Goal: Task Accomplishment & Management: Complete application form

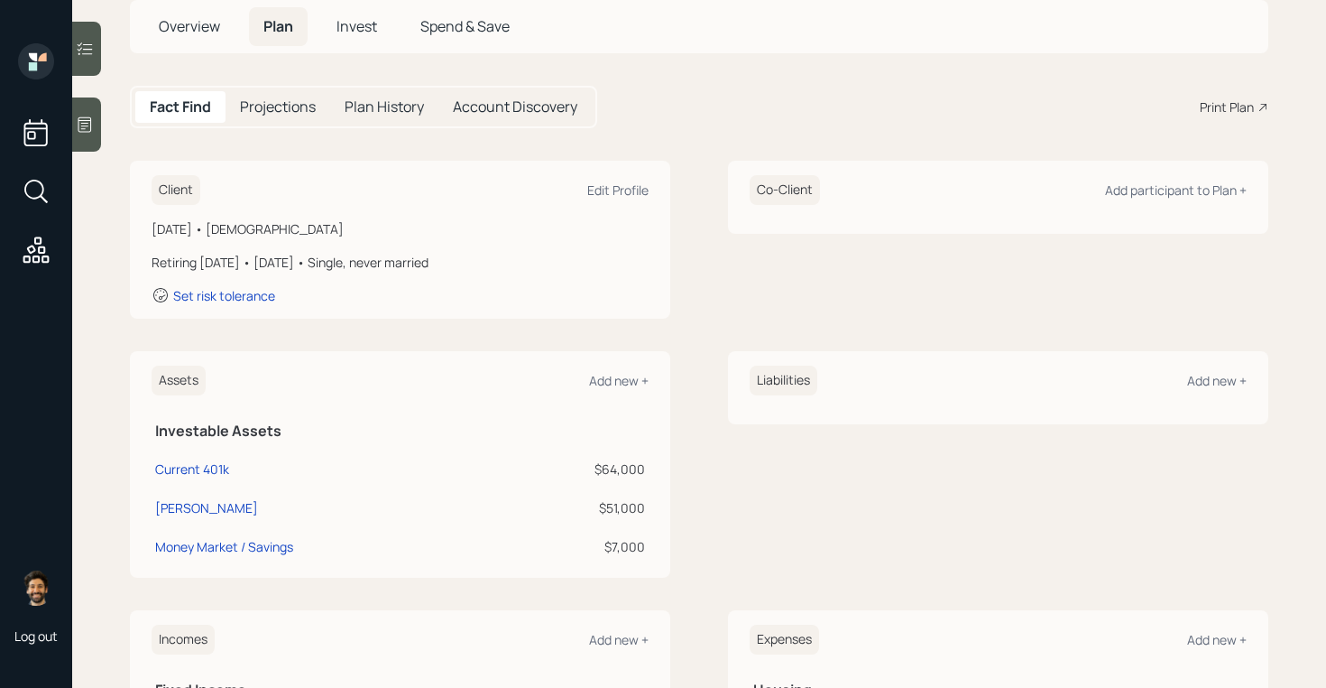
scroll to position [115, 0]
click at [180, 467] on div "Current 401k" at bounding box center [192, 466] width 74 height 19
select select "company_sponsored"
select select "balanced"
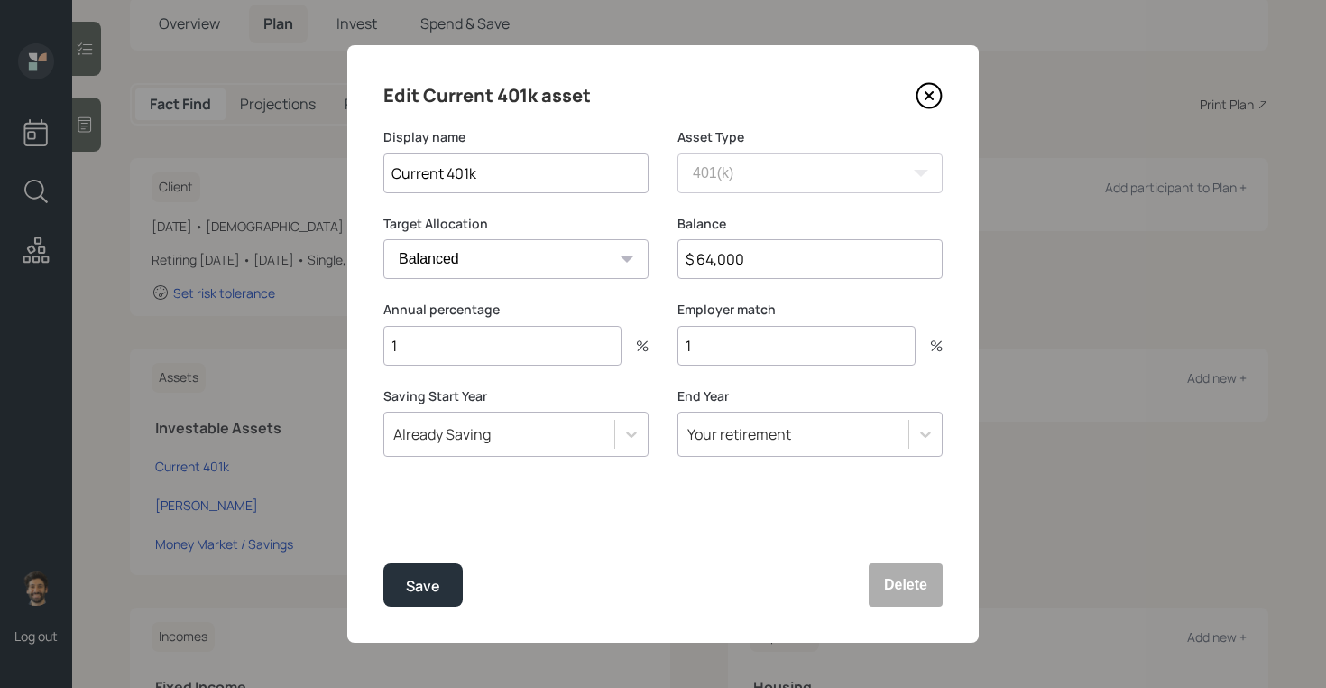
click at [474, 340] on input "1" at bounding box center [502, 346] width 238 height 40
type input "6"
click at [729, 353] on input "1" at bounding box center [797, 346] width 238 height 40
type input "3"
click at [421, 587] on div "Save" at bounding box center [423, 586] width 34 height 24
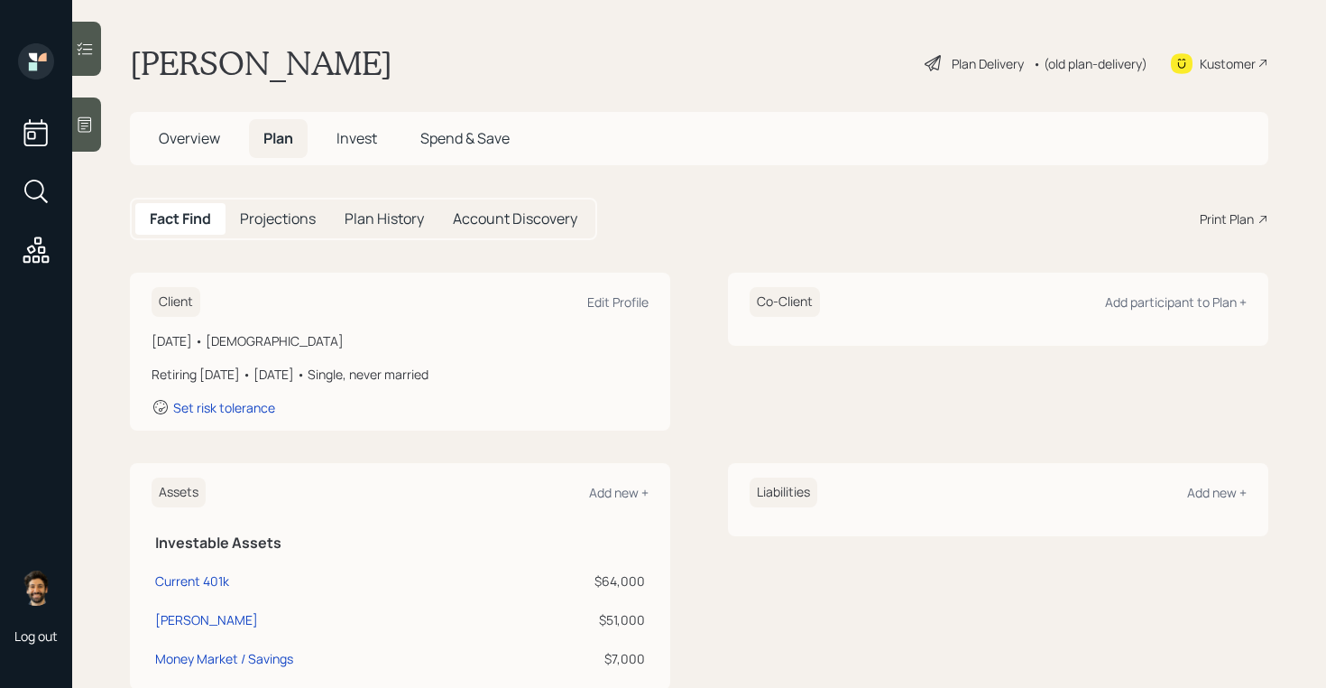
click at [266, 219] on h5 "Projections" at bounding box center [278, 218] width 76 height 17
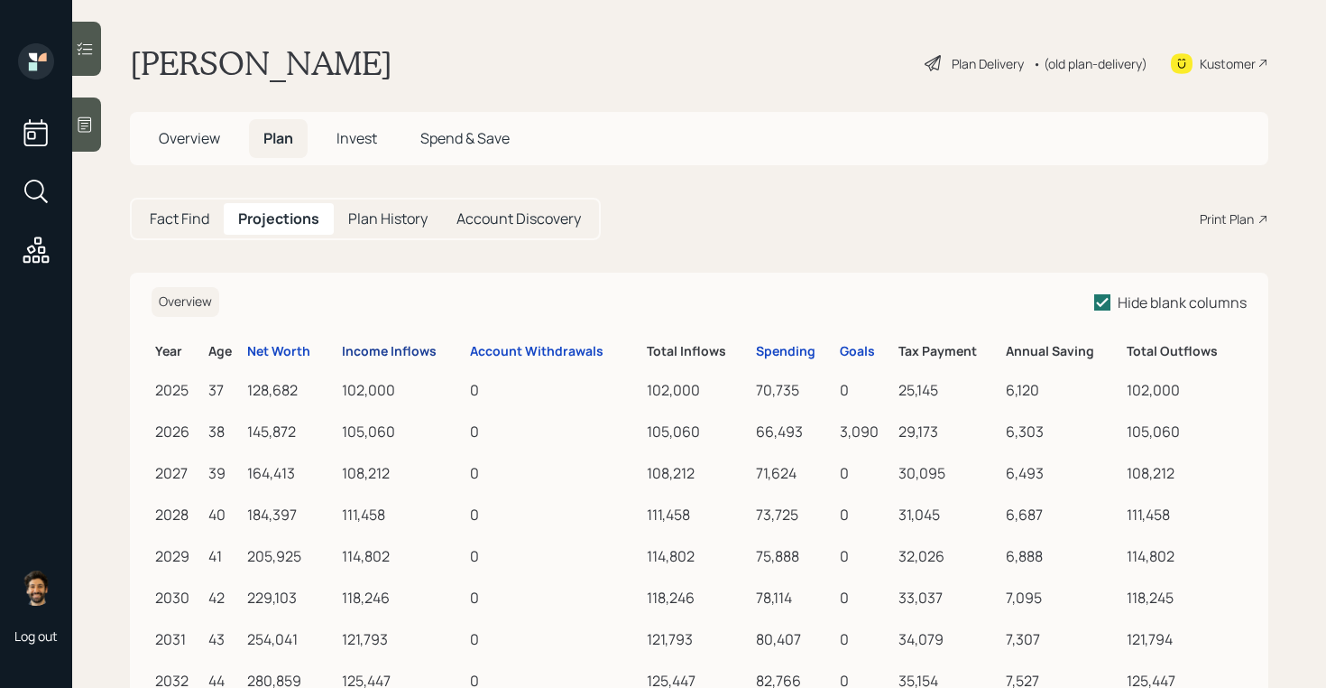
click at [388, 353] on div "Income Inflows" at bounding box center [389, 351] width 95 height 15
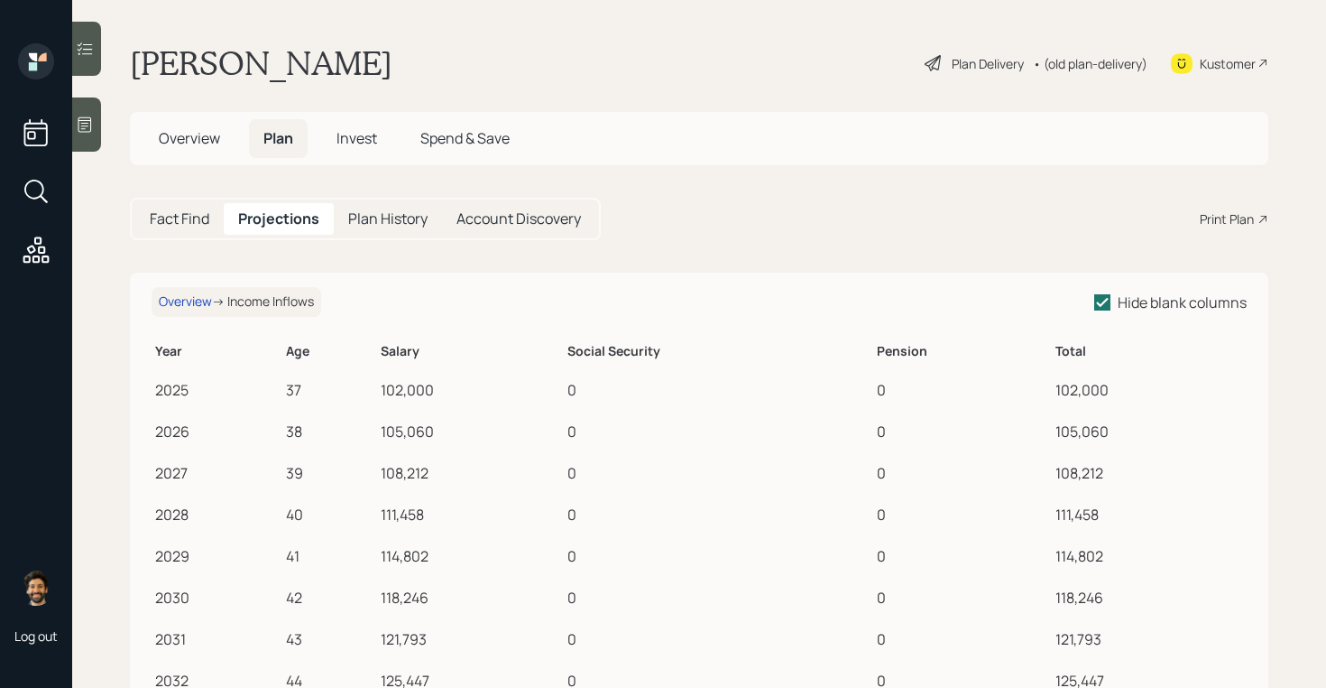
click at [194, 214] on h5 "Fact Find" at bounding box center [180, 218] width 60 height 17
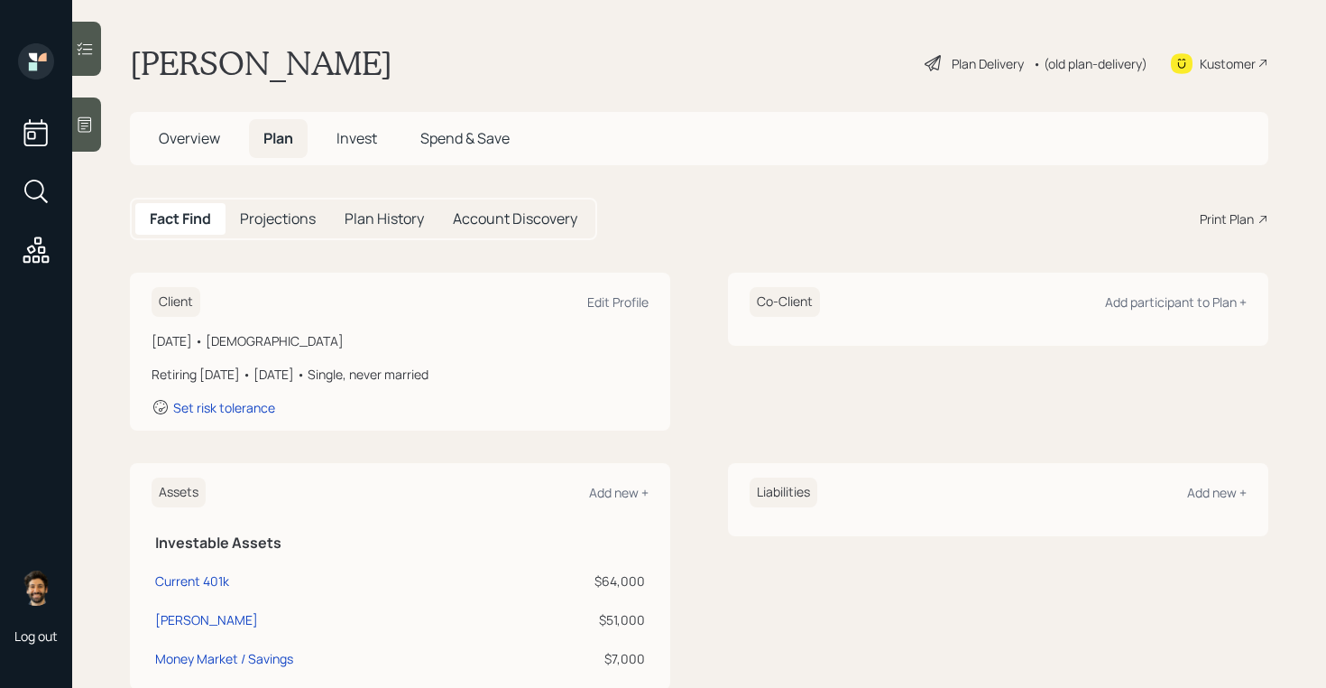
click at [267, 220] on h5 "Projections" at bounding box center [278, 218] width 76 height 17
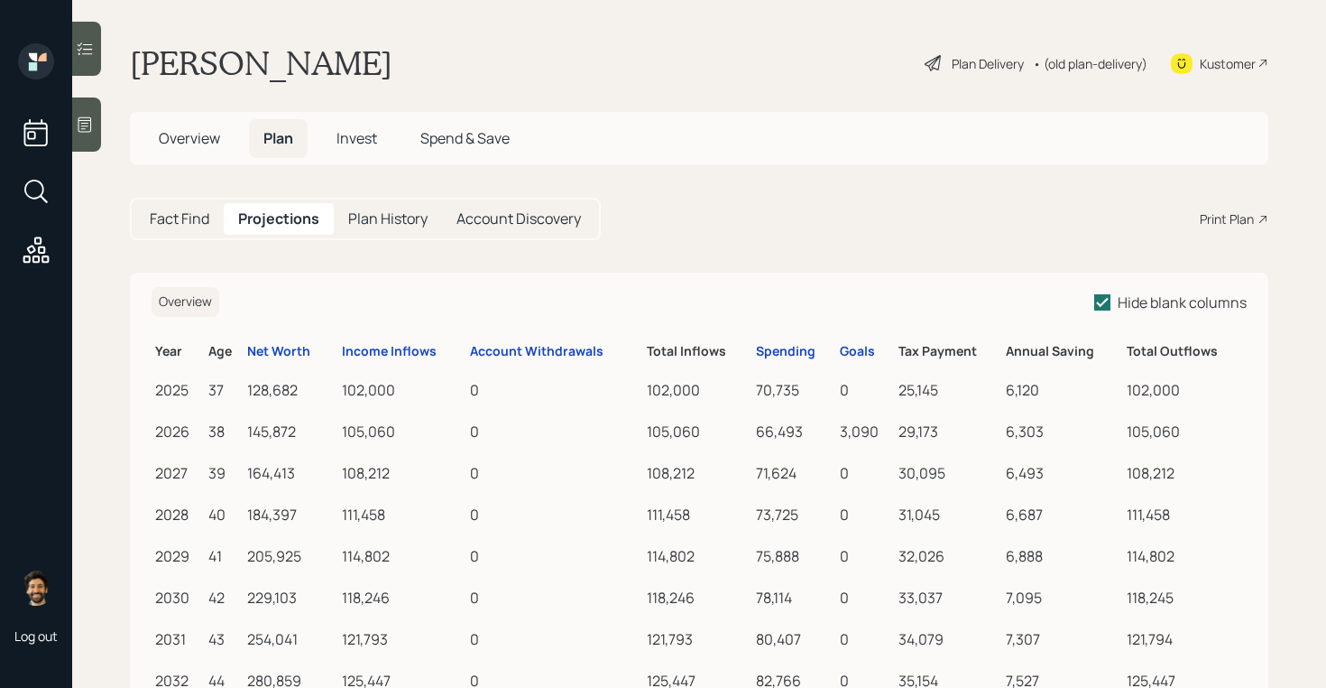
click at [169, 223] on h5 "Fact Find" at bounding box center [180, 218] width 60 height 17
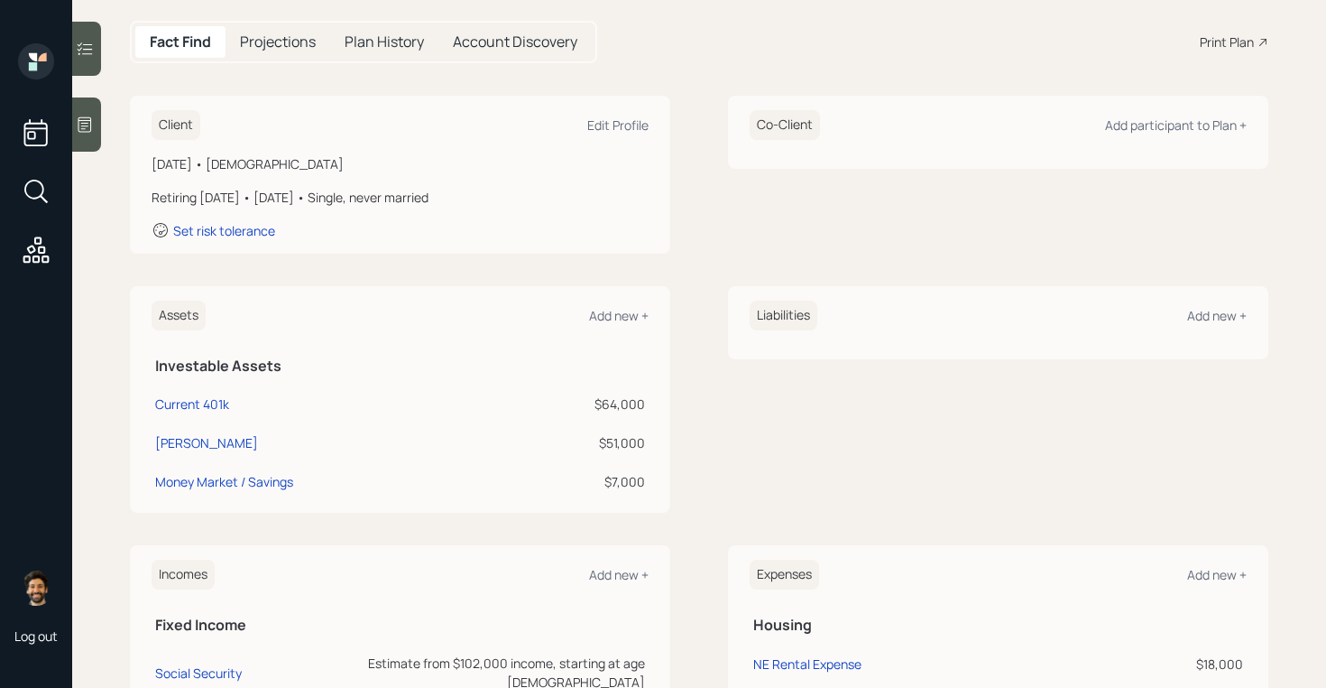
scroll to position [186, 0]
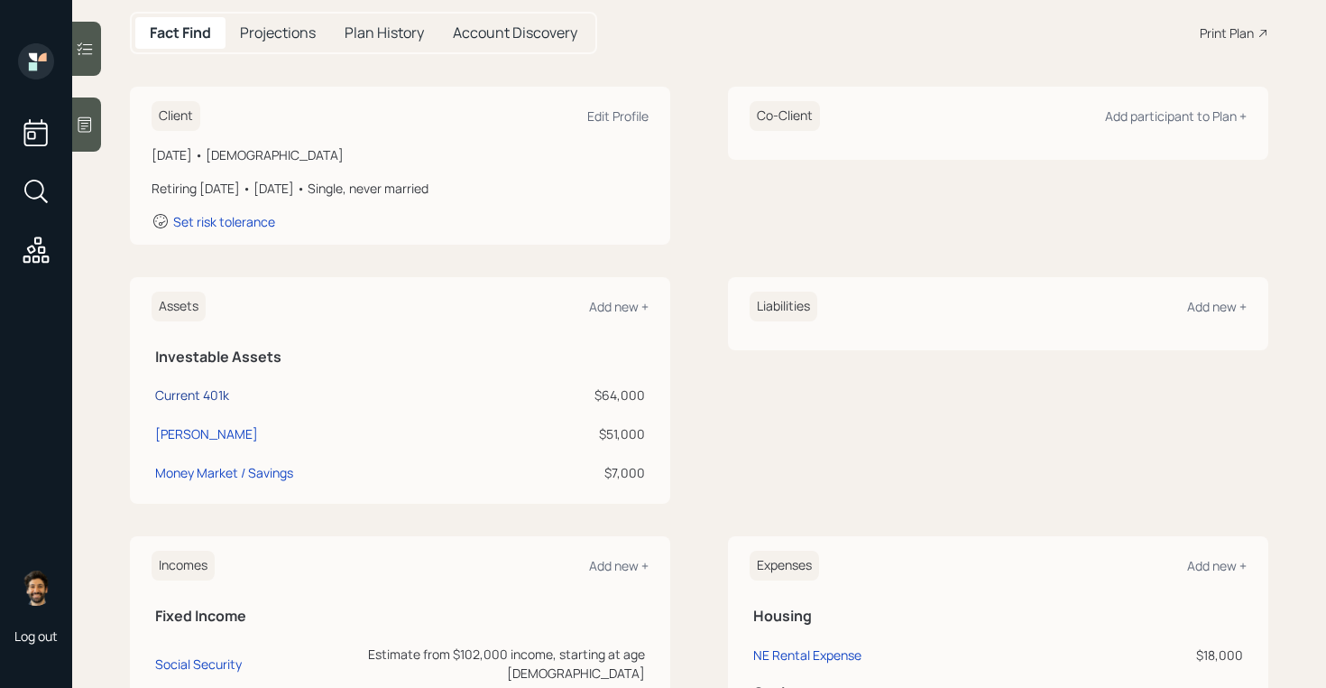
click at [201, 393] on div "Current 401k" at bounding box center [192, 394] width 74 height 19
select select "company_sponsored"
select select "balanced"
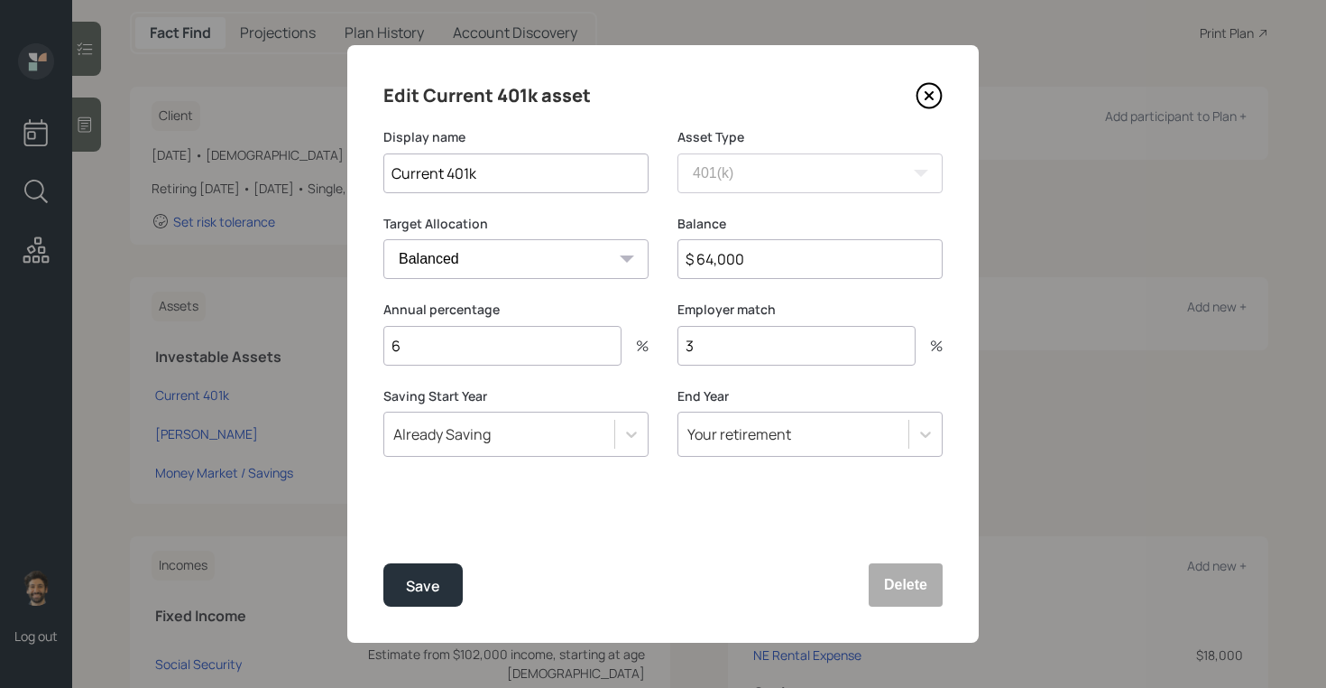
click at [467, 340] on input "6" at bounding box center [502, 346] width 238 height 40
type input "0"
type input "10"
click at [432, 564] on button "Save" at bounding box center [422, 584] width 79 height 43
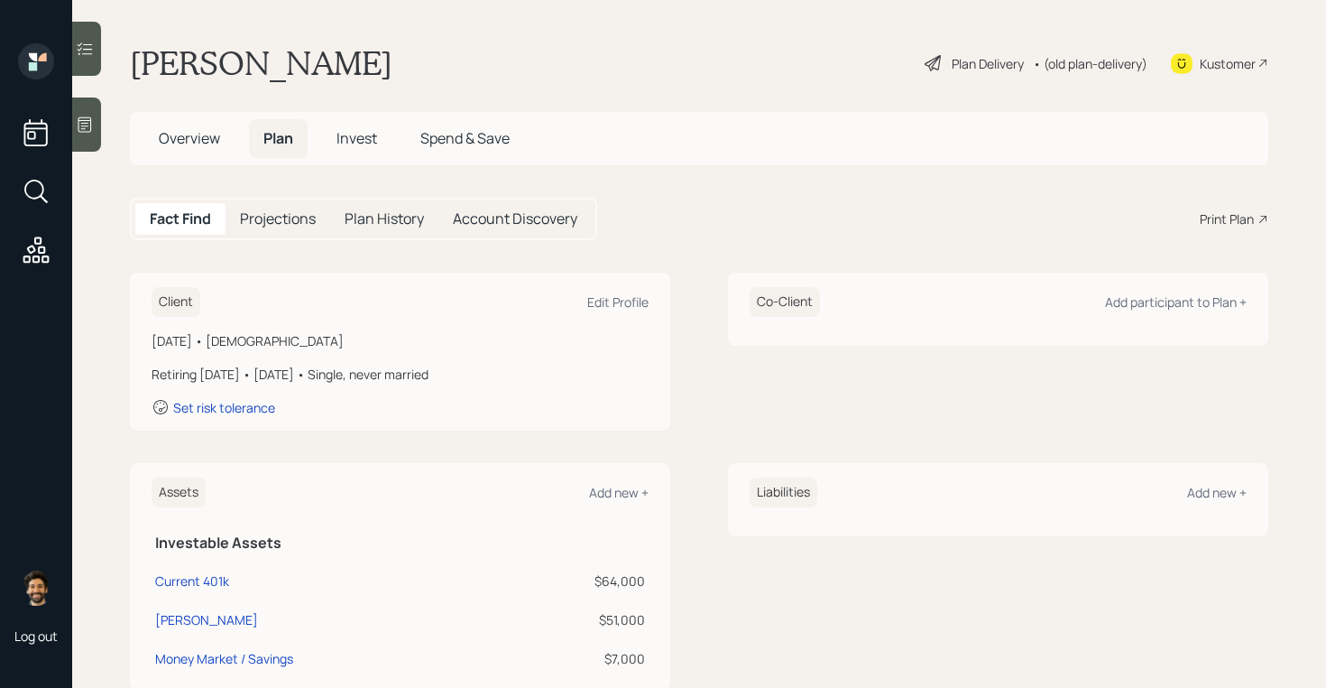
click at [284, 226] on h5 "Projections" at bounding box center [278, 218] width 76 height 17
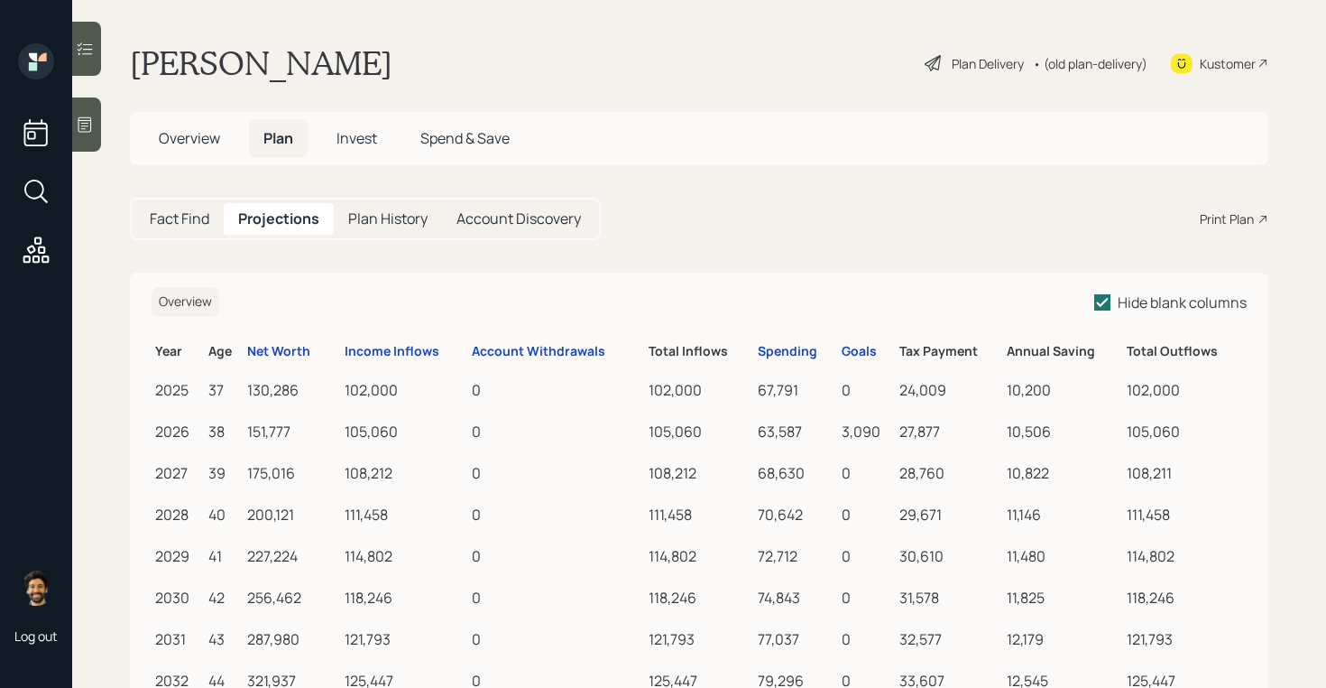
click at [171, 222] on h5 "Fact Find" at bounding box center [180, 218] width 60 height 17
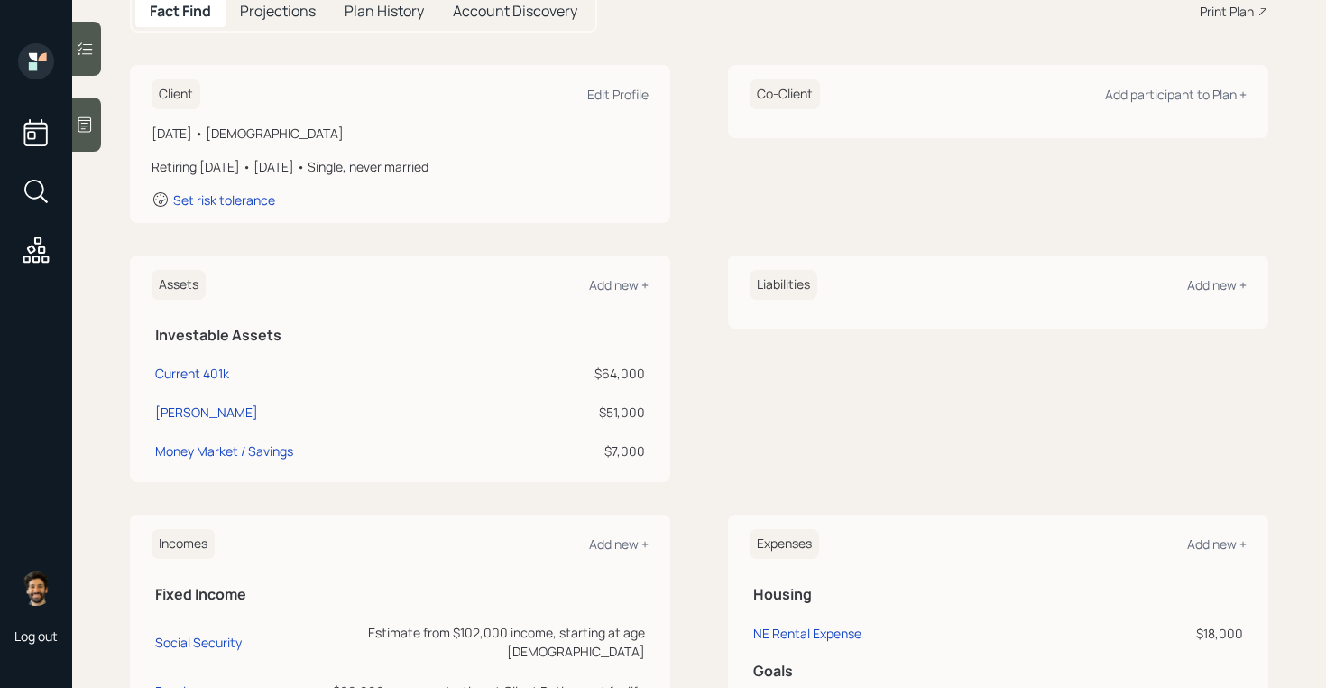
scroll to position [260, 0]
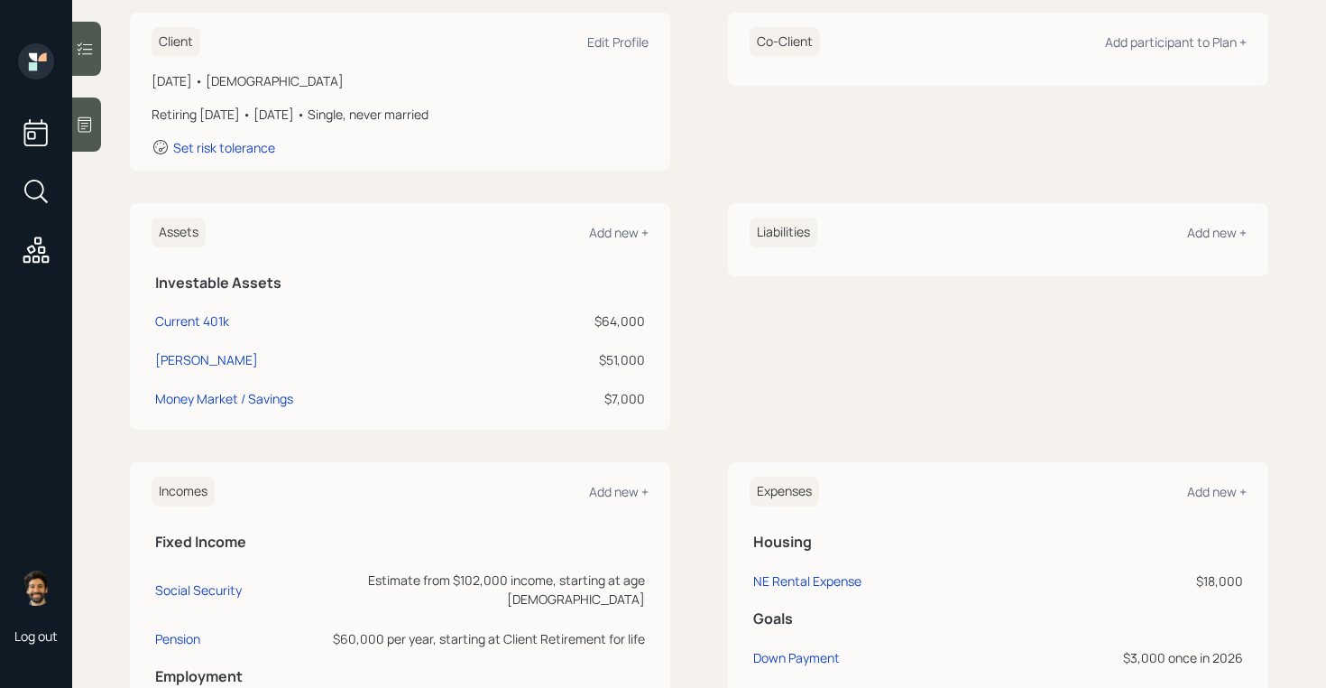
click at [183, 345] on td "Roth IRA" at bounding box center [330, 356] width 356 height 39
click at [183, 356] on div "Roth IRA" at bounding box center [206, 359] width 103 height 19
select select "roth_ira"
select select "balanced"
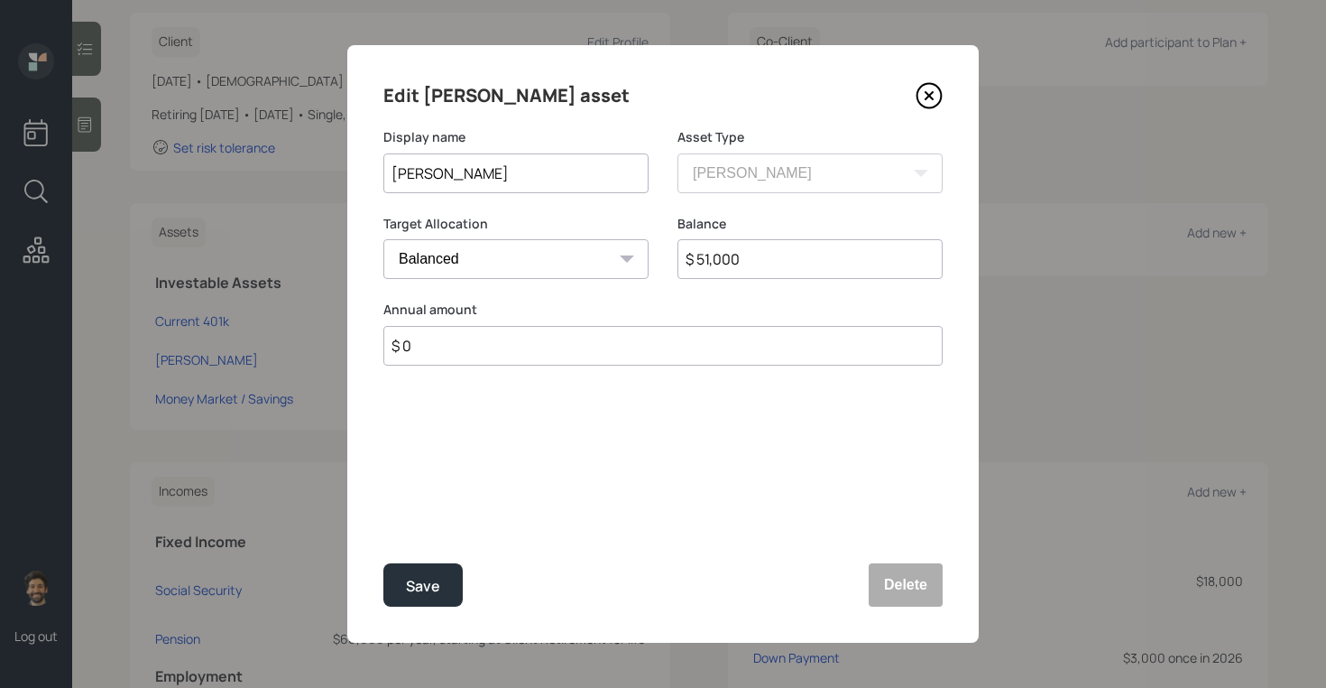
click at [461, 350] on input "$ 0" at bounding box center [662, 346] width 559 height 40
type input "$ 6,000"
click at [420, 415] on div "Select..." at bounding box center [515, 433] width 265 height 45
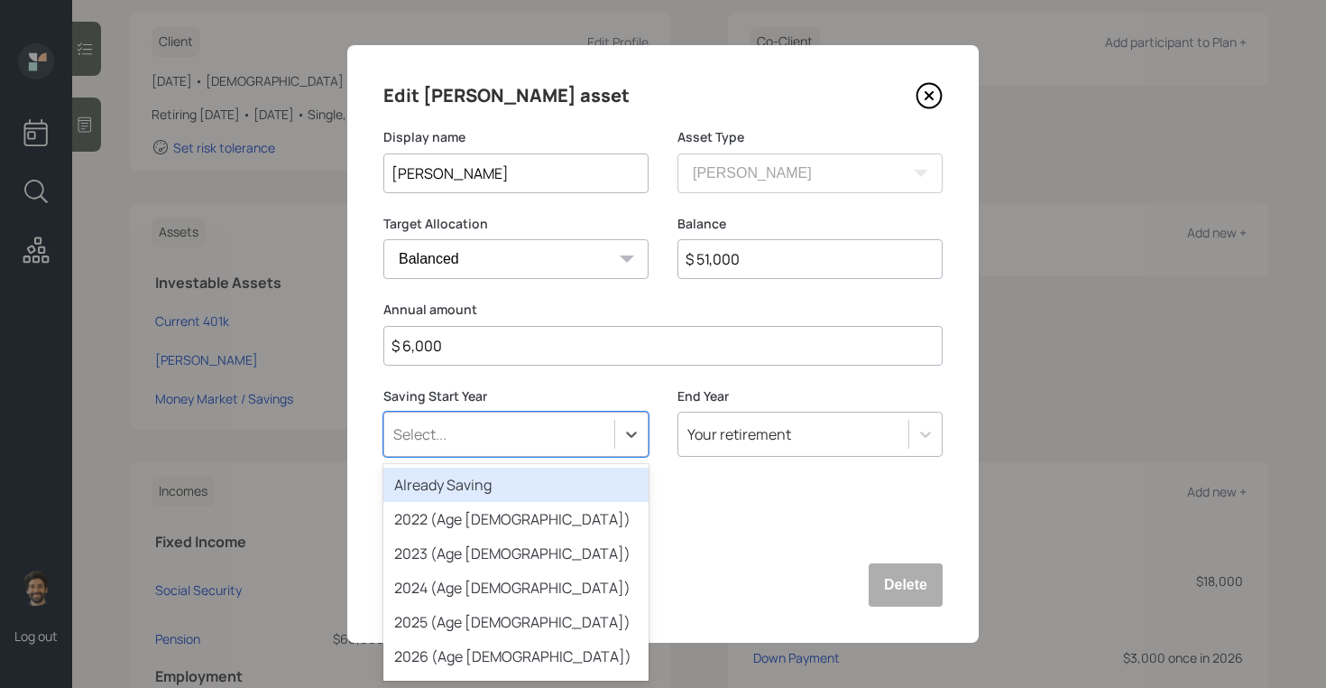
click at [437, 483] on div "Already Saving" at bounding box center [515, 484] width 265 height 34
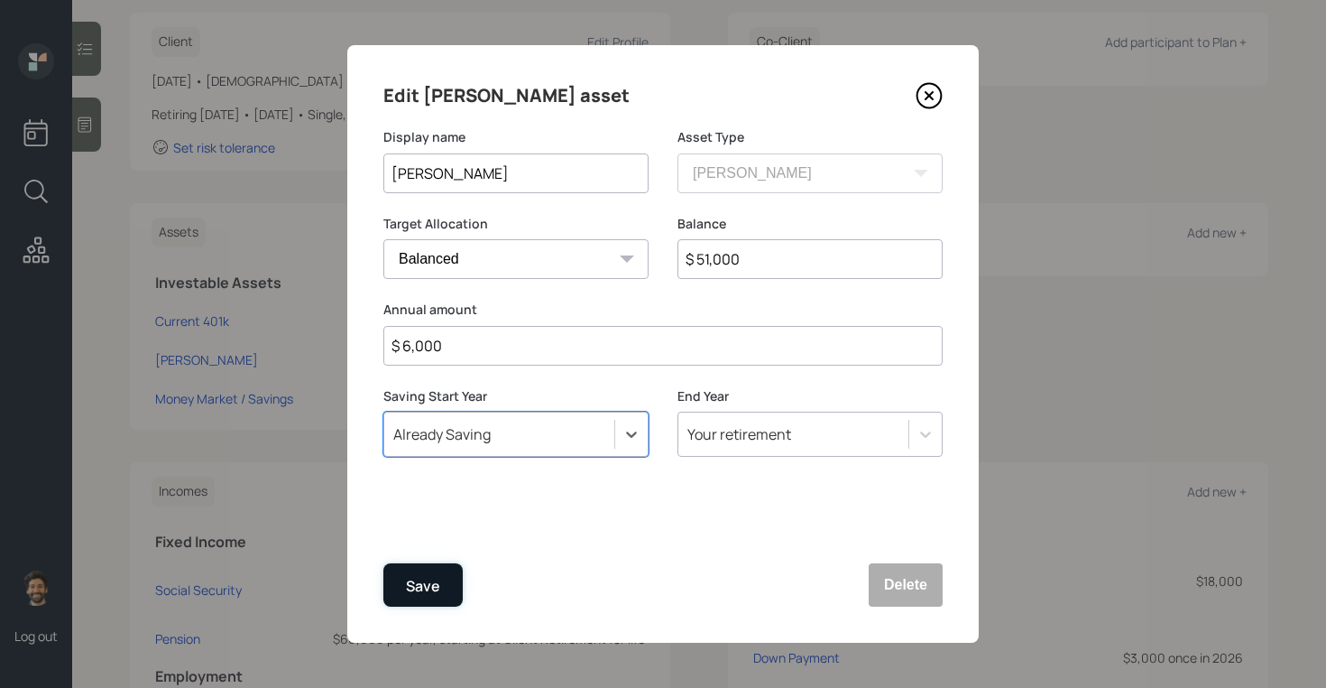
click at [405, 594] on button "Save" at bounding box center [422, 584] width 79 height 43
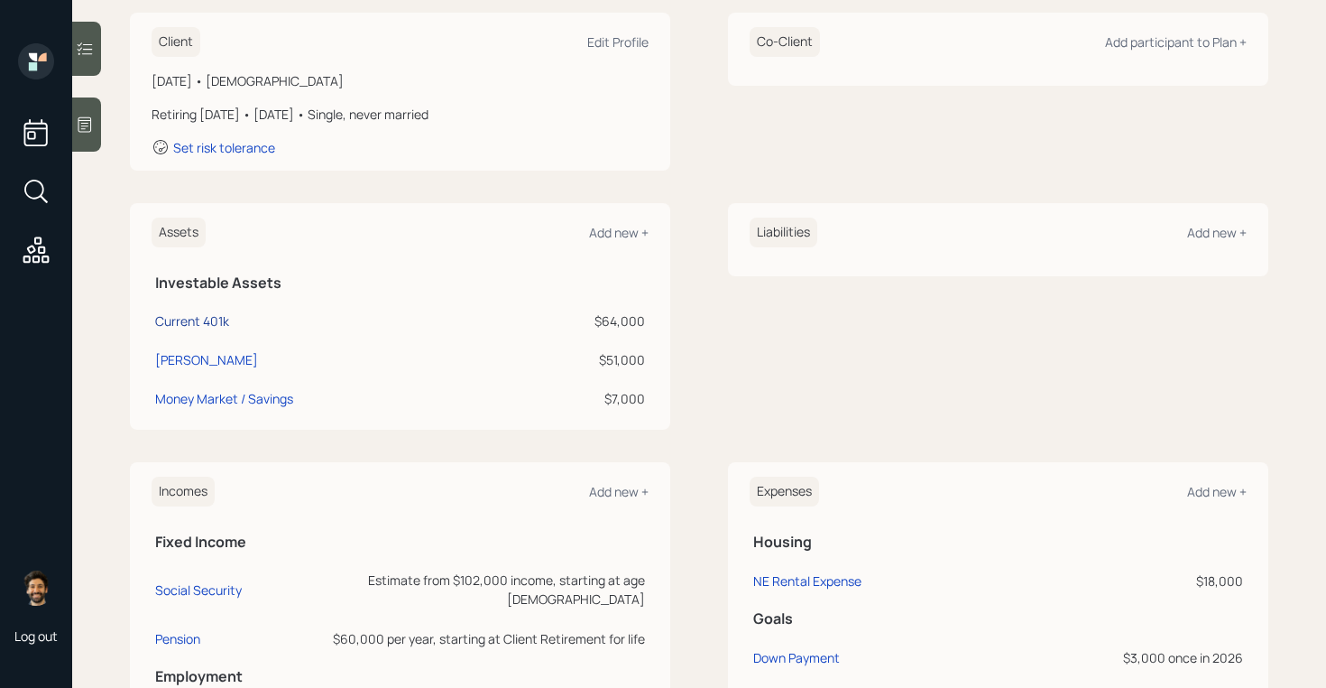
click at [213, 319] on div "Current 401k" at bounding box center [192, 320] width 74 height 19
select select "company_sponsored"
select select "balanced"
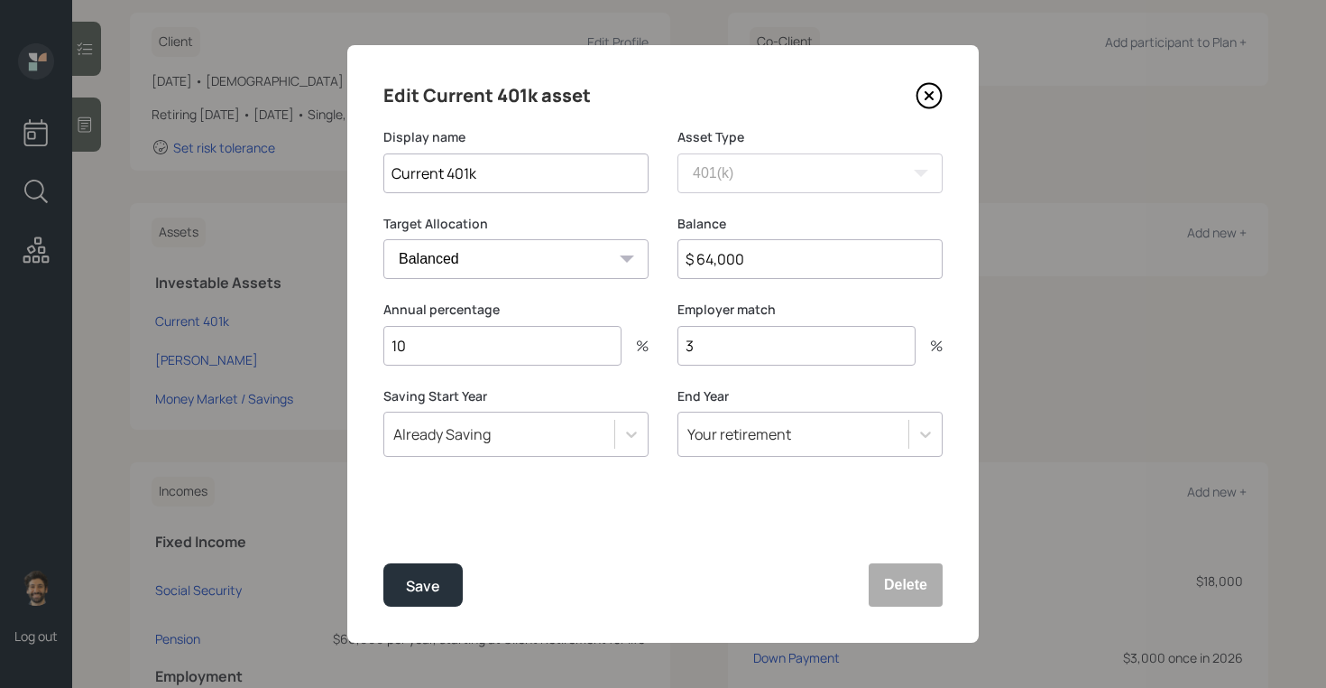
click at [410, 349] on input "10" at bounding box center [502, 346] width 238 height 40
type input "1"
type input "6"
click at [405, 581] on button "Save" at bounding box center [422, 584] width 79 height 43
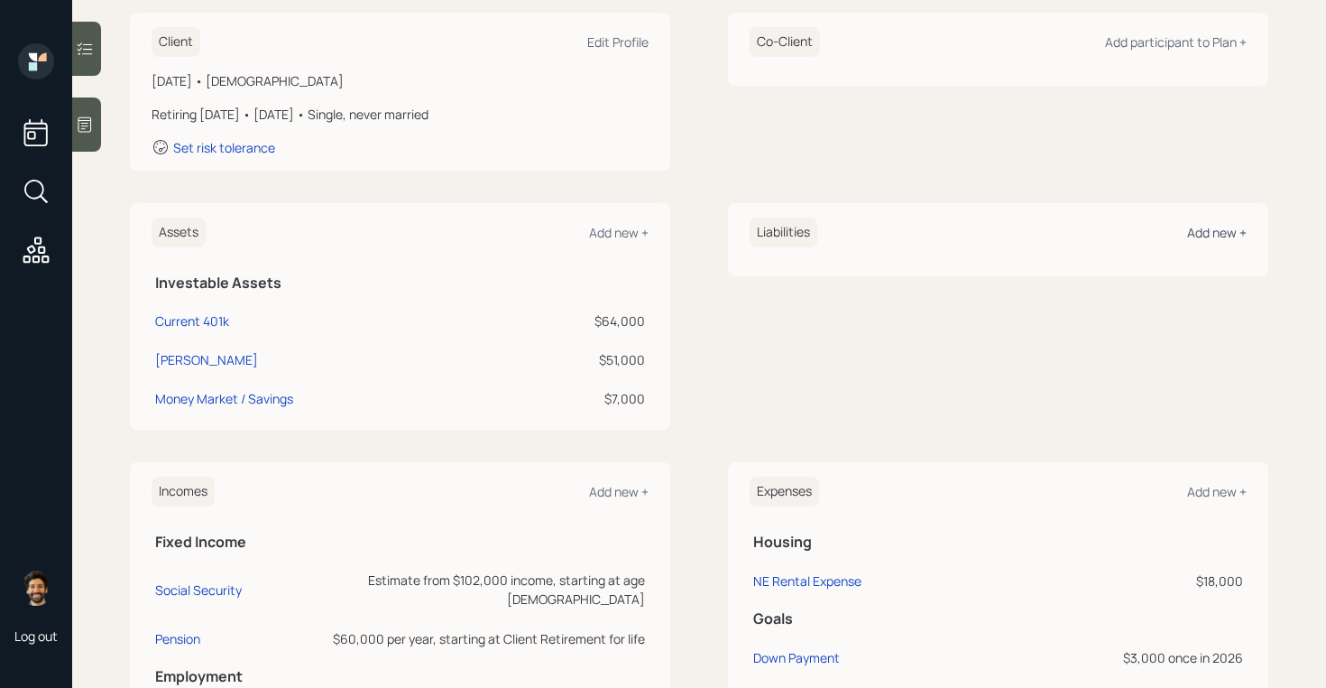
click at [1219, 231] on div "Add new +" at bounding box center [1217, 232] width 60 height 17
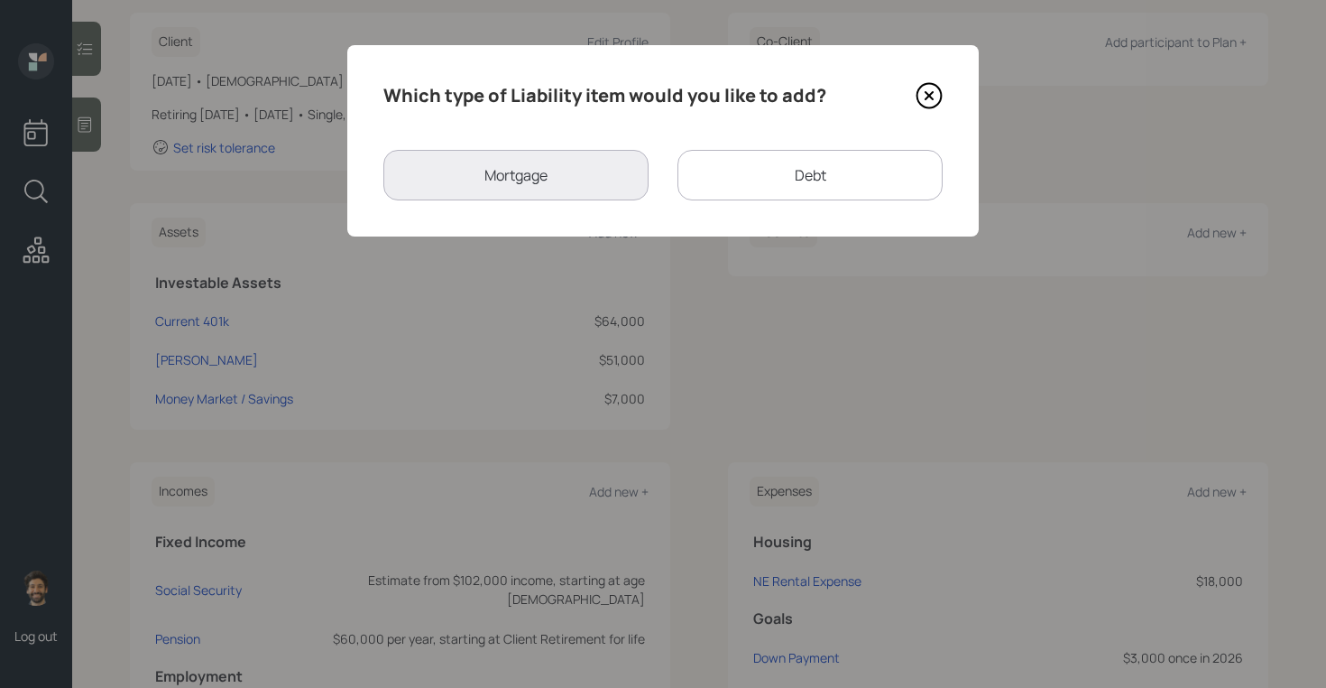
click at [695, 183] on div "Debt" at bounding box center [810, 175] width 265 height 51
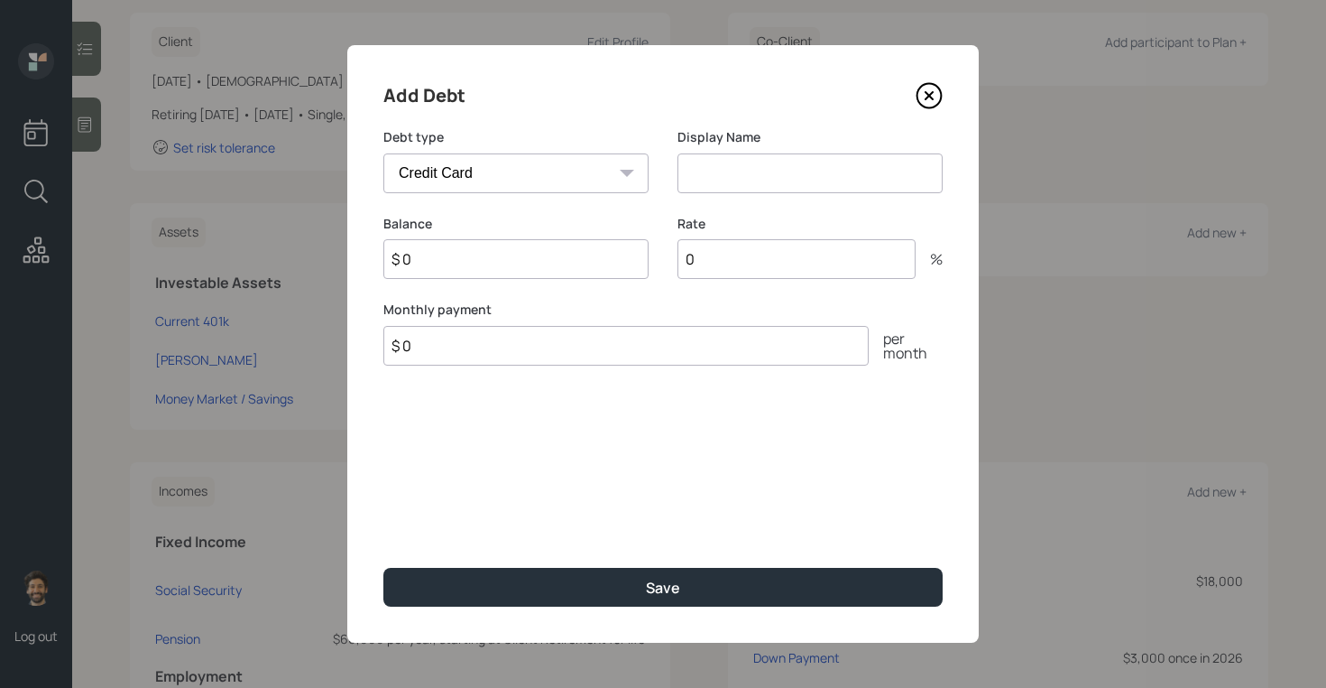
click at [576, 186] on select "Car Credit Card Medical Student Other" at bounding box center [515, 173] width 265 height 40
select select "car"
click at [383, 153] on select "Car Credit Card Medical Student Other" at bounding box center [515, 173] width 265 height 40
click at [769, 174] on input at bounding box center [810, 173] width 265 height 40
type input "Car Loan"
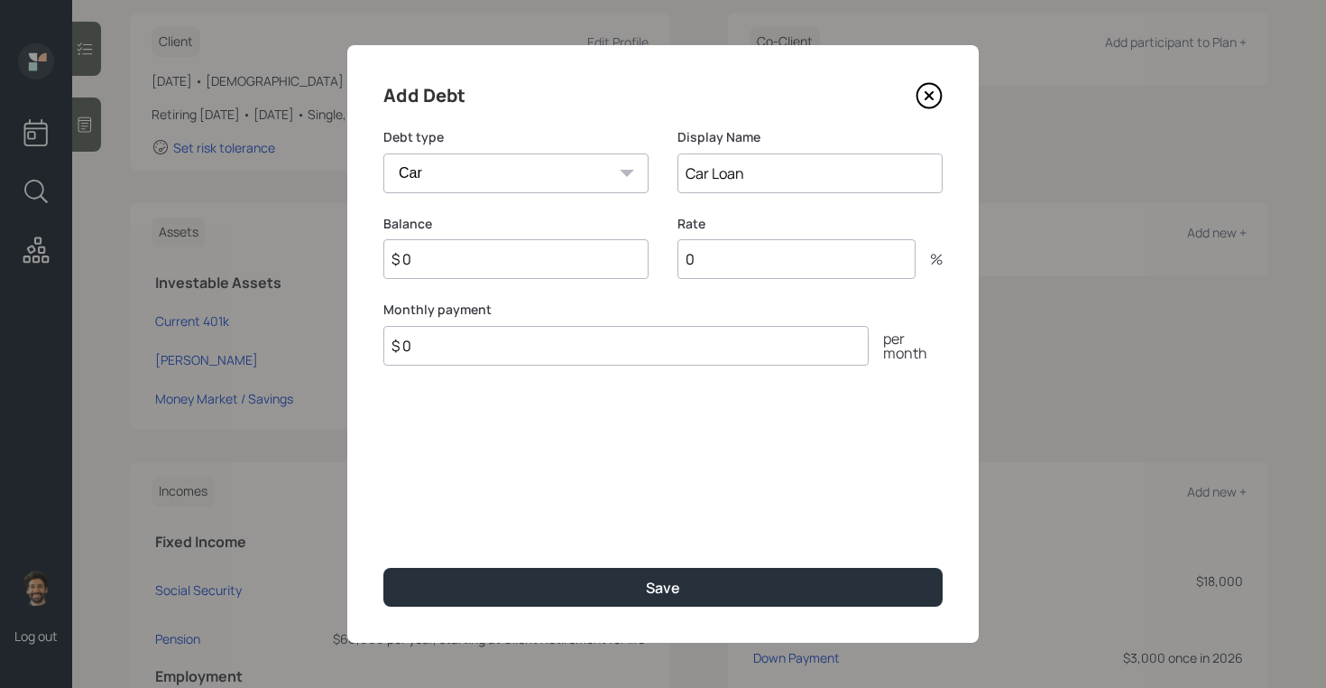
click at [451, 264] on input "$ 0" at bounding box center [515, 259] width 265 height 40
type input "$ 17,000"
click at [446, 357] on input "$ 0" at bounding box center [625, 346] width 485 height 40
type input "$ 800"
click at [706, 257] on input "0" at bounding box center [797, 259] width 238 height 40
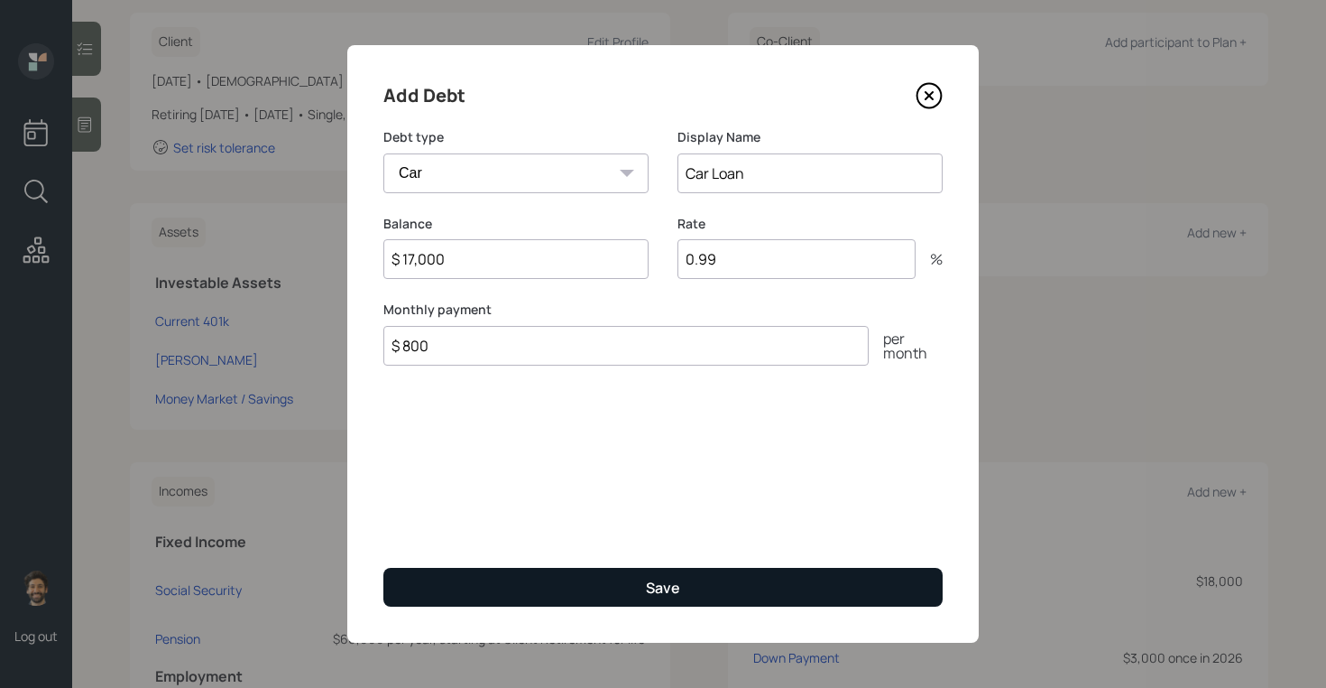
type input "0.99"
click at [572, 594] on button "Save" at bounding box center [662, 587] width 559 height 39
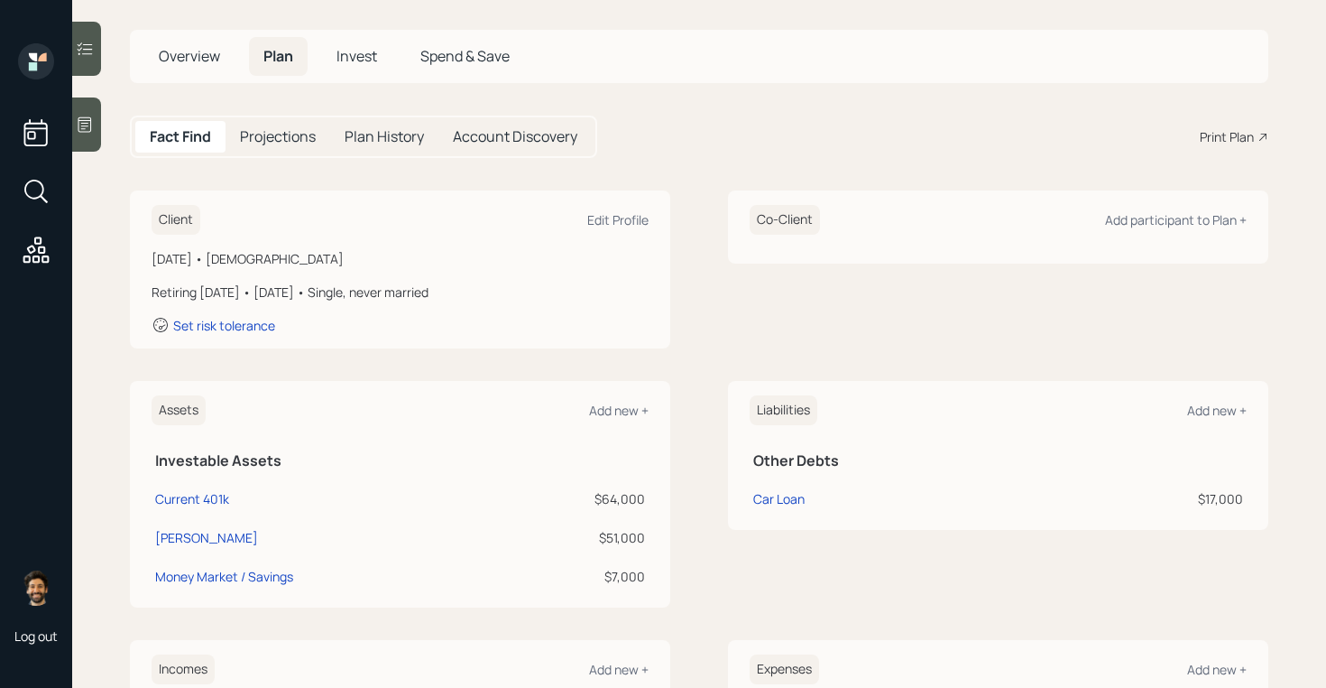
scroll to position [37, 0]
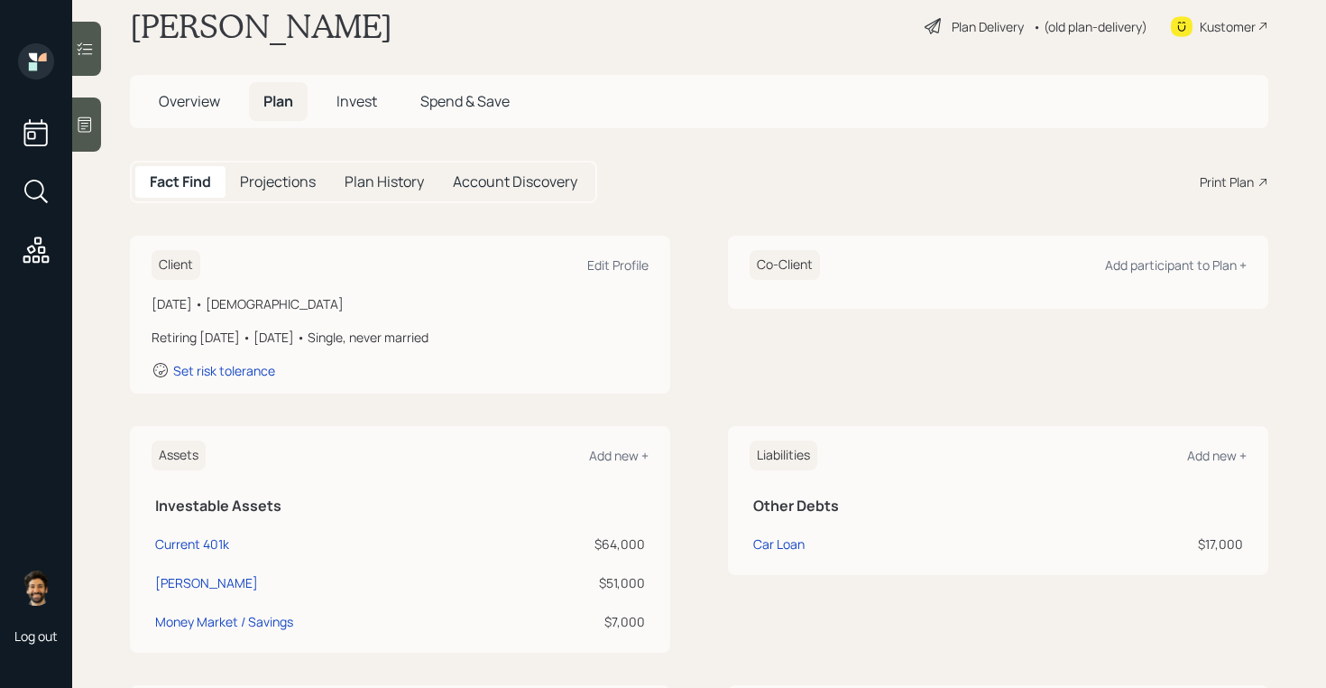
click at [285, 177] on h5 "Projections" at bounding box center [278, 181] width 76 height 17
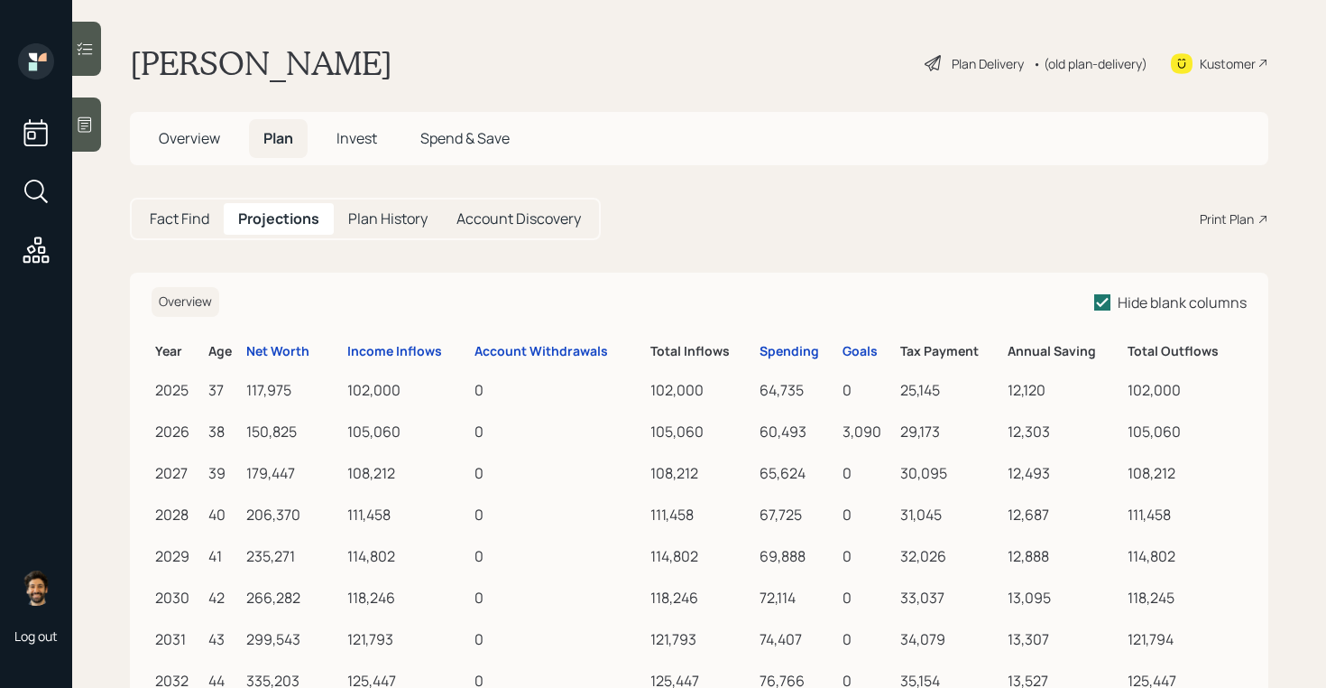
click at [174, 219] on h5 "Fact Find" at bounding box center [180, 218] width 60 height 17
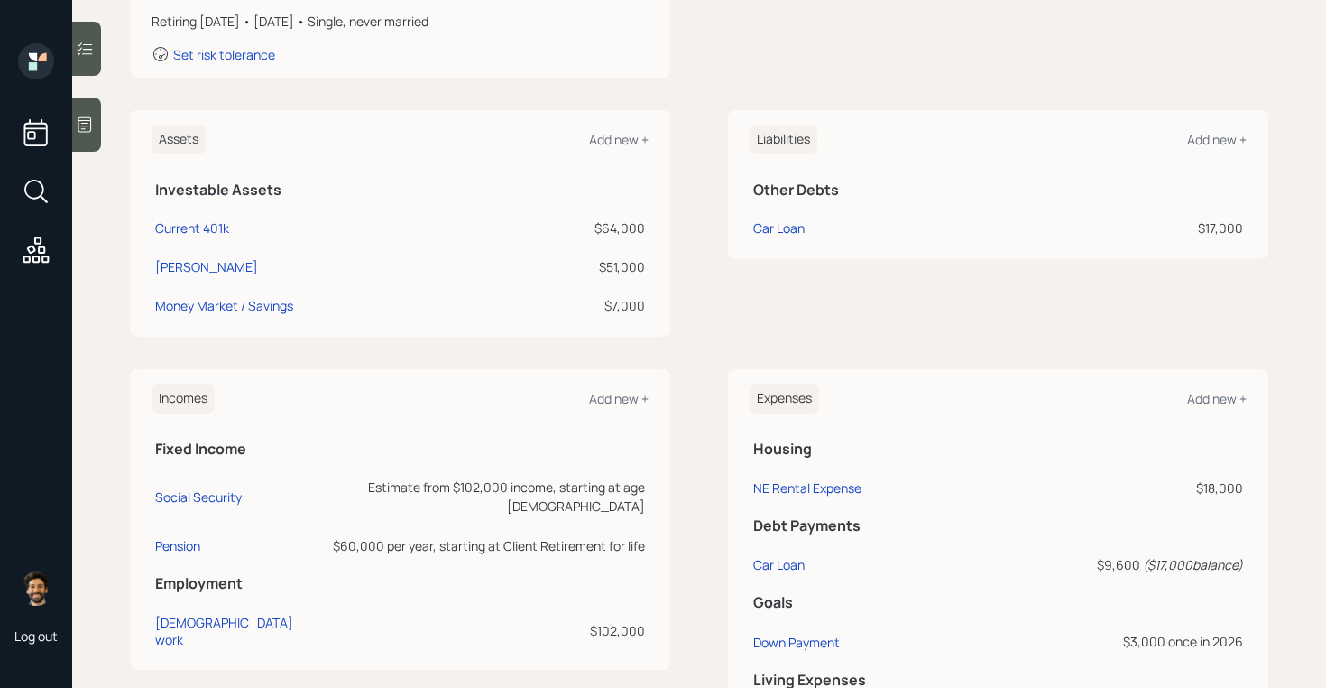
scroll to position [295, 0]
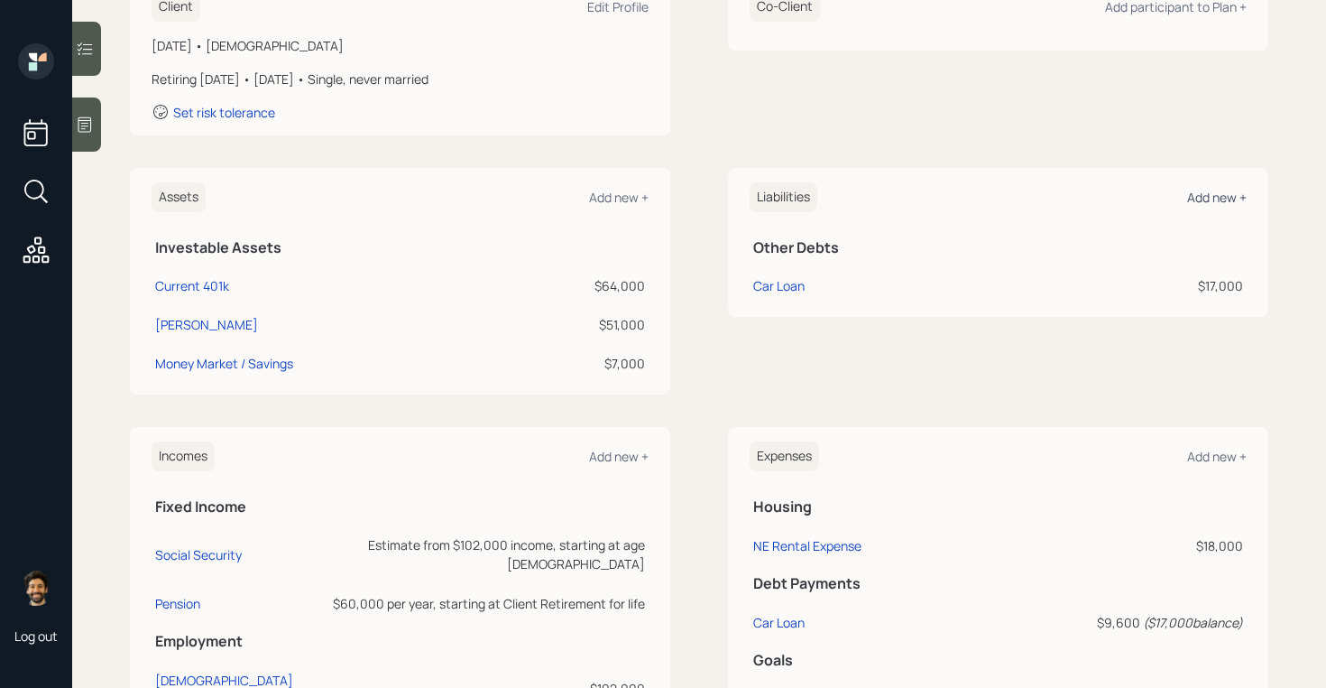
click at [1208, 202] on div "Add new +" at bounding box center [1217, 197] width 60 height 17
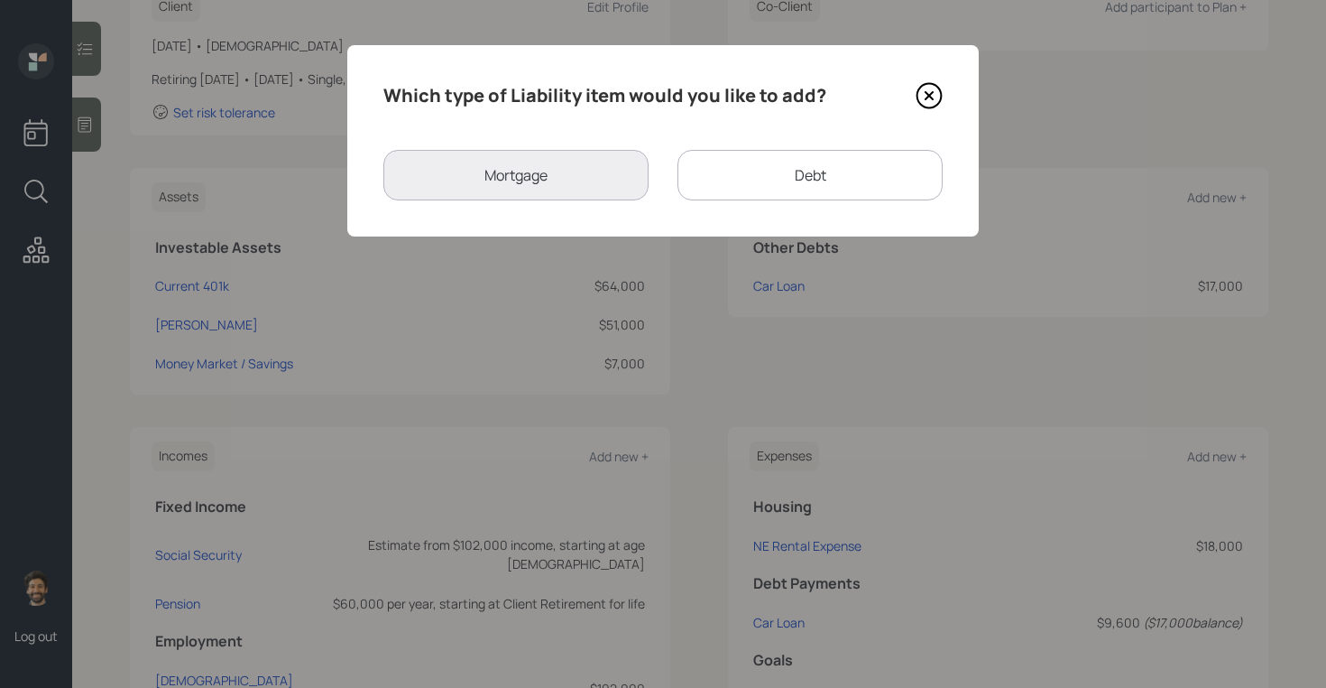
click at [810, 178] on div "Debt" at bounding box center [810, 175] width 265 height 51
select select "credit_card"
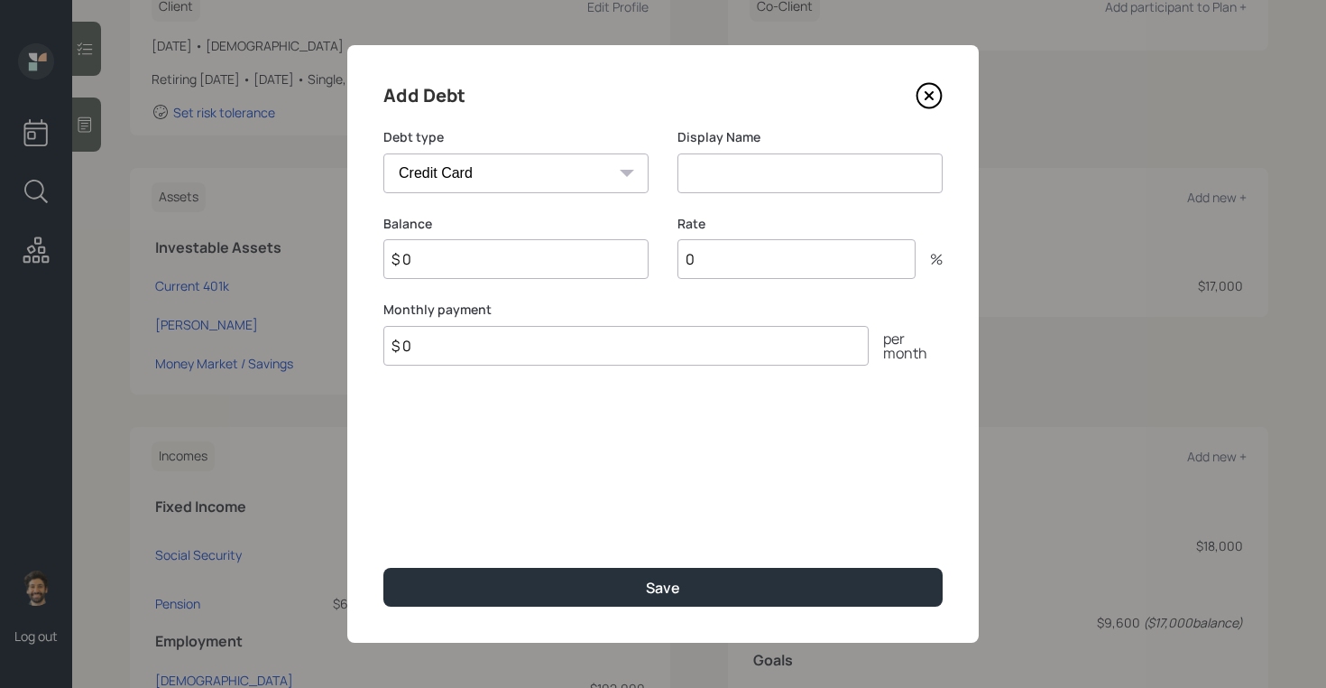
click at [929, 102] on icon at bounding box center [929, 95] width 27 height 27
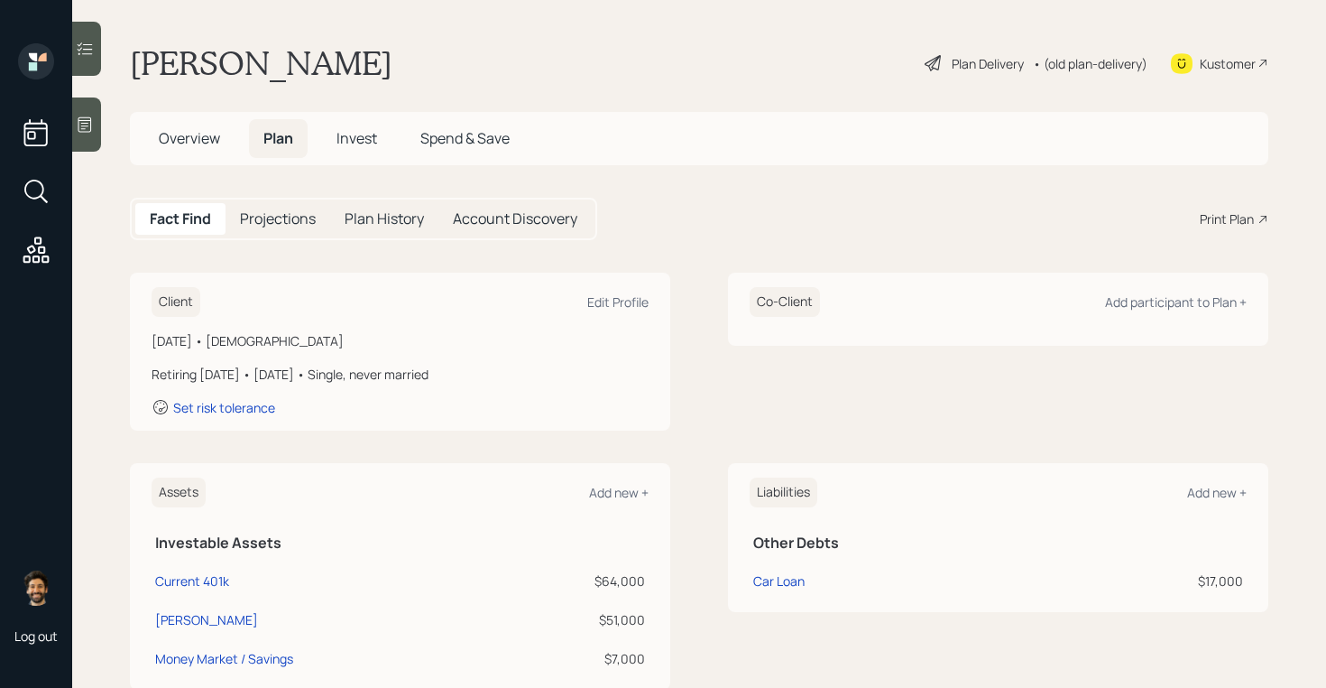
click at [282, 223] on h5 "Projections" at bounding box center [278, 218] width 76 height 17
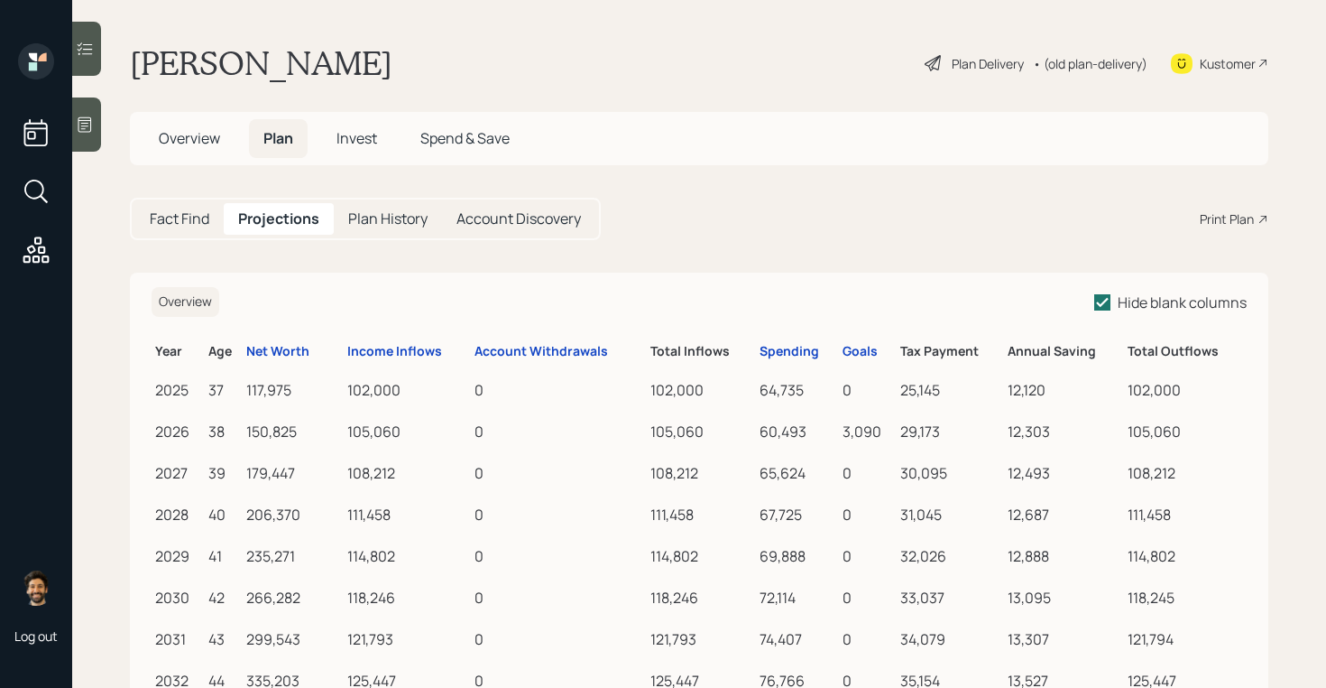
click at [208, 217] on h5 "Fact Find" at bounding box center [180, 218] width 60 height 17
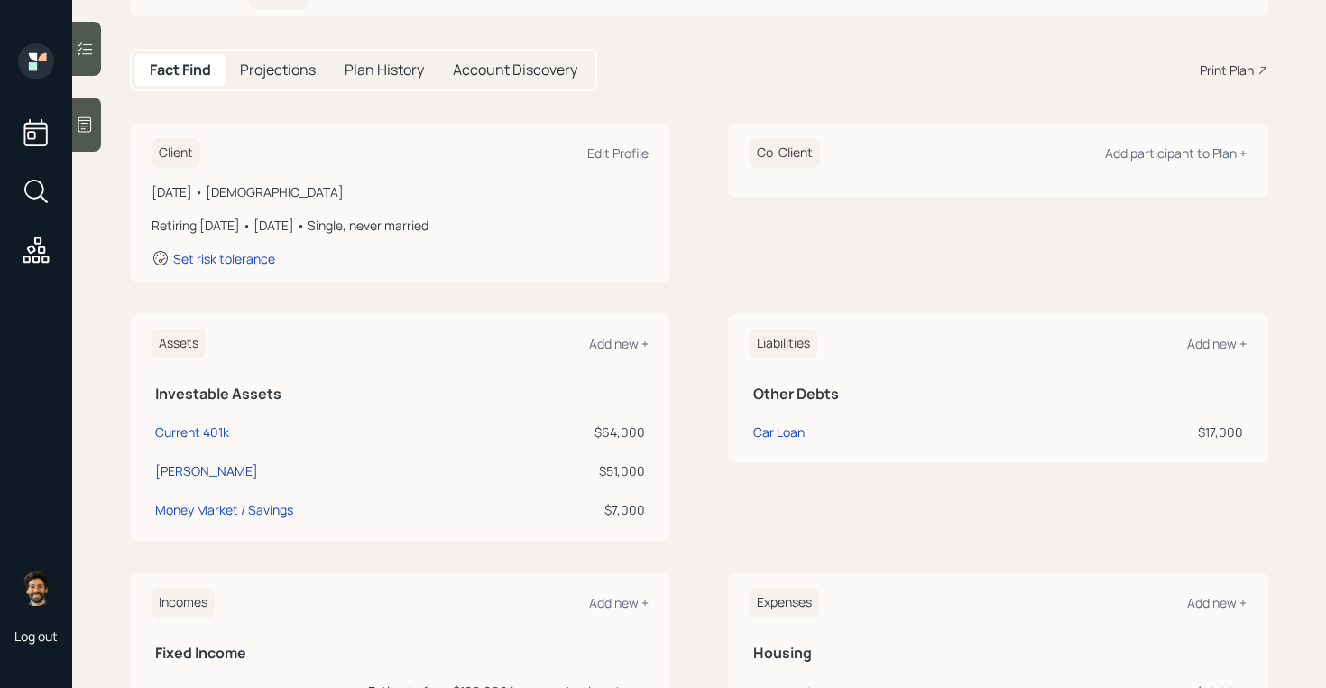
scroll to position [181, 0]
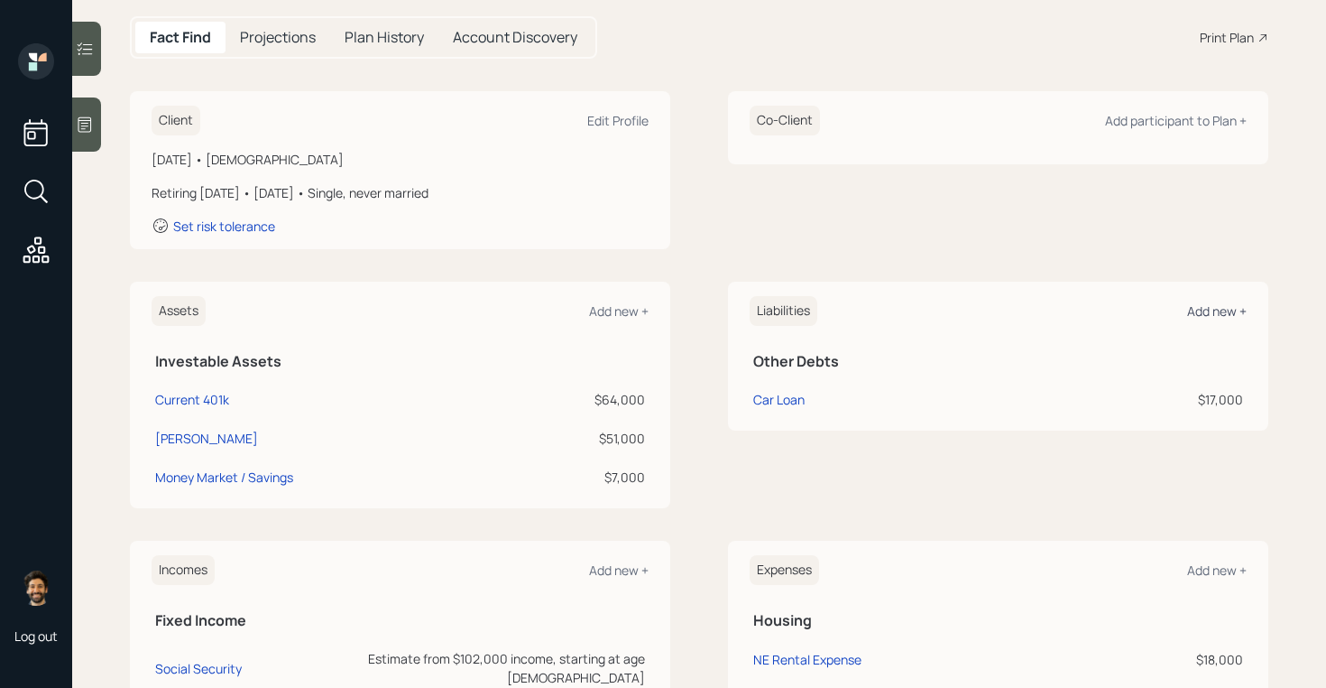
click at [1218, 317] on div "Add new +" at bounding box center [1217, 310] width 60 height 17
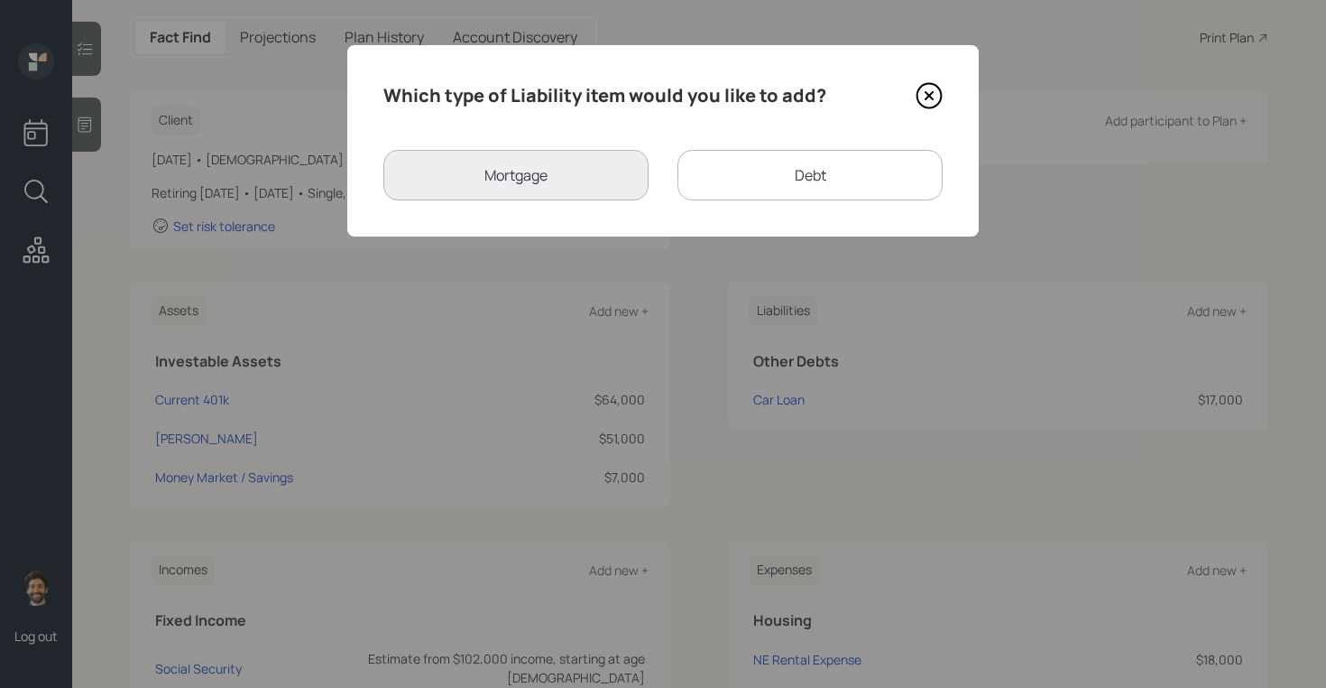
click at [697, 180] on div "Debt" at bounding box center [810, 175] width 265 height 51
select select "credit_card"
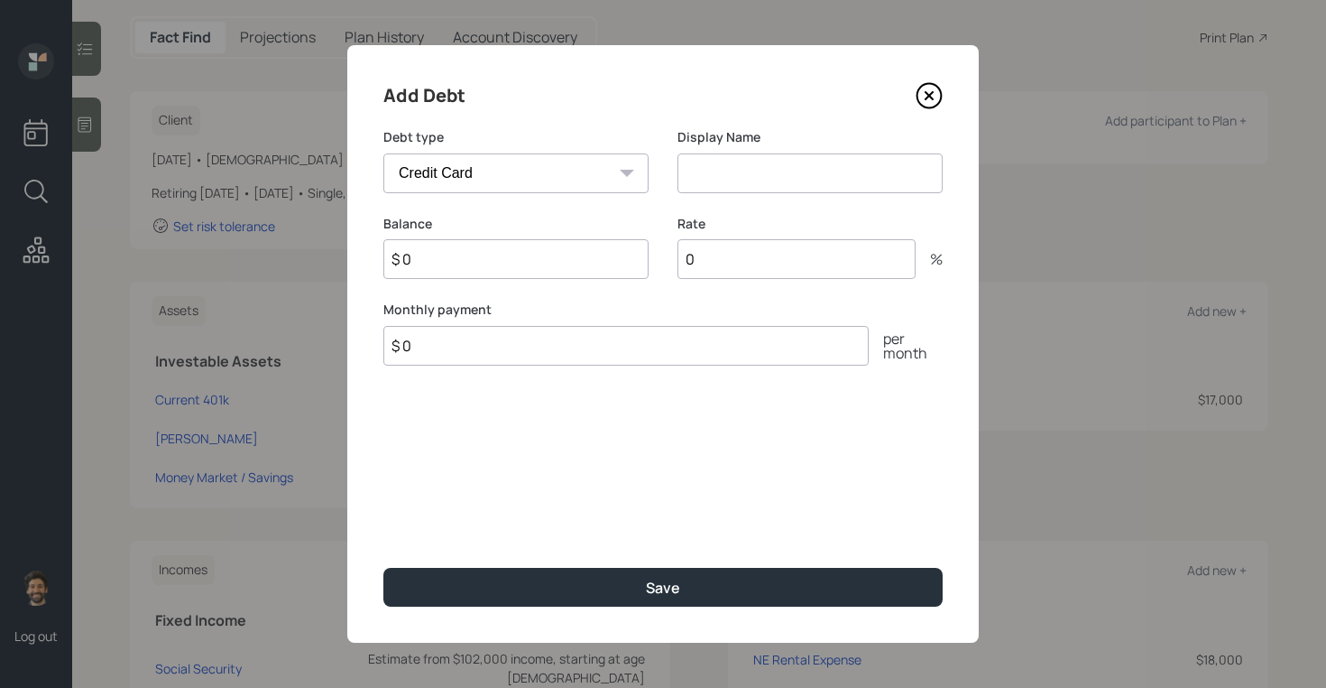
click at [503, 164] on select "Car Credit Card Medical Student Other" at bounding box center [515, 173] width 265 height 40
click at [383, 153] on select "Car Credit Card Medical Student Other" at bounding box center [515, 173] width 265 height 40
click at [749, 180] on input at bounding box center [810, 173] width 265 height 40
type input "CC"
click at [571, 261] on input "$ 0" at bounding box center [515, 259] width 265 height 40
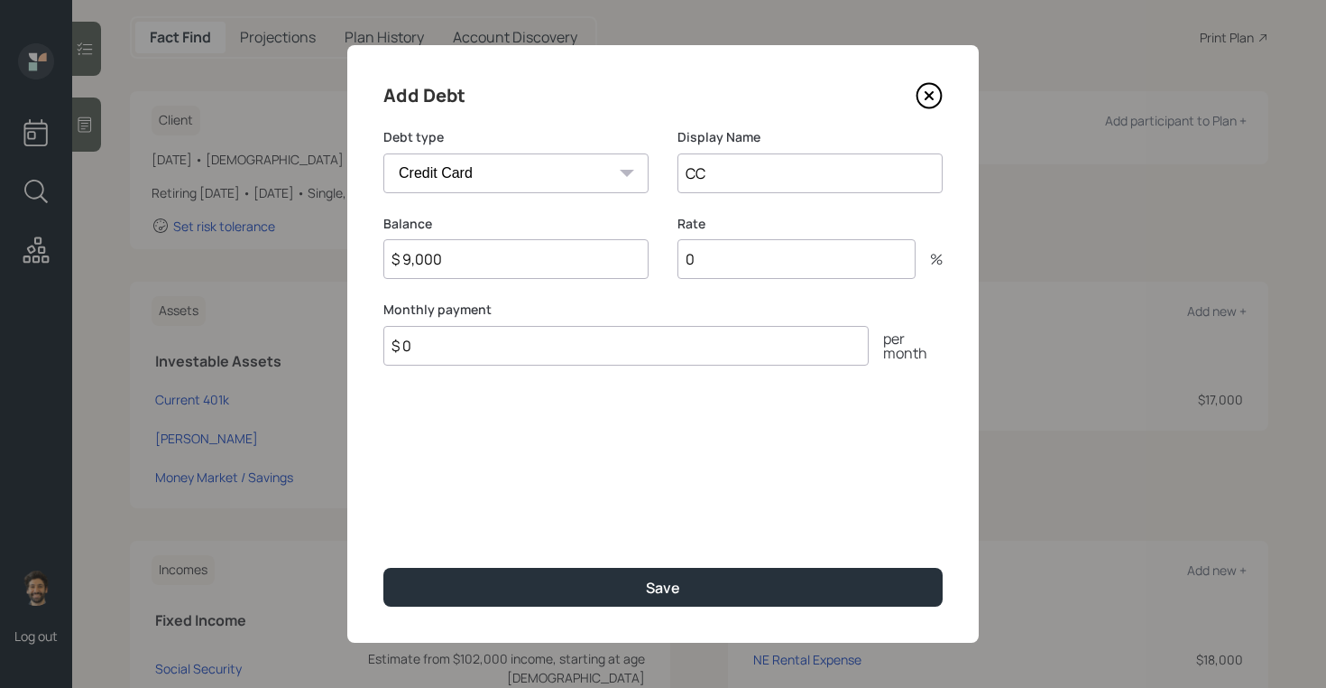
type input "$ 9,000"
type input "25"
click at [430, 350] on input "$ 0" at bounding box center [625, 346] width 485 height 40
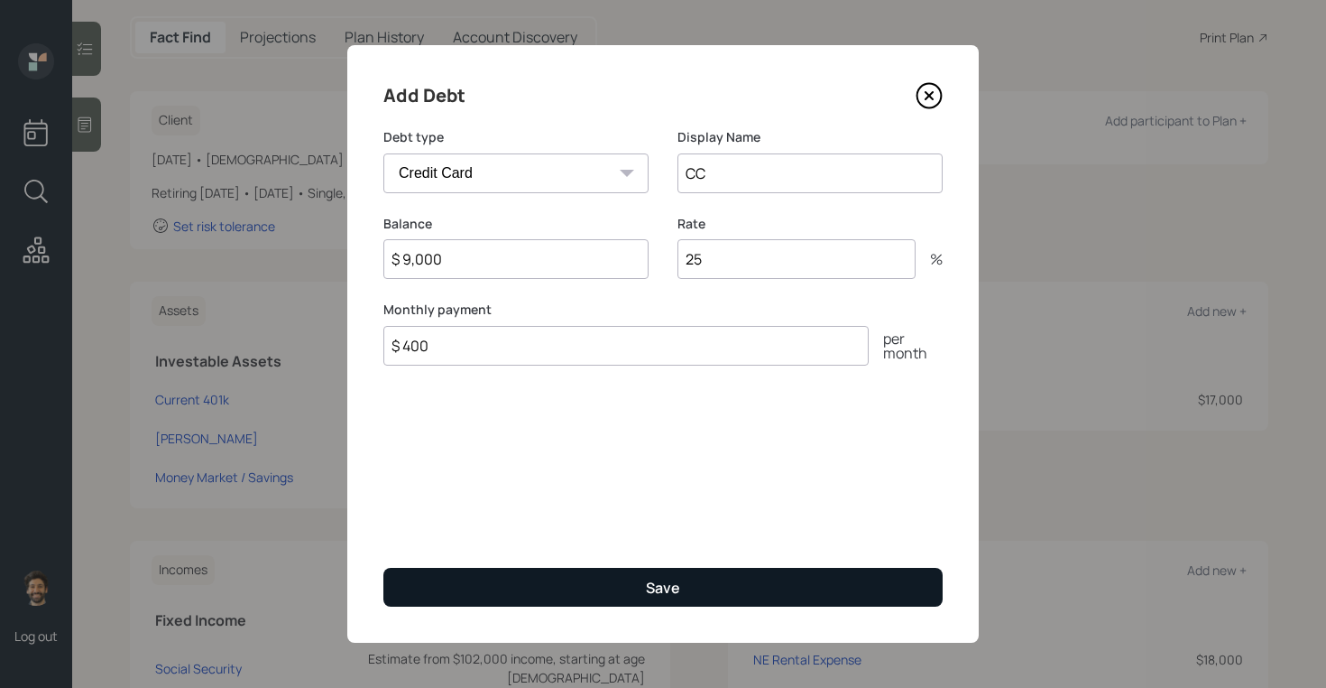
type input "$ 400"
click at [451, 585] on button "Save" at bounding box center [662, 587] width 559 height 39
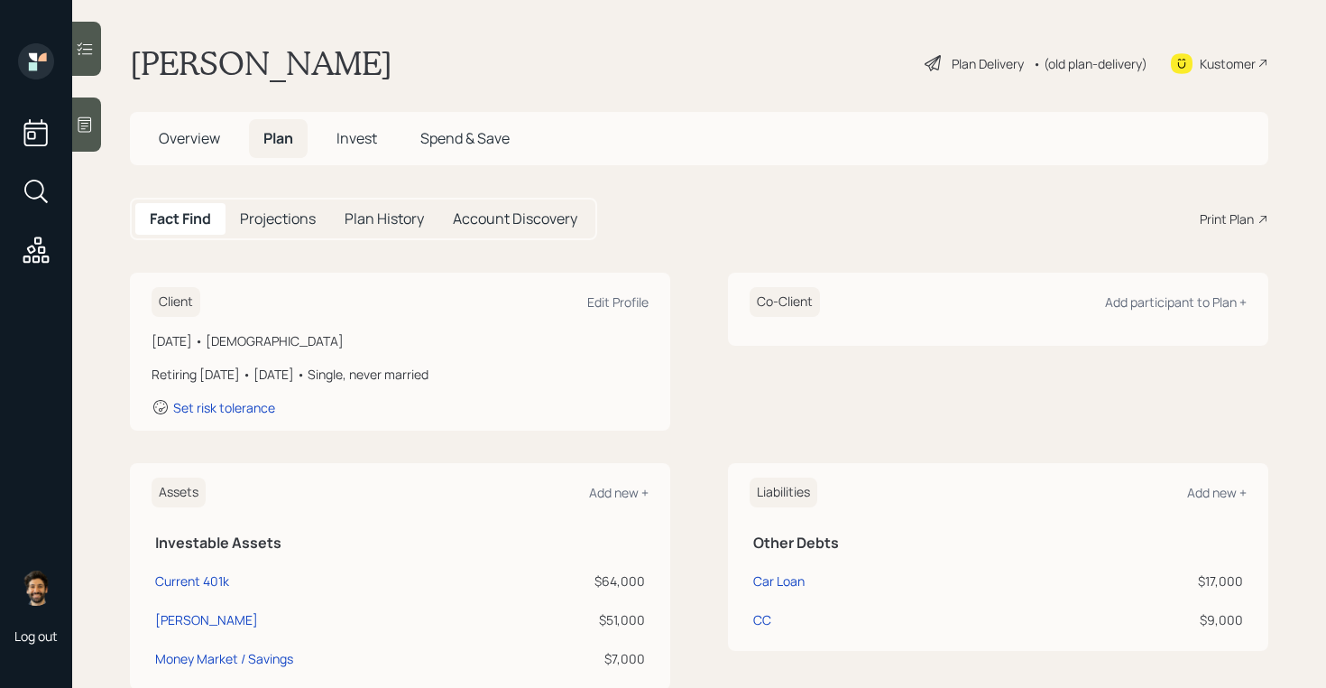
click at [300, 213] on h5 "Projections" at bounding box center [278, 218] width 76 height 17
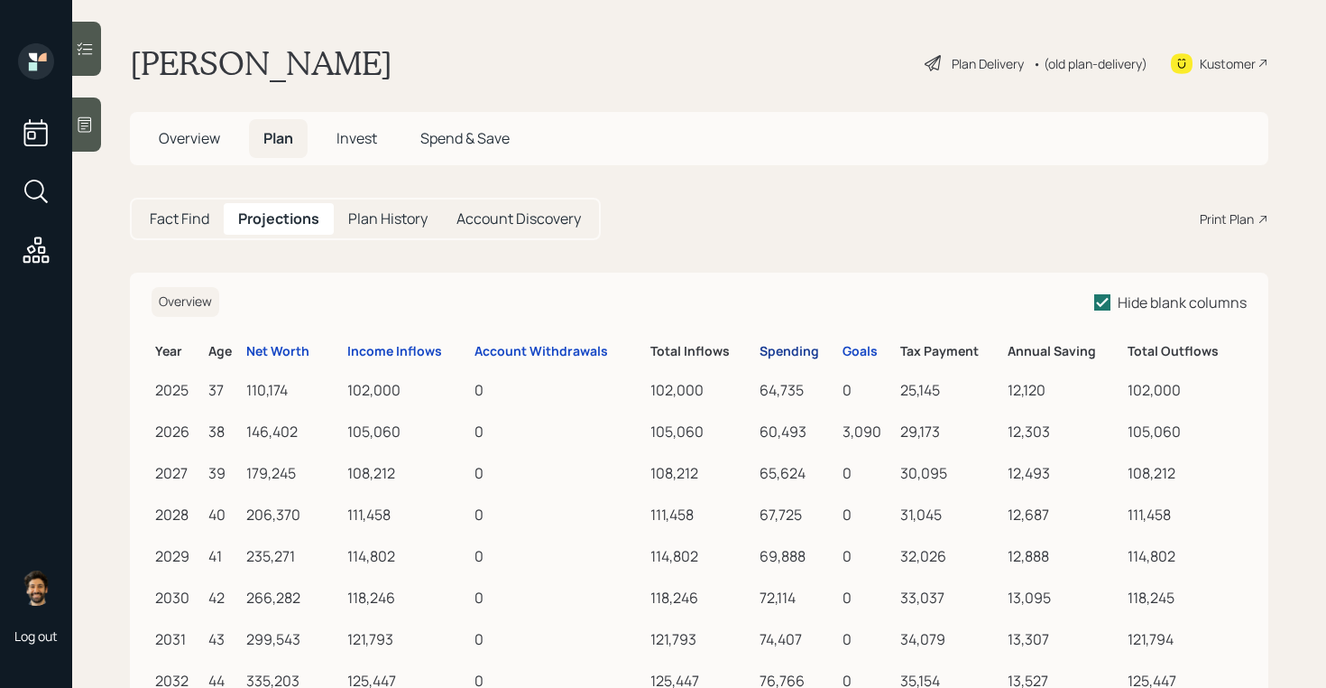
click at [791, 350] on div "Spending" at bounding box center [790, 351] width 60 height 15
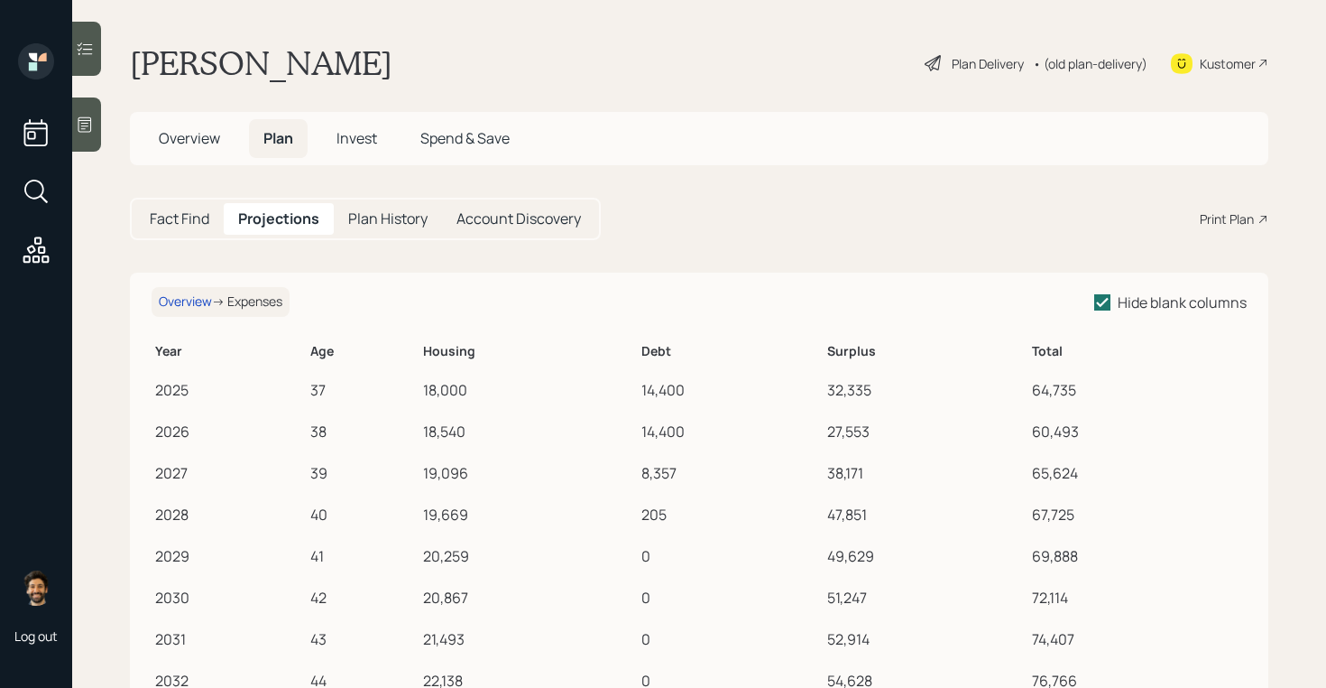
click at [176, 221] on h5 "Fact Find" at bounding box center [180, 218] width 60 height 17
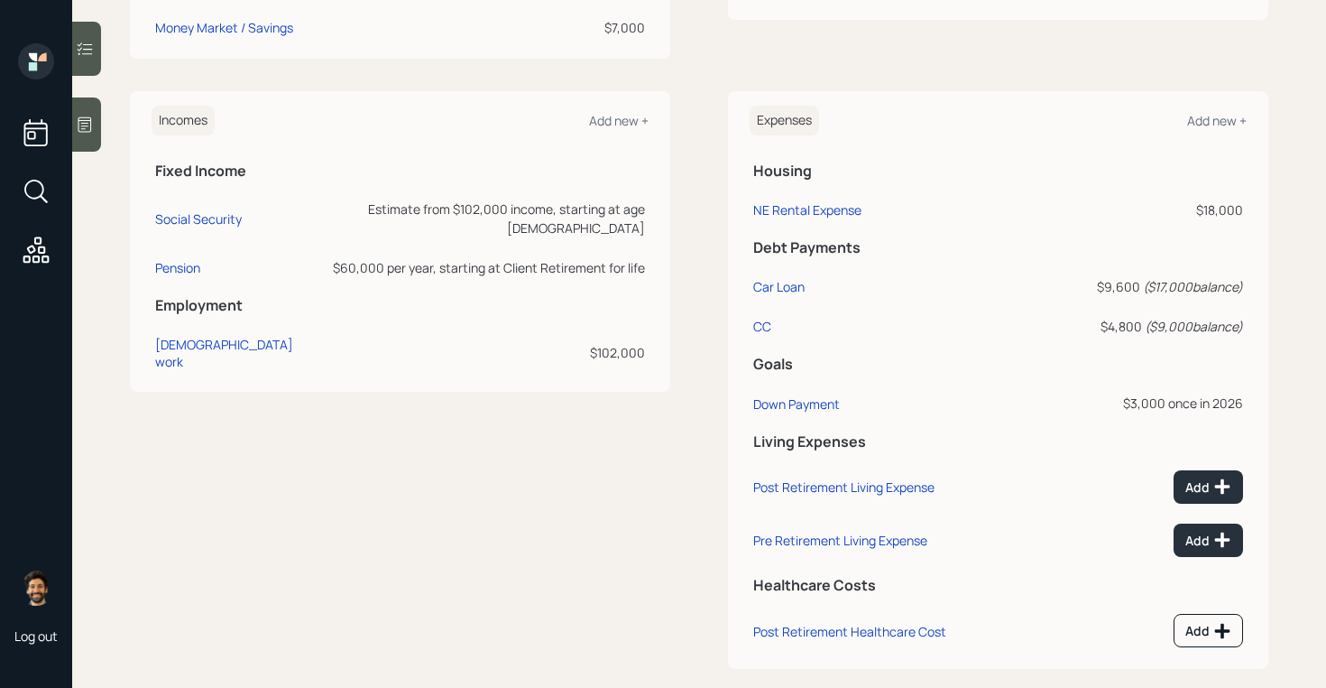
scroll to position [655, 0]
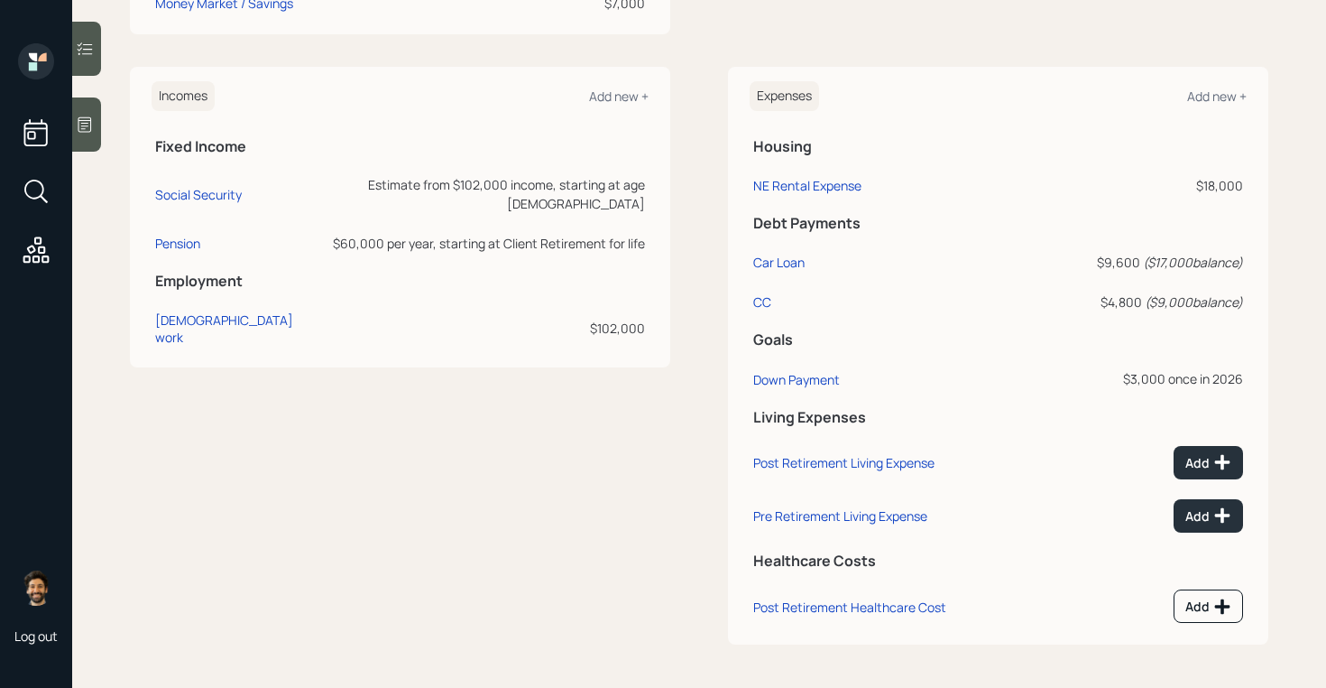
click at [94, 55] on icon at bounding box center [85, 49] width 18 height 18
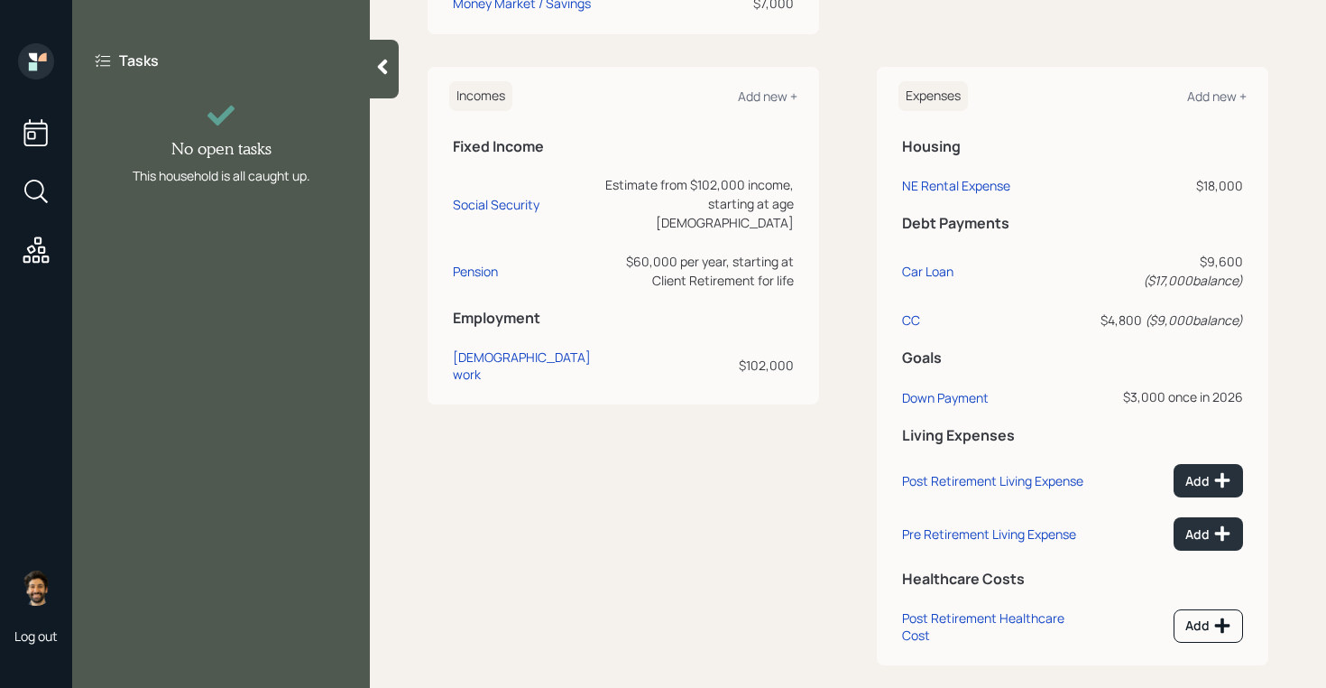
click at [385, 63] on icon at bounding box center [383, 67] width 18 height 18
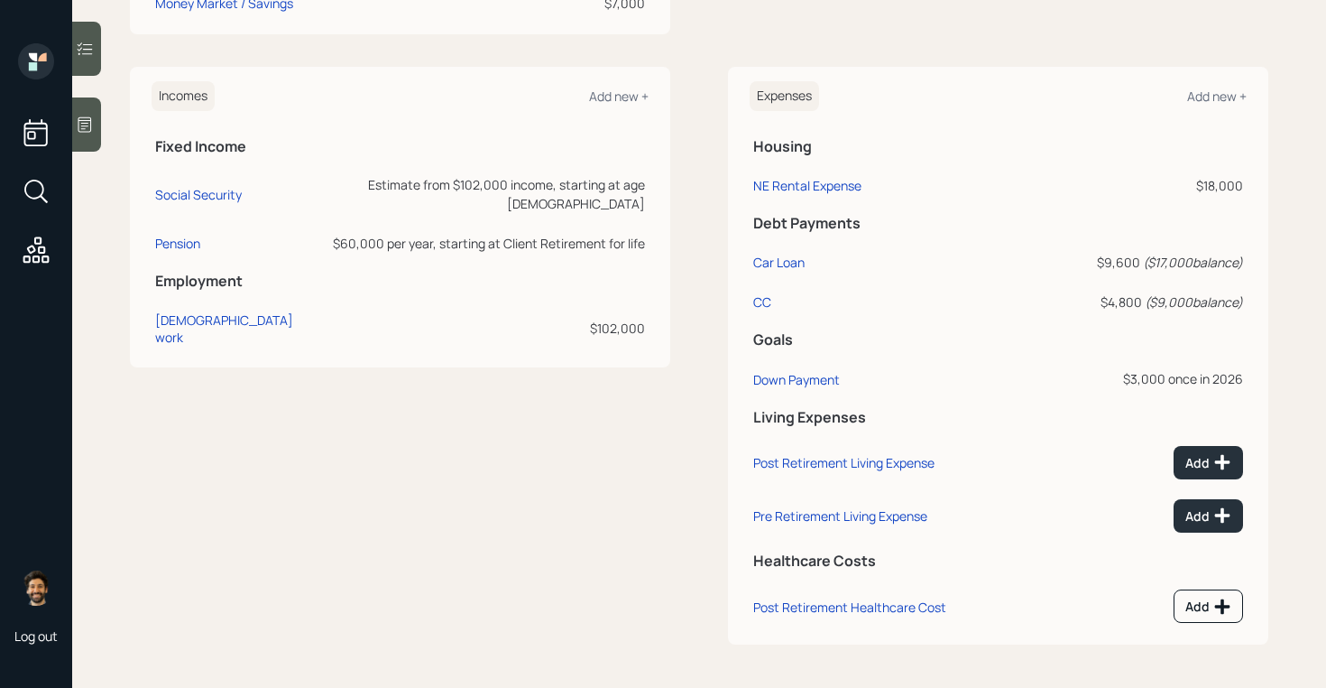
click at [102, 133] on main "Shauna Robinson Plan Delivery • (old plan-delivery) Kustomer Overview Plan Inve…" at bounding box center [699, 344] width 1254 height 688
click at [88, 129] on icon at bounding box center [85, 124] width 18 height 18
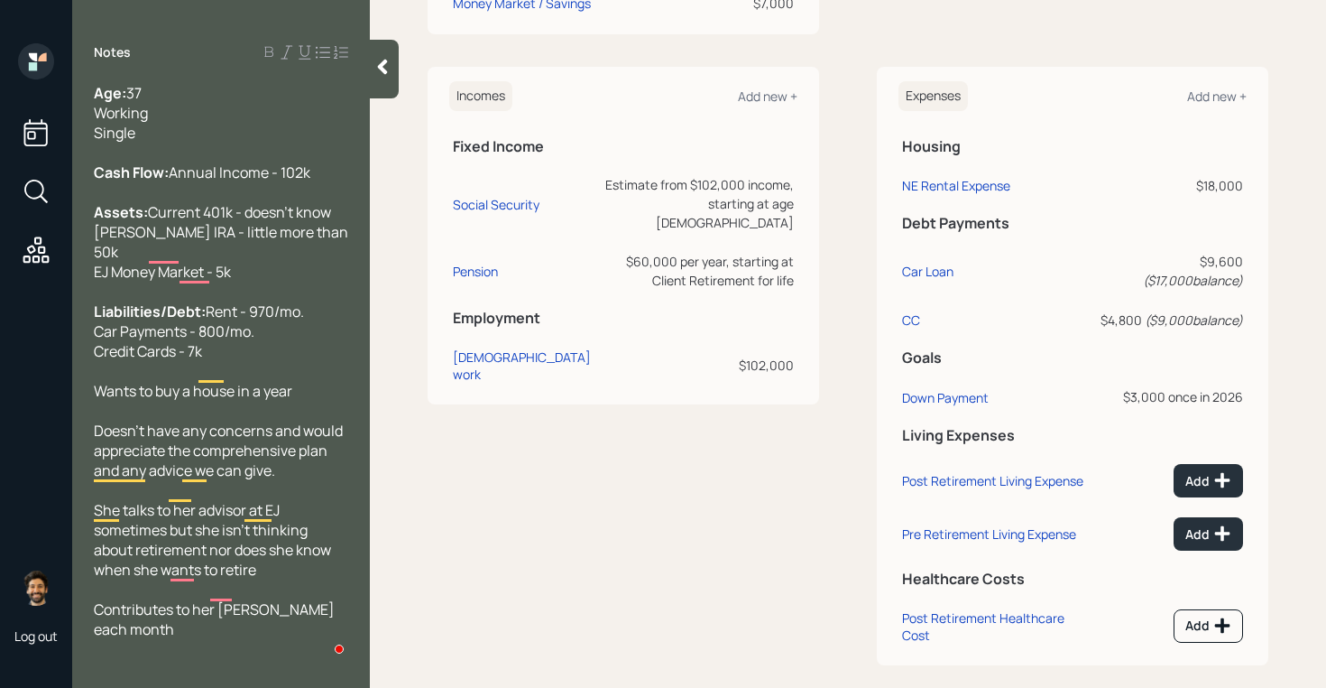
click at [390, 74] on icon at bounding box center [383, 67] width 18 height 18
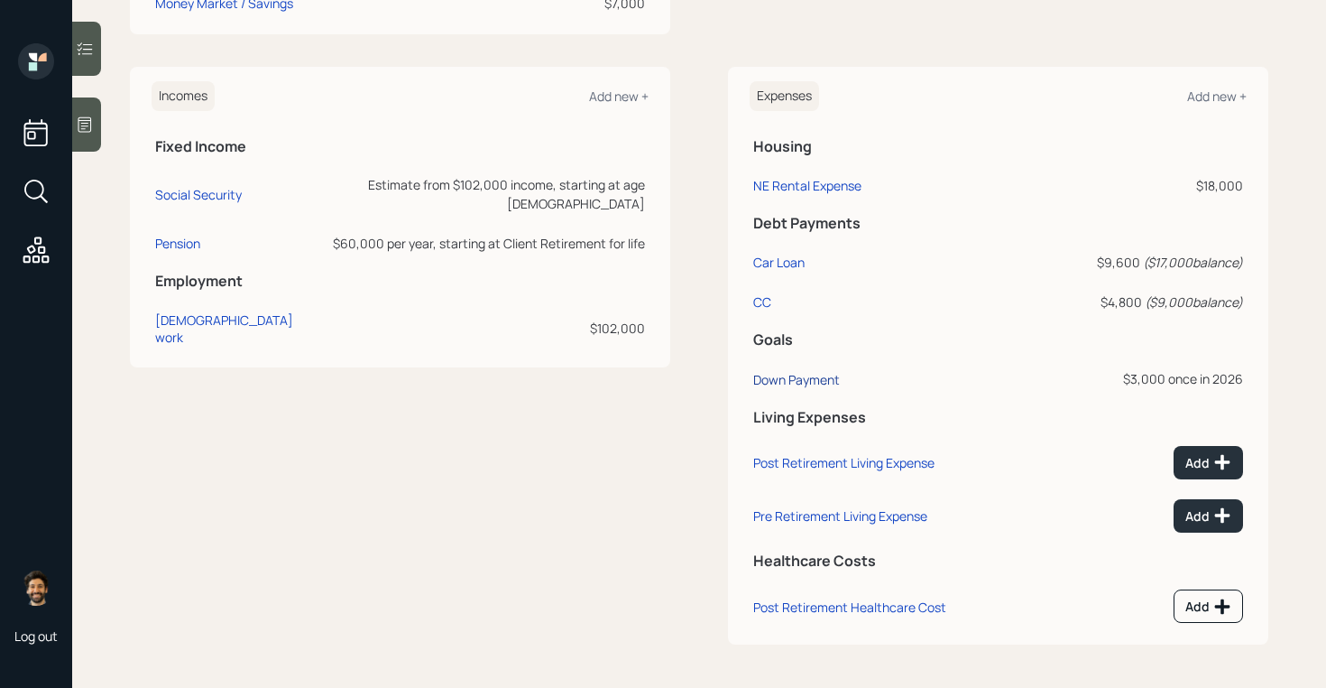
click at [796, 381] on div "Down Payment" at bounding box center [796, 379] width 87 height 17
select select "0"
select select "2026"
click at [783, 183] on div "NE Rental Expense" at bounding box center [807, 185] width 108 height 17
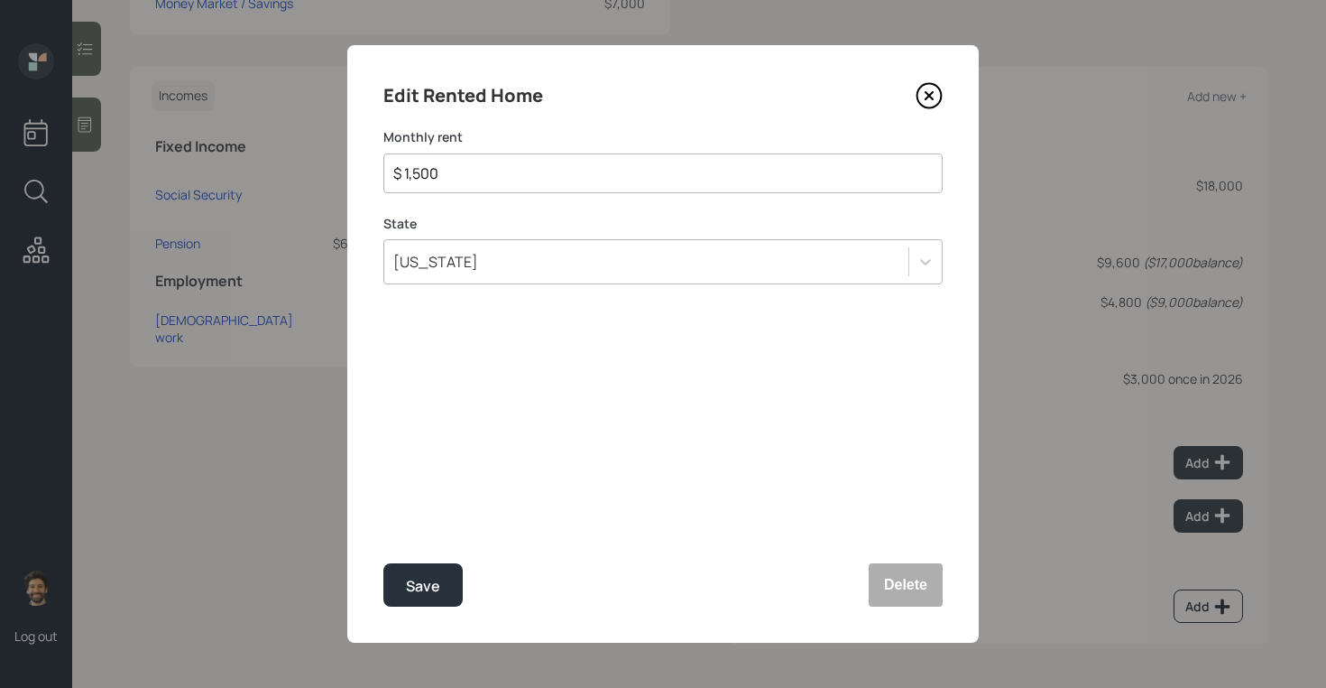
click at [429, 174] on input "$ 1,500" at bounding box center [656, 173] width 529 height 22
type input "$ 970"
click at [419, 575] on div "Save" at bounding box center [423, 586] width 34 height 24
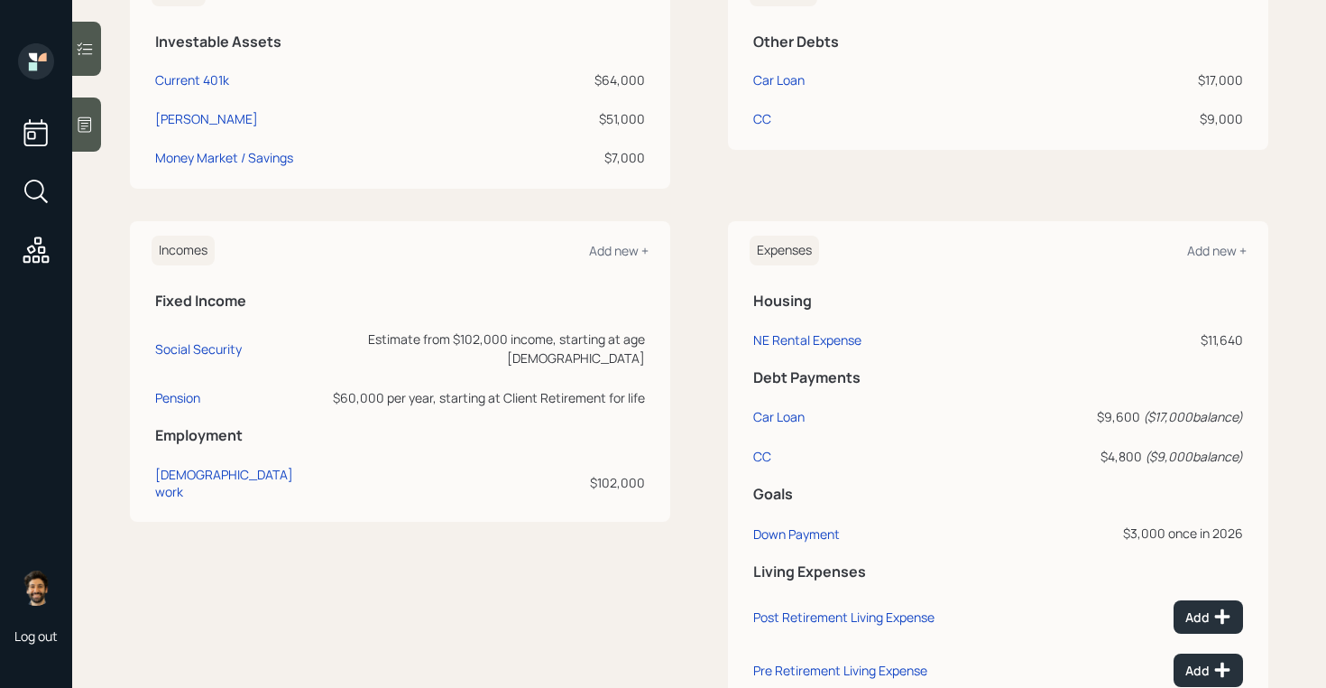
scroll to position [655, 0]
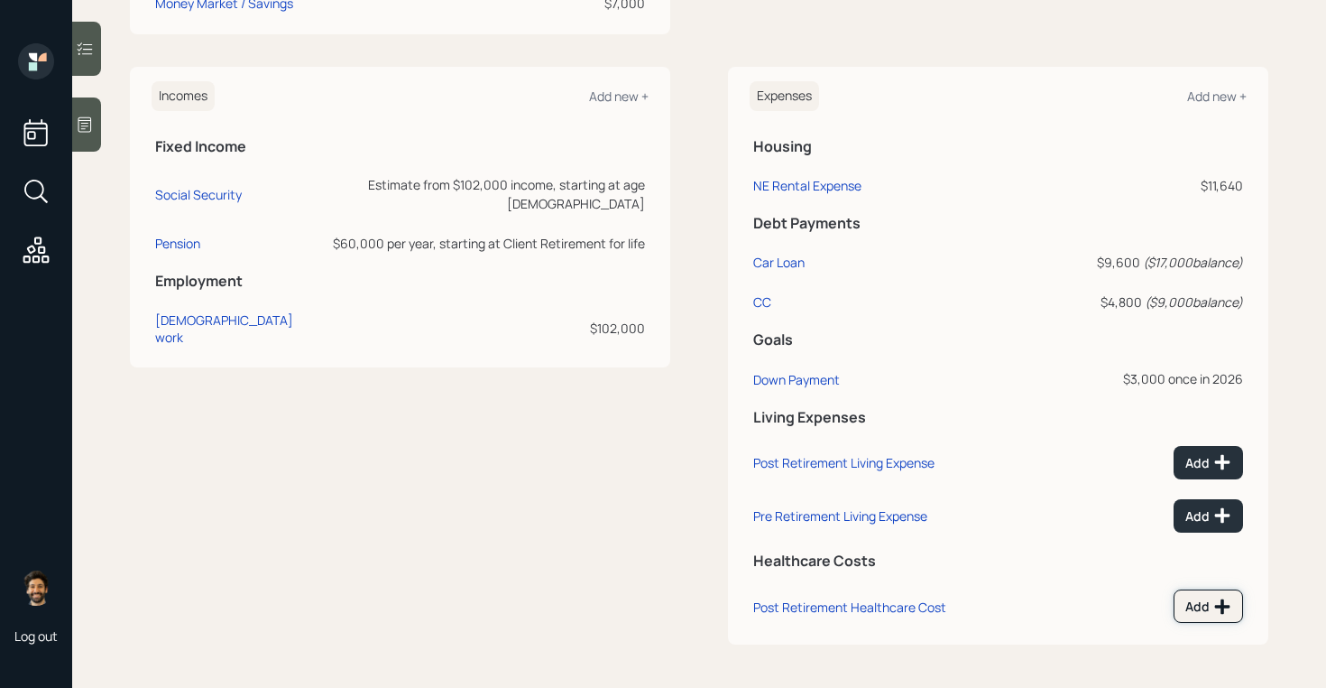
click at [1188, 596] on button "Add" at bounding box center [1208, 605] width 69 height 33
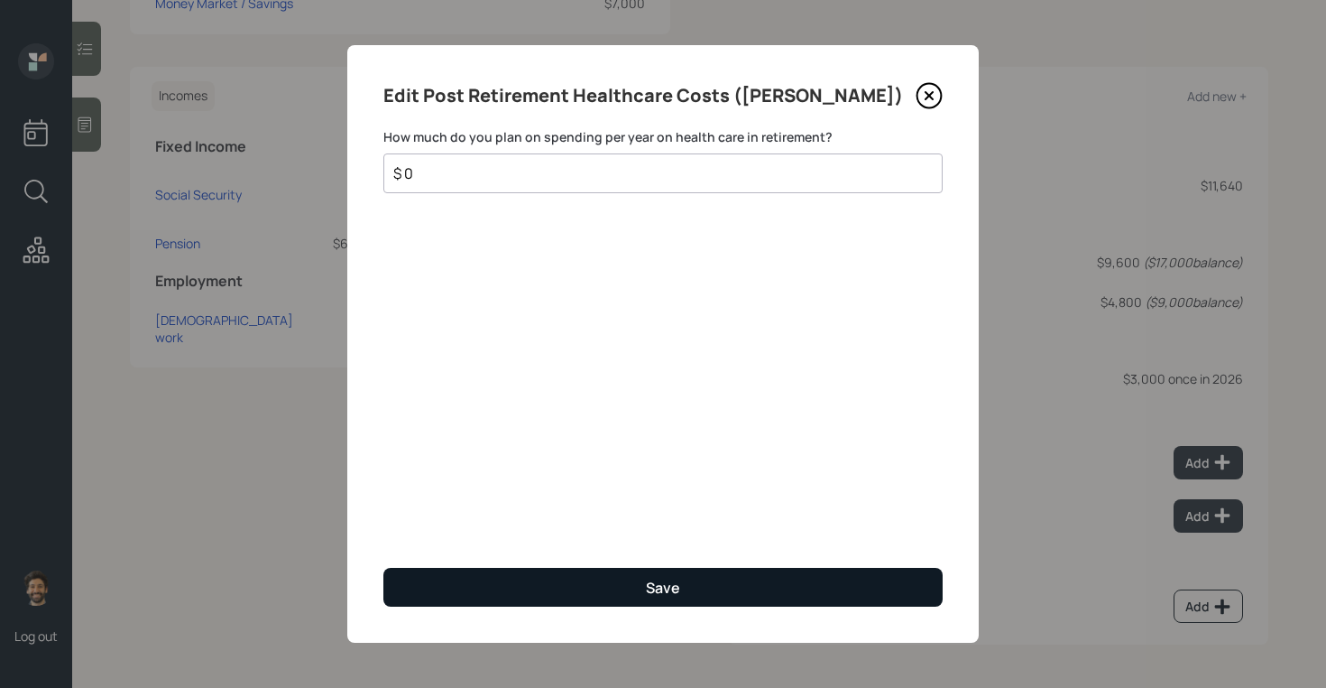
type input "$ 0"
click at [764, 577] on button "Save" at bounding box center [662, 587] width 559 height 39
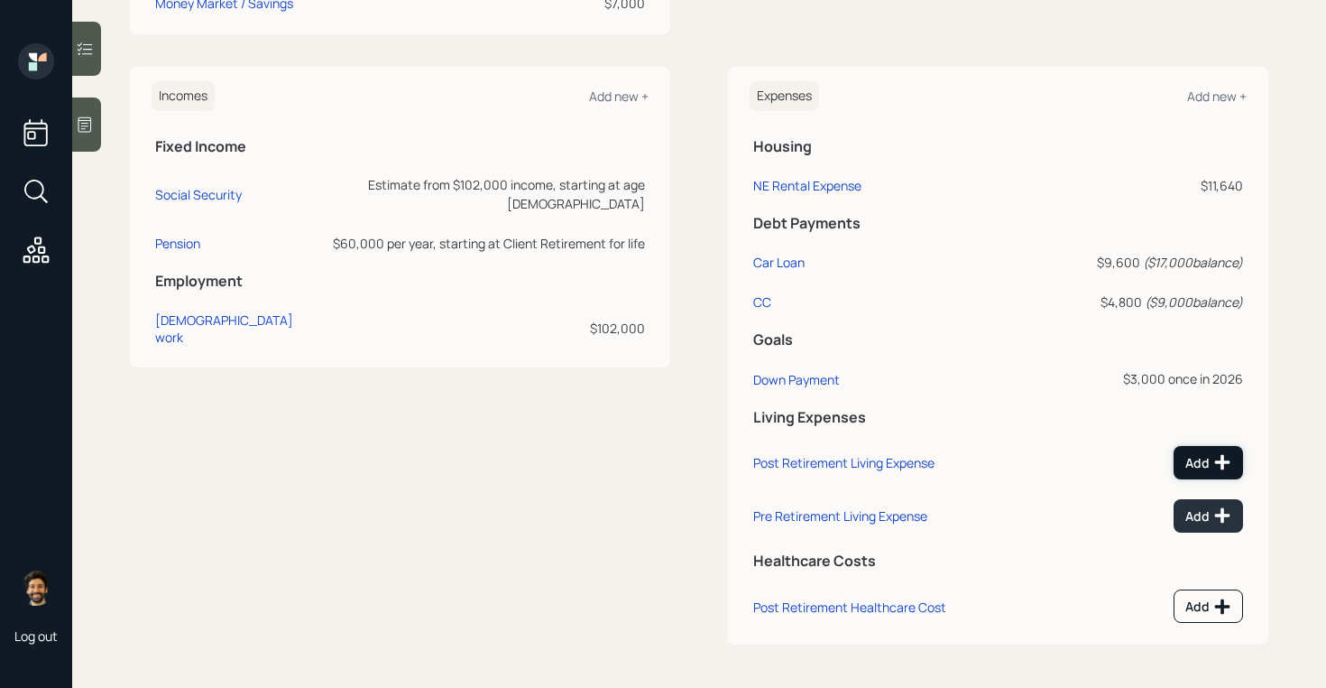
click at [1205, 448] on button "Add" at bounding box center [1208, 462] width 69 height 33
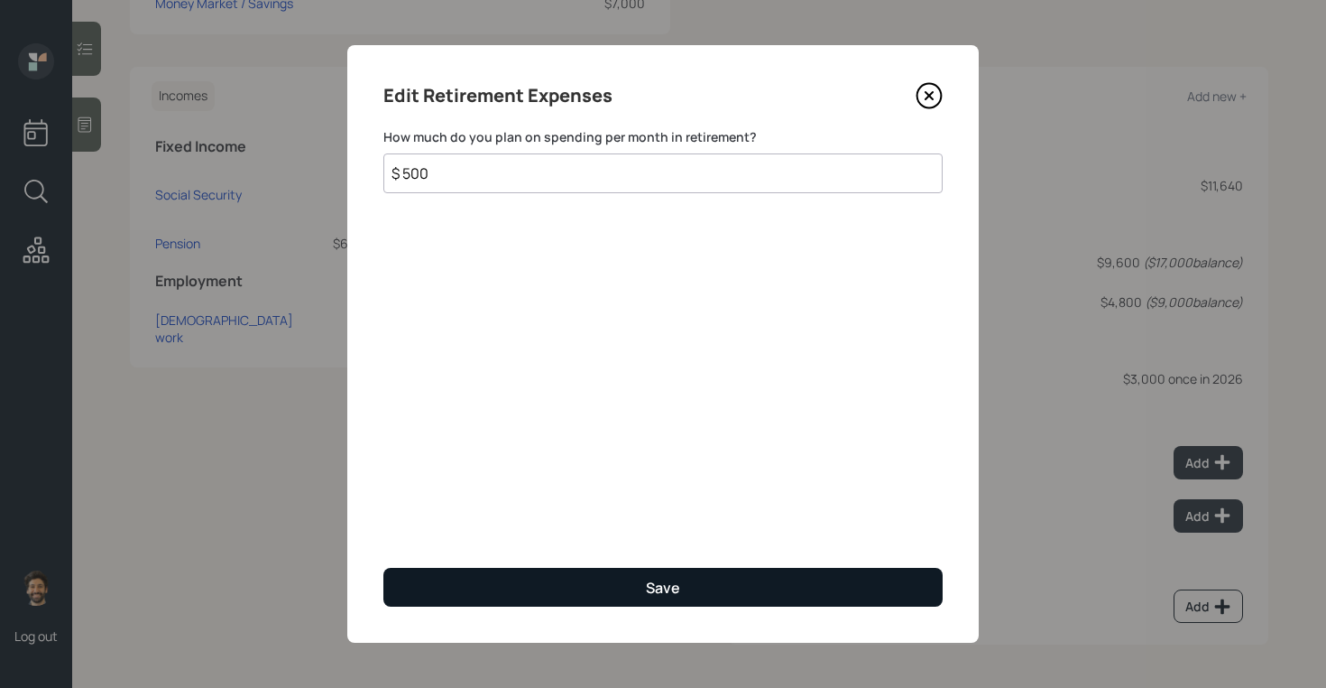
type input "$ 500"
click at [497, 604] on button "Save" at bounding box center [662, 587] width 559 height 39
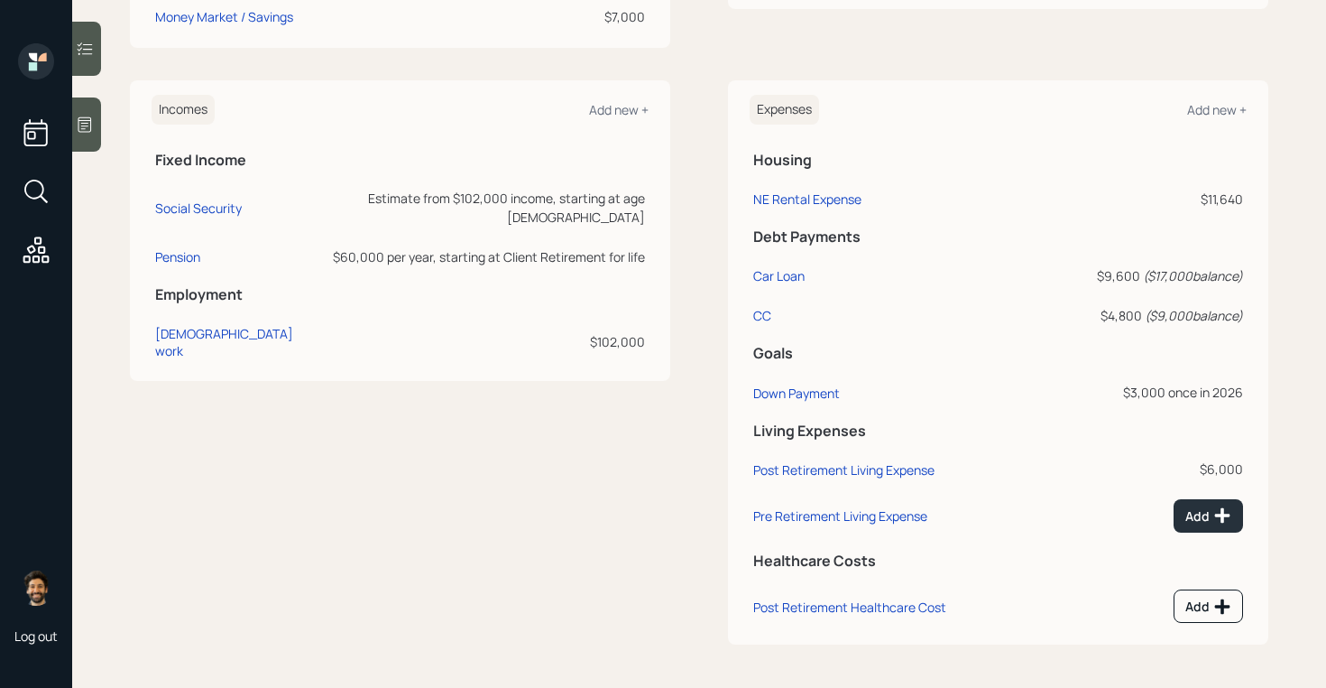
scroll to position [642, 0]
click at [1208, 509] on div "Add" at bounding box center [1209, 515] width 46 height 18
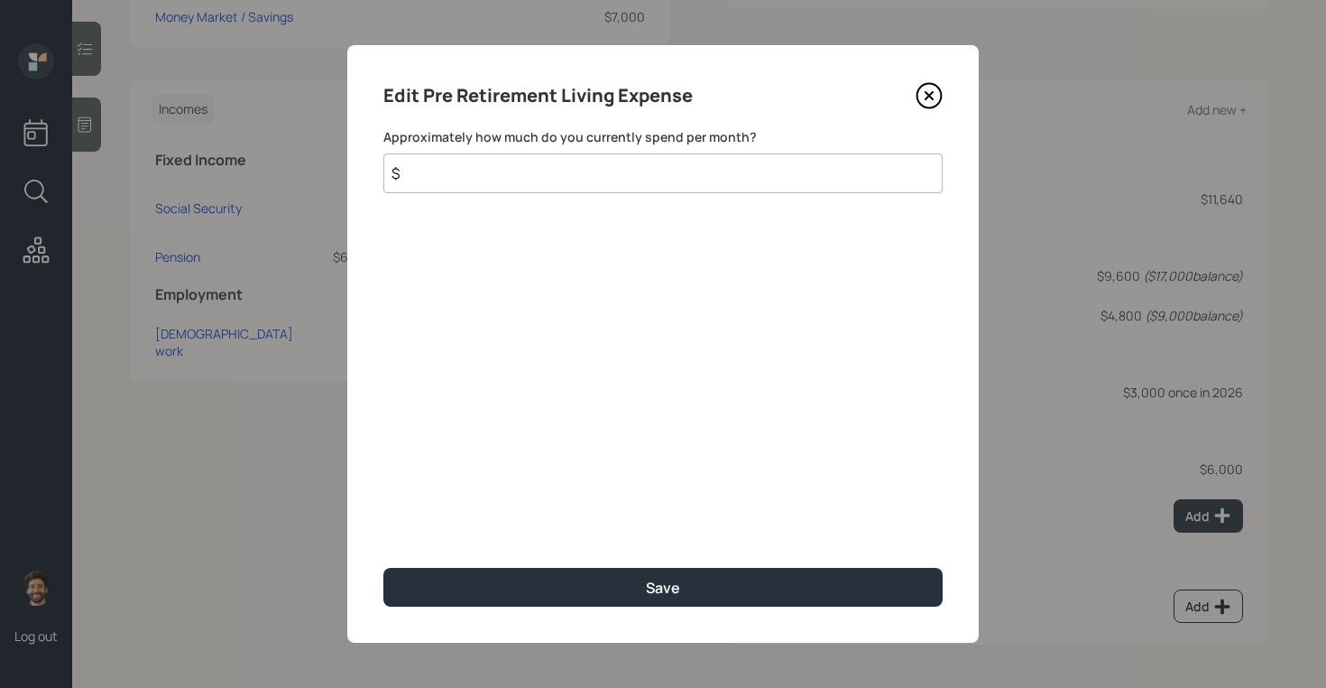
click at [622, 178] on input "$" at bounding box center [662, 173] width 559 height 40
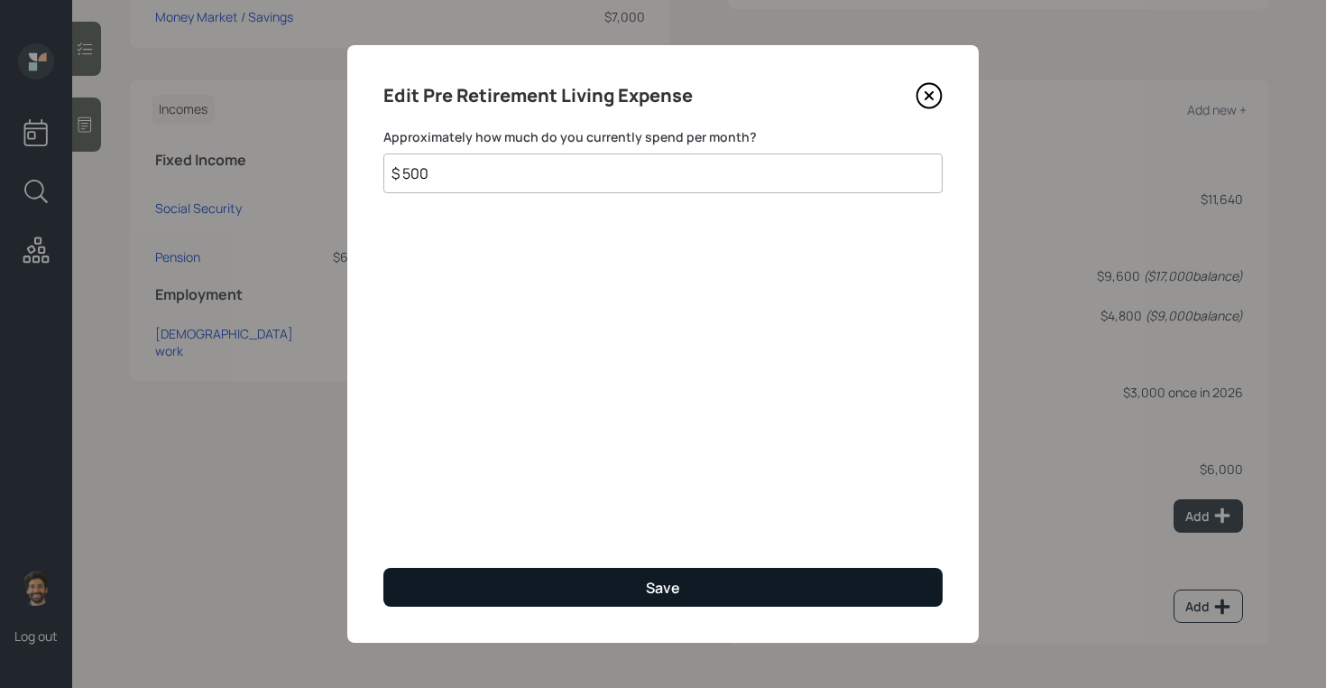
type input "$ 500"
click at [586, 596] on button "Save" at bounding box center [662, 587] width 559 height 39
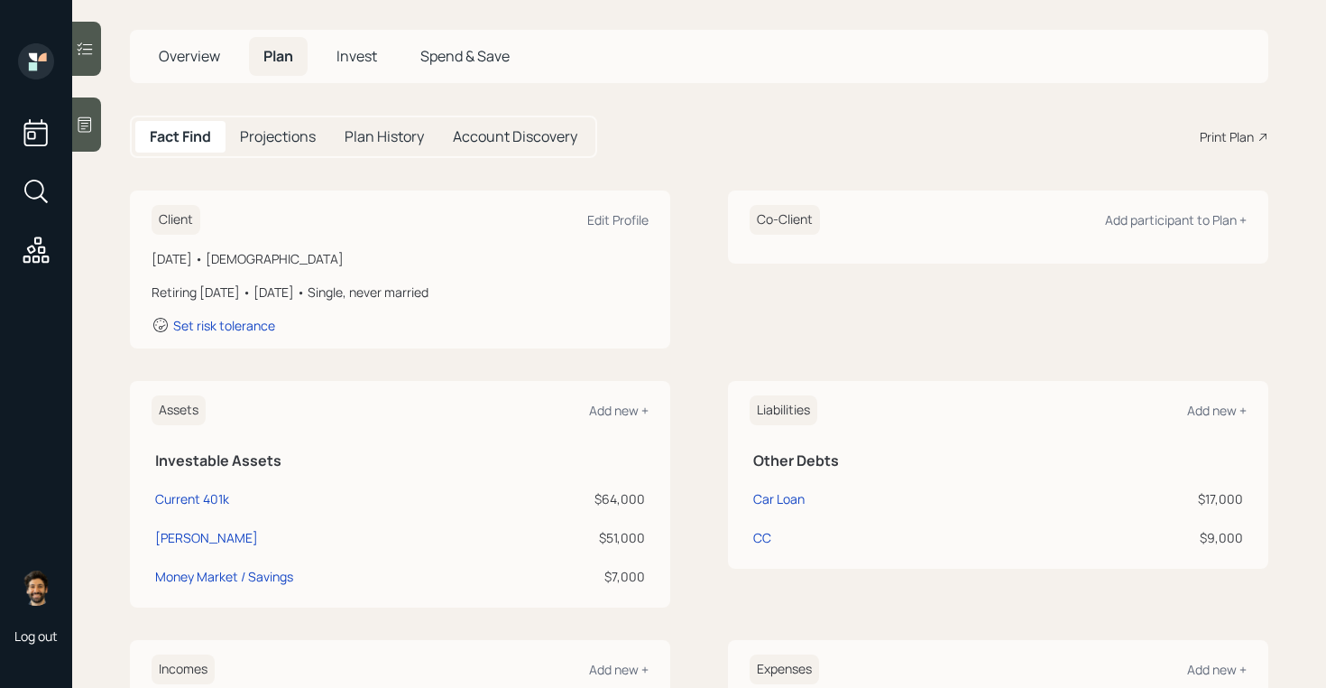
scroll to position [32, 0]
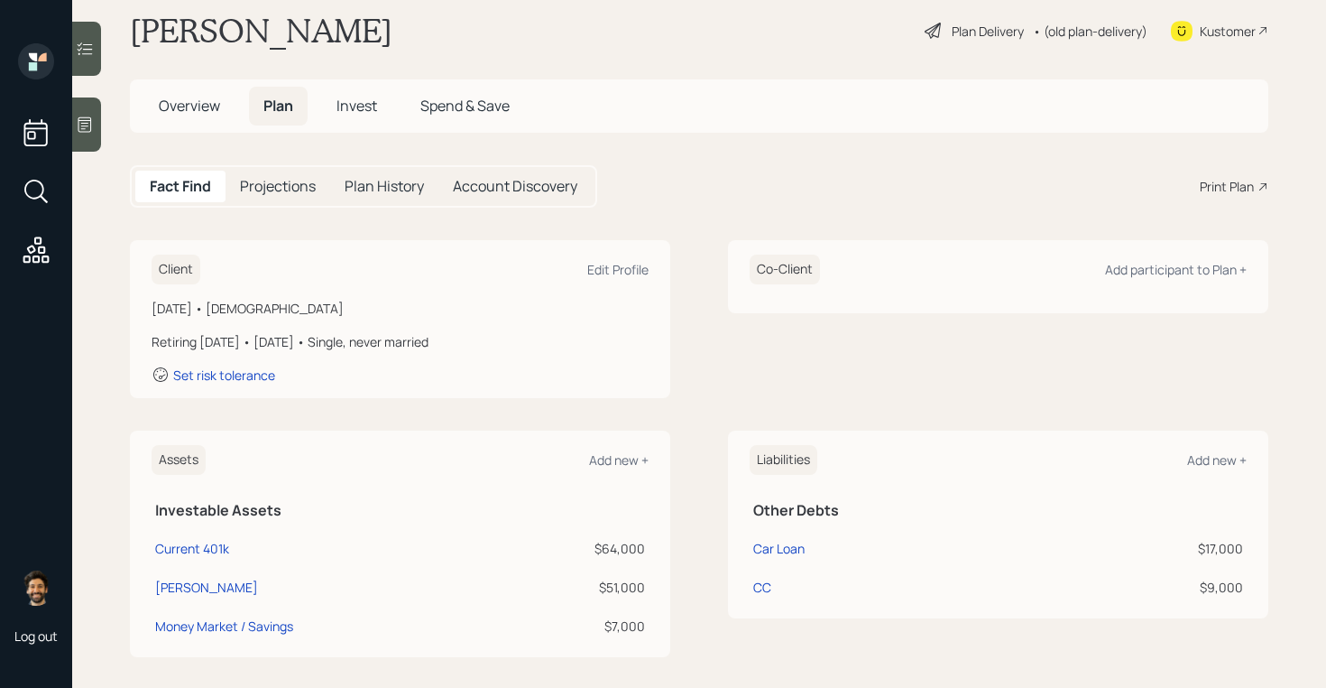
click at [1093, 34] on div "• (old plan-delivery)" at bounding box center [1090, 31] width 115 height 19
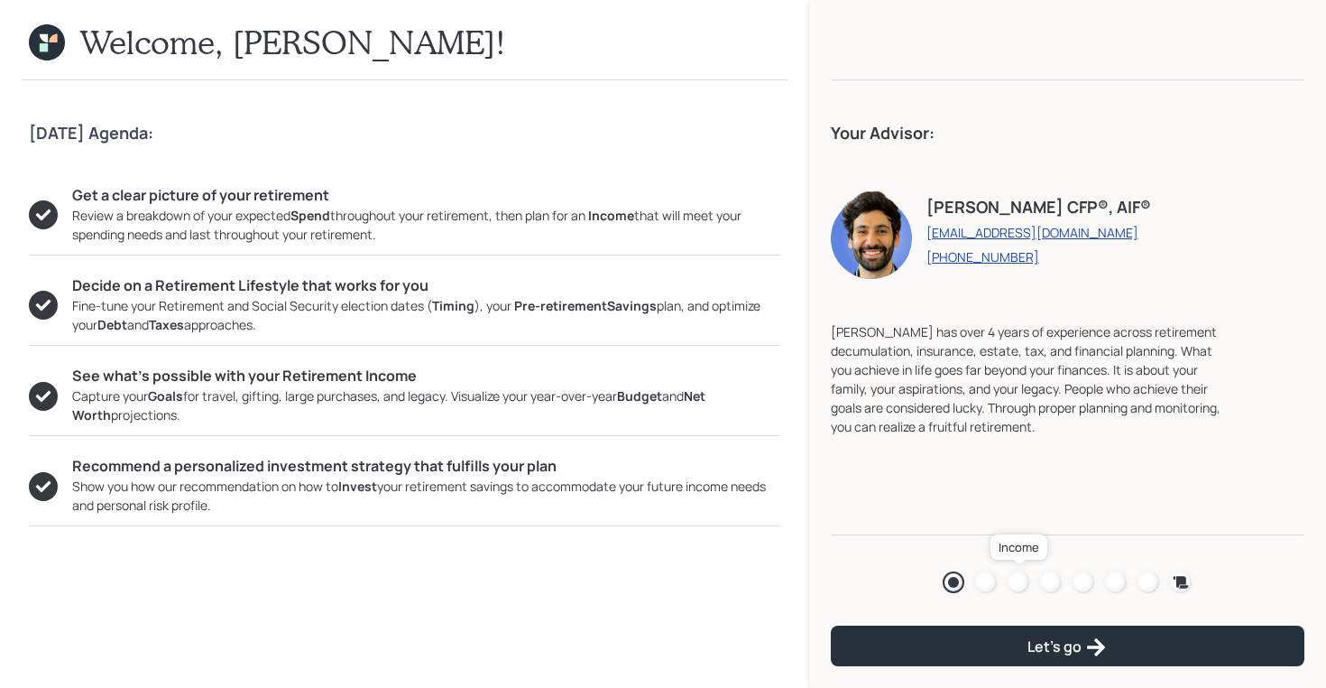
click at [1015, 591] on link at bounding box center [1019, 582] width 22 height 22
click at [1048, 579] on div at bounding box center [1051, 582] width 22 height 22
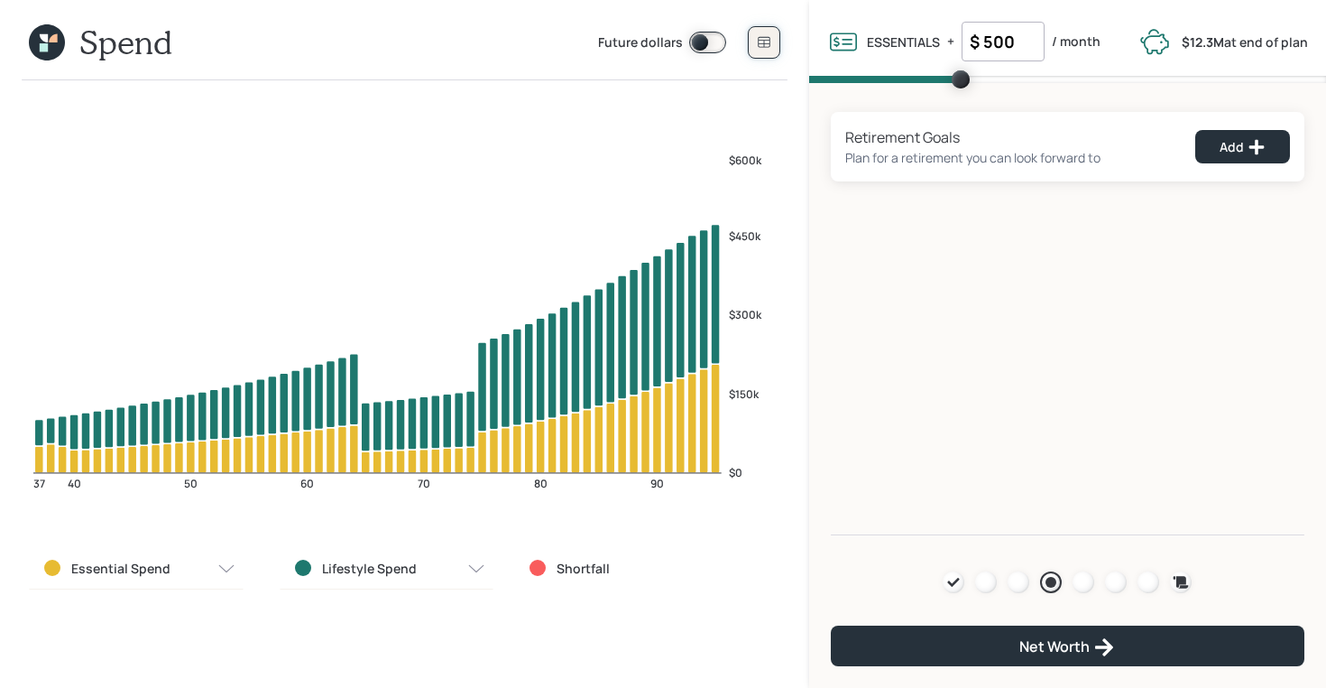
click at [757, 42] on icon at bounding box center [764, 42] width 14 height 14
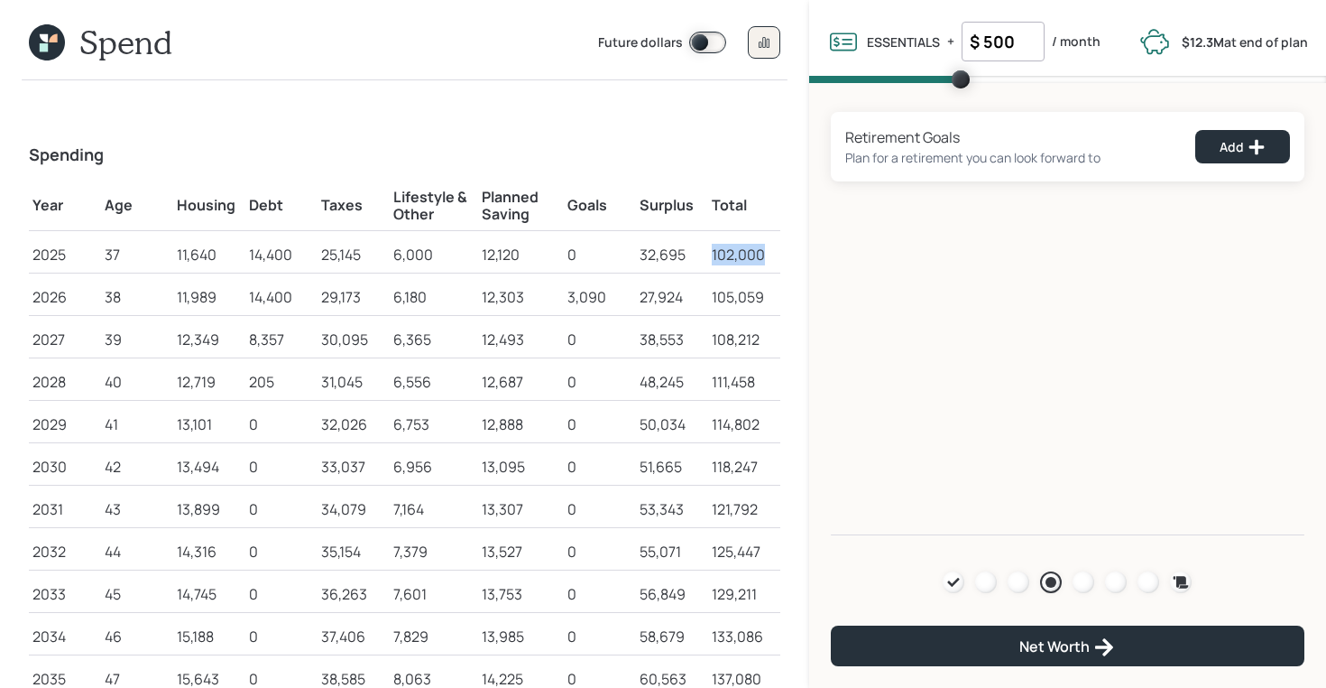
drag, startPoint x: 712, startPoint y: 254, endPoint x: 769, endPoint y: 255, distance: 56.9
click at [769, 255] on div "102,000" at bounding box center [744, 255] width 65 height 22
drag, startPoint x: 177, startPoint y: 252, endPoint x: 225, endPoint y: 255, distance: 48.0
click at [225, 255] on div "11,640" at bounding box center [209, 255] width 65 height 22
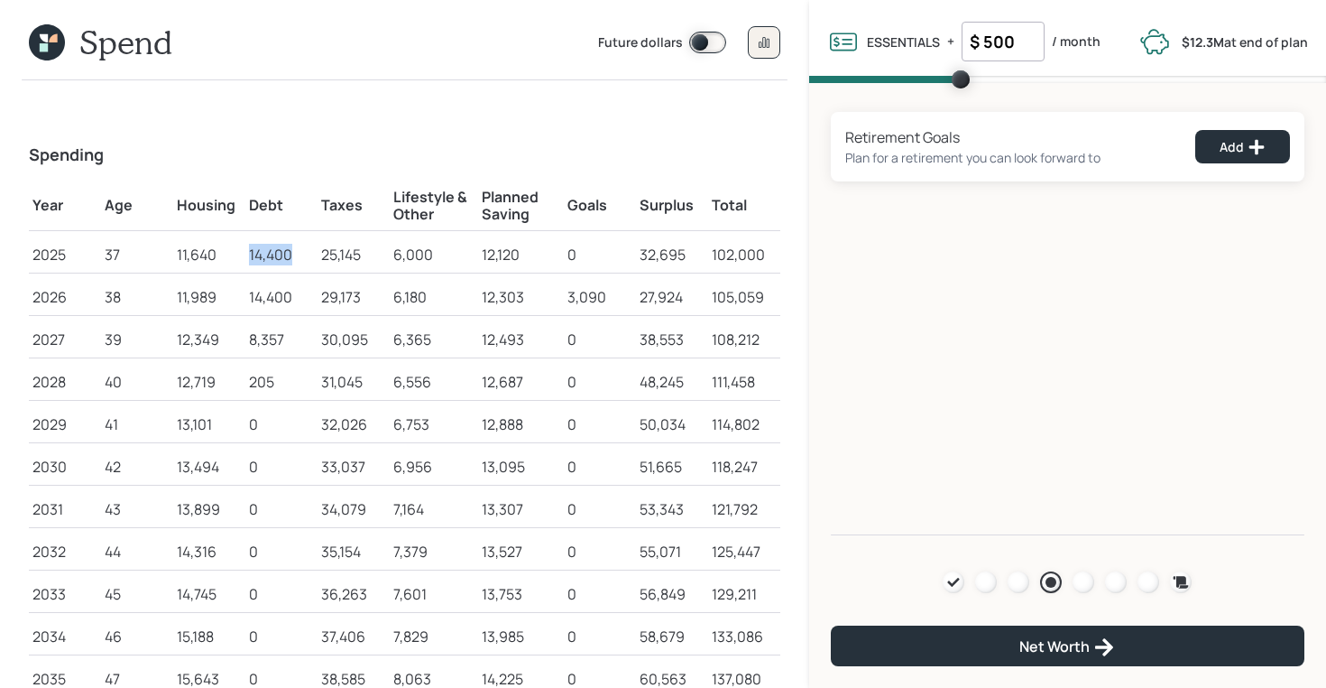
drag, startPoint x: 251, startPoint y: 256, endPoint x: 296, endPoint y: 258, distance: 45.2
click at [296, 258] on div "14,400" at bounding box center [281, 255] width 65 height 22
drag, startPoint x: 320, startPoint y: 258, endPoint x: 365, endPoint y: 260, distance: 44.3
click at [365, 260] on div "25,145" at bounding box center [353, 255] width 65 height 22
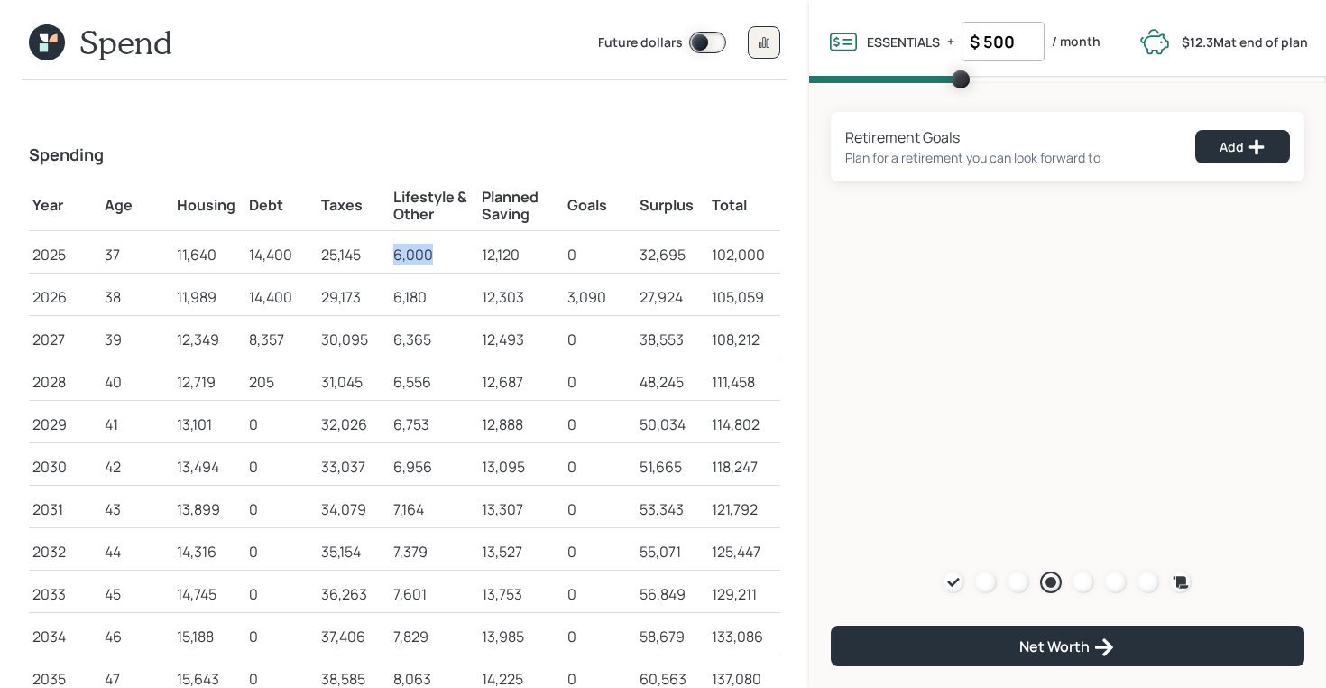
drag, startPoint x: 435, startPoint y: 254, endPoint x: 397, endPoint y: 255, distance: 37.9
click at [397, 255] on div "6,000" at bounding box center [433, 255] width 81 height 22
drag, startPoint x: 1016, startPoint y: 45, endPoint x: 965, endPoint y: 45, distance: 51.4
click at [965, 45] on input "$ 500" at bounding box center [1003, 42] width 83 height 40
drag, startPoint x: 523, startPoint y: 252, endPoint x: 485, endPoint y: 252, distance: 38.8
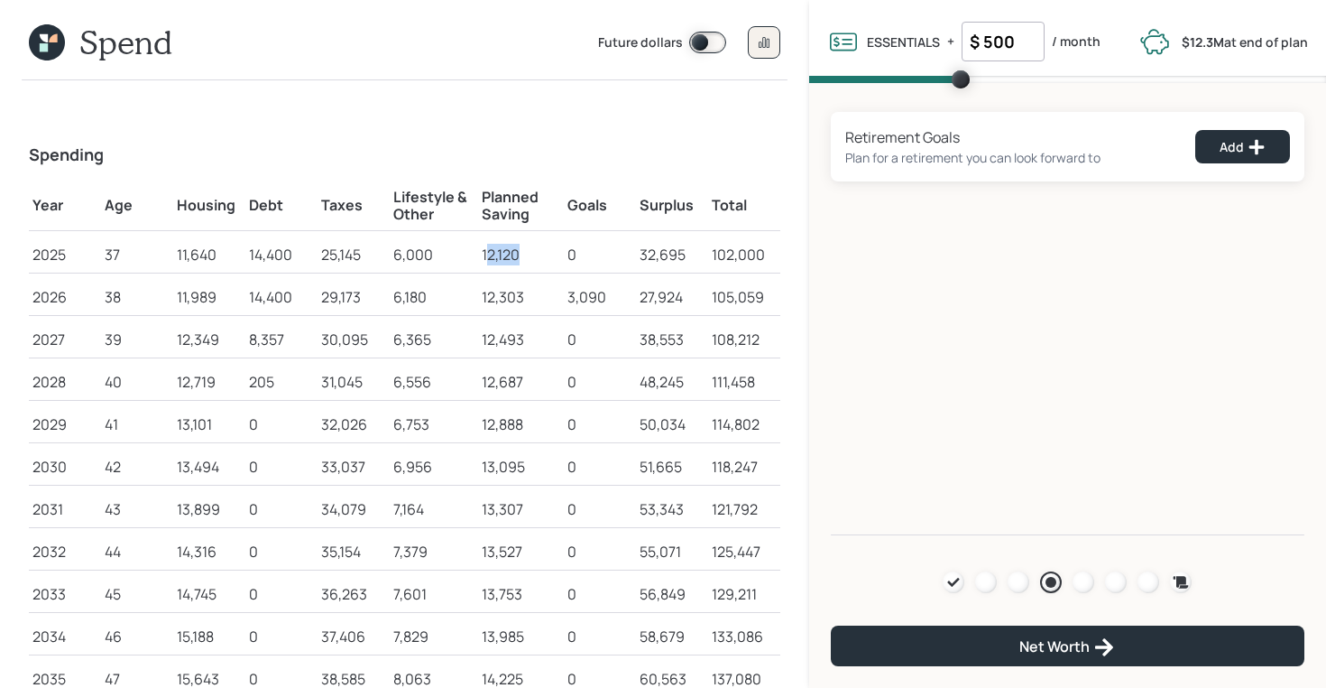
click at [485, 252] on div "12,120" at bounding box center [521, 255] width 79 height 22
drag, startPoint x: 476, startPoint y: 254, endPoint x: 522, endPoint y: 259, distance: 46.3
click at [522, 259] on tr "2025 37 11,640 14,400 25,145 6,000 12,120 0 32,695 102,000" at bounding box center [405, 252] width 752 height 42
click at [522, 259] on div "12,120" at bounding box center [521, 255] width 79 height 22
drag, startPoint x: 581, startPoint y: 256, endPoint x: 559, endPoint y: 256, distance: 22.6
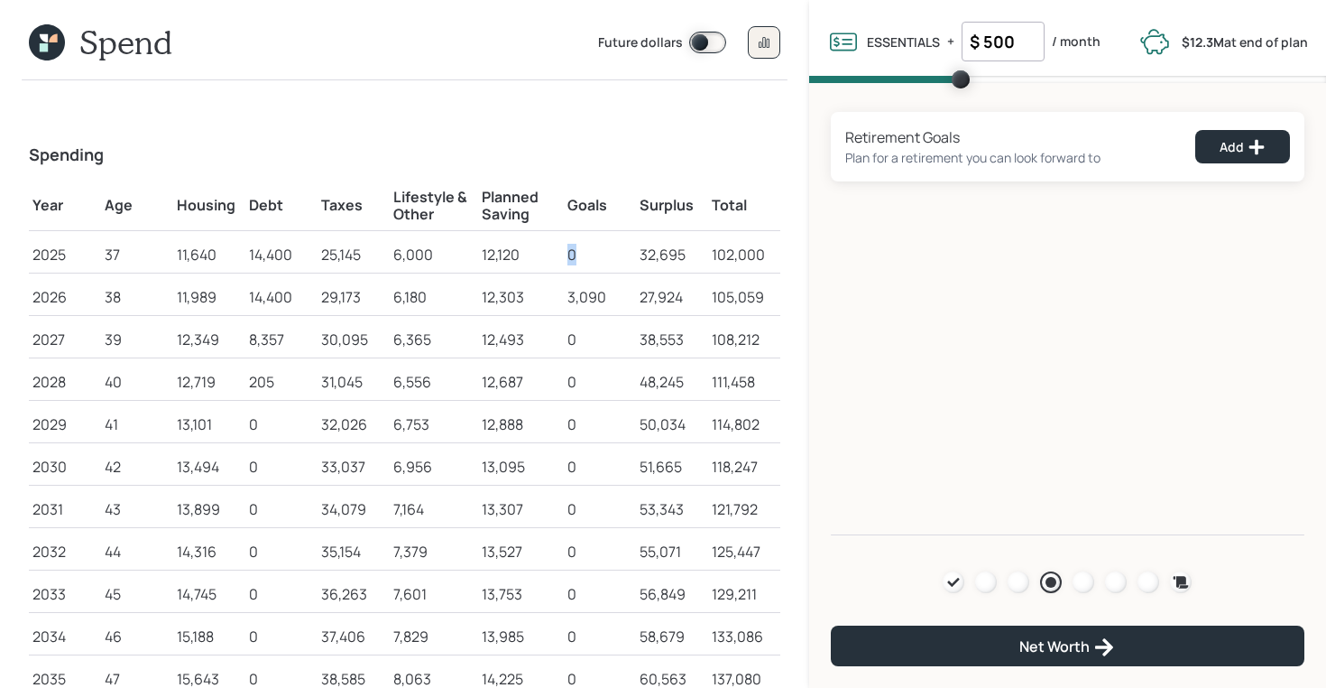
click at [559, 256] on tr "2025 37 11,640 14,400 25,145 6,000 12,120 0 32,695 102,000" at bounding box center [405, 252] width 752 height 42
drag, startPoint x: 605, startPoint y: 292, endPoint x: 561, endPoint y: 300, distance: 45.0
click at [561, 300] on tr "2026 38 11,989 14,400 29,173 6,180 12,303 3,090 27,924 105,059" at bounding box center [405, 294] width 752 height 42
drag, startPoint x: 690, startPoint y: 254, endPoint x: 638, endPoint y: 256, distance: 52.4
click at [638, 256] on td "32,695" at bounding box center [672, 252] width 72 height 42
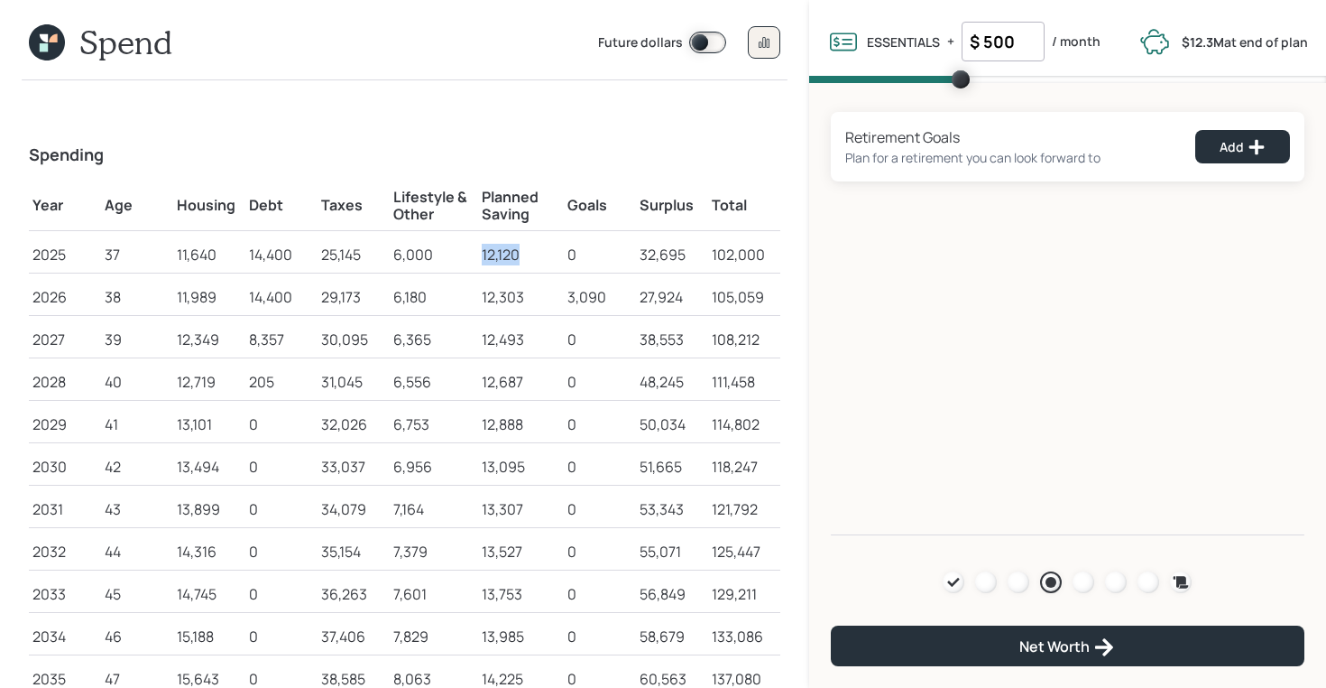
drag, startPoint x: 520, startPoint y: 260, endPoint x: 466, endPoint y: 259, distance: 54.1
click at [466, 259] on tr "2025 37 11,640 14,400 25,145 6,000 12,120 0 32,695 102,000" at bounding box center [405, 252] width 752 height 42
drag, startPoint x: 430, startPoint y: 257, endPoint x: 377, endPoint y: 255, distance: 53.3
click at [377, 255] on tr "2025 37 11,640 14,400 25,145 6,000 12,120 0 32,695 102,000" at bounding box center [405, 252] width 752 height 42
drag, startPoint x: 292, startPoint y: 254, endPoint x: 220, endPoint y: 254, distance: 72.2
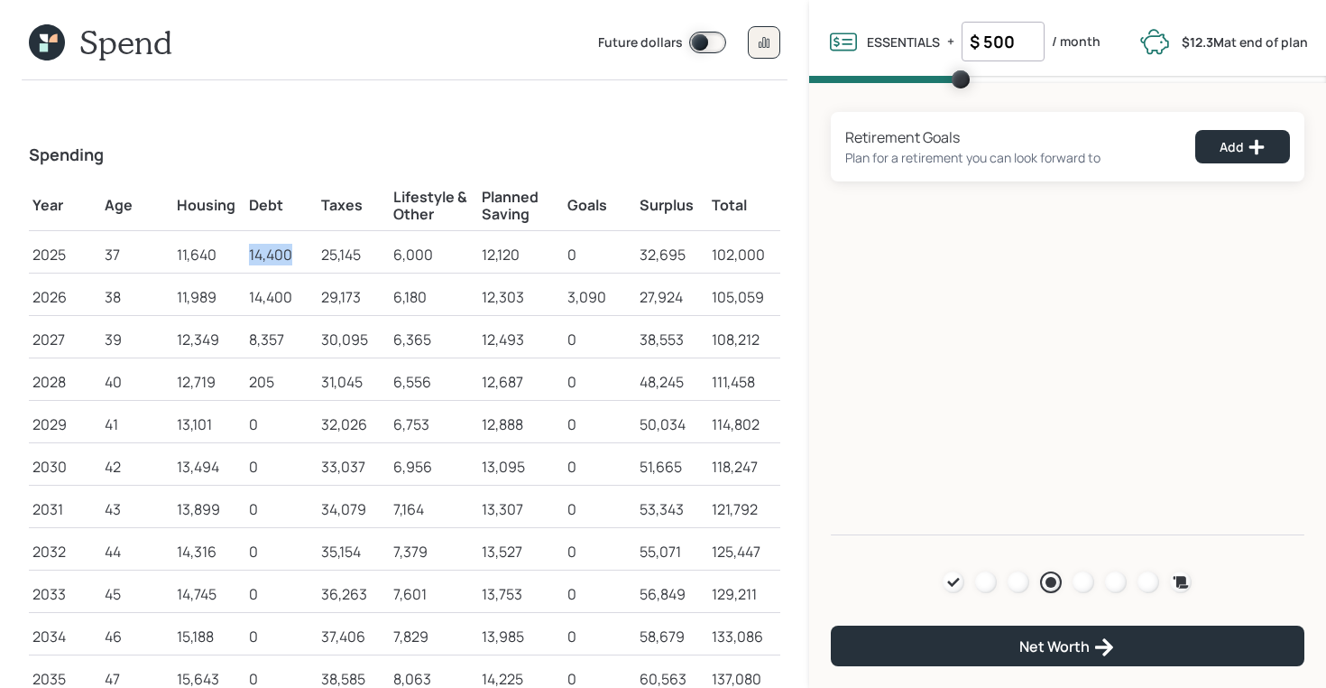
click at [220, 254] on tr "2025 37 11,640 14,400 25,145 6,000 12,120 0 32,695 102,000" at bounding box center [405, 252] width 752 height 42
drag, startPoint x: 686, startPoint y: 257, endPoint x: 636, endPoint y: 258, distance: 49.6
click at [636, 258] on td "32,695" at bounding box center [672, 252] width 72 height 42
click at [670, 254] on div "32,695" at bounding box center [672, 255] width 65 height 22
drag, startPoint x: 683, startPoint y: 254, endPoint x: 636, endPoint y: 255, distance: 46.9
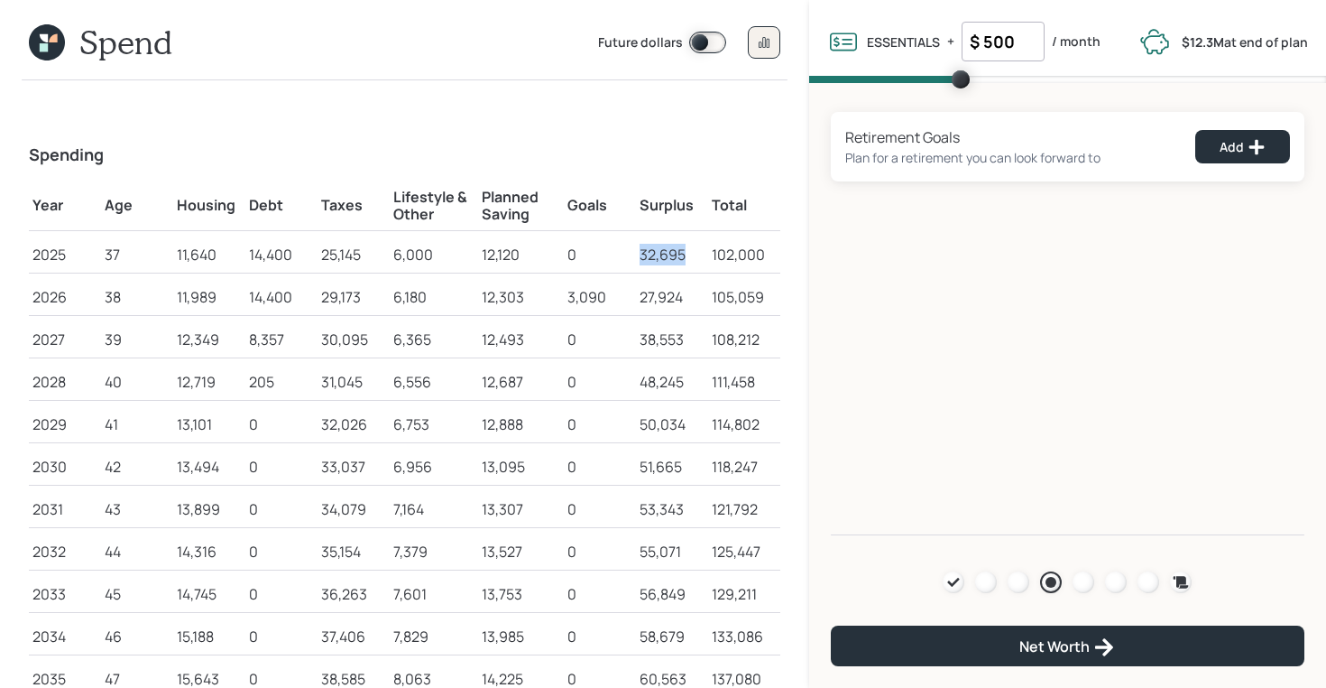
click at [636, 255] on td "32,695" at bounding box center [672, 252] width 72 height 42
drag, startPoint x: 428, startPoint y: 257, endPoint x: 394, endPoint y: 256, distance: 33.4
click at [394, 256] on div "6,000" at bounding box center [433, 255] width 81 height 22
drag, startPoint x: 679, startPoint y: 253, endPoint x: 644, endPoint y: 253, distance: 34.3
click at [644, 253] on div "32,695" at bounding box center [672, 255] width 65 height 22
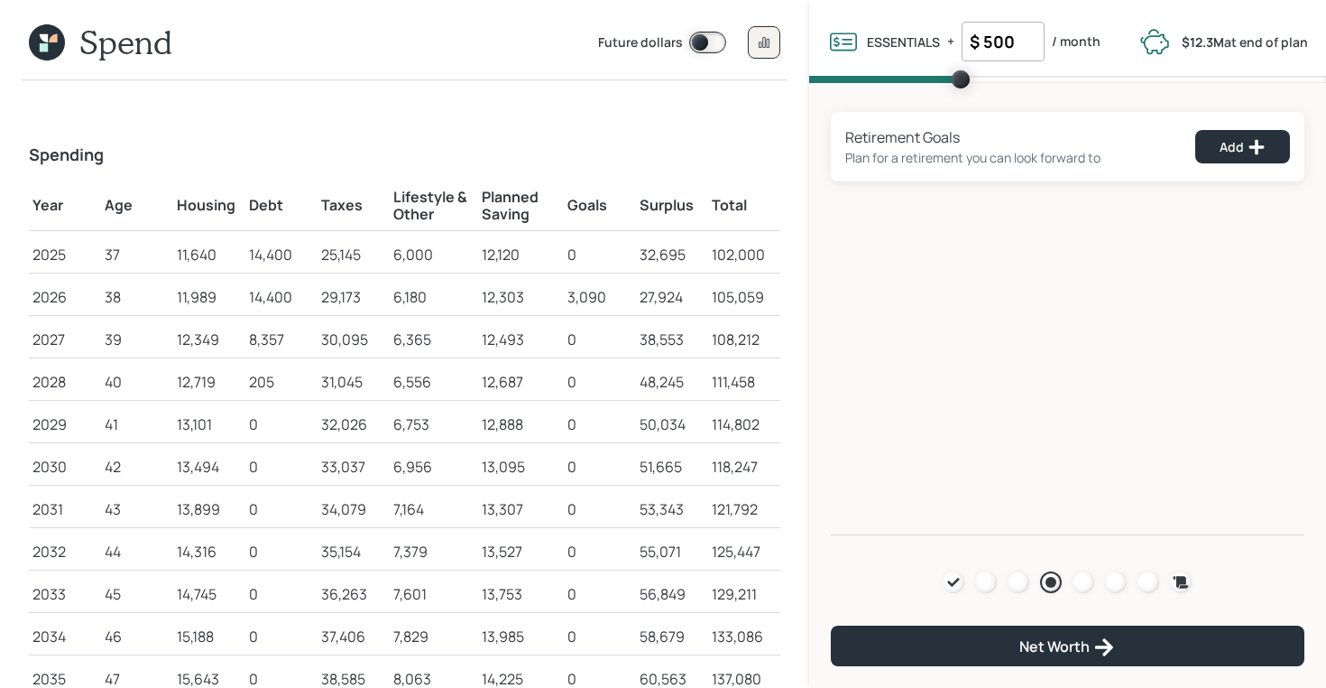
drag, startPoint x: 1009, startPoint y: 43, endPoint x: 958, endPoint y: 43, distance: 50.5
click at [958, 43] on div "ESSENTIALS Essentials are all of your fixed spending that we know about such as…" at bounding box center [963, 42] width 273 height 40
click at [42, 46] on icon at bounding box center [44, 47] width 8 height 8
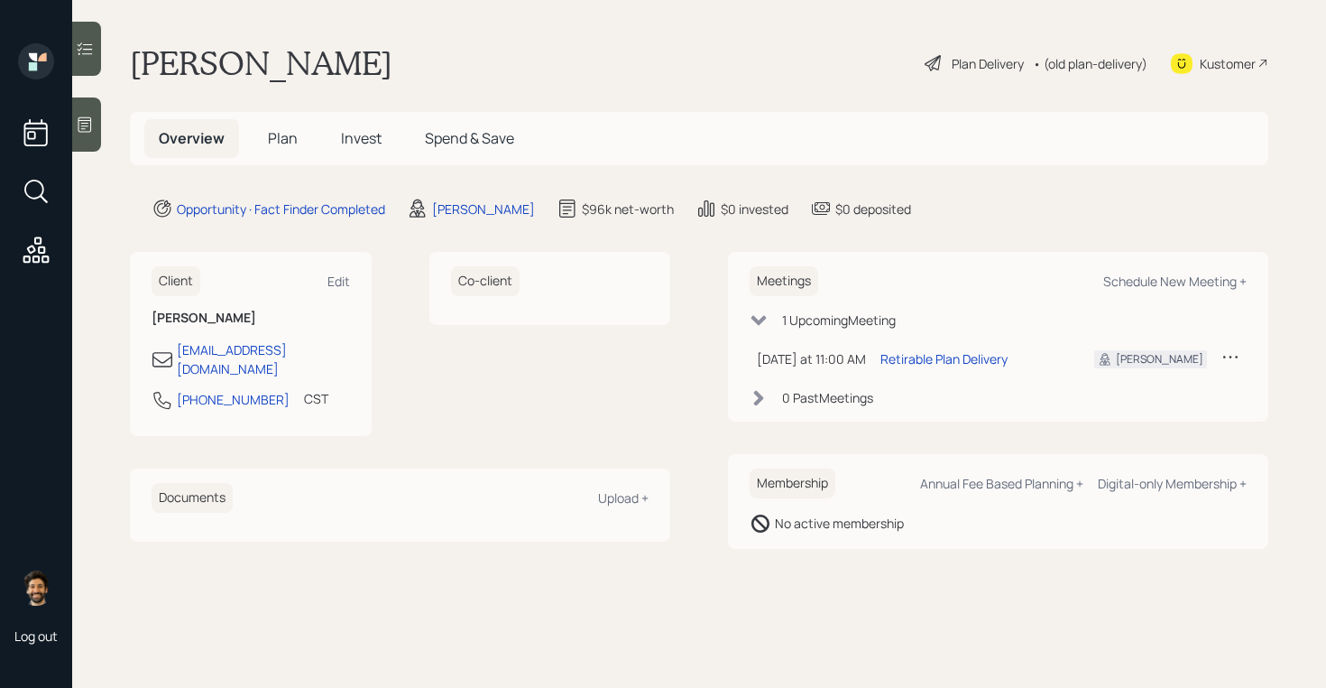
click at [277, 141] on span "Plan" at bounding box center [283, 138] width 30 height 20
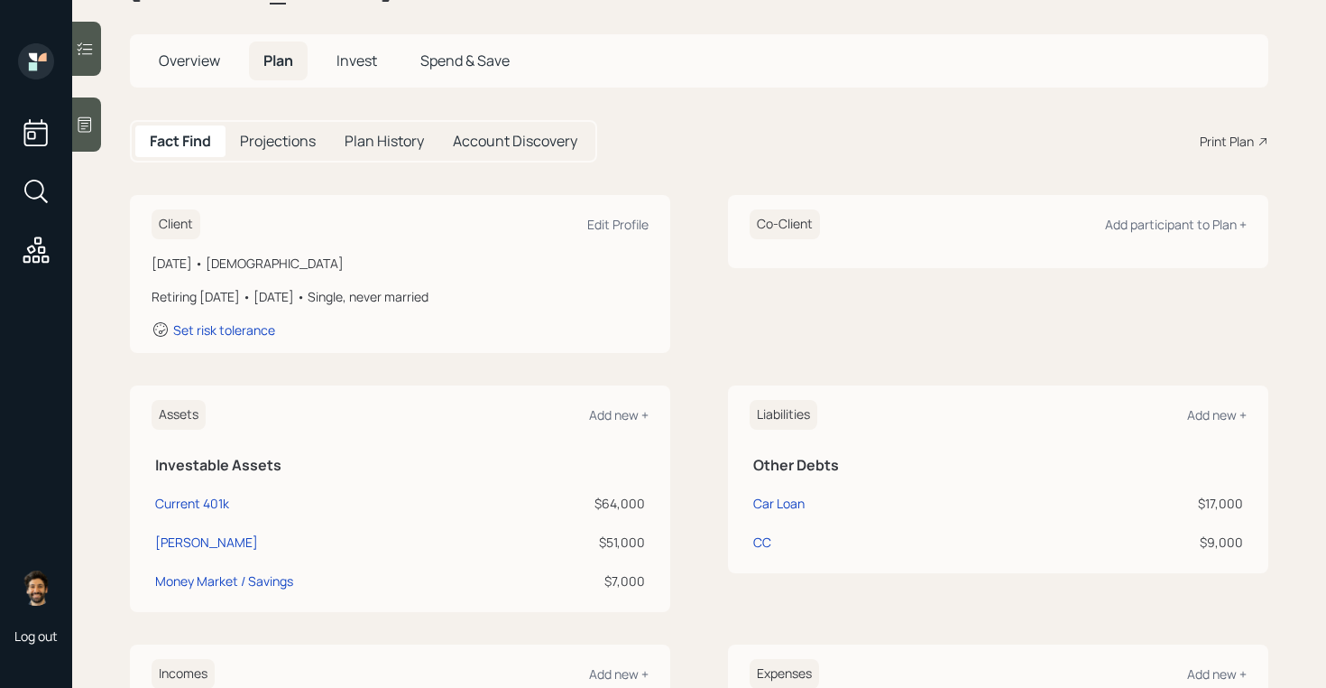
scroll to position [153, 0]
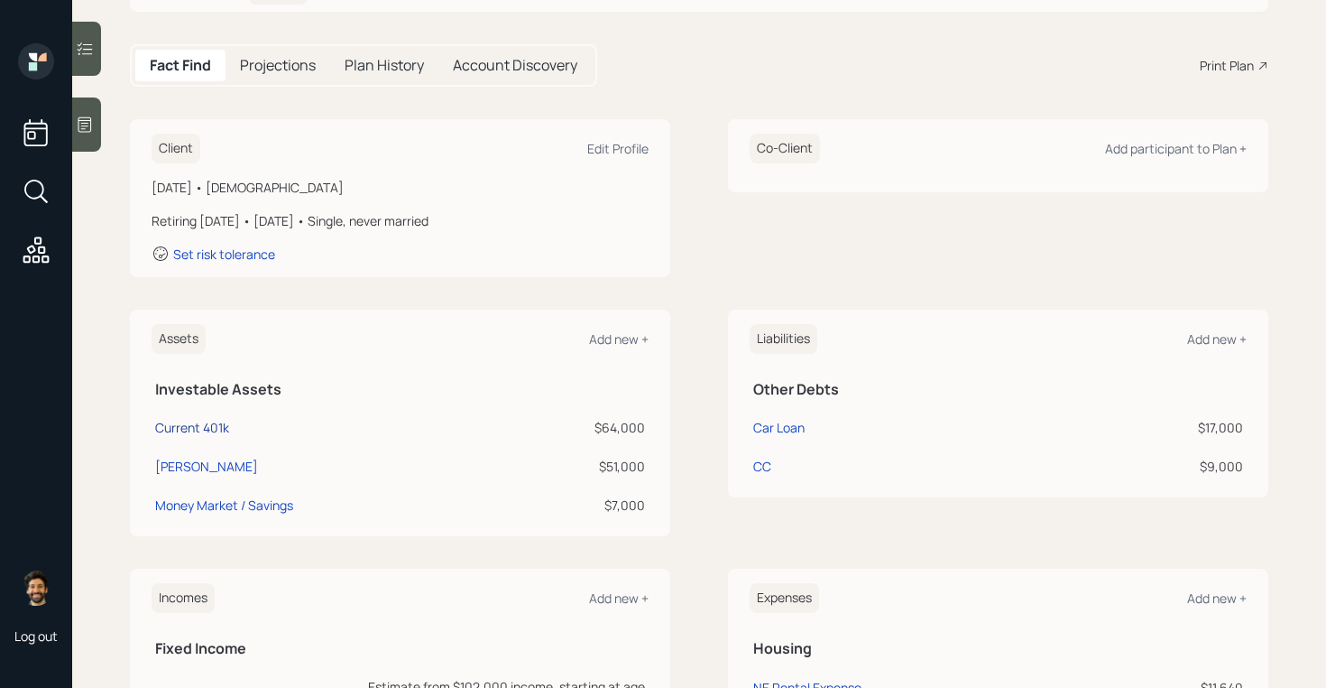
click at [187, 422] on div "Current 401k" at bounding box center [192, 427] width 74 height 19
select select "company_sponsored"
select select "balanced"
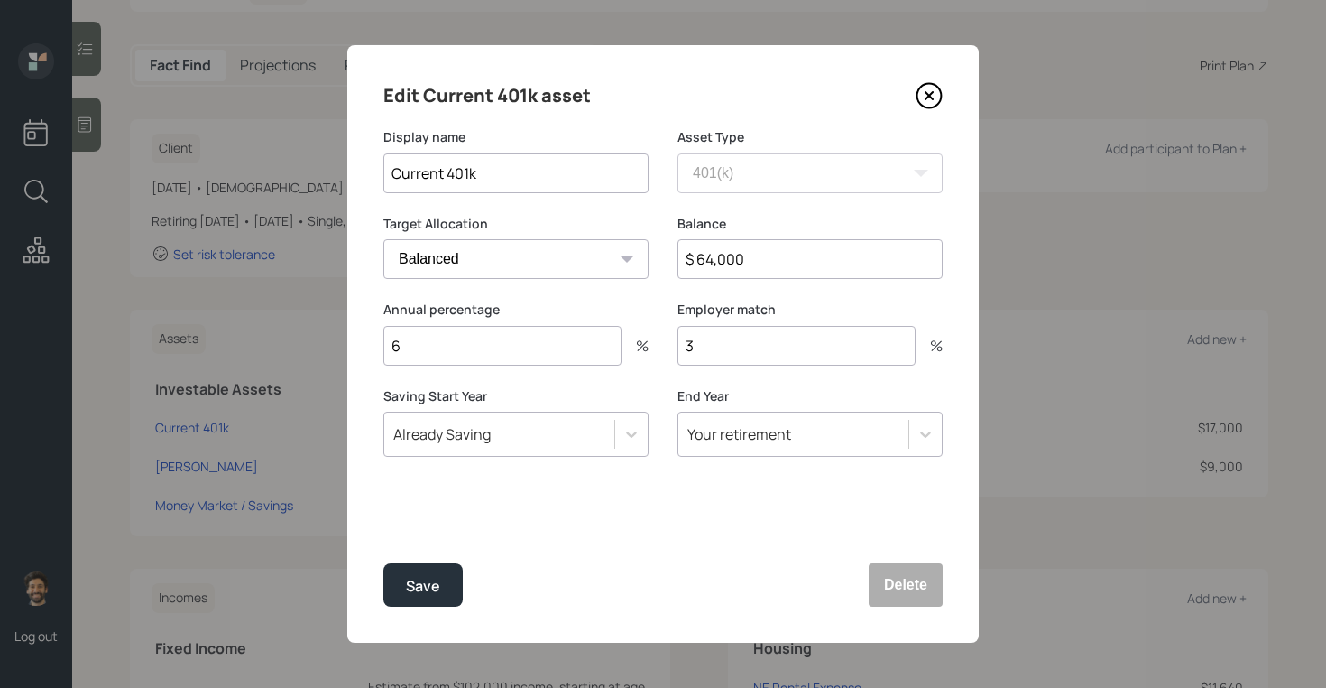
click at [419, 344] on input "6" at bounding box center [502, 346] width 238 height 40
type input "9"
click at [431, 579] on div "Save" at bounding box center [423, 586] width 34 height 24
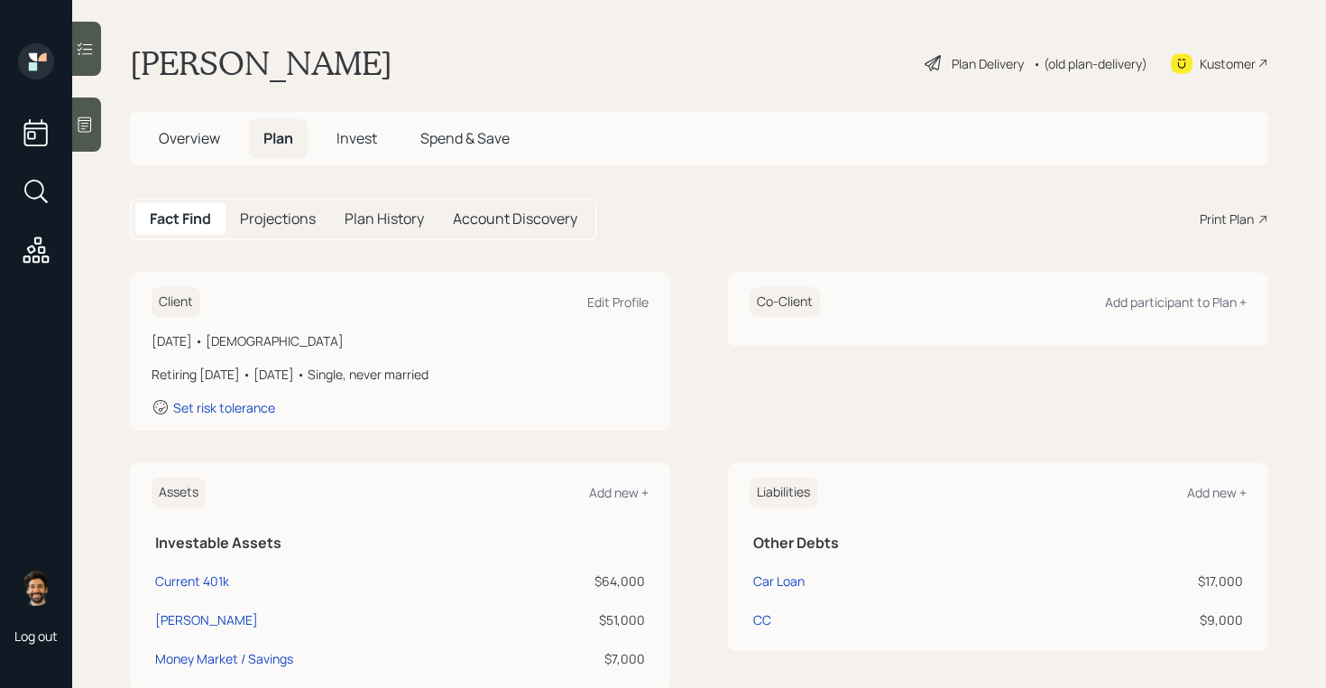
click at [1063, 62] on div "• (old plan-delivery)" at bounding box center [1090, 63] width 115 height 19
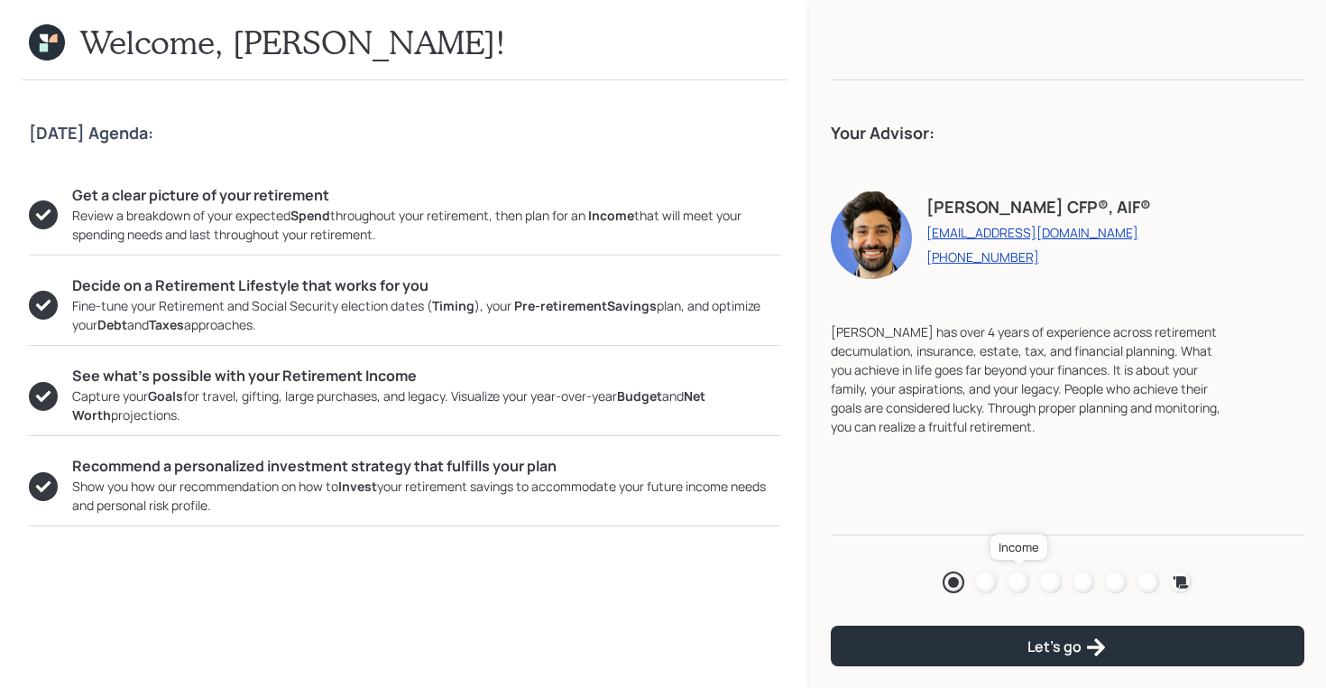
click at [1022, 587] on div at bounding box center [1019, 582] width 22 height 22
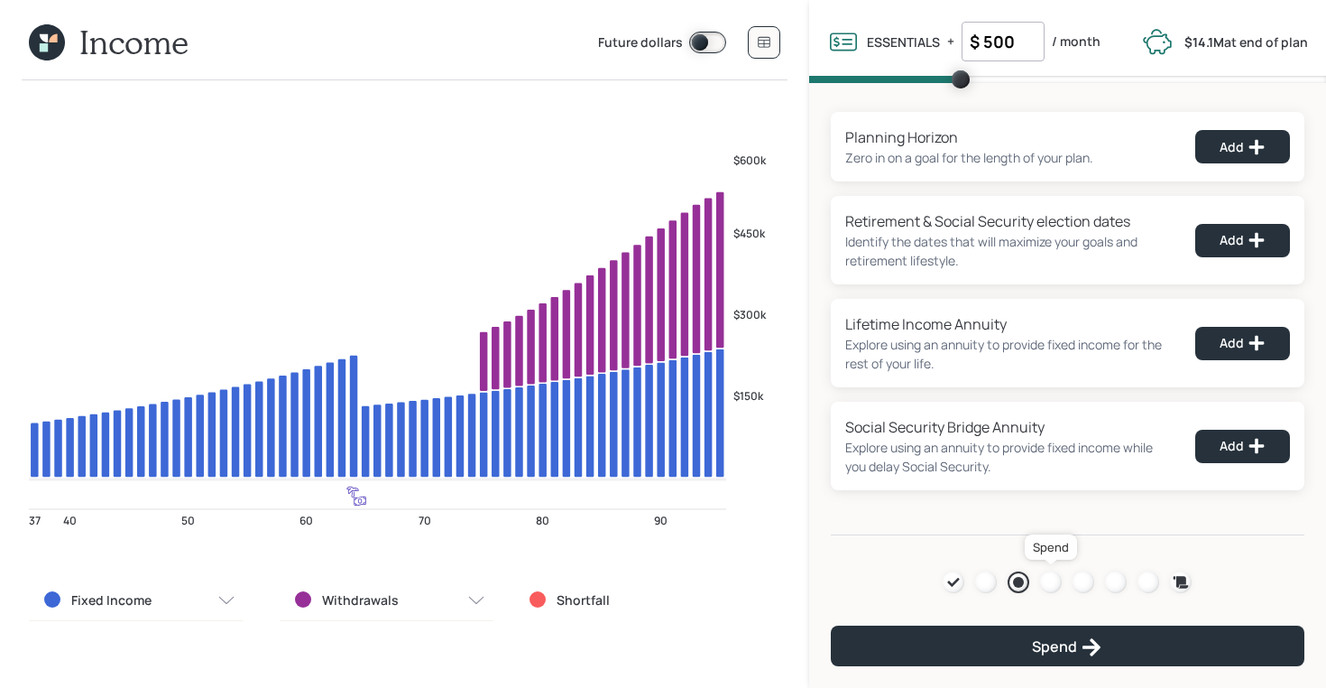
click at [1056, 585] on div at bounding box center [1051, 582] width 22 height 22
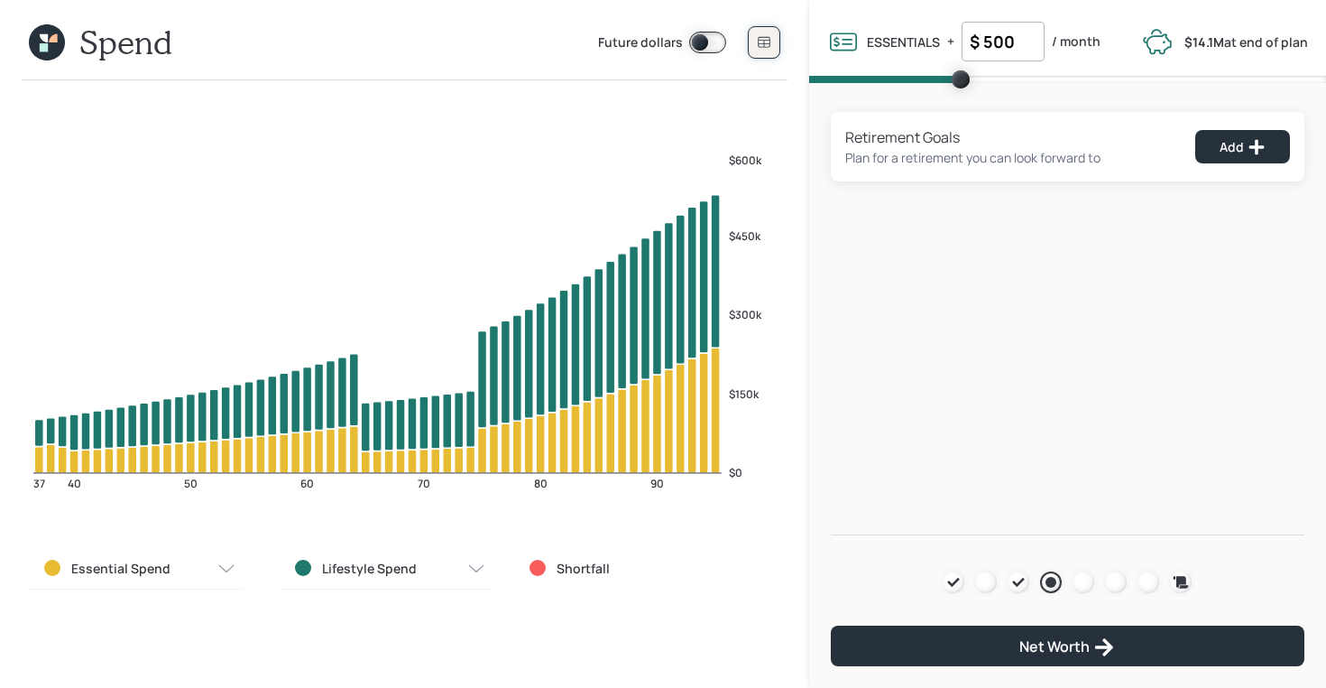
click at [770, 26] on button at bounding box center [764, 42] width 32 height 32
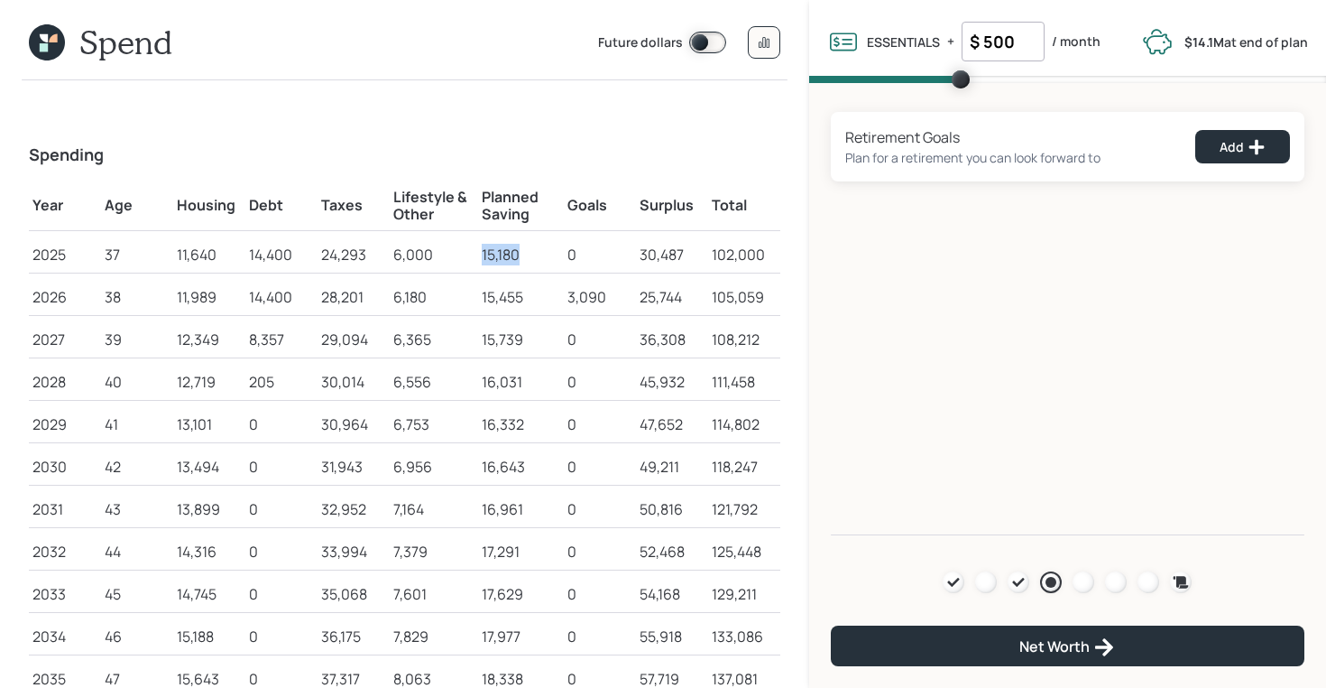
drag, startPoint x: 524, startPoint y: 254, endPoint x: 481, endPoint y: 256, distance: 43.3
click at [482, 256] on div "15,180" at bounding box center [521, 255] width 79 height 22
drag, startPoint x: 585, startPoint y: 569, endPoint x: 588, endPoint y: 428, distance: 141.7
drag, startPoint x: 687, startPoint y: 256, endPoint x: 632, endPoint y: 256, distance: 55.0
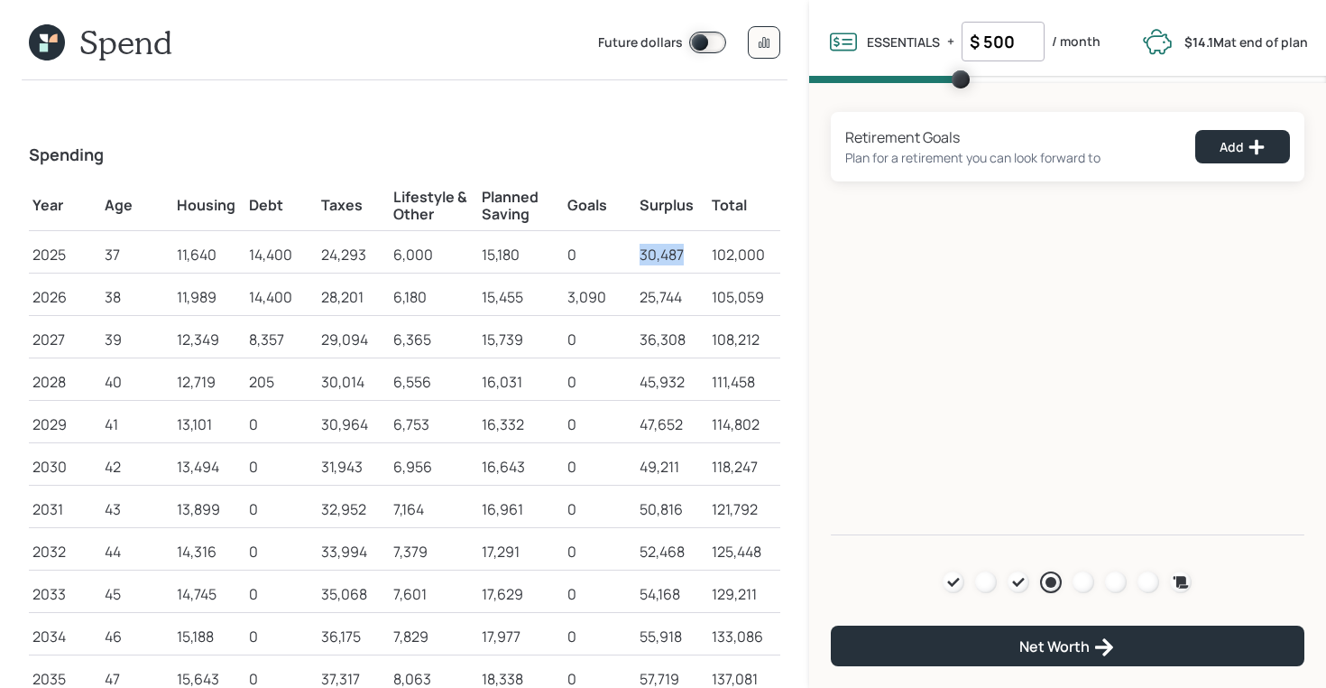
click at [632, 256] on tr "2025 37 11,640 14,400 24,293 6,000 15,180 0 30,487 102,000" at bounding box center [405, 252] width 752 height 42
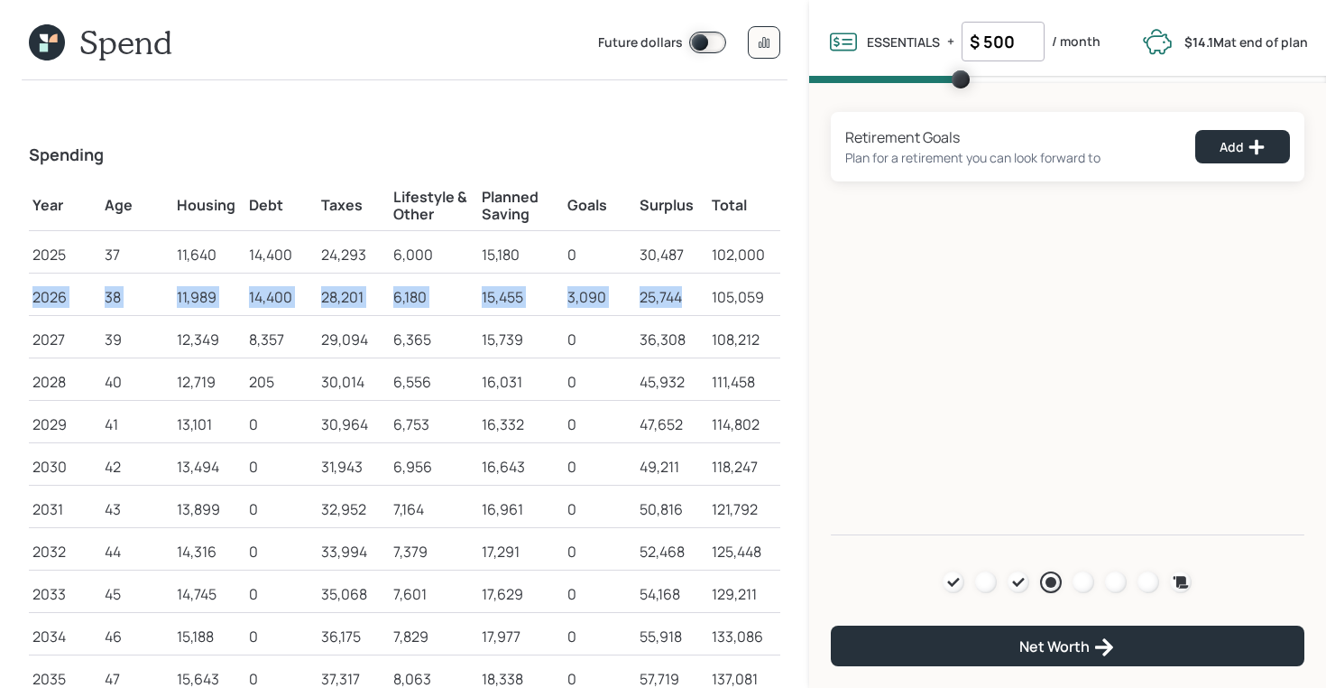
drag, startPoint x: 31, startPoint y: 301, endPoint x: 680, endPoint y: 311, distance: 649.8
click at [680, 311] on tr "2026 38 11,989 14,400 28,201 6,180 15,455 3,090 25,744 105,059" at bounding box center [405, 294] width 752 height 42
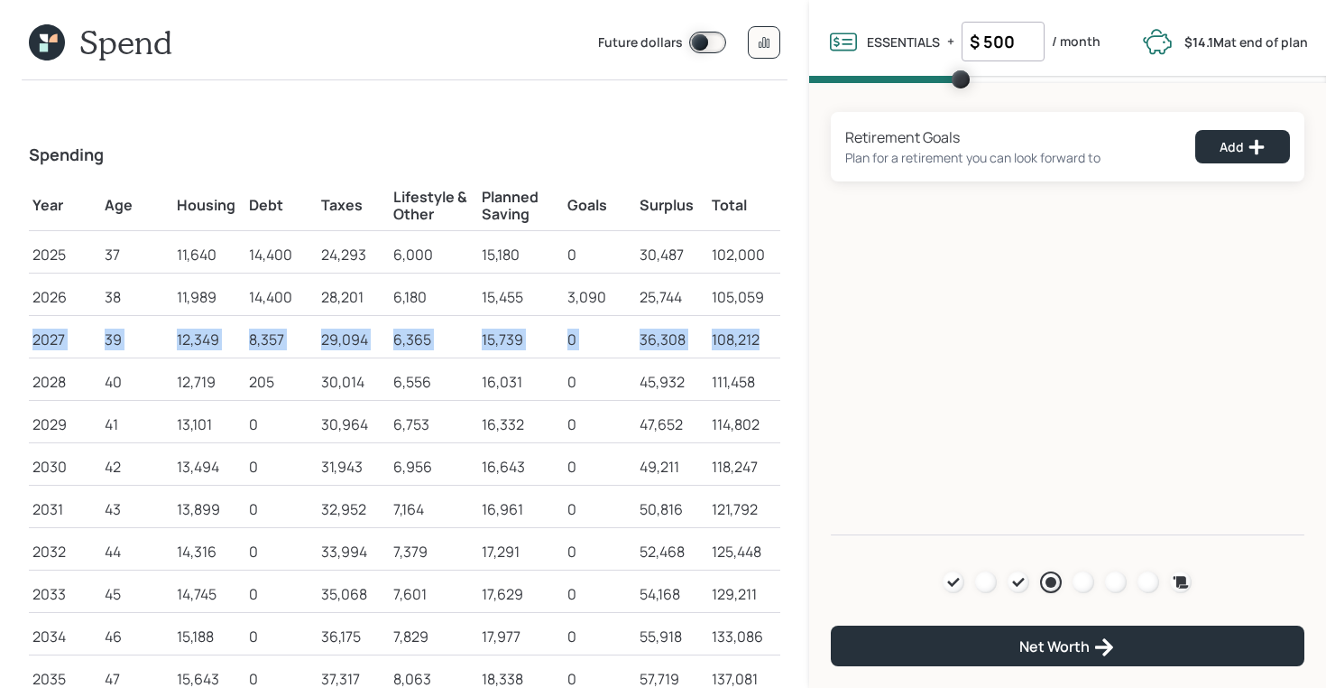
drag, startPoint x: 32, startPoint y: 340, endPoint x: 752, endPoint y: 353, distance: 720.2
click at [752, 353] on tr "2027 39 12,349 8,357 29,094 6,365 15,739 0 36,308 108,212" at bounding box center [405, 337] width 752 height 42
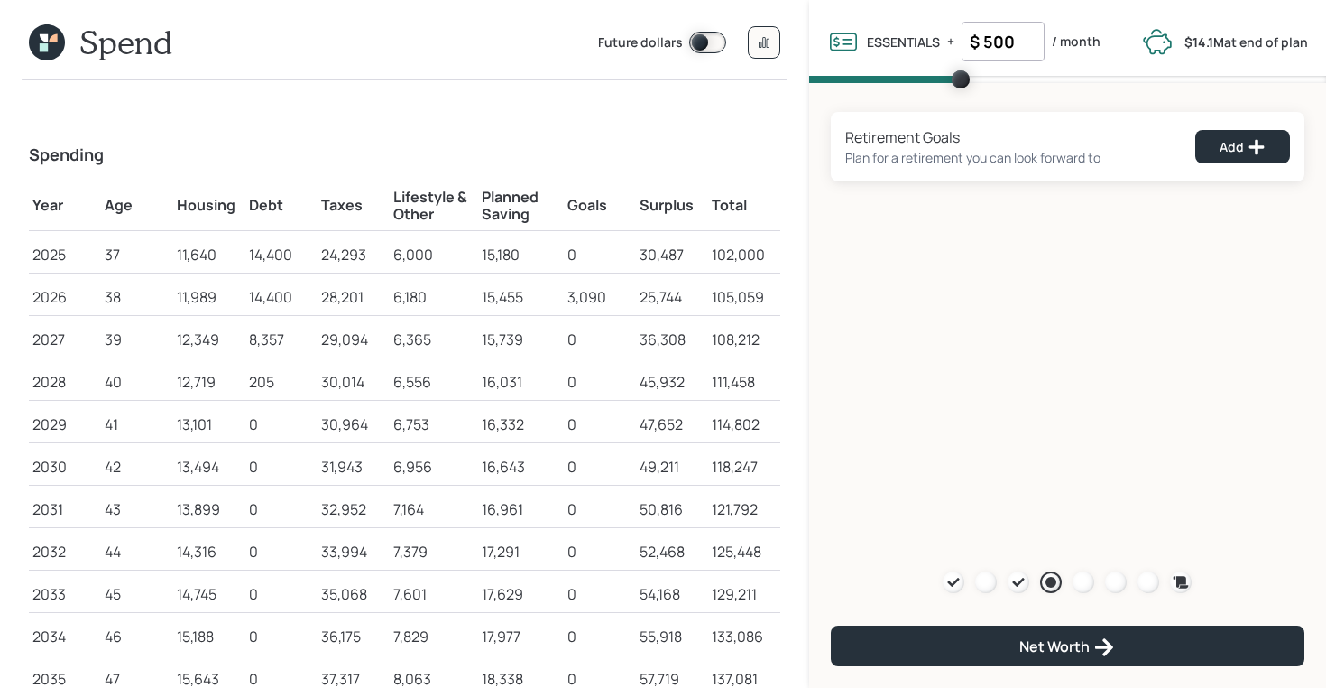
drag, startPoint x: 172, startPoint y: 208, endPoint x: 231, endPoint y: 210, distance: 58.7
click at [231, 210] on td "Housing" at bounding box center [209, 203] width 72 height 55
click at [231, 210] on h5 "Housing" at bounding box center [209, 205] width 65 height 17
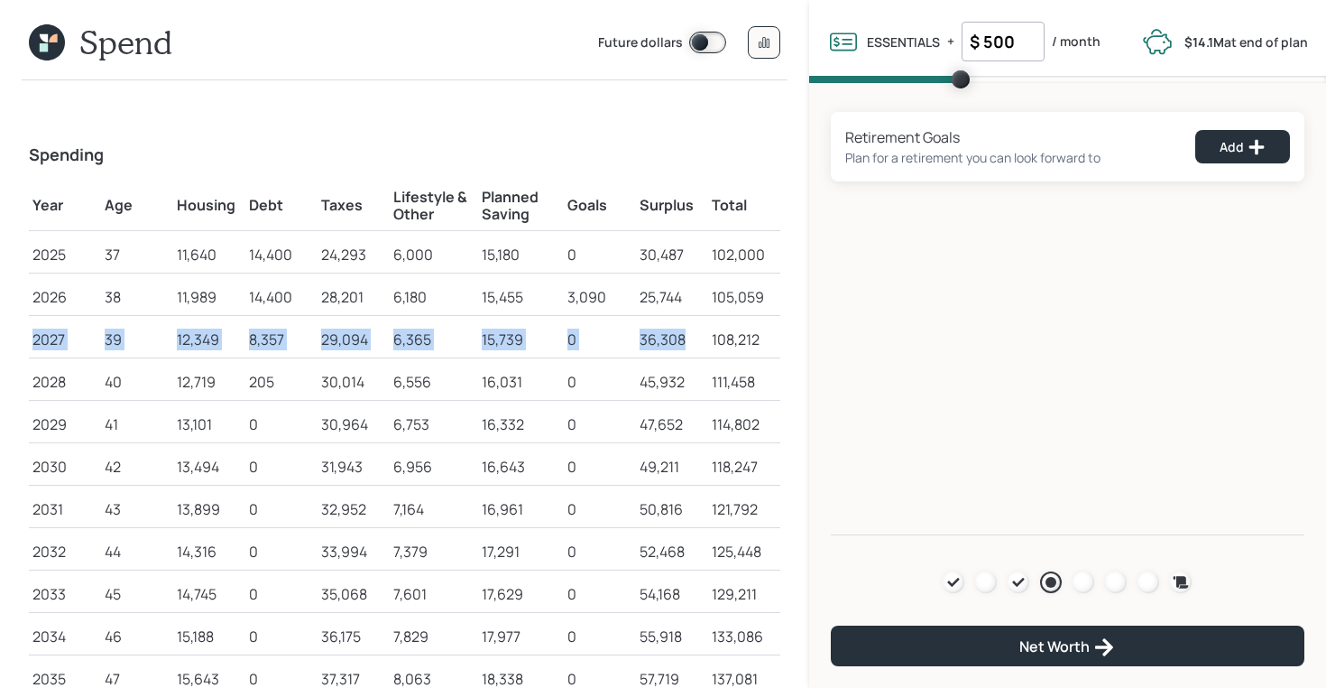
drag, startPoint x: 30, startPoint y: 343, endPoint x: 682, endPoint y: 349, distance: 652.4
click at [682, 349] on tr "2027 39 12,349 8,357 29,094 6,365 15,739 0 36,308 108,212" at bounding box center [405, 337] width 752 height 42
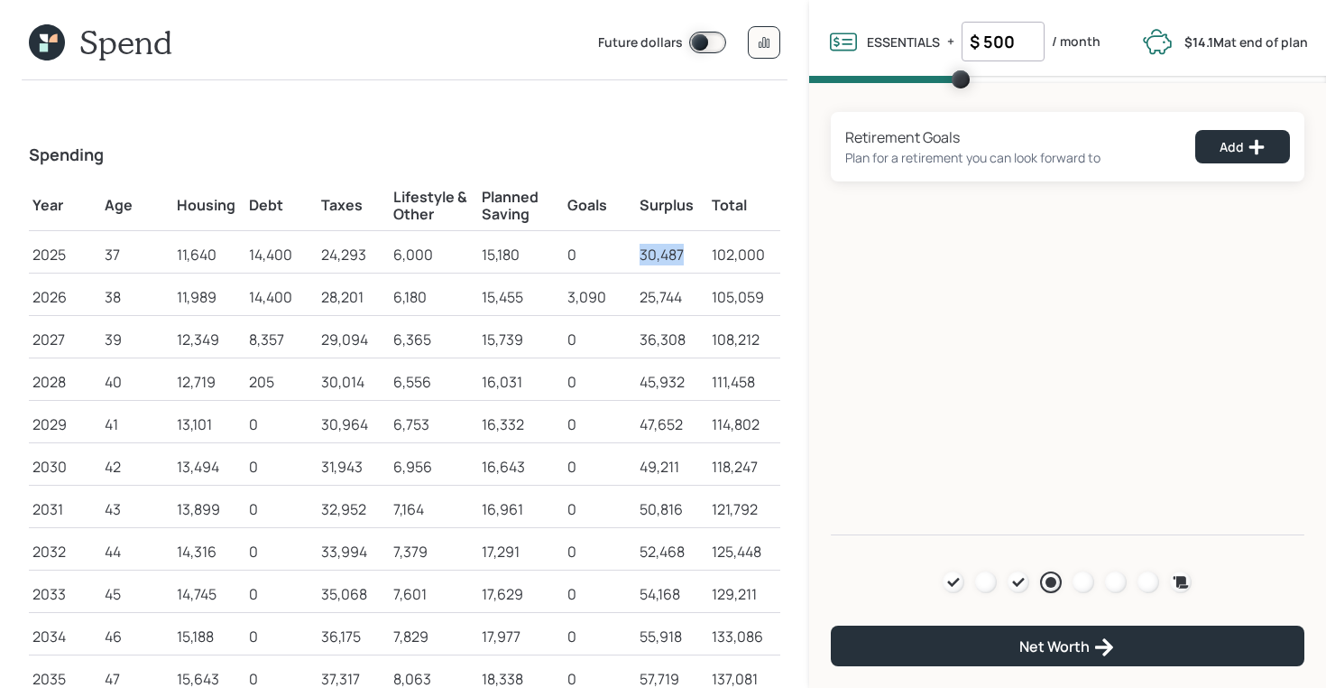
drag, startPoint x: 640, startPoint y: 253, endPoint x: 702, endPoint y: 254, distance: 62.3
click at [702, 254] on div "30,487" at bounding box center [672, 255] width 65 height 22
drag, startPoint x: 439, startPoint y: 257, endPoint x: 380, endPoint y: 256, distance: 59.6
click at [380, 256] on tr "2025 37 11,640 14,400 24,293 6,000 15,180 0 30,487 102,000" at bounding box center [405, 252] width 752 height 42
drag, startPoint x: 683, startPoint y: 253, endPoint x: 629, endPoint y: 253, distance: 54.1
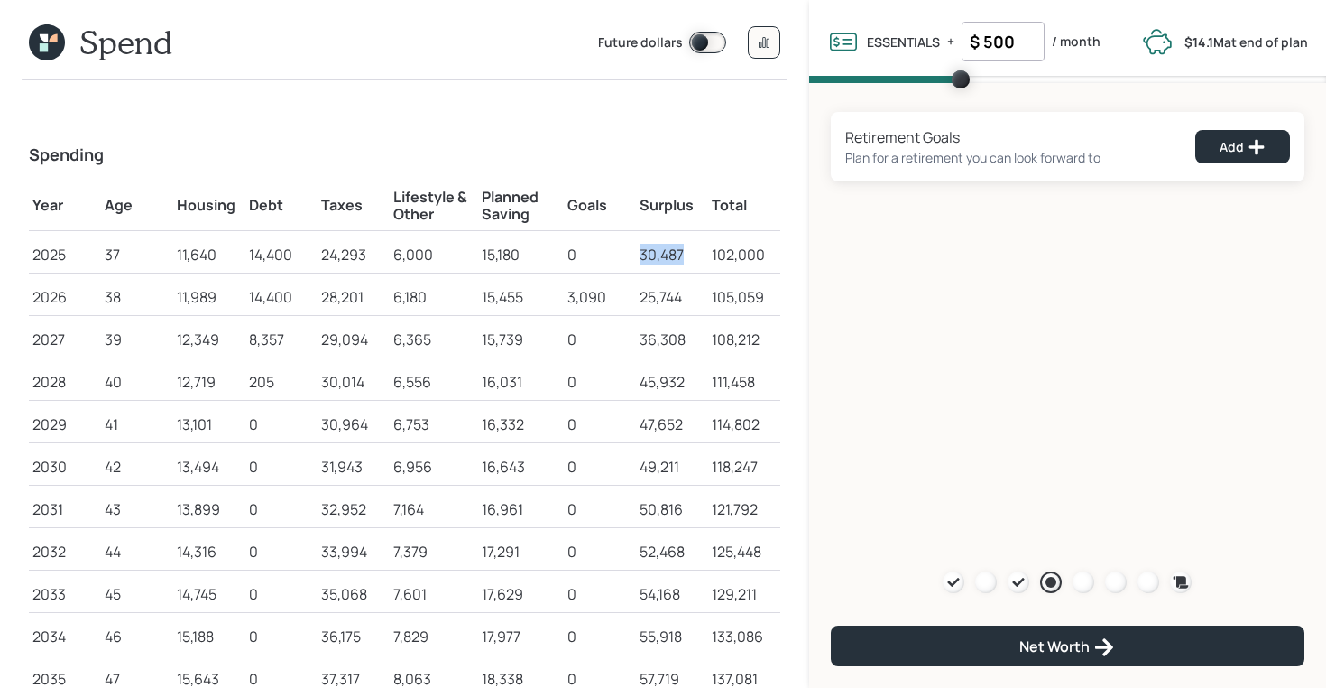
click at [629, 253] on tr "2025 37 11,640 14,400 24,293 6,000 15,180 0 30,487 102,000" at bounding box center [405, 252] width 752 height 42
click at [40, 51] on icon at bounding box center [47, 42] width 36 height 36
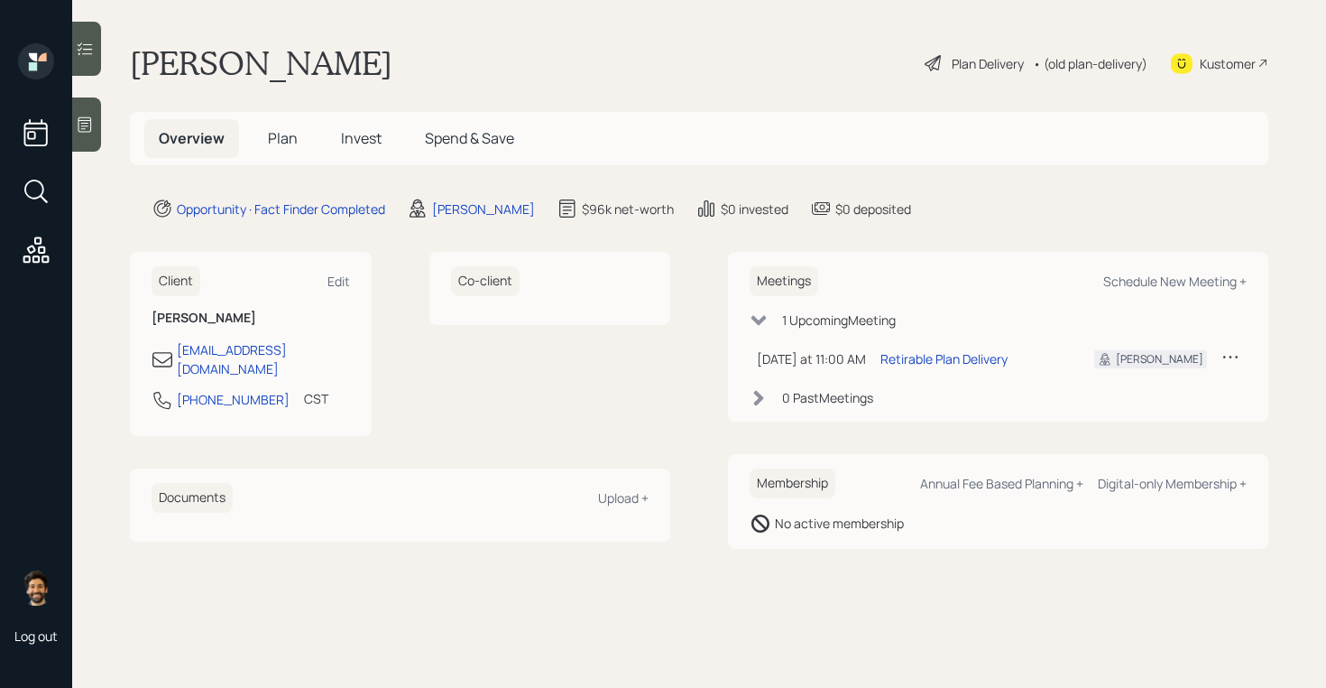
click at [277, 133] on span "Plan" at bounding box center [283, 138] width 30 height 20
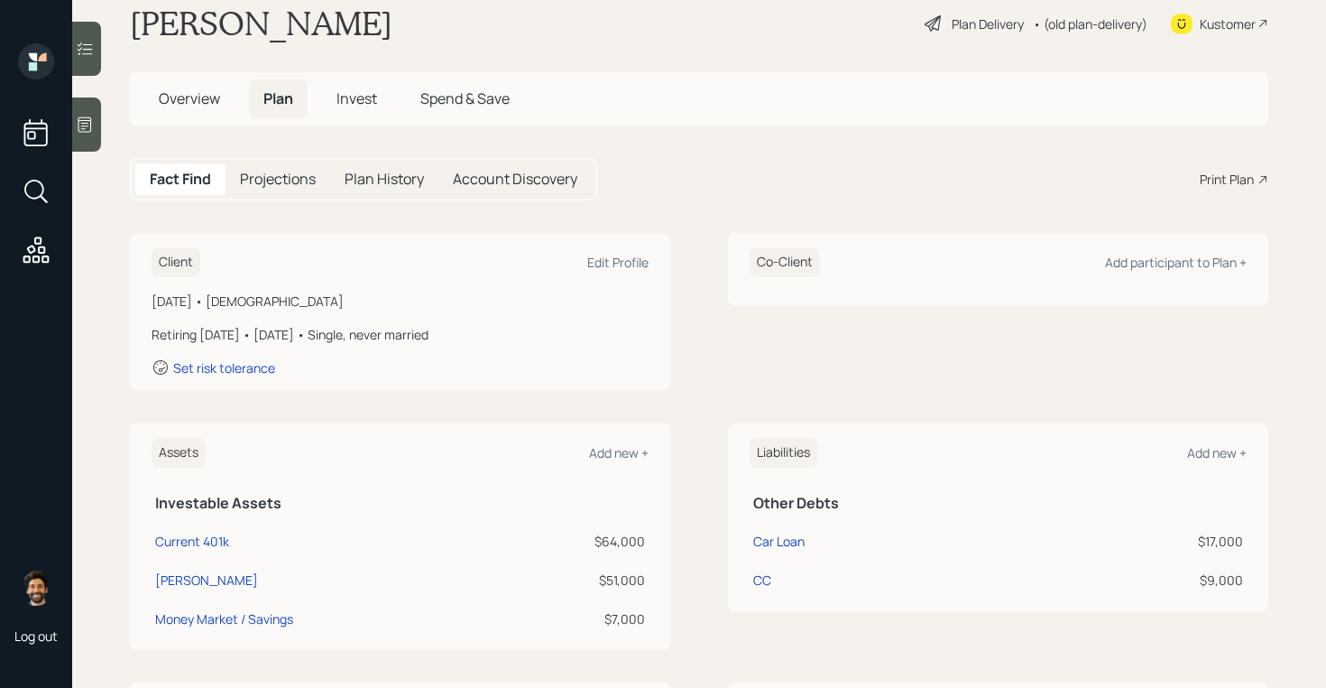
scroll to position [50, 0]
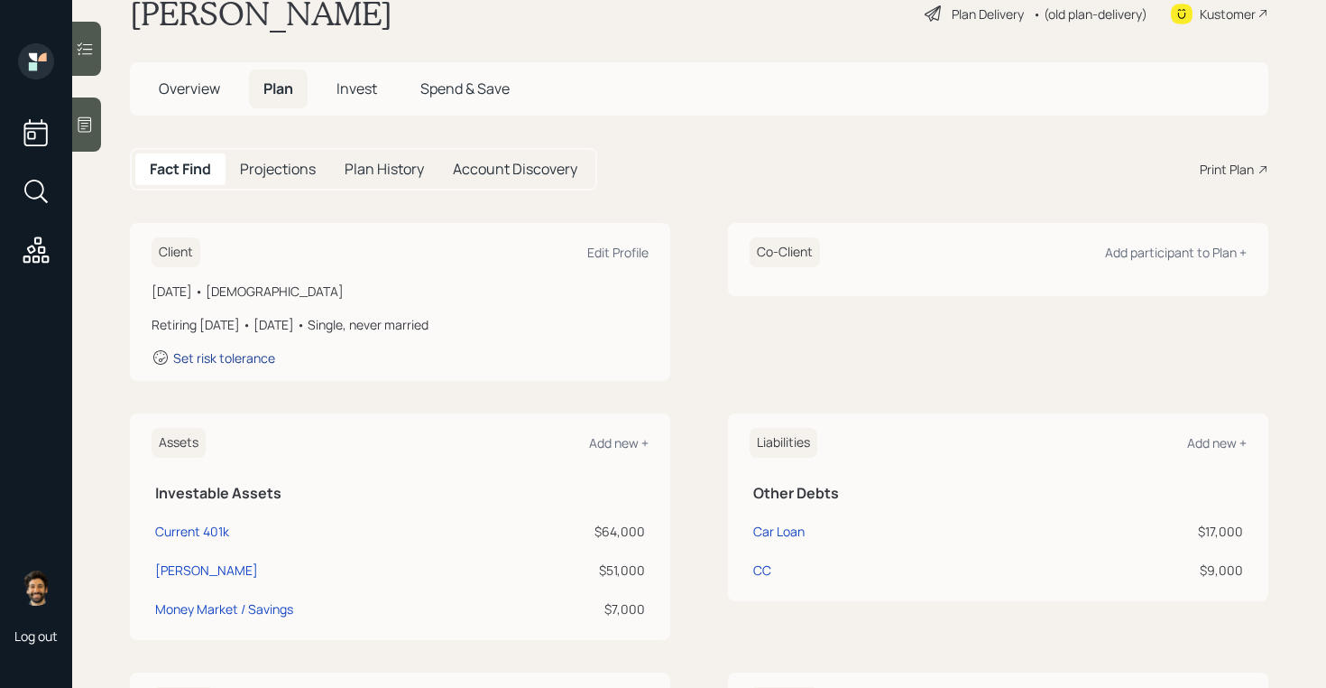
click at [226, 359] on div "Set risk tolerance" at bounding box center [224, 357] width 102 height 17
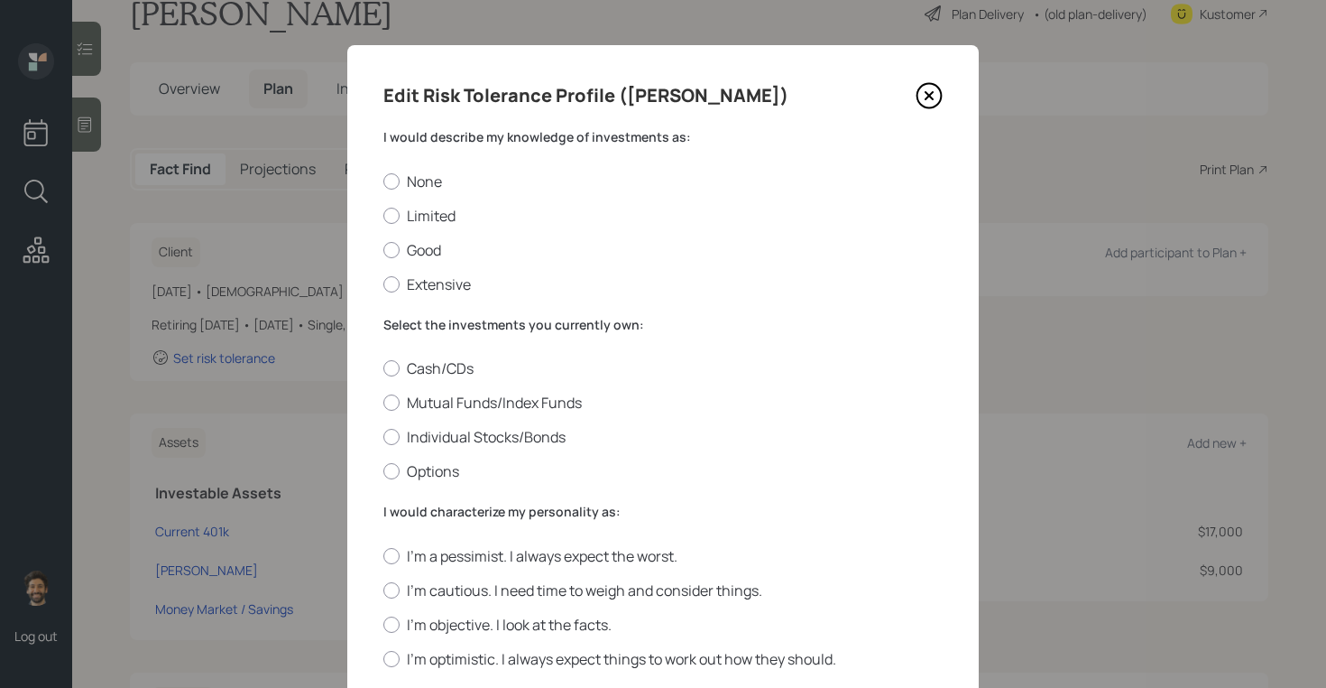
click at [448, 150] on div "I would describe my knowledge of investments as: None Limited Good Extensive" at bounding box center [662, 211] width 559 height 166
click at [434, 134] on label "I would describe my knowledge of investments as:" at bounding box center [662, 137] width 559 height 18
click at [420, 219] on label "Limited" at bounding box center [662, 216] width 559 height 20
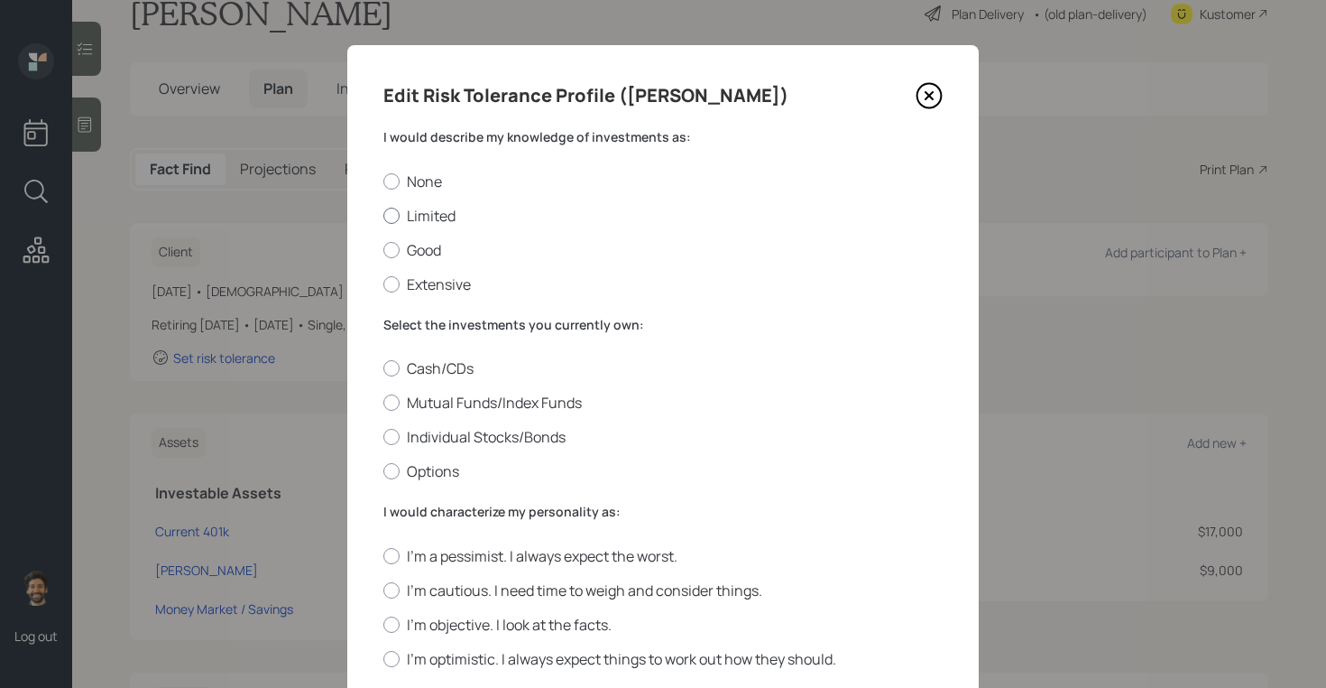
click at [383, 216] on input "Limited" at bounding box center [383, 215] width 1 height 1
radio input "true"
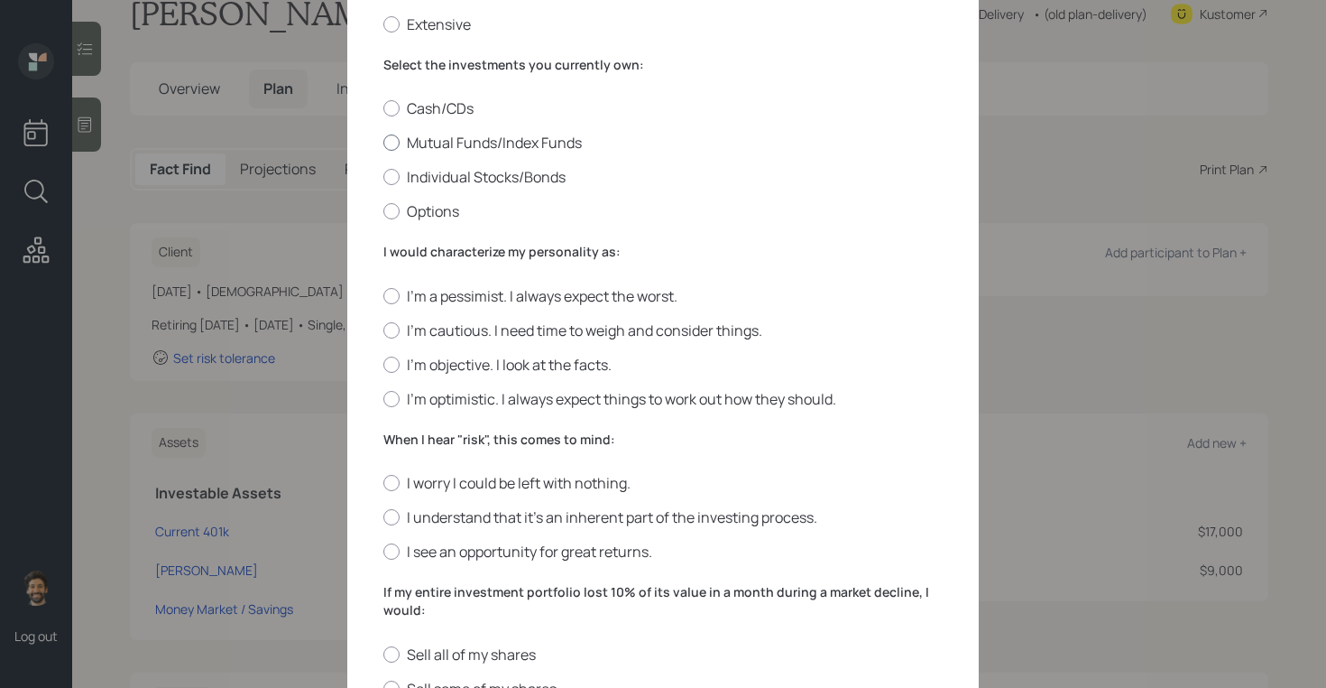
click at [437, 137] on label "Mutual Funds/Index Funds" at bounding box center [662, 143] width 559 height 20
click at [383, 143] on input "Mutual Funds/Index Funds" at bounding box center [383, 143] width 1 height 1
radio input "true"
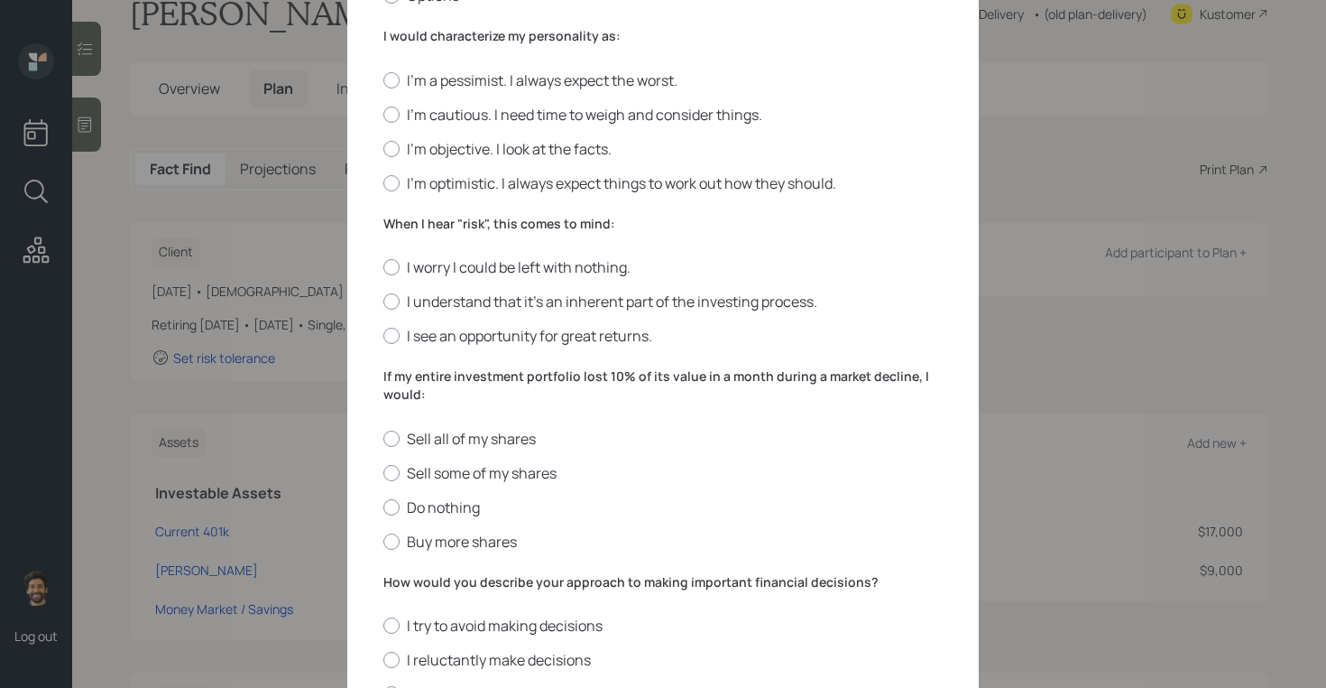
scroll to position [479, 0]
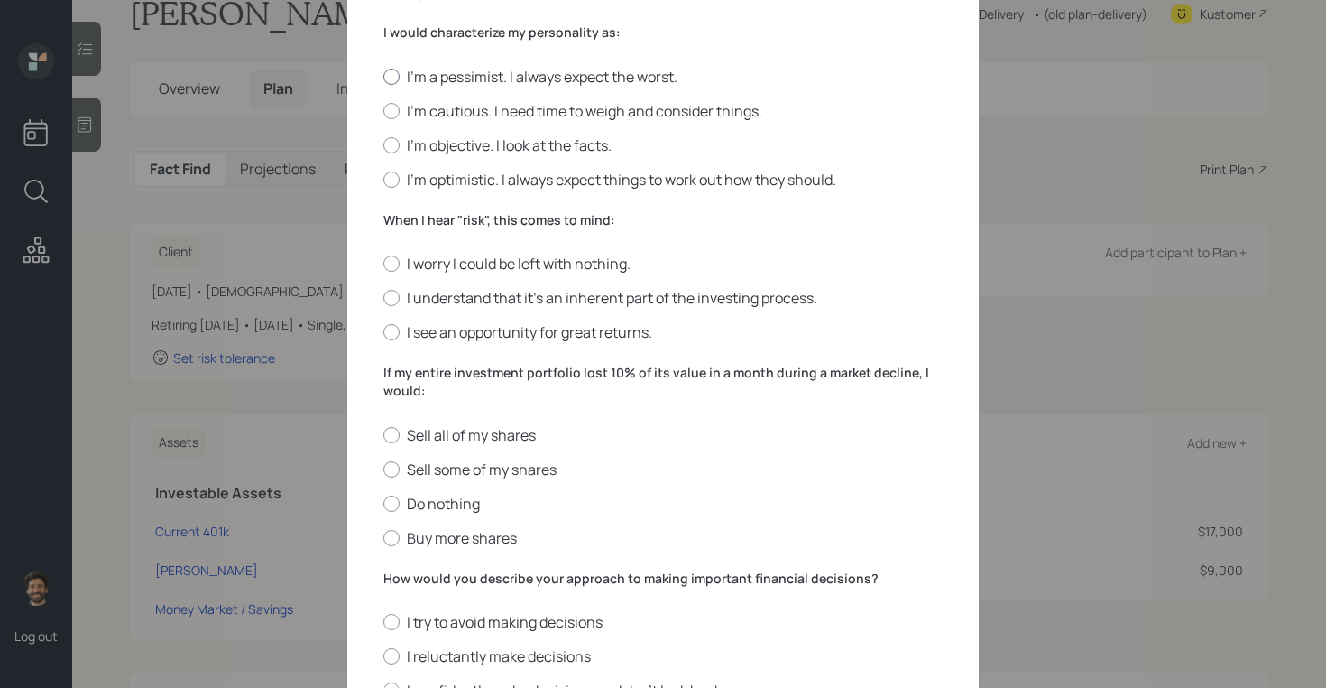
click at [440, 79] on label "I'm a pessimist. I always expect the worst." at bounding box center [662, 77] width 559 height 20
click at [383, 77] on input "I'm a pessimist. I always expect the worst." at bounding box center [383, 76] width 1 height 1
radio input "true"
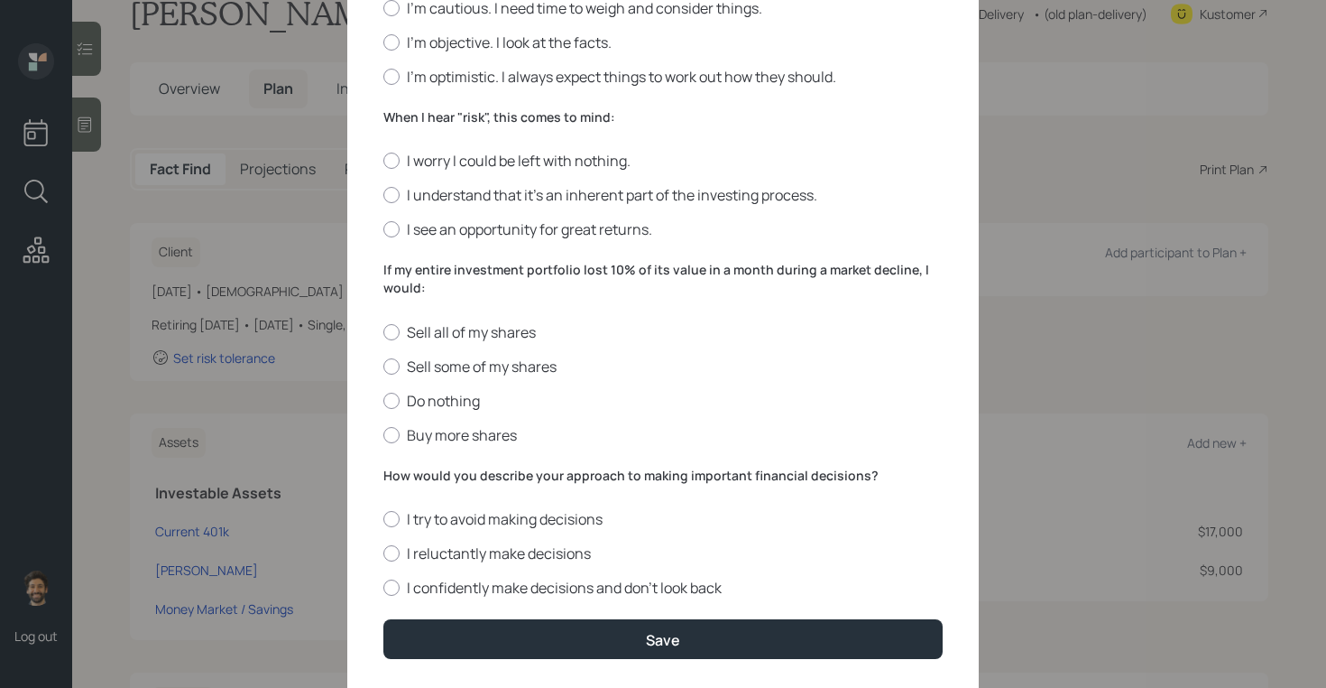
scroll to position [620, 0]
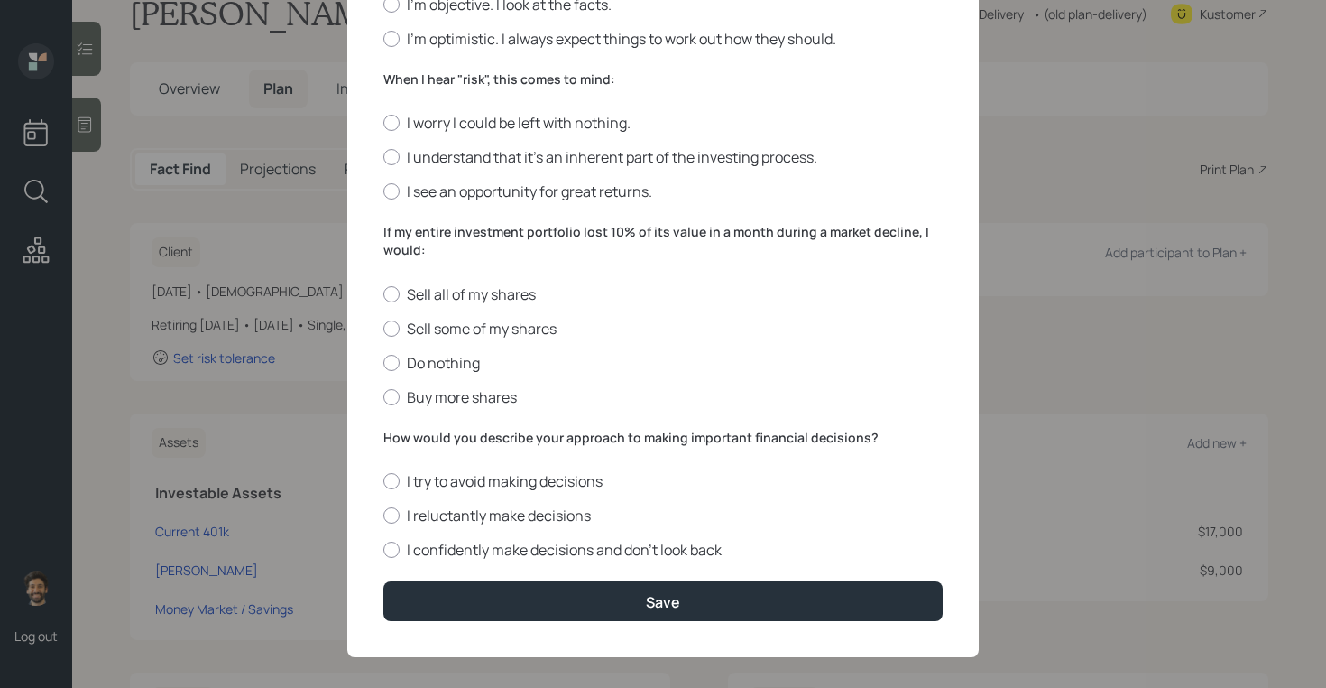
click at [425, 79] on label "When I hear "risk", this comes to mind:" at bounding box center [662, 79] width 559 height 18
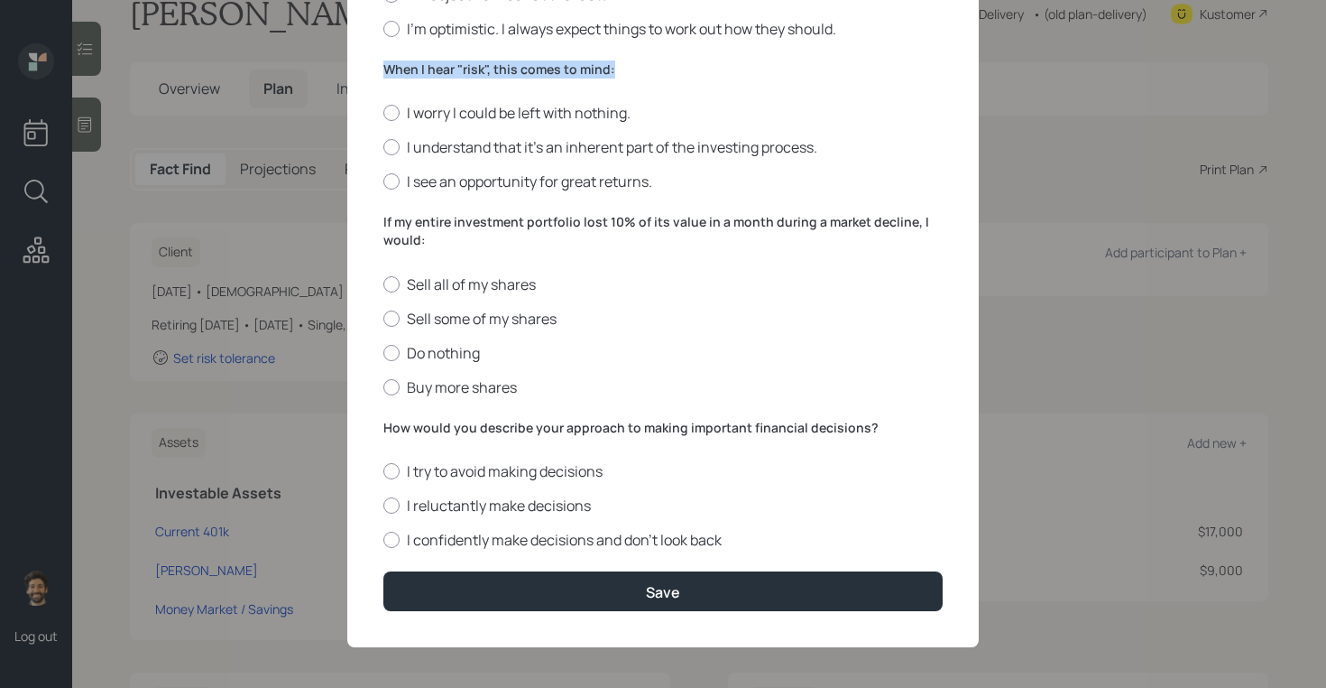
scroll to position [634, 0]
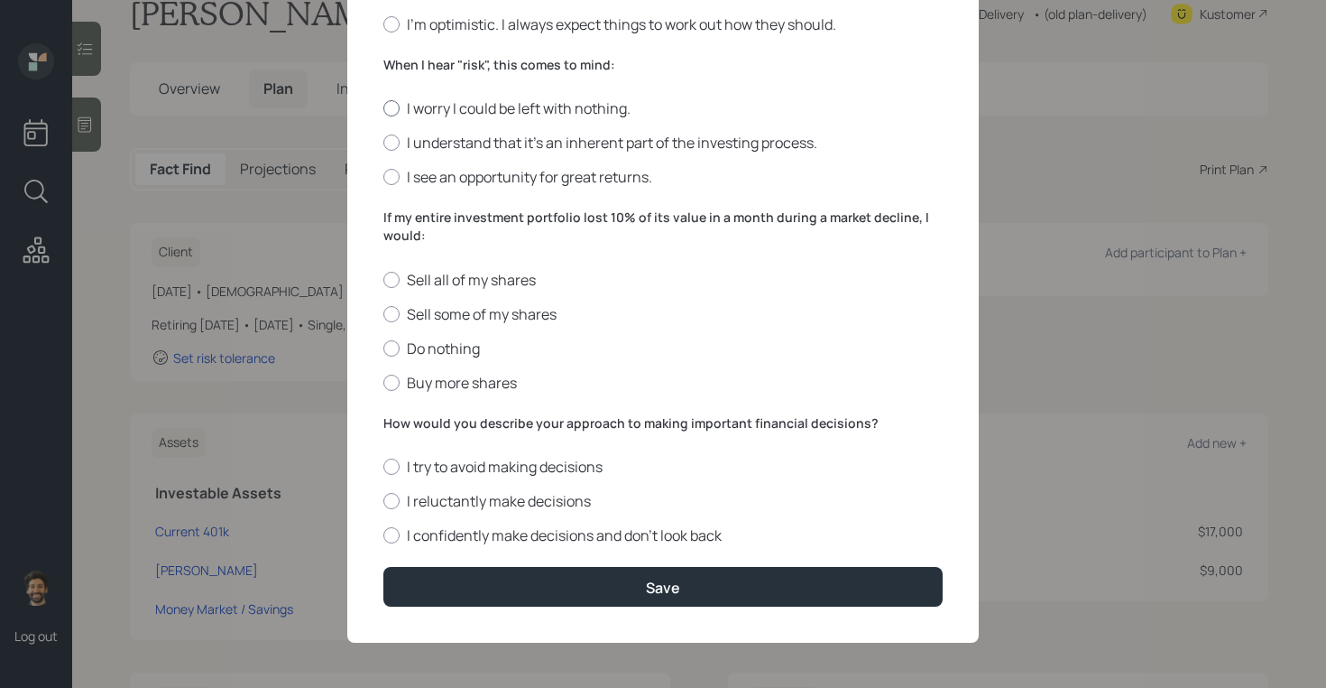
click at [411, 105] on label "I worry I could be left with nothing." at bounding box center [662, 108] width 559 height 20
click at [383, 108] on input "I worry I could be left with nothing." at bounding box center [383, 108] width 1 height 1
radio input "true"
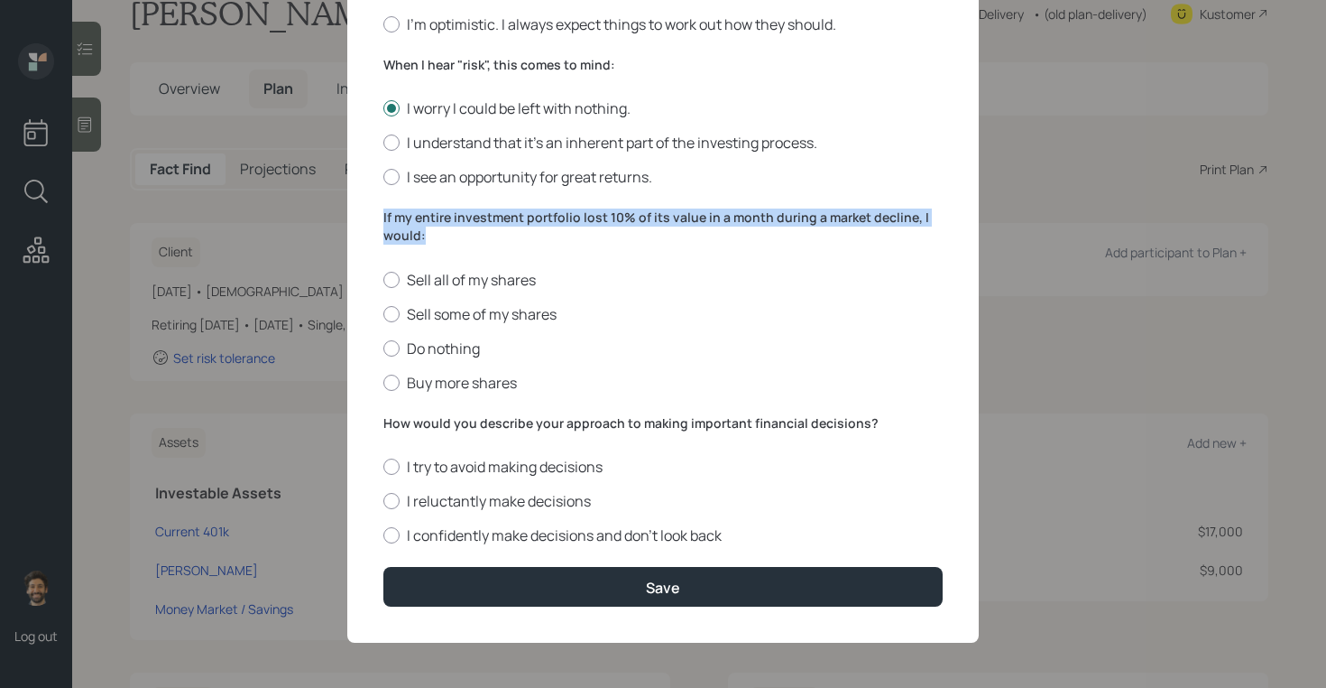
drag, startPoint x: 429, startPoint y: 233, endPoint x: 378, endPoint y: 225, distance: 51.2
click at [378, 225] on div "Edit Risk Tolerance Profile (Shauna) I would describe my knowledge of investmen…" at bounding box center [663, 27] width 632 height 1232
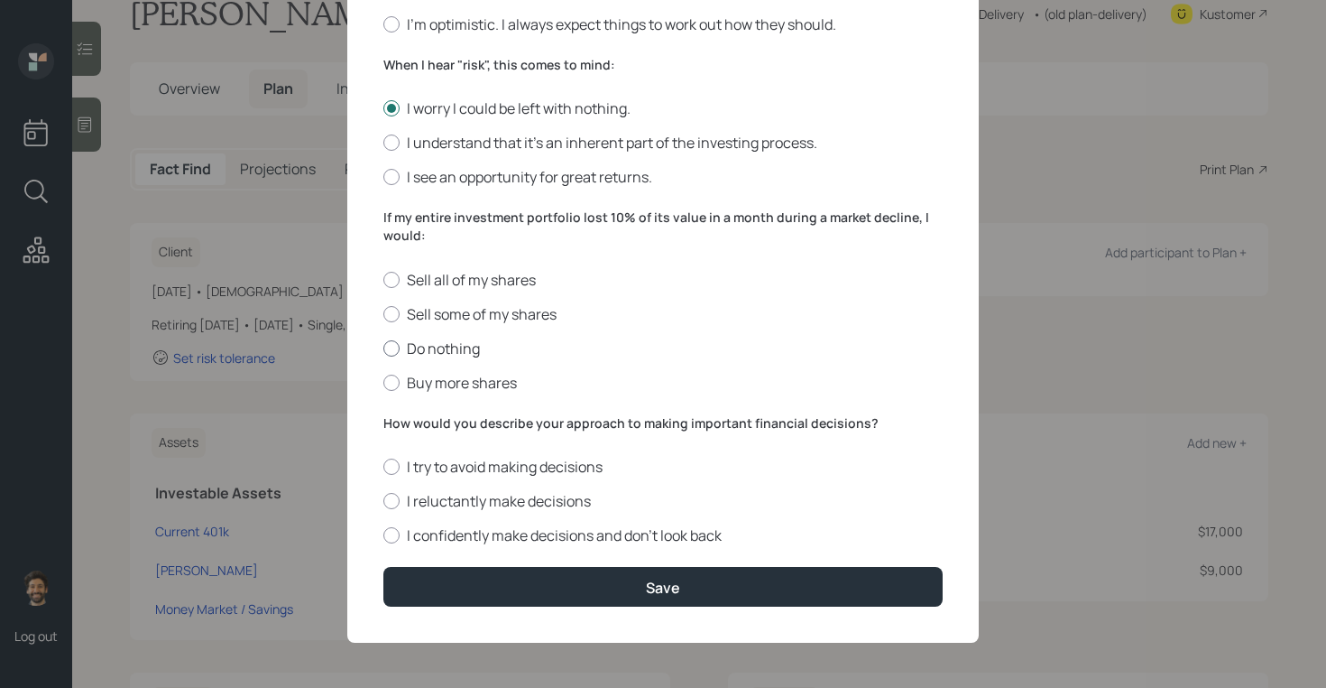
click at [411, 342] on label "Do nothing" at bounding box center [662, 348] width 559 height 20
click at [383, 347] on input "Do nothing" at bounding box center [383, 347] width 1 height 1
radio input "true"
click at [420, 428] on label "How would you describe your approach to making important financial decisions?" at bounding box center [662, 423] width 559 height 18
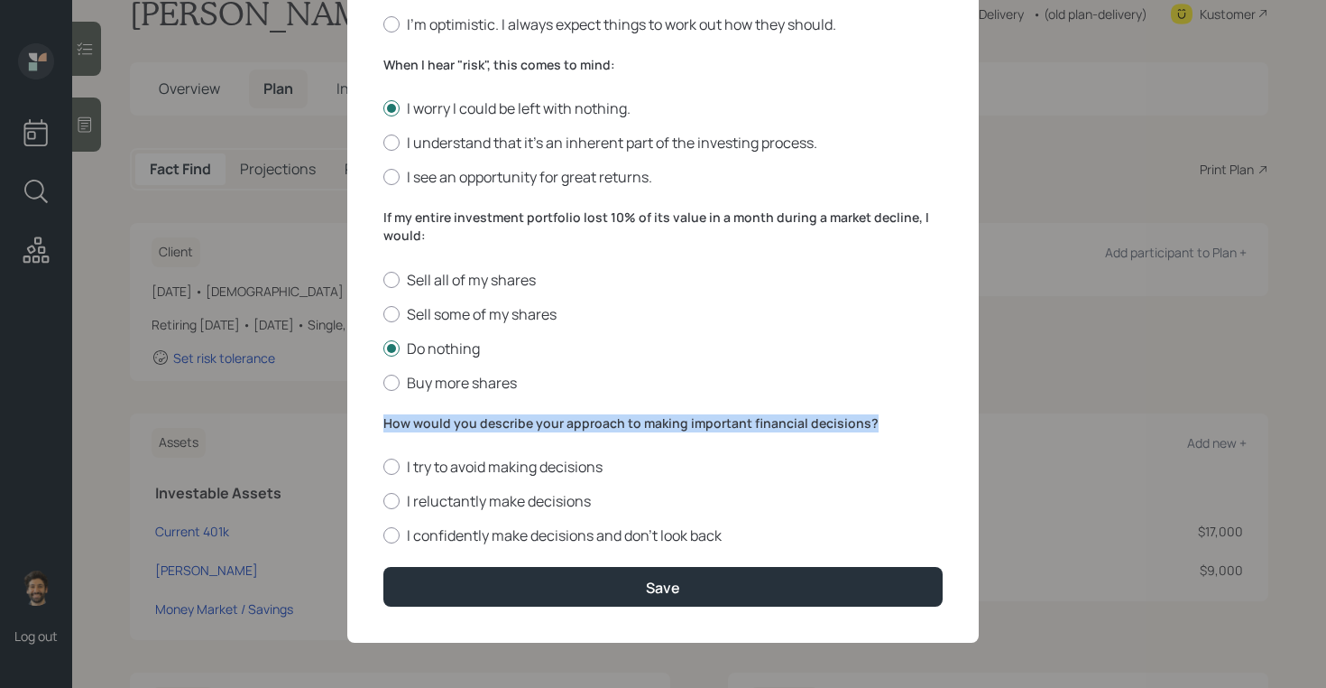
click at [420, 428] on label "How would you describe your approach to making important financial decisions?" at bounding box center [662, 423] width 559 height 18
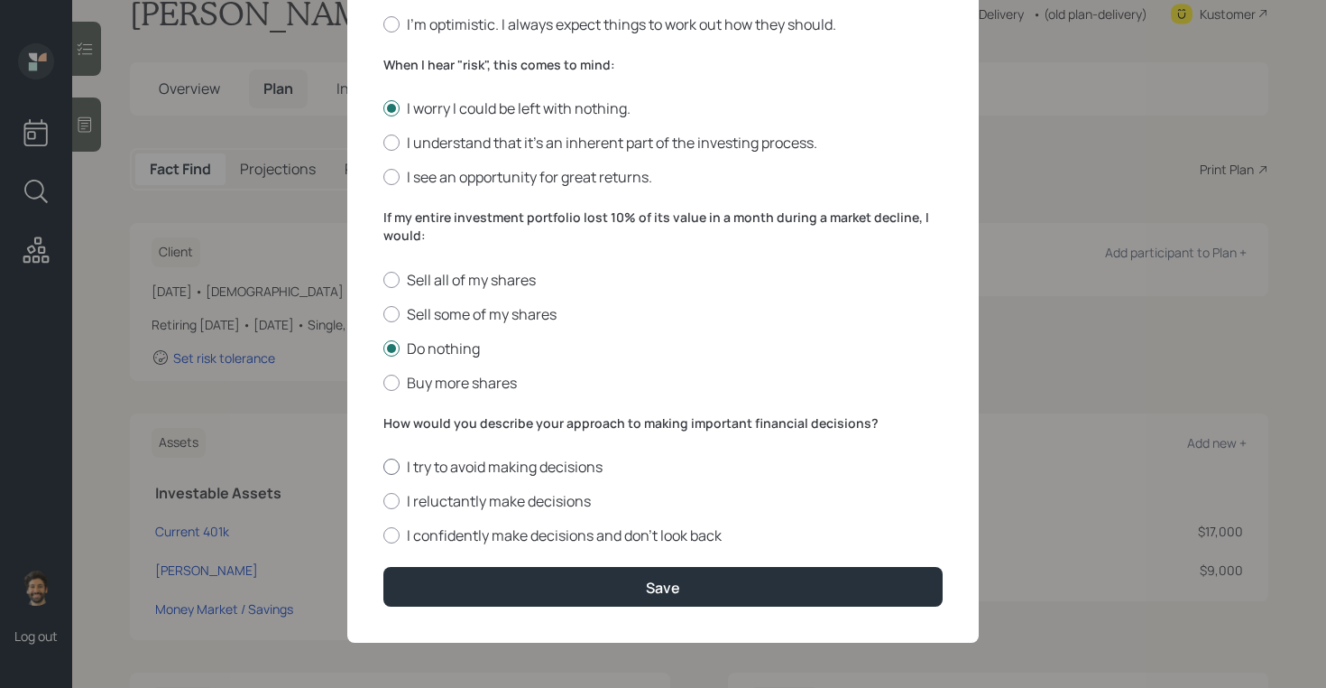
click at [411, 462] on label "I try to avoid making decisions" at bounding box center [662, 467] width 559 height 20
click at [383, 467] on input "I try to avoid making decisions" at bounding box center [383, 467] width 1 height 1
radio input "true"
click at [417, 565] on form "I would describe my knowledge of investments as: None Limited Good Extensive Se…" at bounding box center [662, 50] width 559 height 1113
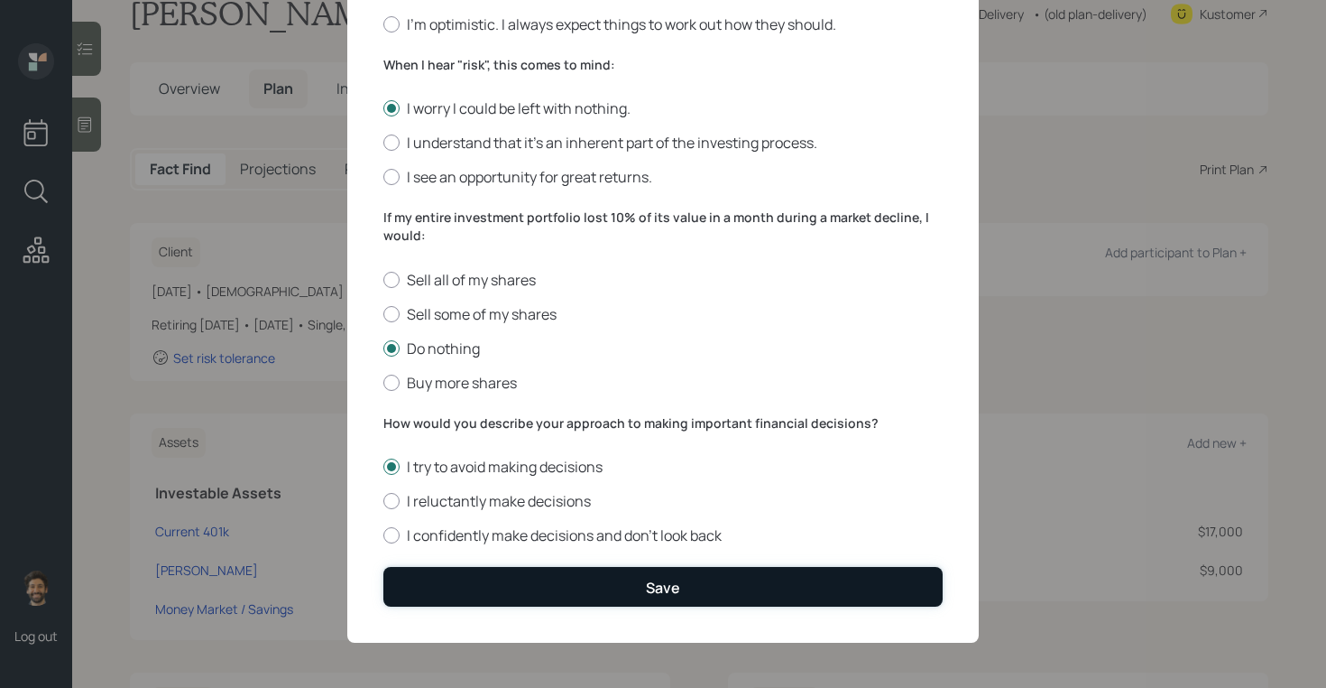
click at [419, 579] on button "Save" at bounding box center [662, 586] width 559 height 39
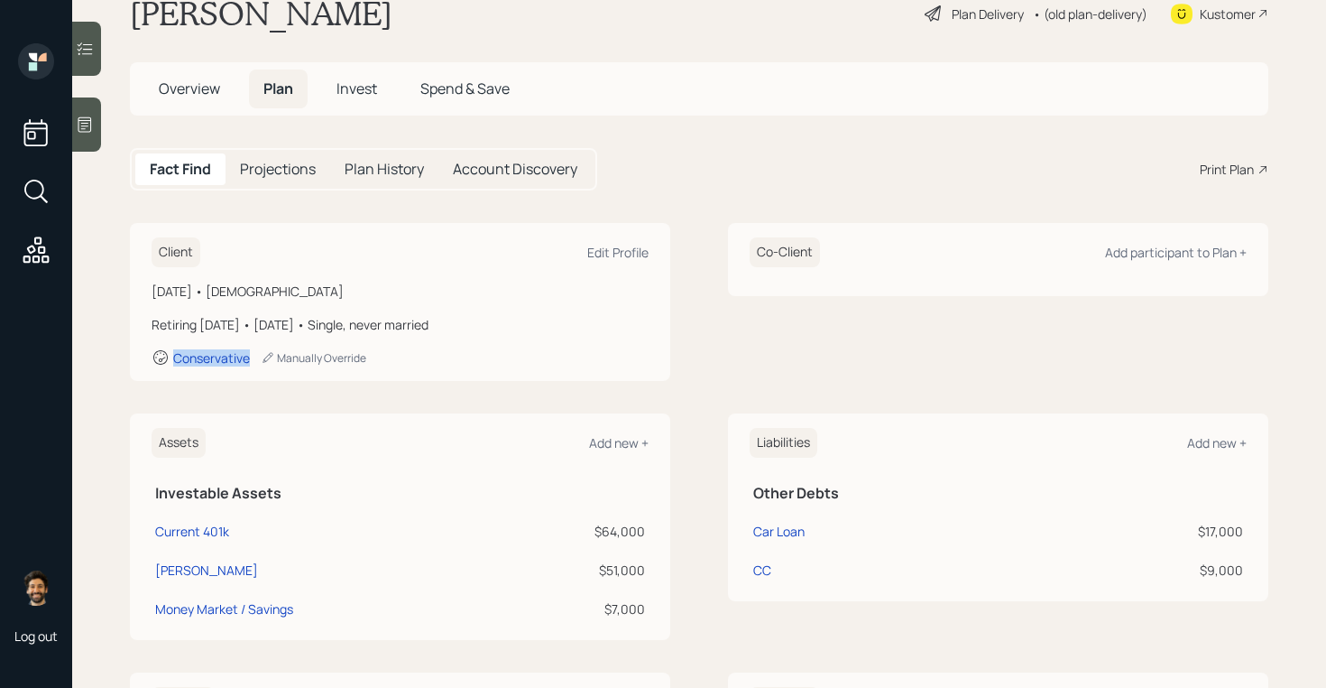
drag, startPoint x: 256, startPoint y: 358, endPoint x: 171, endPoint y: 353, distance: 85.0
click at [171, 353] on div "Conservative Manually Override" at bounding box center [400, 357] width 497 height 18
click at [363, 89] on span "Invest" at bounding box center [357, 89] width 41 height 20
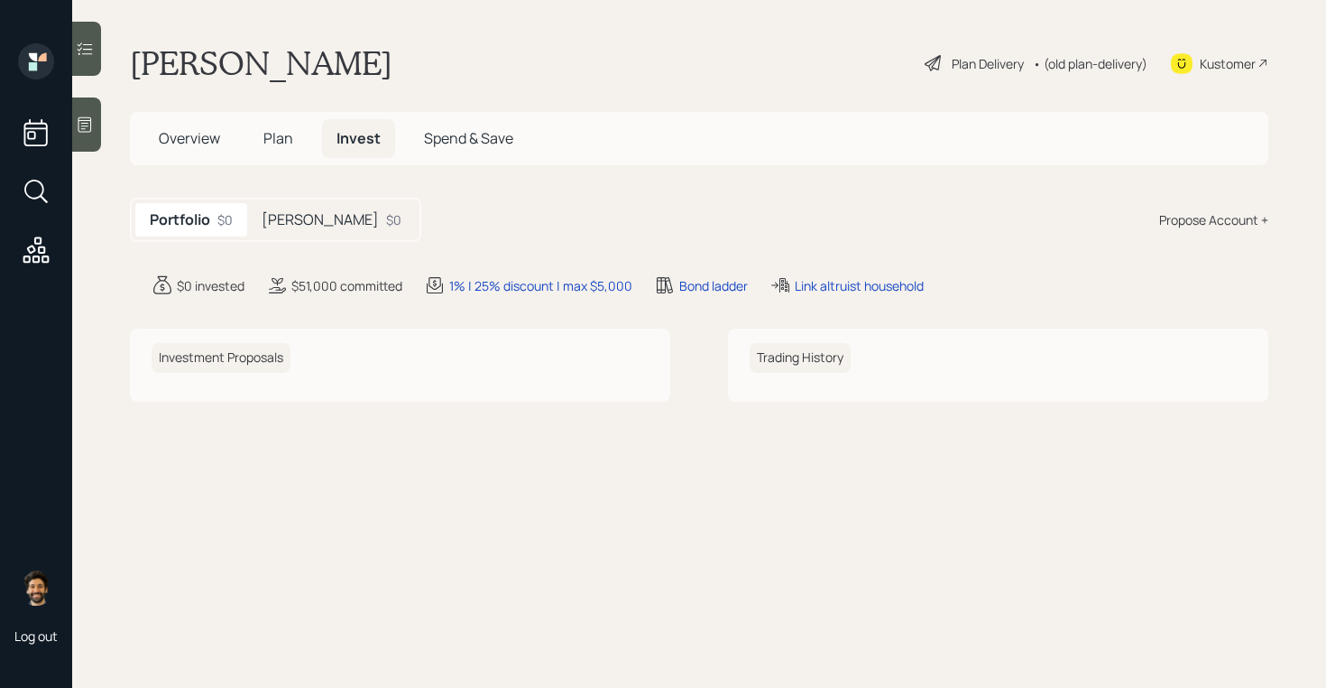
click at [1211, 220] on div "Propose Account +" at bounding box center [1213, 219] width 109 height 19
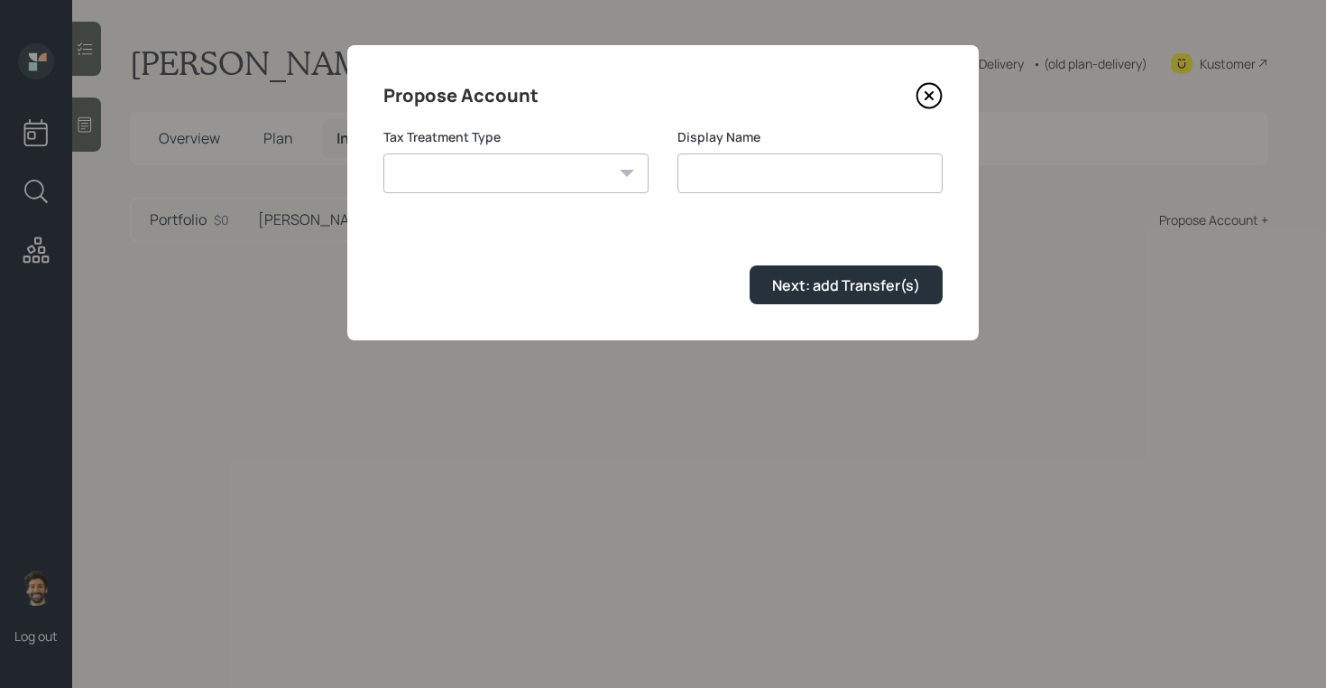
click at [577, 178] on select "Roth Taxable Traditional" at bounding box center [515, 173] width 265 height 40
select select "roth"
click at [383, 153] on select "Roth Taxable Traditional" at bounding box center [515, 173] width 265 height 40
type input "Roth"
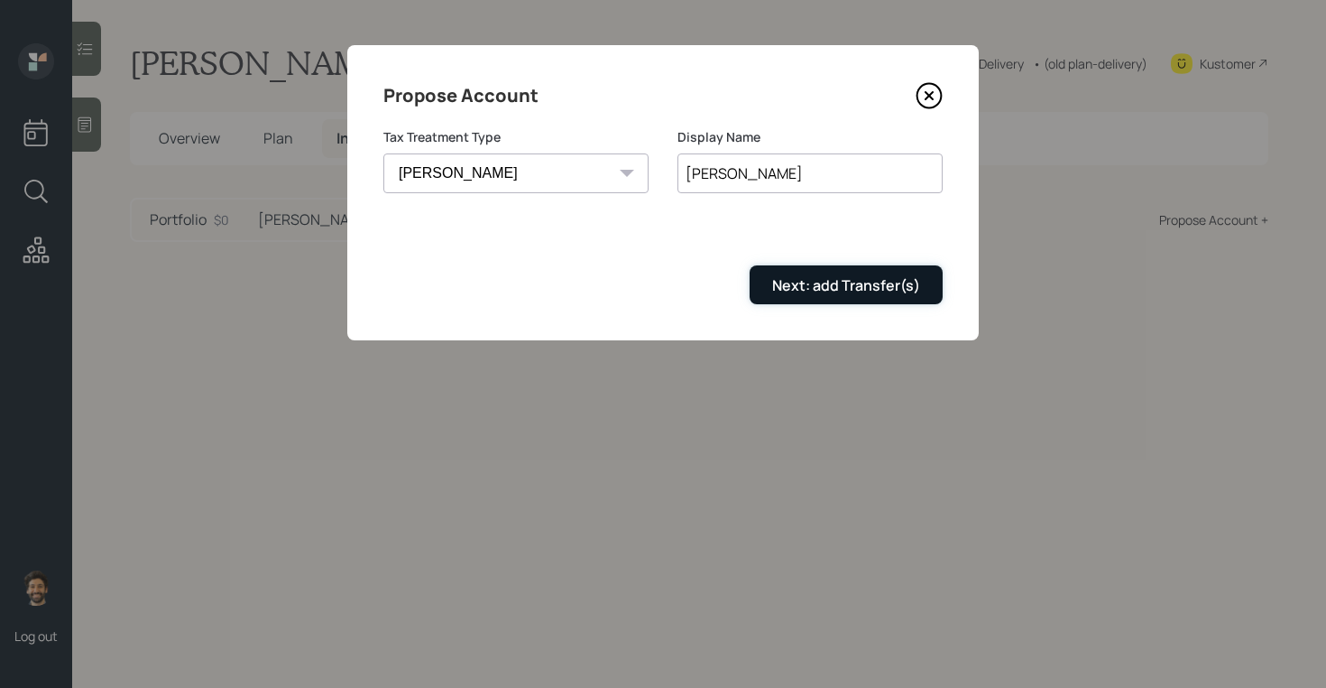
click at [810, 293] on div "Next: add Transfer(s)" at bounding box center [846, 285] width 148 height 20
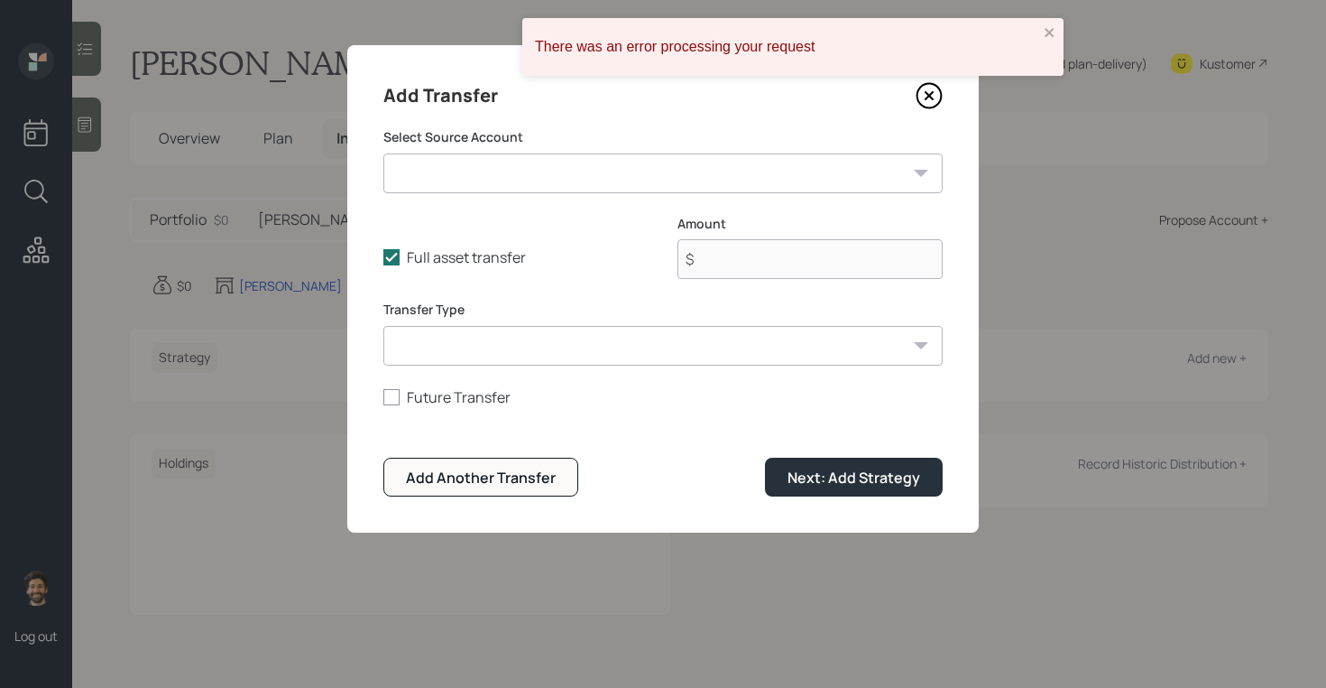
click at [473, 162] on select "Current 401k ($64,000 | 401(k)) Roth IRA ($51,000 | Roth IRA) Money Market / Sa…" at bounding box center [662, 173] width 559 height 40
select select "9f0463dd-d26b-49c2-80c8-9adbbad4bdad"
click at [383, 153] on select "Current 401k ($64,000 | 401(k)) Roth IRA ($51,000 | Roth IRA) Money Market / Sa…" at bounding box center [662, 173] width 559 height 40
type input "$ 51,000"
click at [486, 335] on select "ACAT Transfer Non ACAT Transfer Capitalize Rollover Rollover Deposit" at bounding box center [662, 346] width 559 height 40
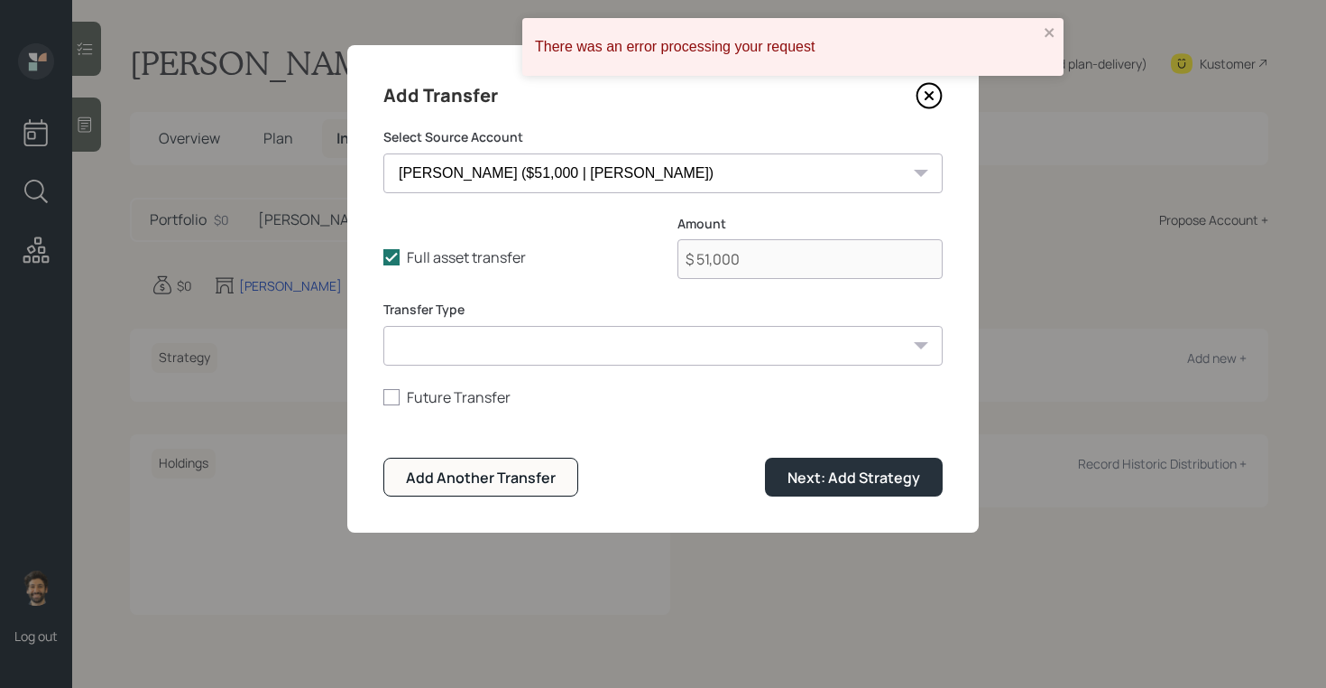
select select "acat_transfer"
click at [383, 326] on select "ACAT Transfer Non ACAT Transfer Capitalize Rollover Rollover Deposit" at bounding box center [662, 346] width 559 height 40
click at [840, 486] on div "Next: Add Strategy" at bounding box center [854, 477] width 133 height 20
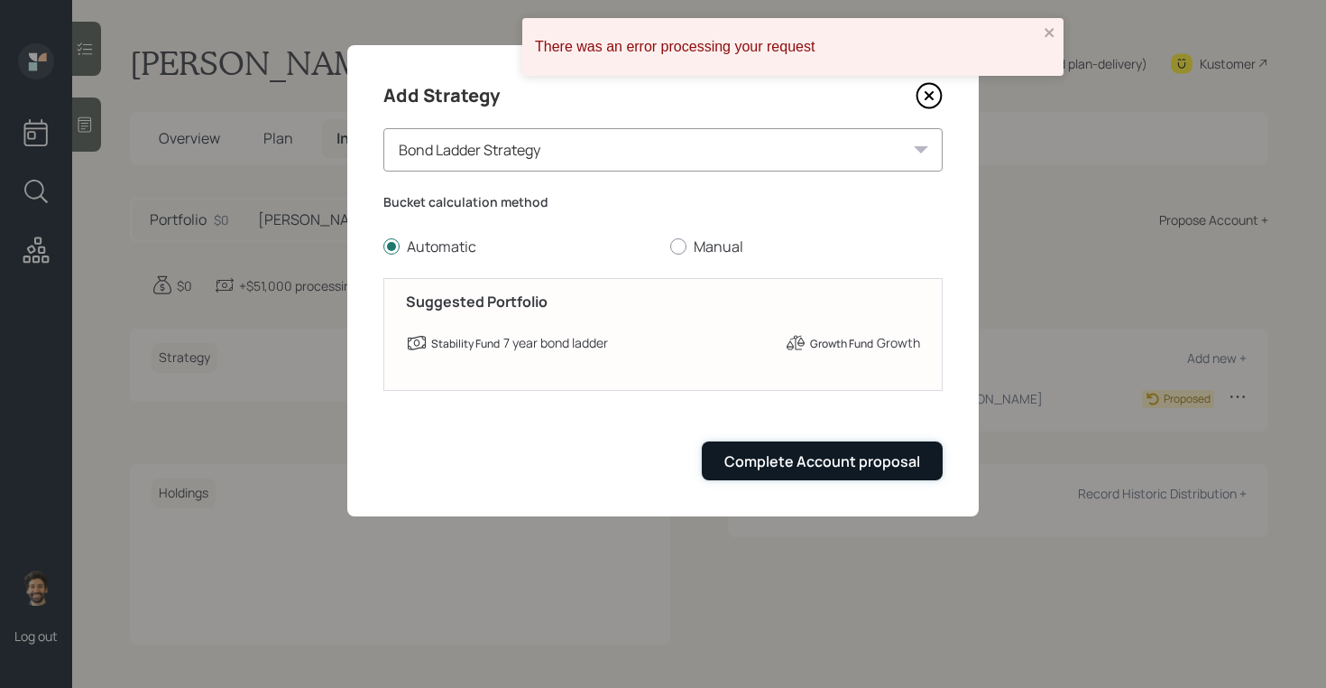
click at [727, 464] on button "Complete Account proposal" at bounding box center [822, 460] width 241 height 39
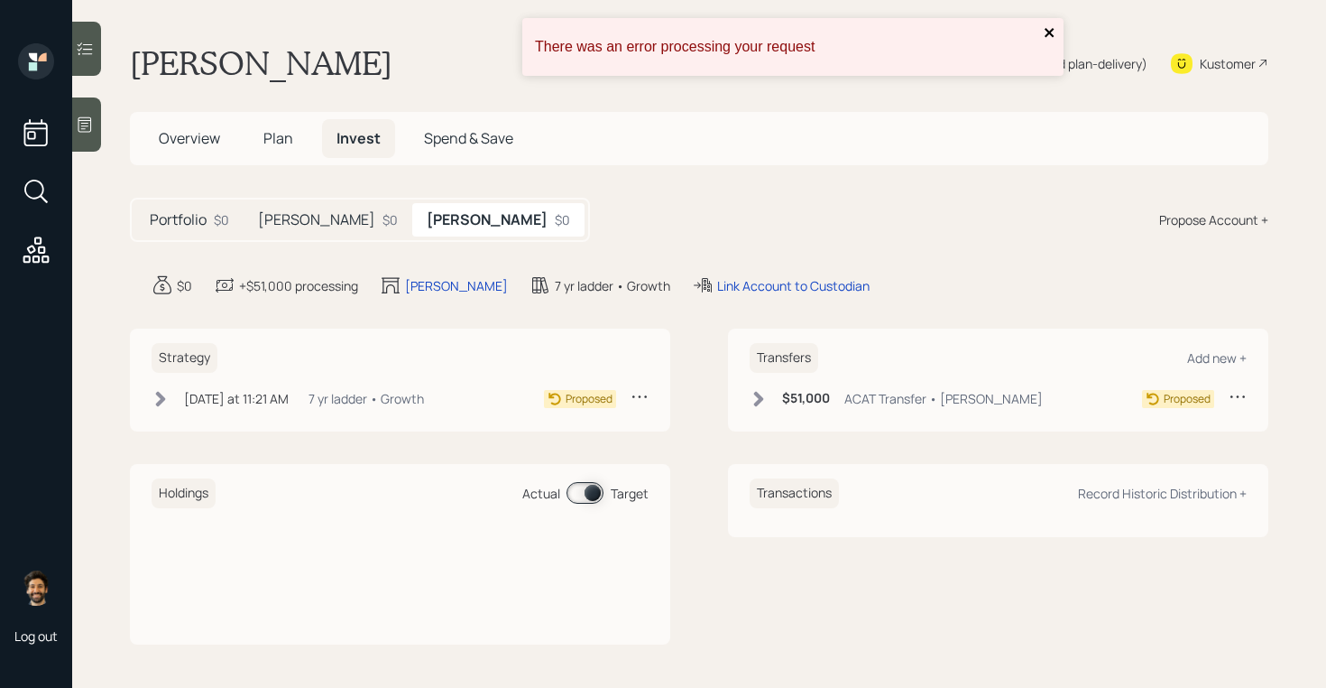
click at [1049, 32] on icon "close" at bounding box center [1049, 32] width 9 height 9
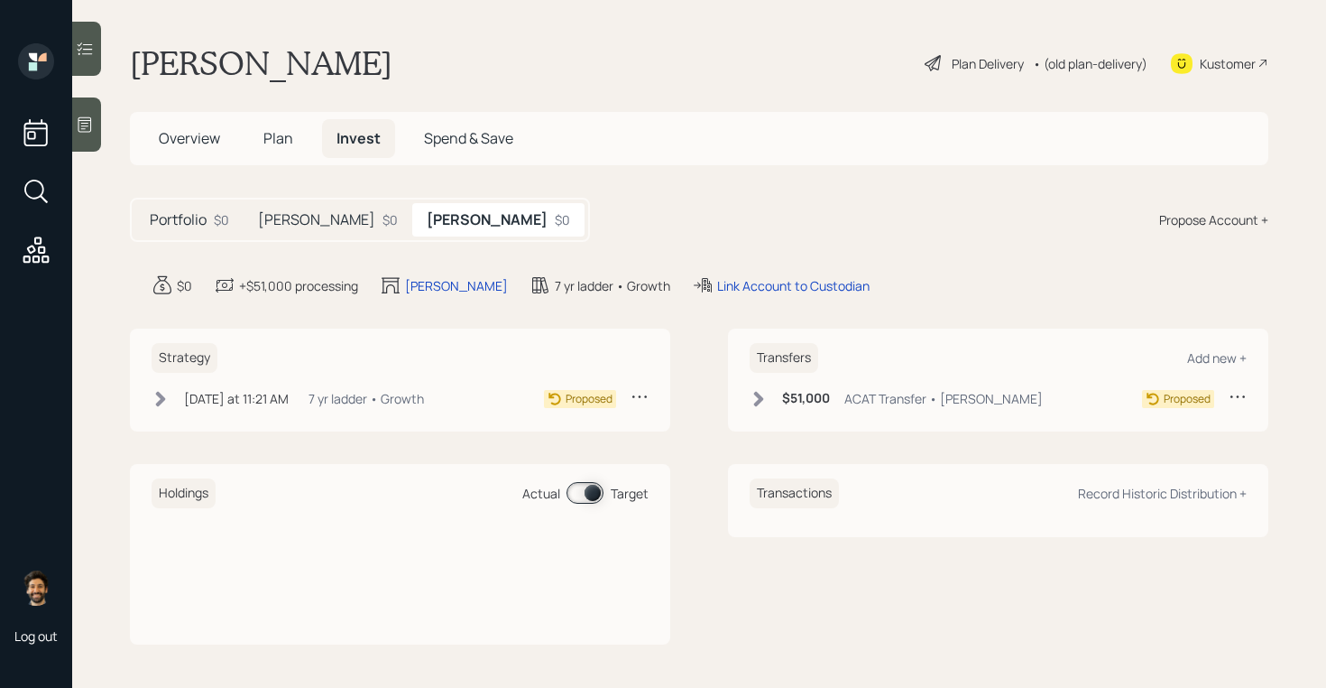
click at [1070, 67] on div "• (old plan-delivery)" at bounding box center [1090, 63] width 115 height 19
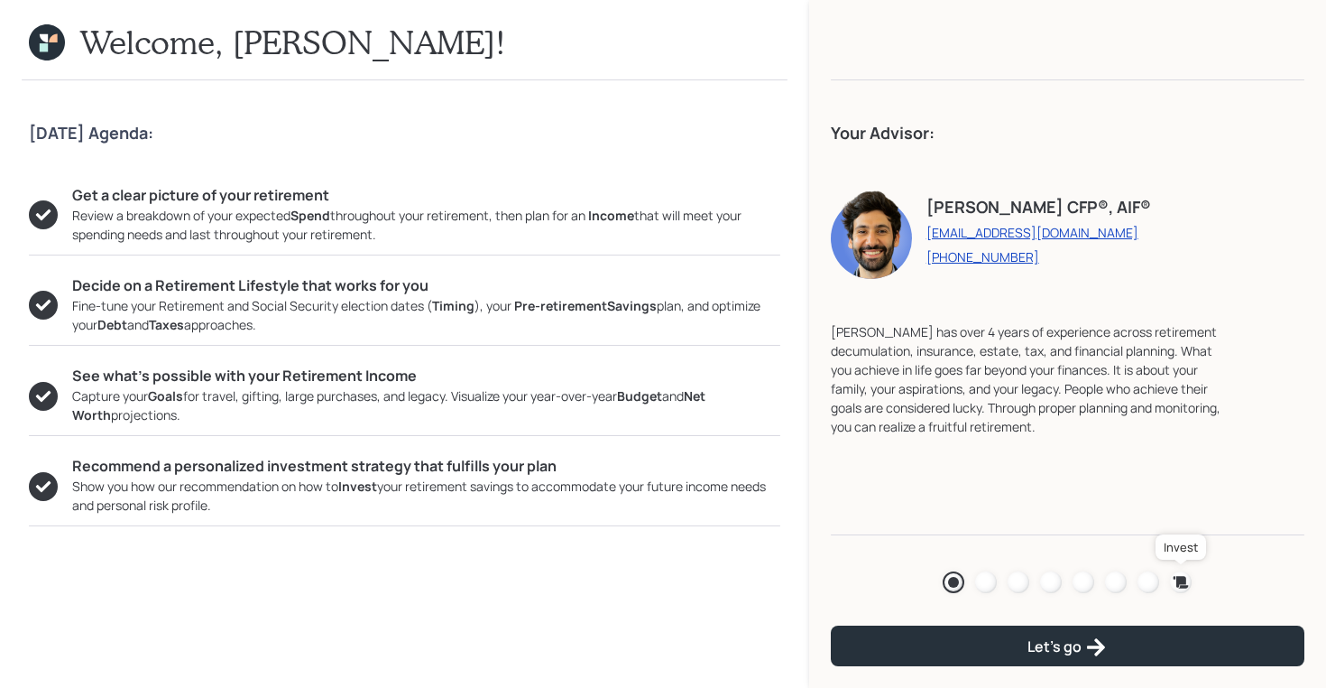
click at [1181, 580] on icon at bounding box center [1181, 582] width 15 height 12
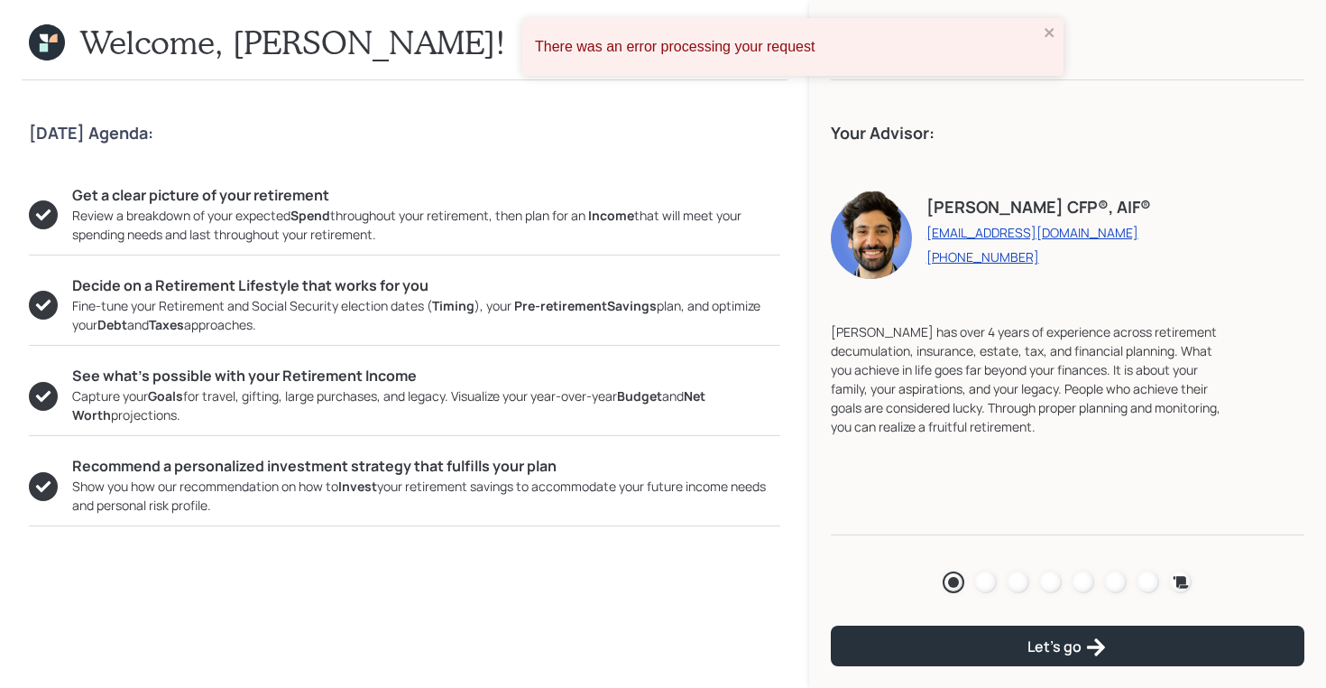
click at [45, 50] on icon at bounding box center [44, 47] width 8 height 8
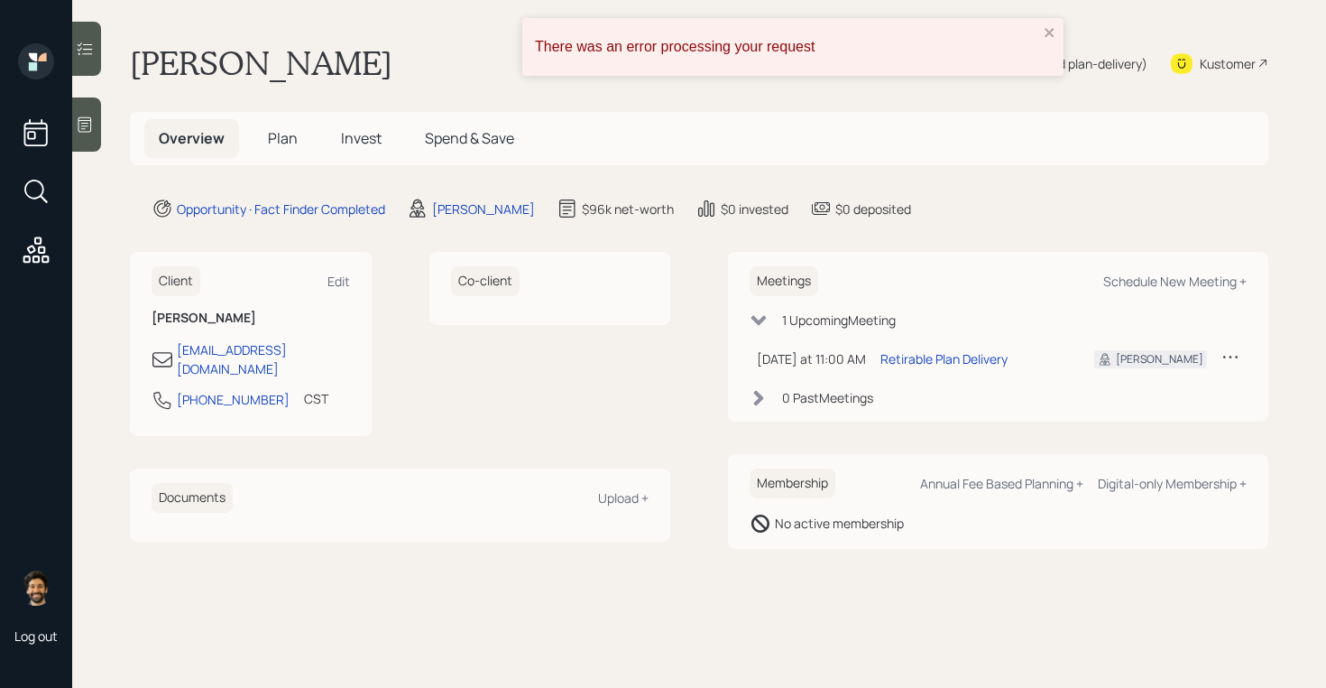
click at [383, 141] on h5 "Invest" at bounding box center [361, 138] width 69 height 39
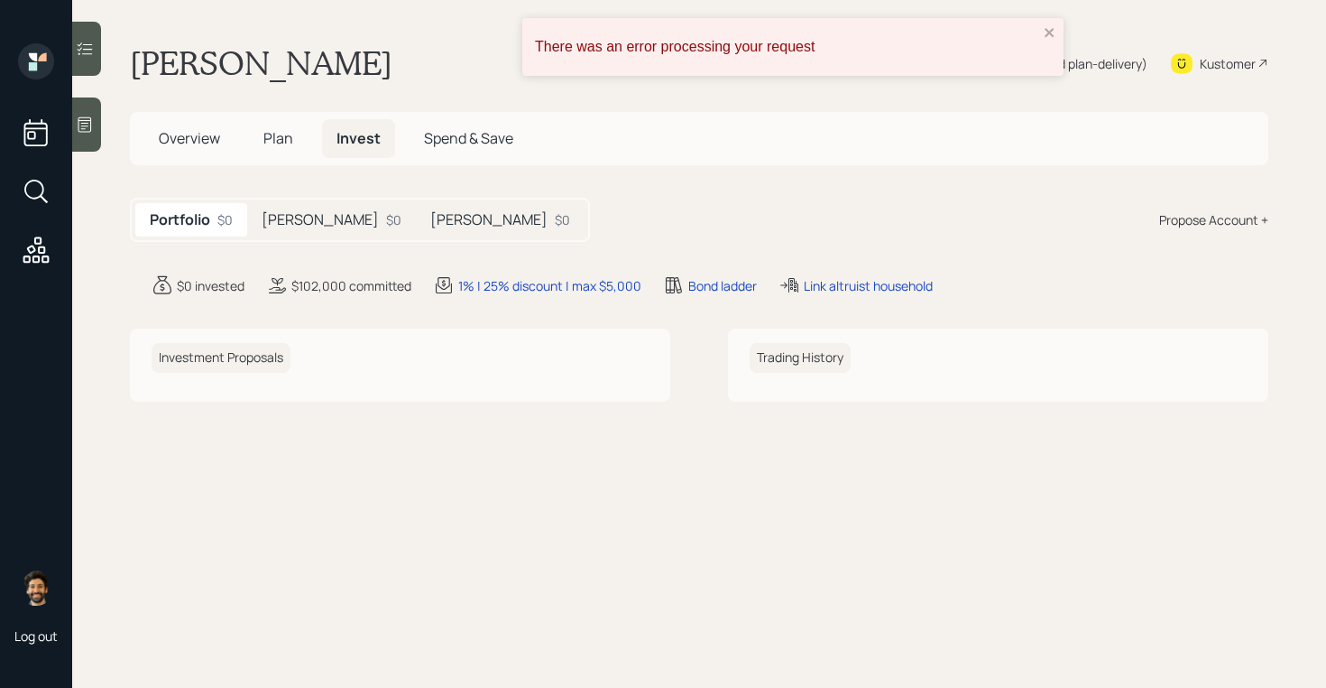
click at [386, 213] on div "$0" at bounding box center [393, 219] width 15 height 19
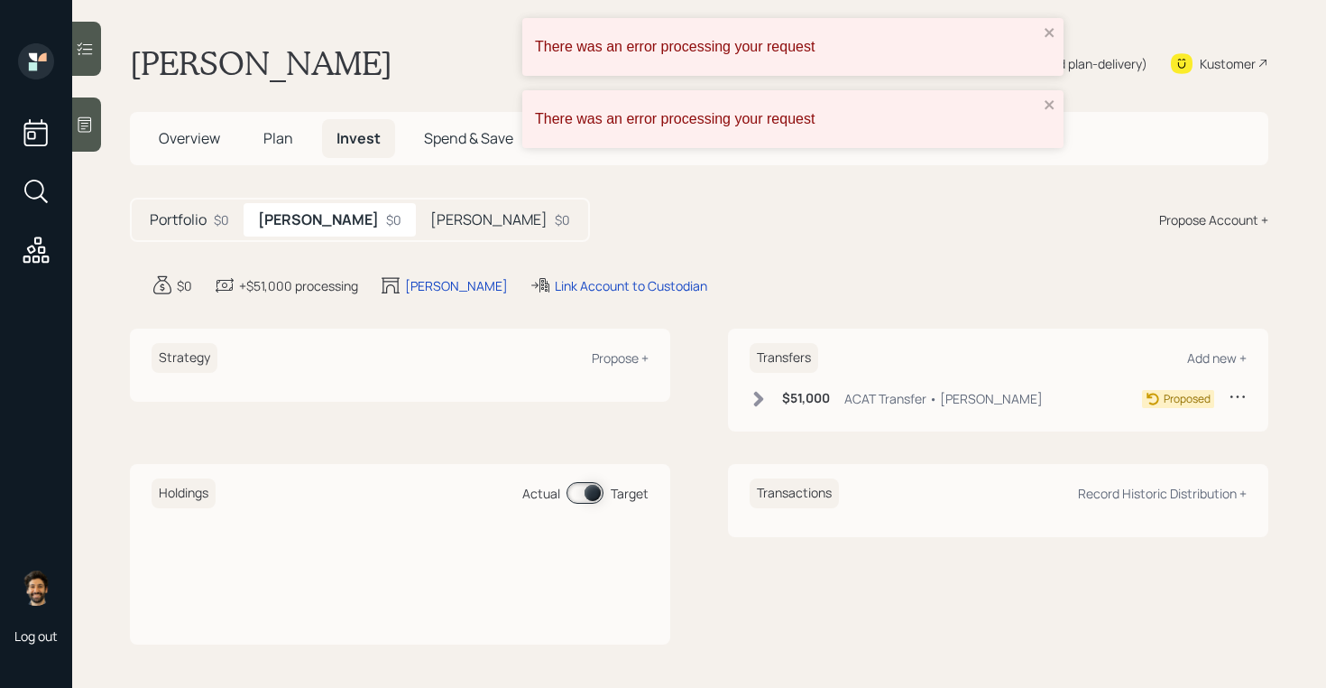
click at [430, 221] on h5 "Roth" at bounding box center [488, 219] width 117 height 17
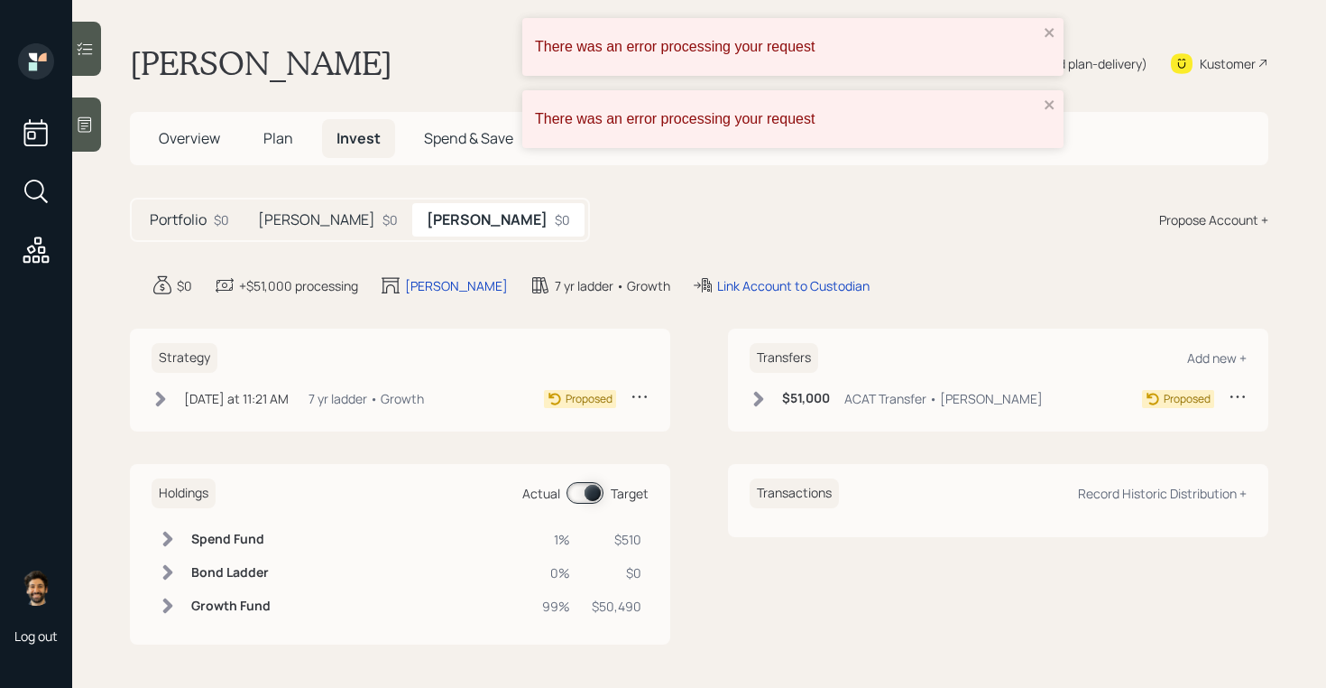
click at [294, 214] on div "Roth $0" at bounding box center [328, 219] width 169 height 33
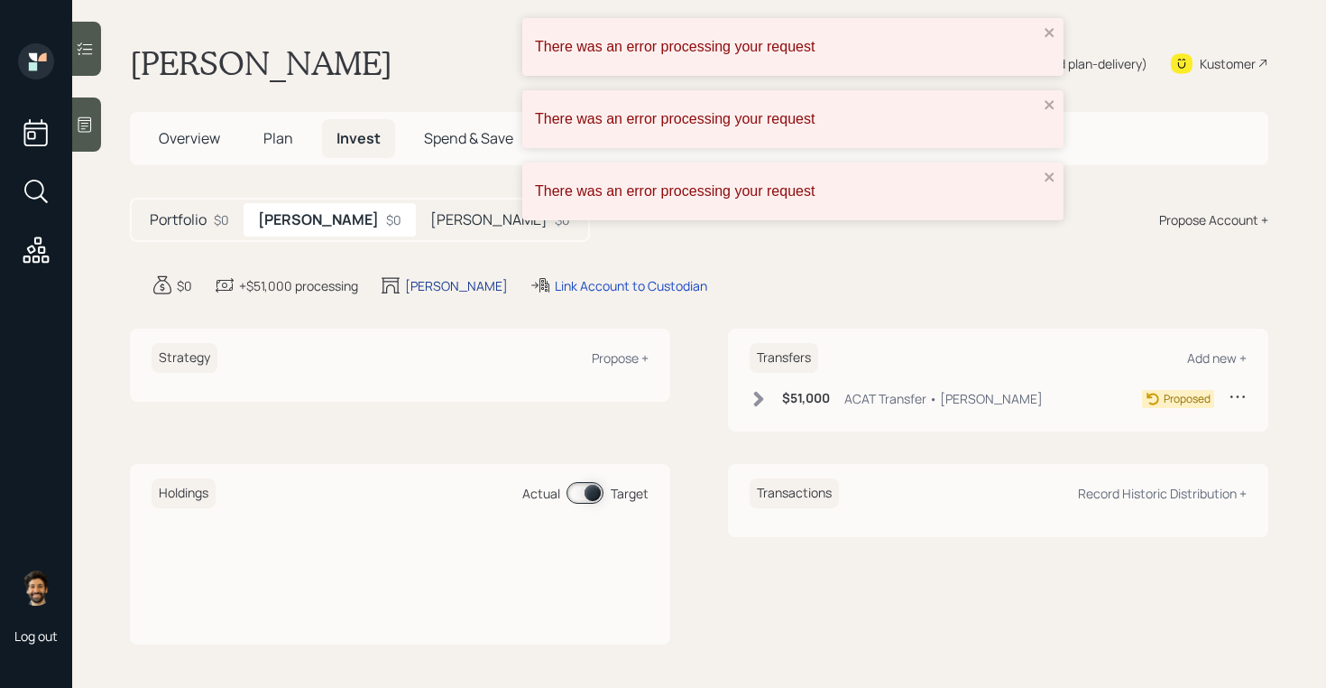
click at [422, 288] on div "Roth" at bounding box center [456, 285] width 103 height 19
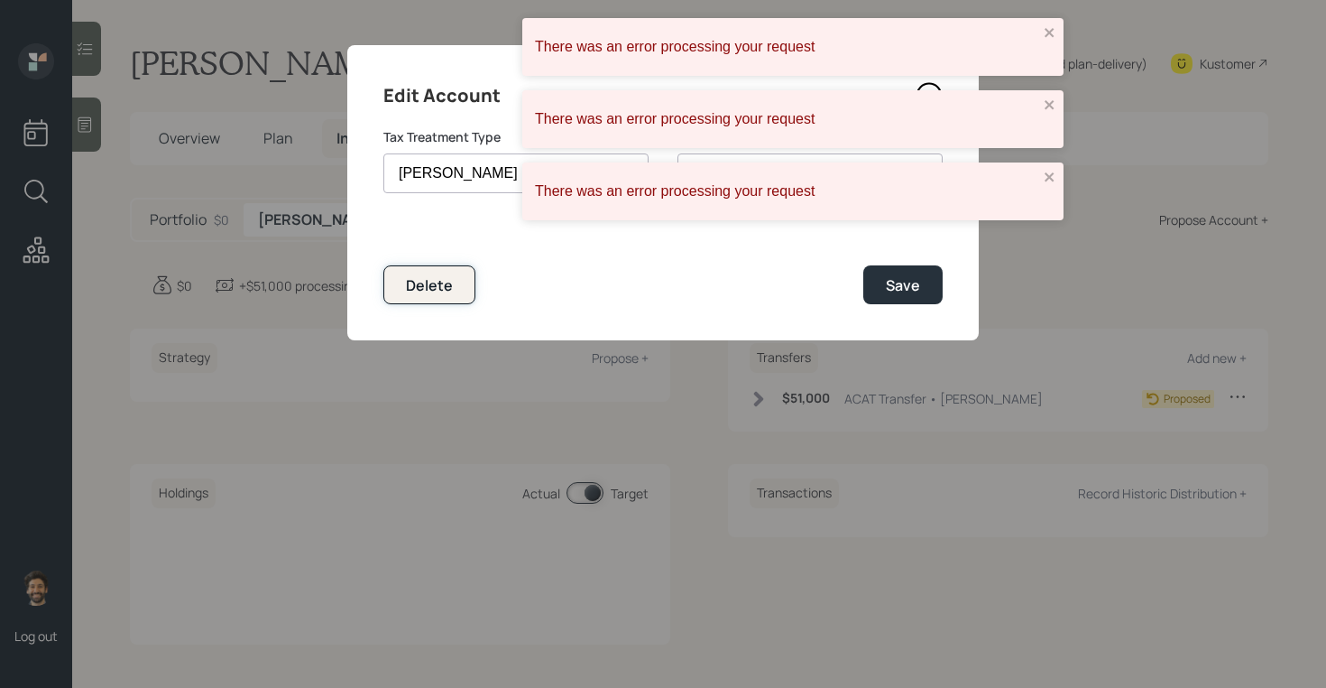
click at [444, 285] on div "Delete" at bounding box center [429, 285] width 47 height 20
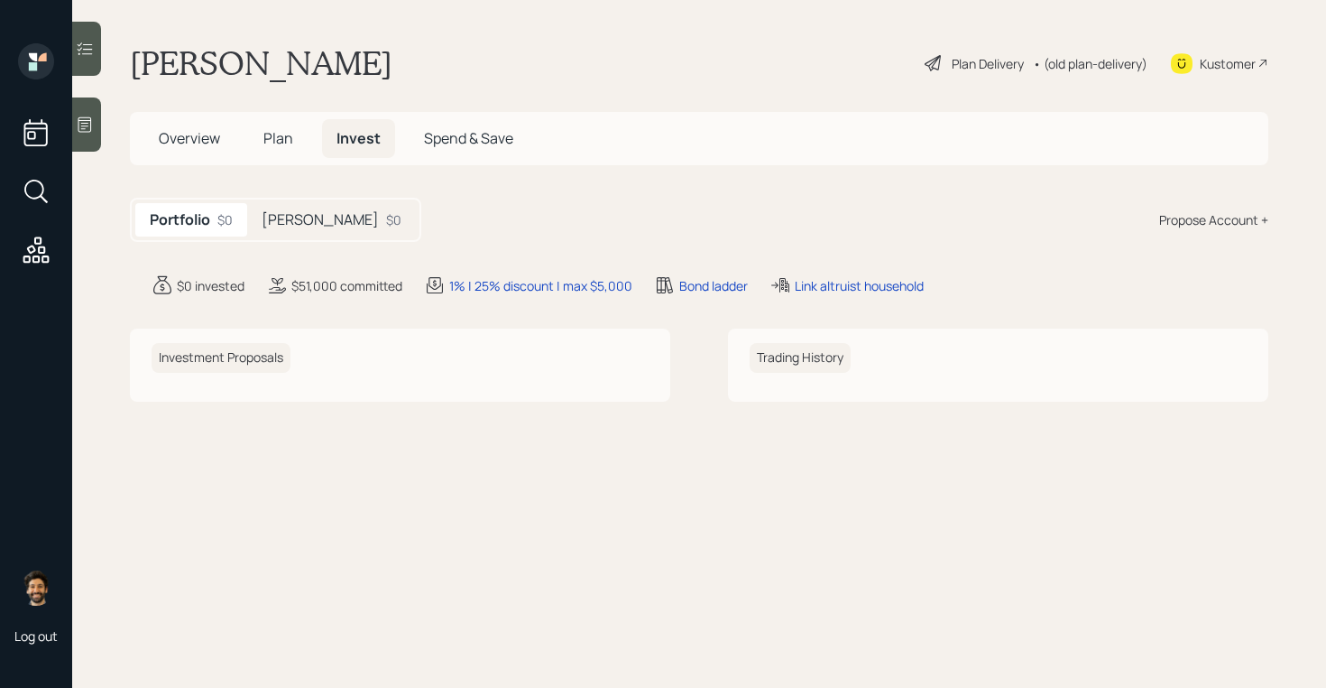
click at [1085, 69] on div "• (old plan-delivery)" at bounding box center [1090, 63] width 115 height 19
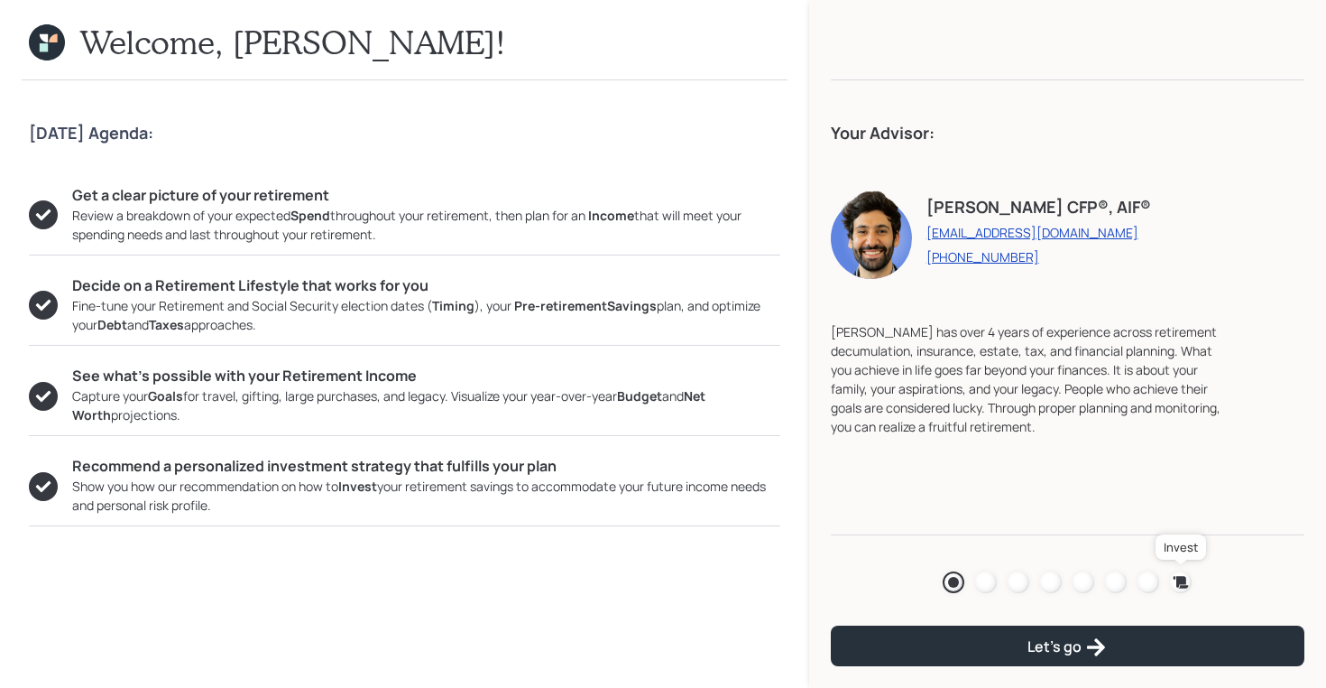
click at [1181, 581] on icon at bounding box center [1181, 582] width 15 height 12
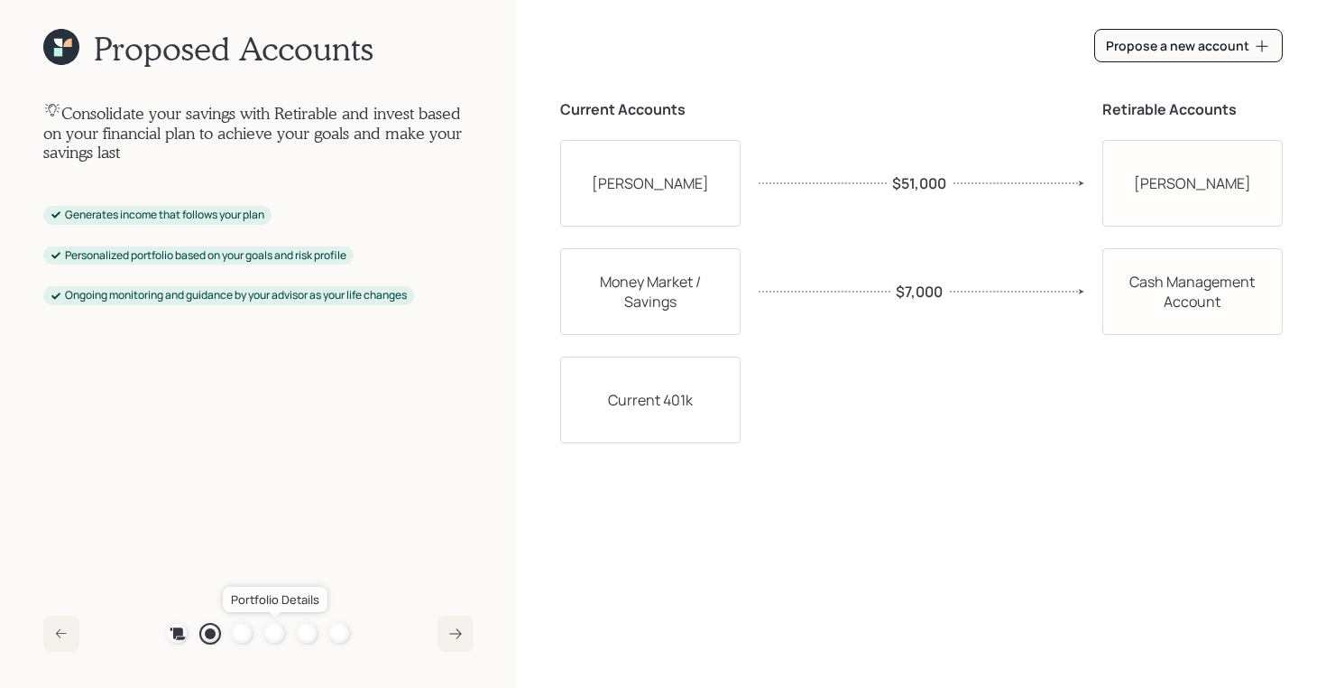
click at [273, 627] on div at bounding box center [275, 634] width 22 height 22
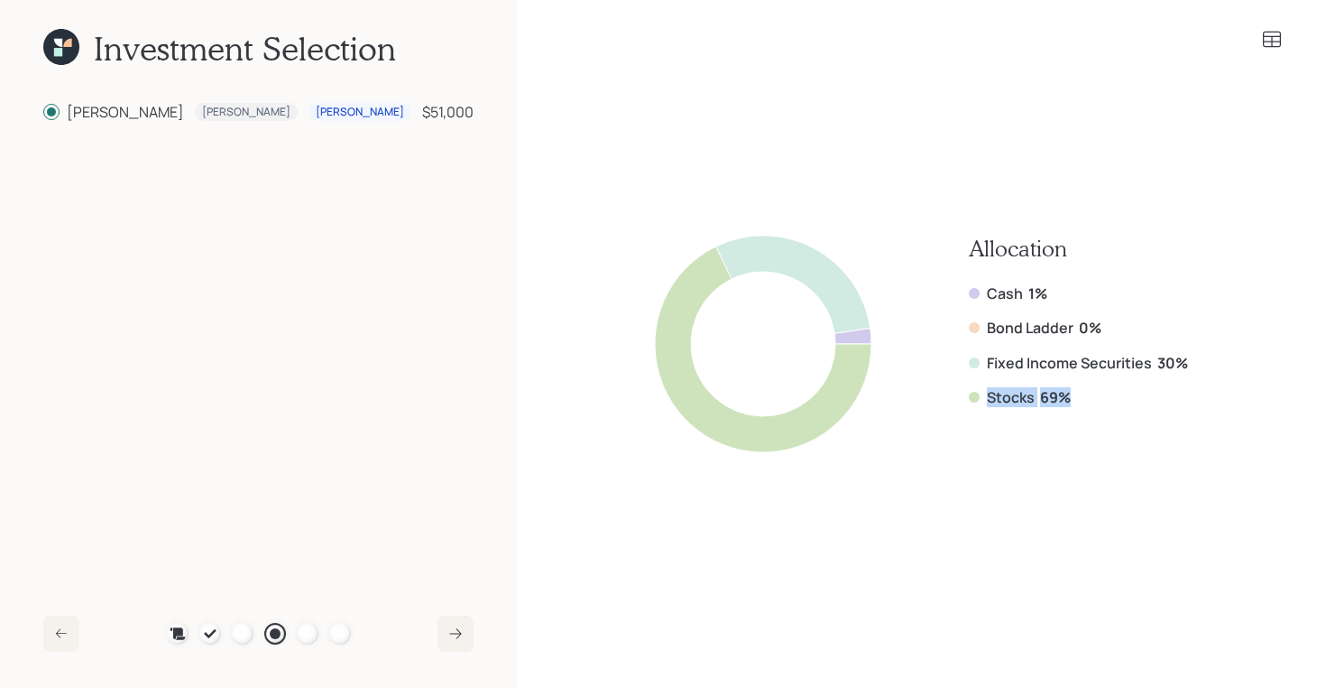
drag, startPoint x: 1078, startPoint y: 399, endPoint x: 976, endPoint y: 399, distance: 102.0
click at [976, 399] on div "Stocks 69%" at bounding box center [1078, 397] width 219 height 20
drag, startPoint x: 1196, startPoint y: 365, endPoint x: 962, endPoint y: 358, distance: 234.7
click at [962, 358] on div "Allocation Cash 1% Bond Ladder 0% Fixed Income Securities 30% Stocks 69%" at bounding box center [921, 343] width 723 height 485
drag, startPoint x: 1053, startPoint y: 292, endPoint x: 958, endPoint y: 292, distance: 94.7
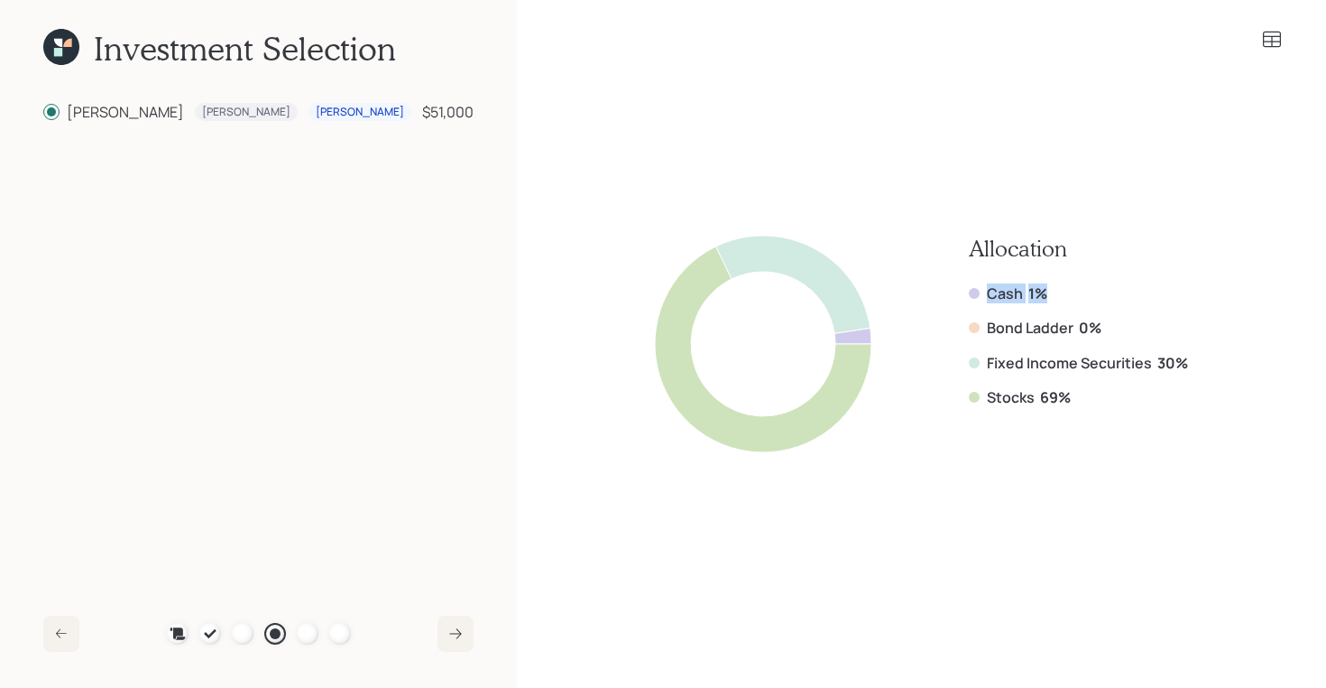
click at [958, 292] on div "Allocation Cash 1% Bond Ladder 0% Fixed Income Securities 30% Stocks 69%" at bounding box center [921, 344] width 533 height 217
drag, startPoint x: 985, startPoint y: 364, endPoint x: 1184, endPoint y: 364, distance: 198.5
click at [1184, 364] on div "Fixed Income Securities 30%" at bounding box center [1078, 363] width 219 height 20
drag, startPoint x: 1076, startPoint y: 404, endPoint x: 974, endPoint y: 403, distance: 102.9
click at [974, 403] on div "Stocks 69%" at bounding box center [1078, 397] width 219 height 20
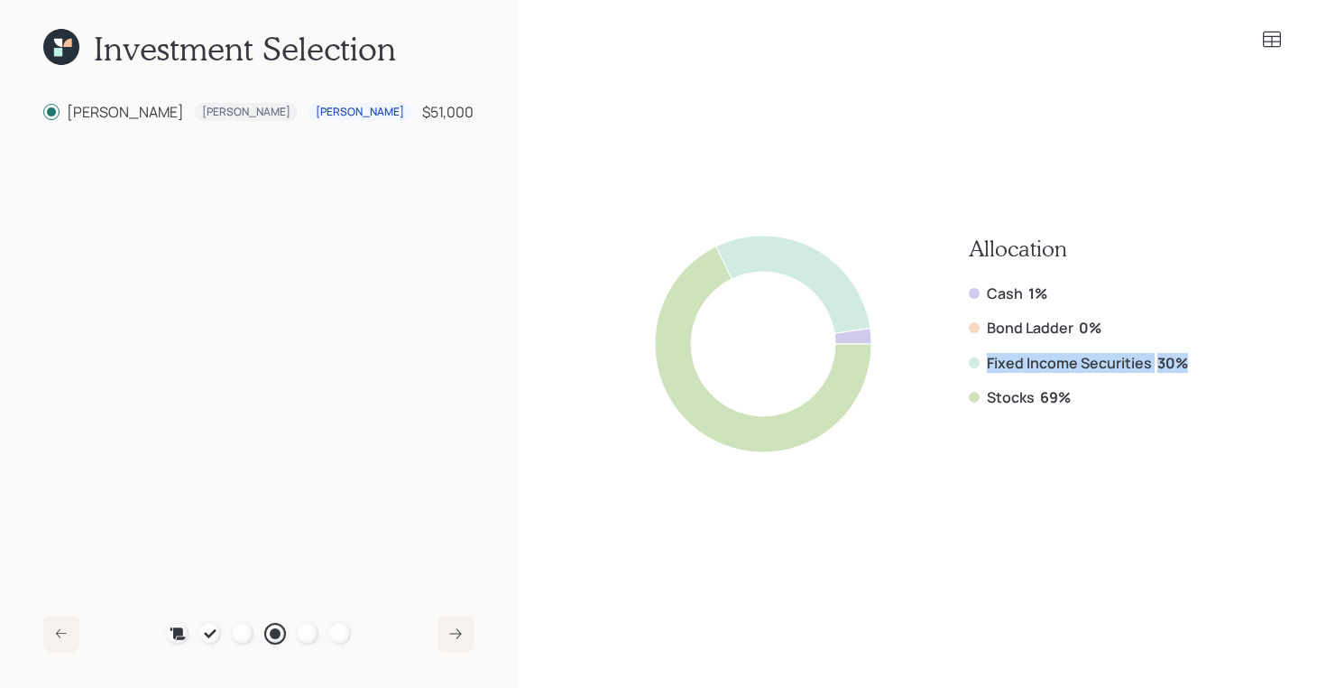
drag, startPoint x: 1186, startPoint y: 358, endPoint x: 946, endPoint y: 362, distance: 240.0
click at [946, 362] on div "Allocation Cash 1% Bond Ladder 0% Fixed Income Securities 30% Stocks 69%" at bounding box center [921, 344] width 533 height 217
click at [1269, 48] on icon at bounding box center [1272, 40] width 22 height 22
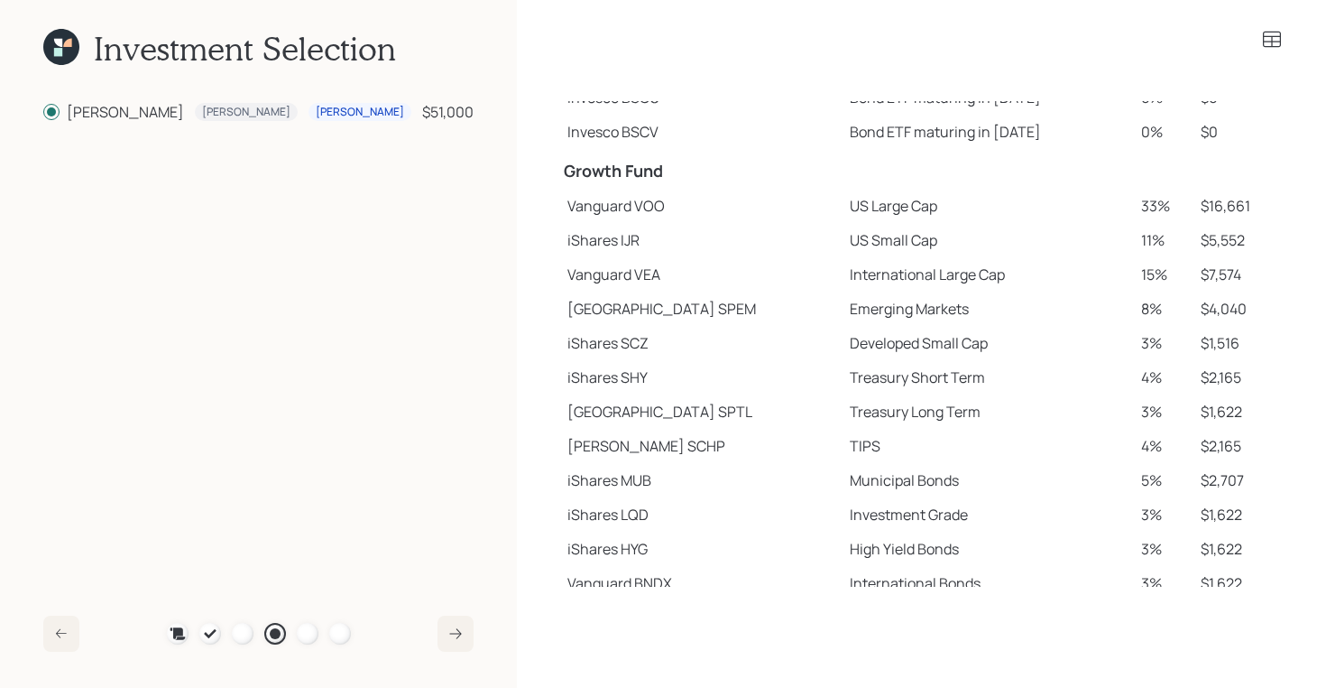
scroll to position [353, 0]
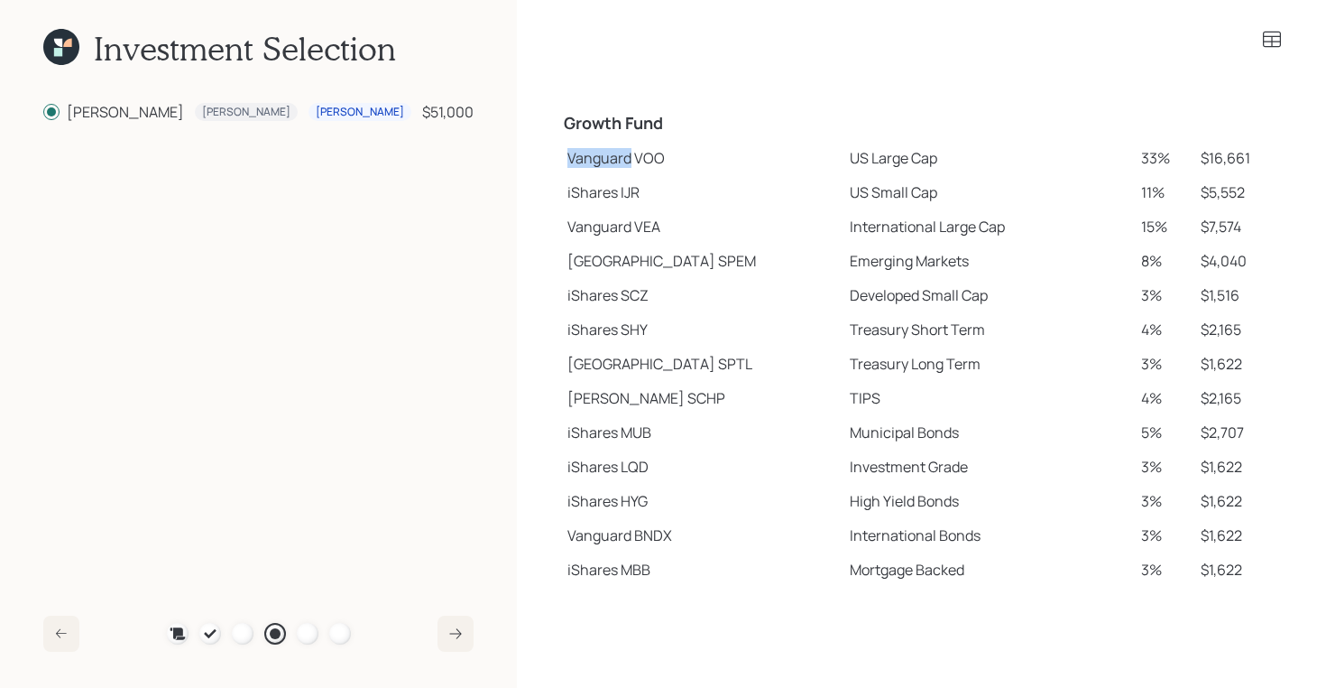
drag, startPoint x: 565, startPoint y: 154, endPoint x: 630, endPoint y: 164, distance: 65.7
click at [630, 164] on td "Vanguard VOO" at bounding box center [701, 158] width 282 height 34
drag, startPoint x: 566, startPoint y: 199, endPoint x: 624, endPoint y: 199, distance: 58.7
click at [624, 199] on td "iShares IJR" at bounding box center [701, 192] width 282 height 34
drag, startPoint x: 571, startPoint y: 394, endPoint x: 613, endPoint y: 395, distance: 41.5
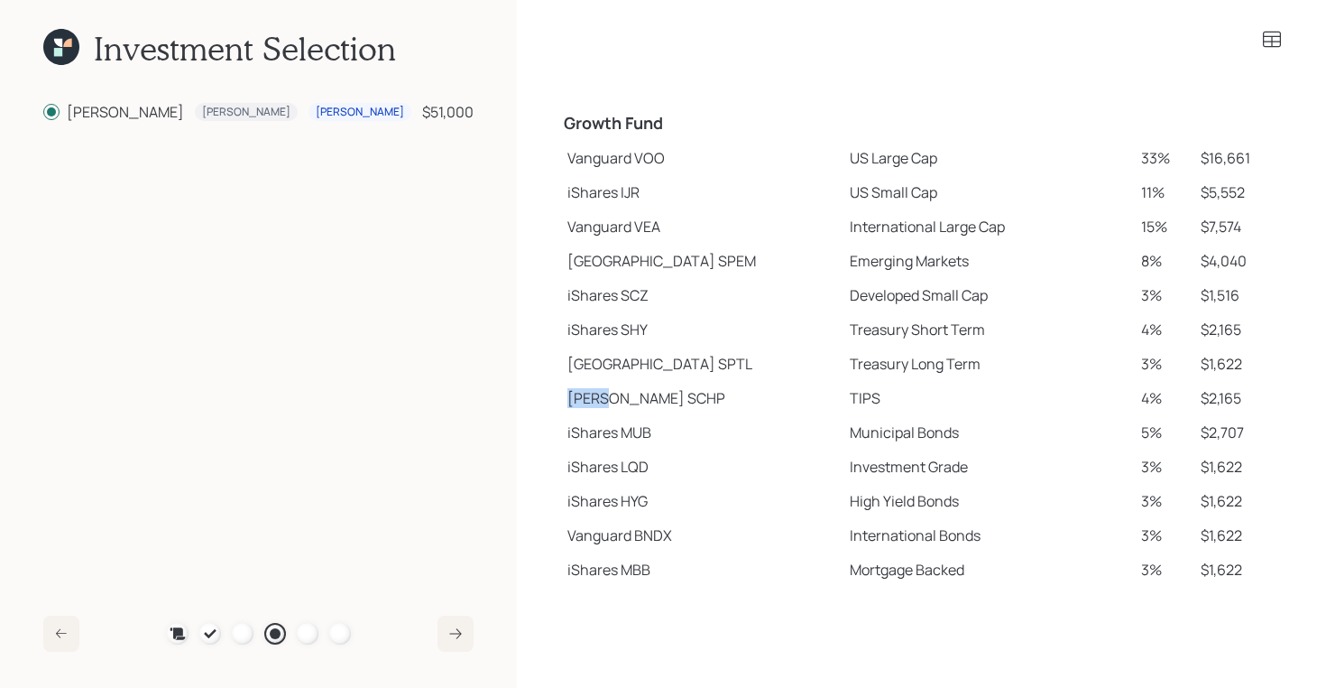
click at [613, 395] on td "Schwab SCHP" at bounding box center [701, 398] width 282 height 34
drag, startPoint x: 563, startPoint y: 369, endPoint x: 646, endPoint y: 369, distance: 83.0
click at [646, 369] on td "State Street SPTL" at bounding box center [701, 363] width 282 height 34
drag, startPoint x: 568, startPoint y: 161, endPoint x: 664, endPoint y: 164, distance: 96.6
click at [664, 164] on td "Vanguard VOO" at bounding box center [701, 158] width 282 height 34
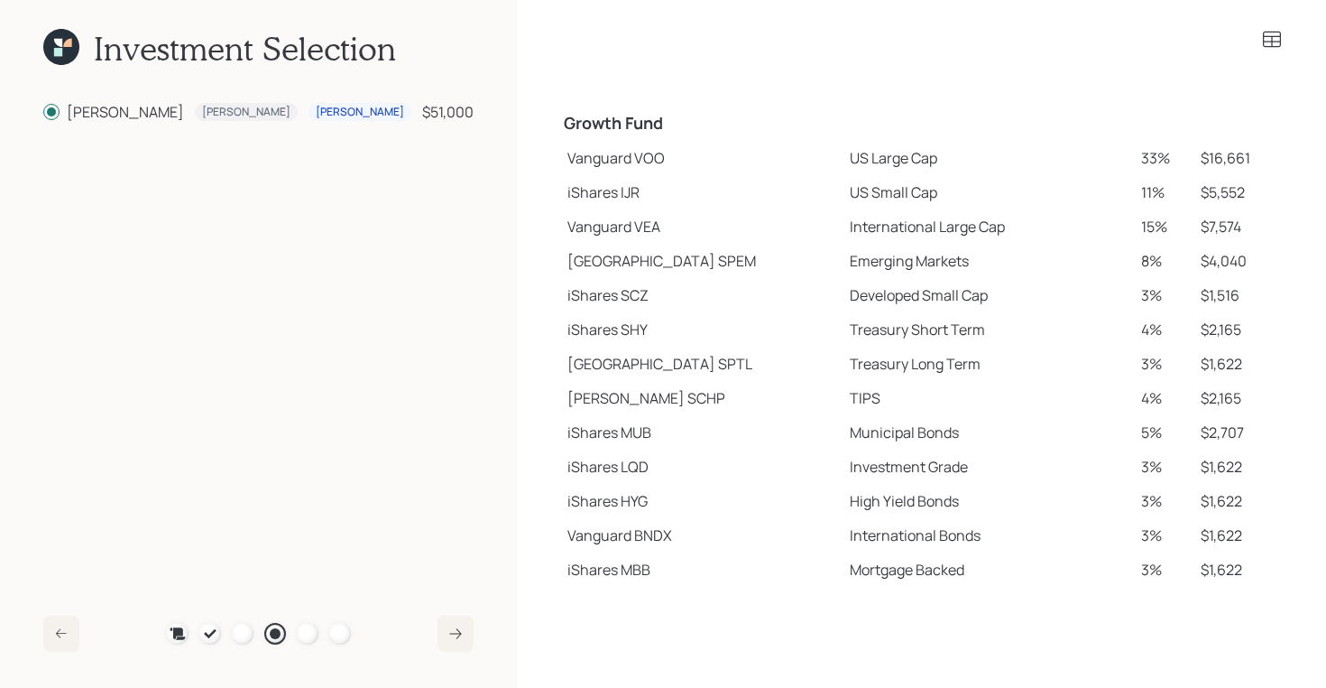
click at [776, 177] on td "iShares IJR" at bounding box center [701, 192] width 282 height 34
drag, startPoint x: 568, startPoint y: 158, endPoint x: 876, endPoint y: 165, distance: 308.7
click at [876, 165] on tr "Vanguard VOO US Large Cap 33% $16,661" at bounding box center [921, 158] width 723 height 34
drag, startPoint x: 782, startPoint y: 190, endPoint x: 875, endPoint y: 198, distance: 93.2
click at [875, 198] on td "US Small Cap" at bounding box center [988, 192] width 291 height 34
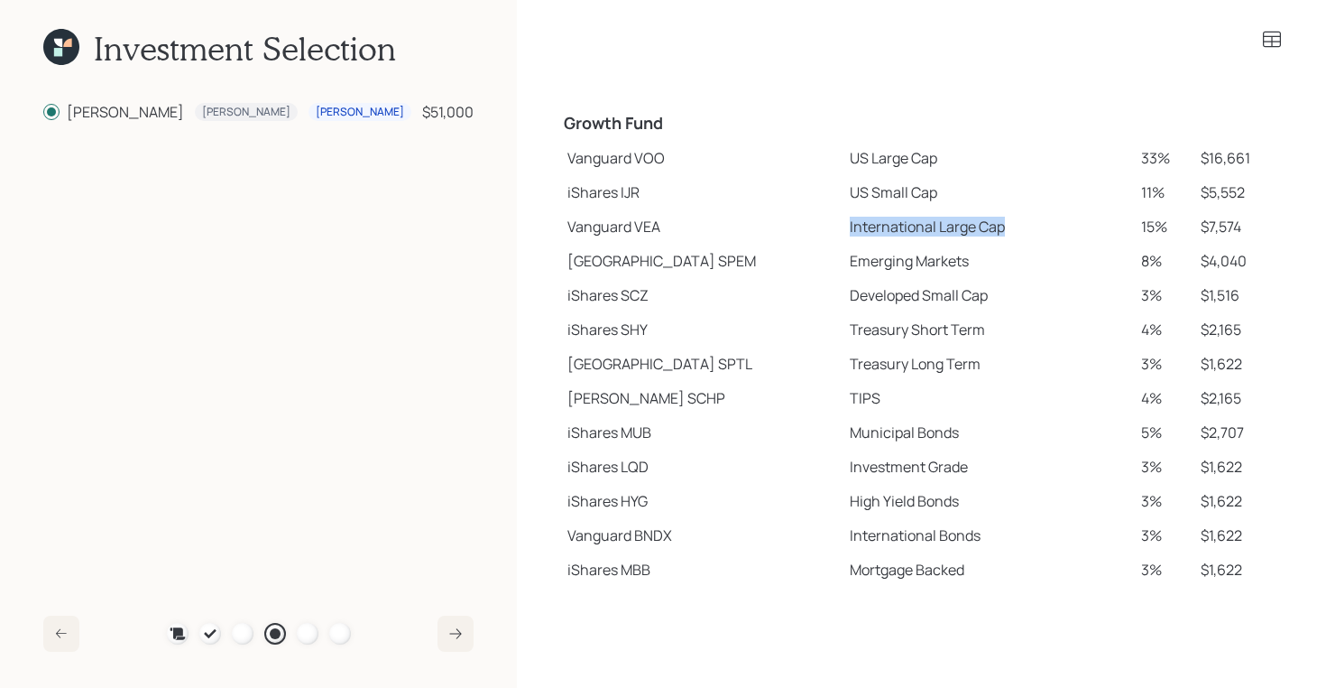
drag, startPoint x: 782, startPoint y: 227, endPoint x: 921, endPoint y: 236, distance: 139.3
click at [921, 236] on td "International Large Cap" at bounding box center [988, 226] width 291 height 34
drag, startPoint x: 781, startPoint y: 258, endPoint x: 923, endPoint y: 261, distance: 142.6
click at [923, 261] on td "Emerging Markets" at bounding box center [988, 261] width 291 height 34
drag, startPoint x: 780, startPoint y: 294, endPoint x: 933, endPoint y: 296, distance: 153.4
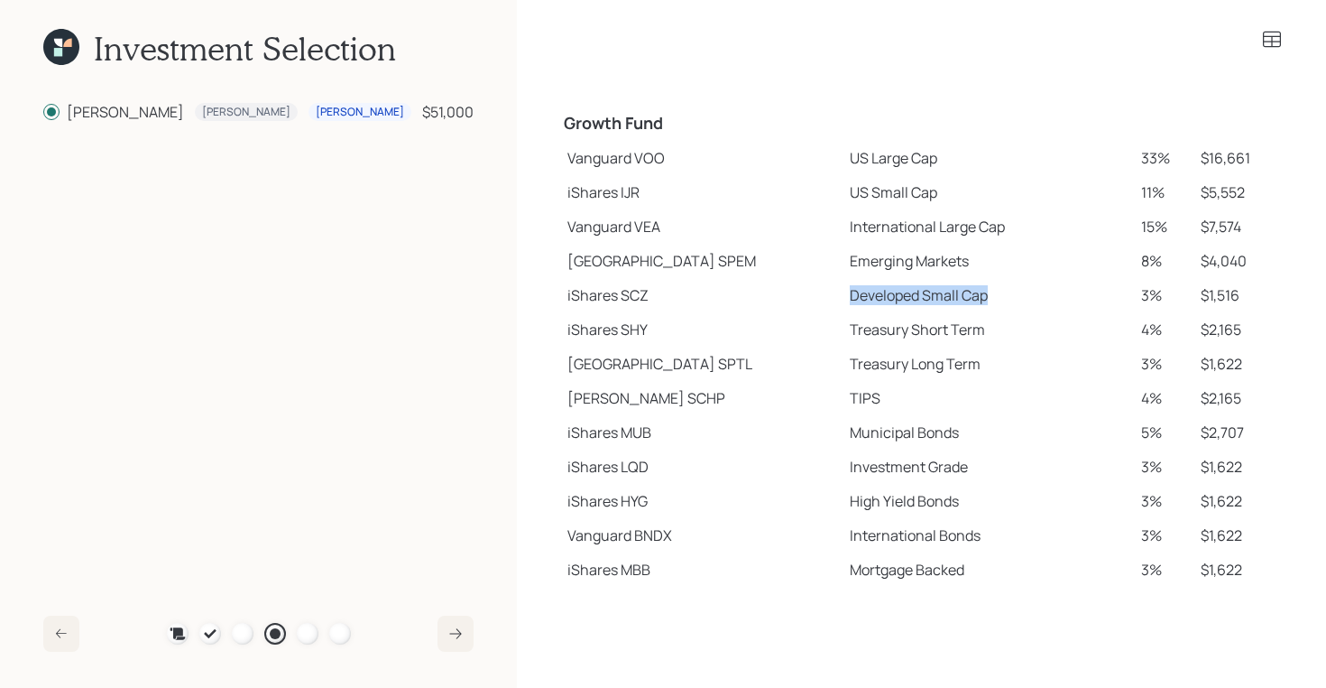
click at [933, 296] on td "Developed Small Cap" at bounding box center [988, 295] width 291 height 34
drag, startPoint x: 786, startPoint y: 331, endPoint x: 922, endPoint y: 328, distance: 136.3
click at [922, 328] on td "Treasury Short Term" at bounding box center [988, 329] width 291 height 34
click at [1270, 44] on icon at bounding box center [1272, 40] width 22 height 22
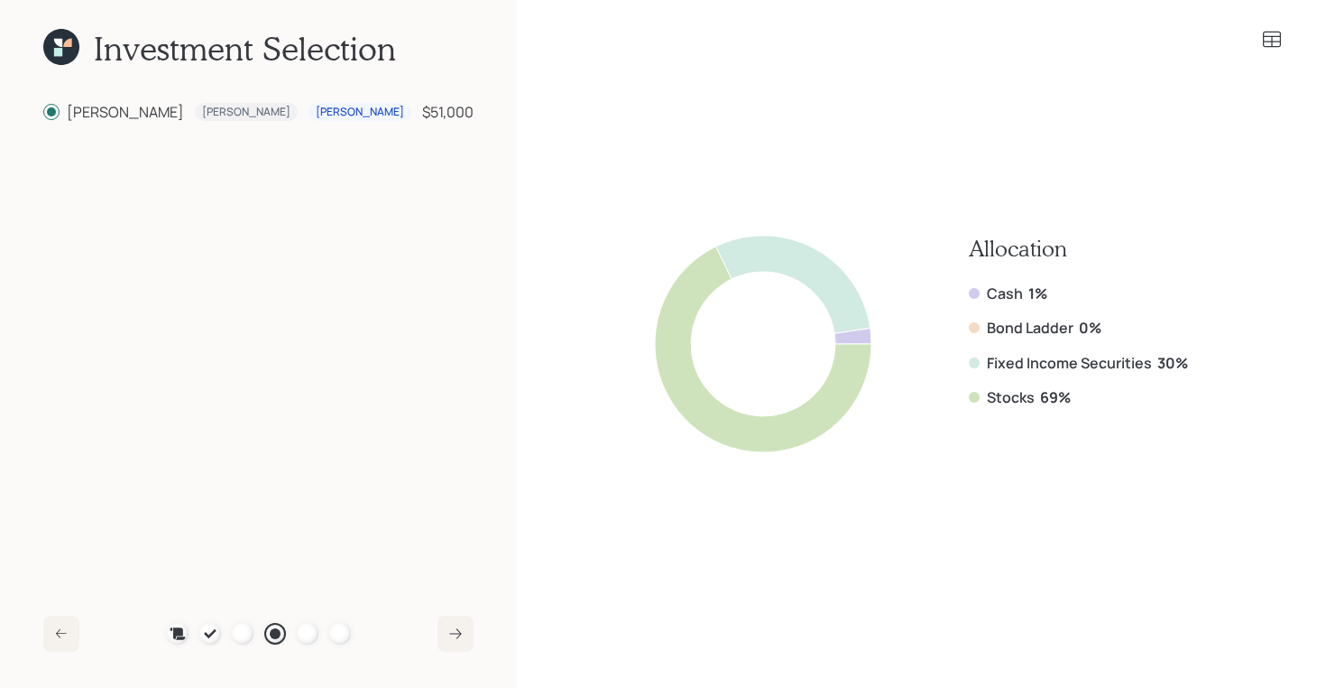
scroll to position [0, 0]
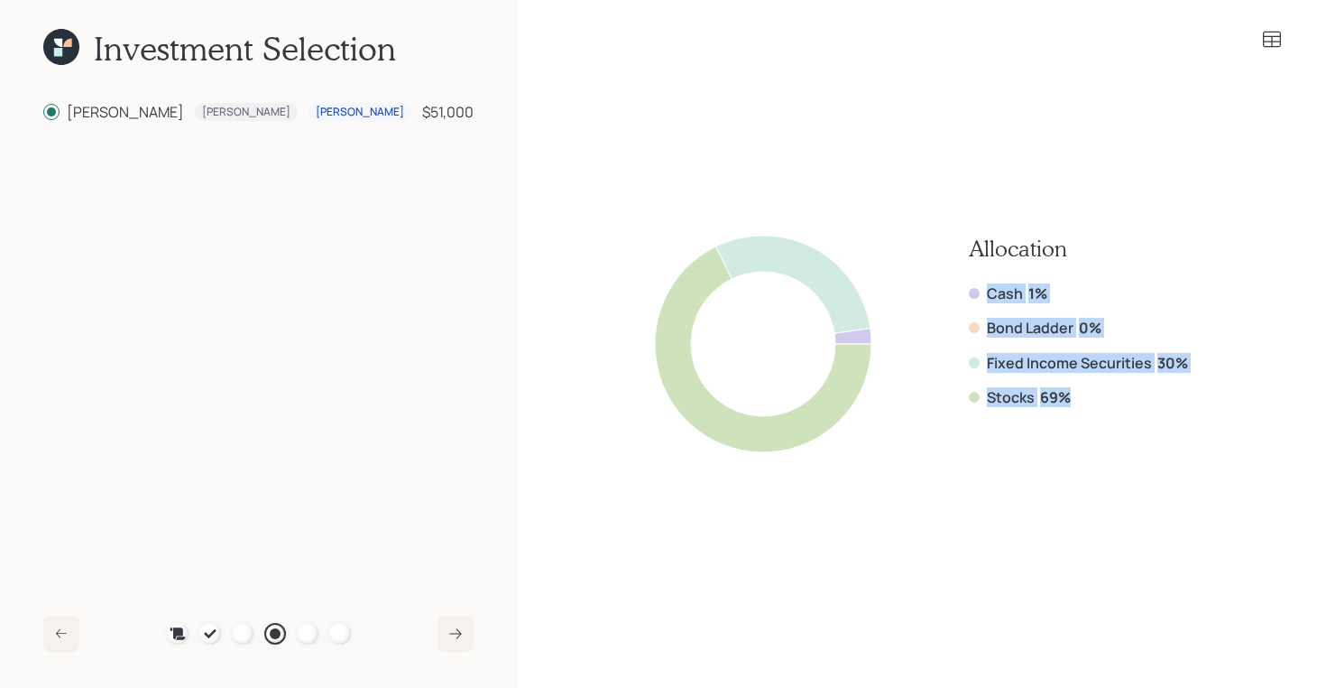
drag, startPoint x: 1075, startPoint y: 390, endPoint x: 954, endPoint y: 276, distance: 166.0
click at [954, 276] on div "Allocation Cash 1% Bond Ladder 0% Fixed Income Securities 30% Stocks 69%" at bounding box center [921, 344] width 533 height 217
click at [1044, 410] on div "Allocation Cash 1% Bond Ladder 0% Fixed Income Securities 30% Stocks 69%" at bounding box center [1078, 344] width 219 height 217
drag, startPoint x: 1075, startPoint y: 396, endPoint x: 952, endPoint y: 365, distance: 126.5
click at [952, 365] on div "Allocation Cash 1% Bond Ladder 0% Fixed Income Securities 30% Stocks 69%" at bounding box center [921, 344] width 533 height 217
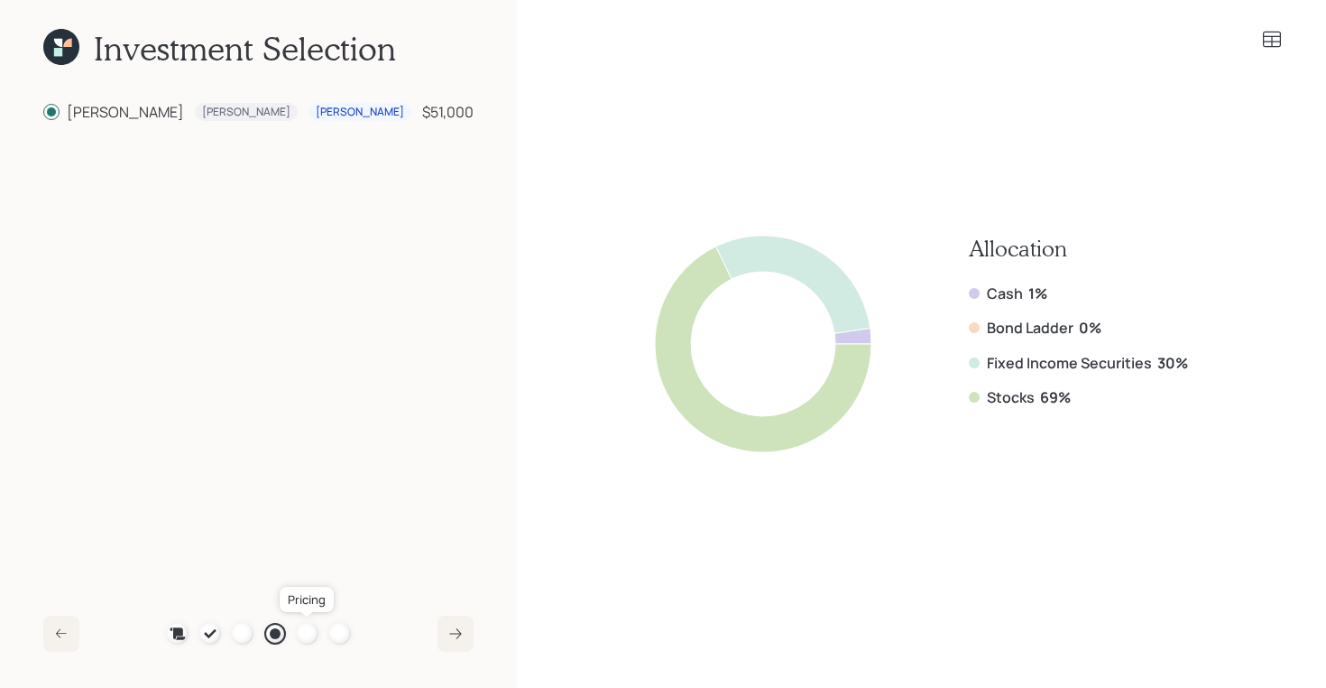
click at [305, 634] on div at bounding box center [308, 634] width 22 height 22
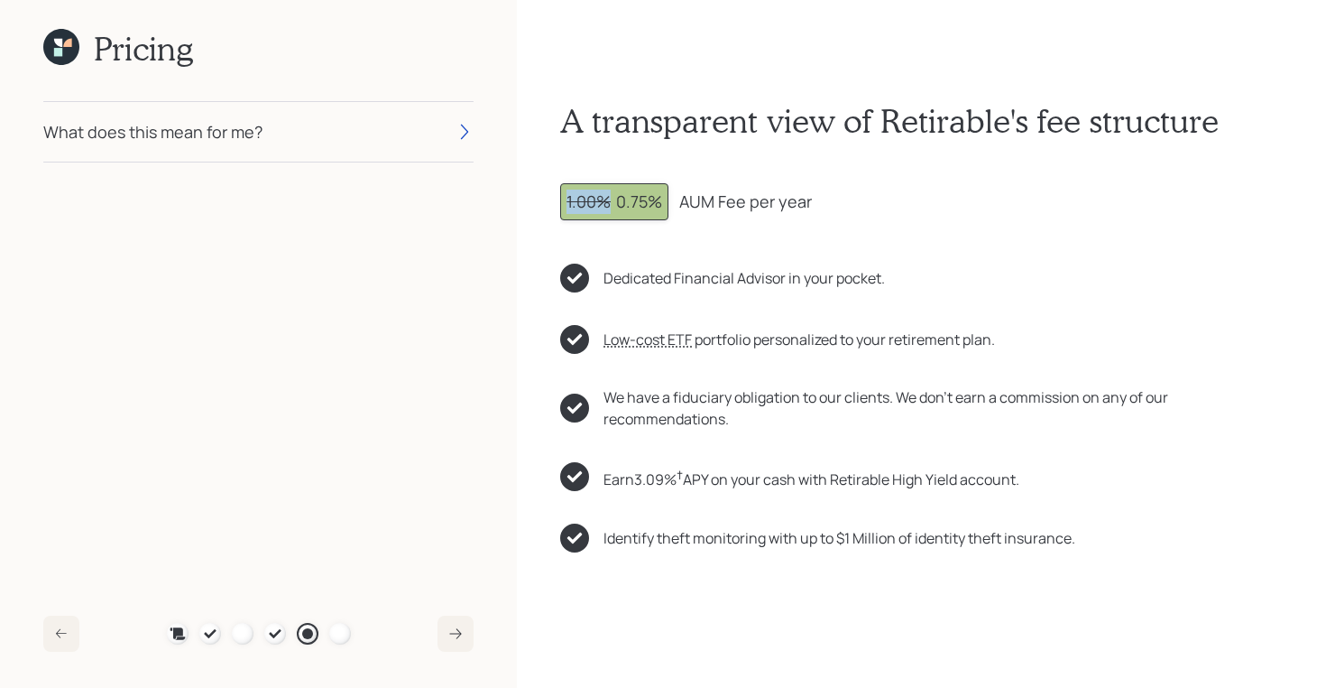
drag, startPoint x: 614, startPoint y: 199, endPoint x: 559, endPoint y: 199, distance: 56.0
click at [559, 199] on div "A transparent view of Retirable's fee structure 1.00% 0.75% AUM Fee per year De…" at bounding box center [921, 344] width 809 height 688
drag, startPoint x: 613, startPoint y: 199, endPoint x: 806, endPoint y: 197, distance: 193.1
click at [806, 197] on div "1.00% 0.75% AUM Fee per year" at bounding box center [921, 201] width 723 height 37
click at [616, 202] on div "1.00% 0.75%" at bounding box center [615, 201] width 96 height 24
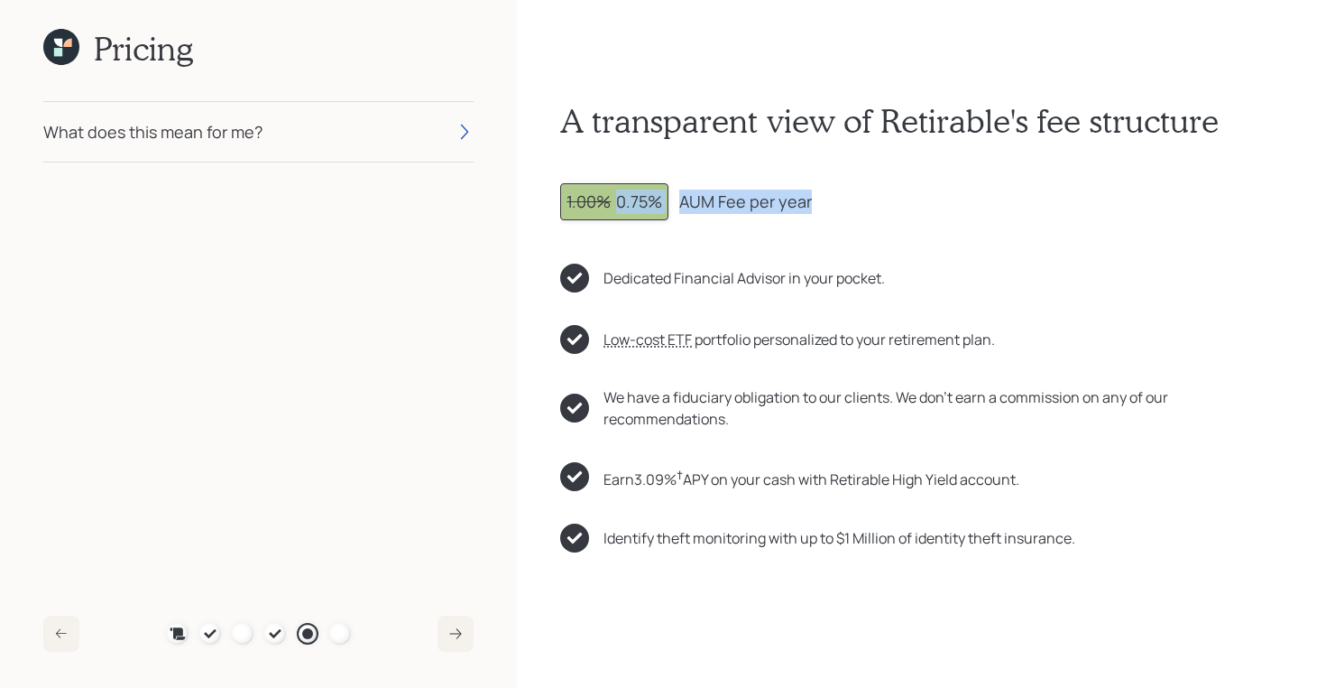
drag, startPoint x: 616, startPoint y: 205, endPoint x: 808, endPoint y: 200, distance: 191.3
click at [808, 200] on div "1.00% 0.75% AUM Fee per year" at bounding box center [921, 201] width 723 height 37
click at [299, 587] on div "Pricing What does this mean for me? Plan Recommended Accounts Investment Strate…" at bounding box center [258, 344] width 517 height 688
click at [268, 134] on div "What does this mean for me?" at bounding box center [258, 132] width 430 height 60
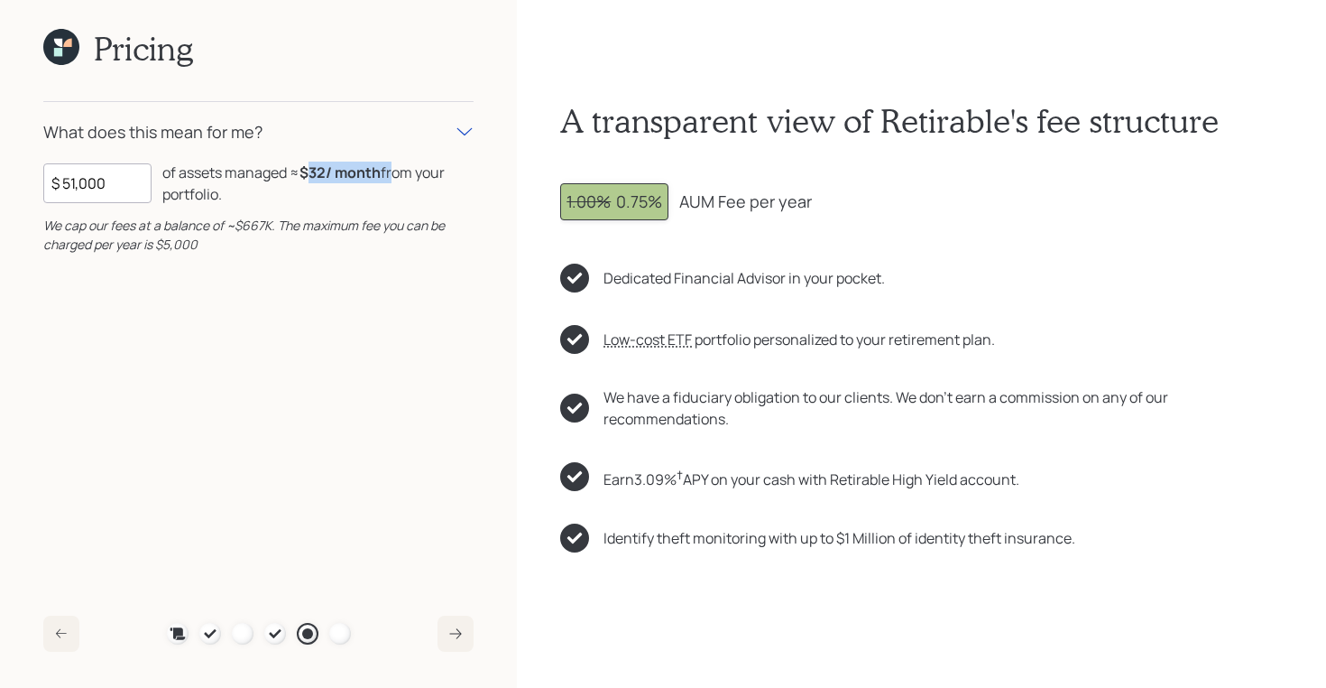
drag, startPoint x: 309, startPoint y: 178, endPoint x: 393, endPoint y: 180, distance: 84.0
click at [393, 180] on div "of assets managed ≈ $32 / month from your portfolio ." at bounding box center [317, 183] width 311 height 43
drag, startPoint x: 305, startPoint y: 172, endPoint x: 390, endPoint y: 171, distance: 84.8
click at [390, 171] on div "of assets managed ≈ $32 / month from your portfolio ." at bounding box center [317, 183] width 311 height 43
click at [67, 34] on icon at bounding box center [61, 47] width 36 height 36
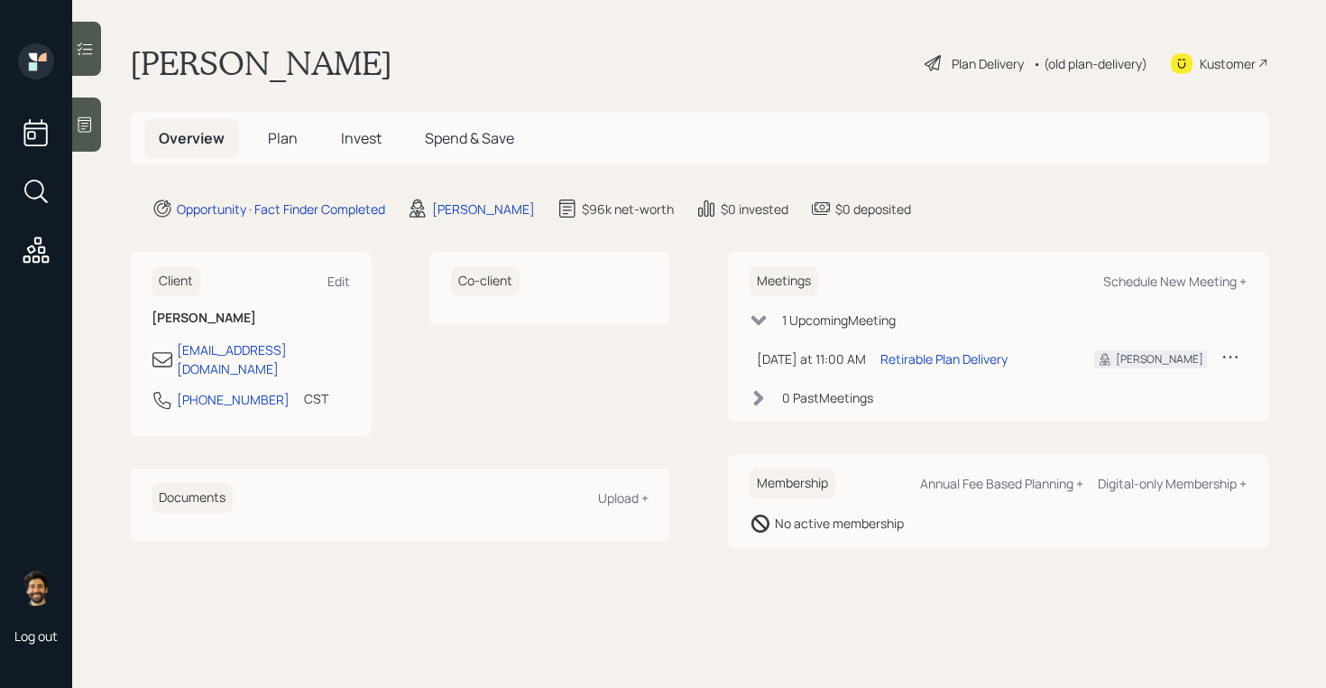
click at [282, 126] on h5 "Plan" at bounding box center [283, 138] width 59 height 39
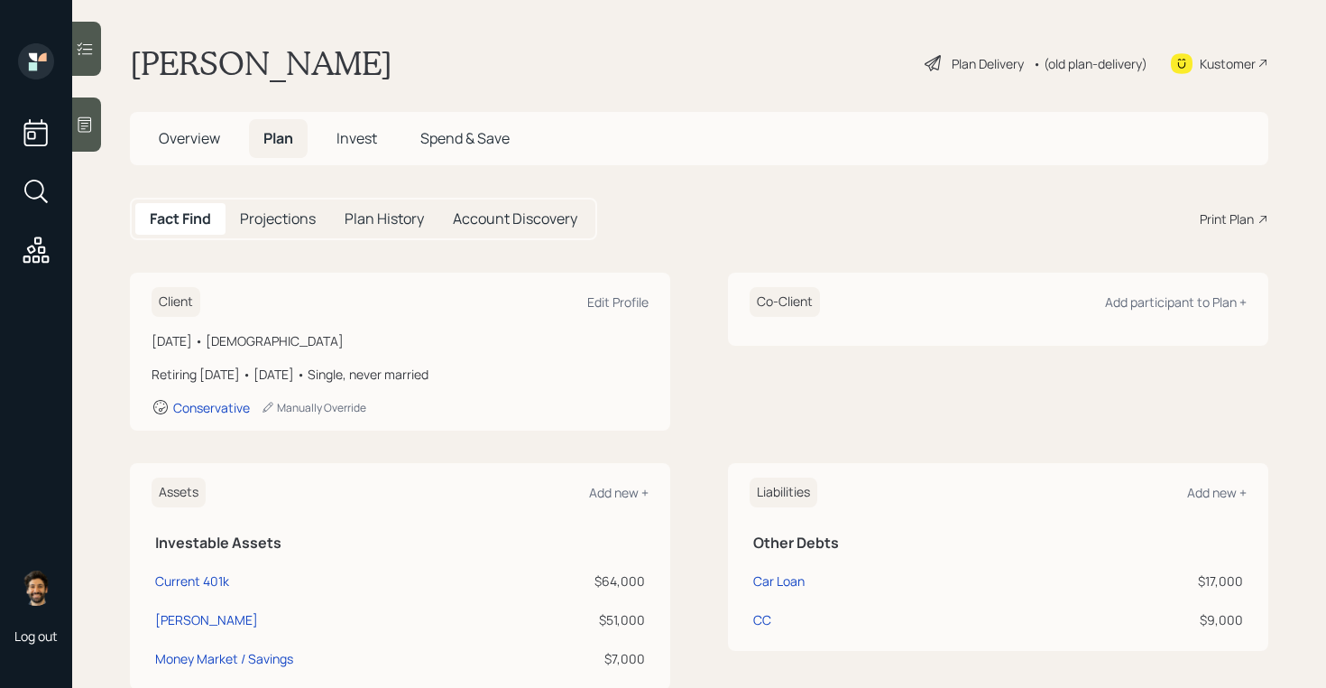
click at [1214, 216] on div "Print Plan" at bounding box center [1227, 218] width 54 height 19
click at [1070, 55] on div "• (old plan-delivery)" at bounding box center [1090, 63] width 115 height 19
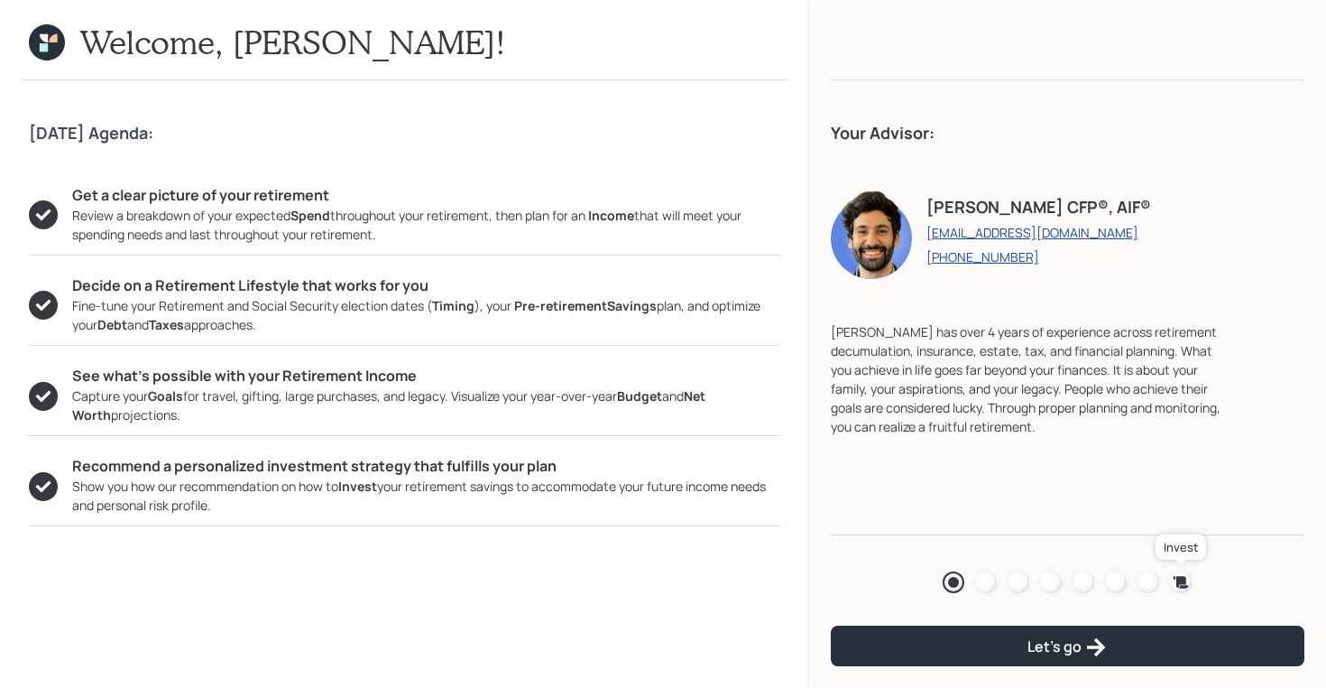
click at [1181, 583] on icon at bounding box center [1181, 582] width 18 height 18
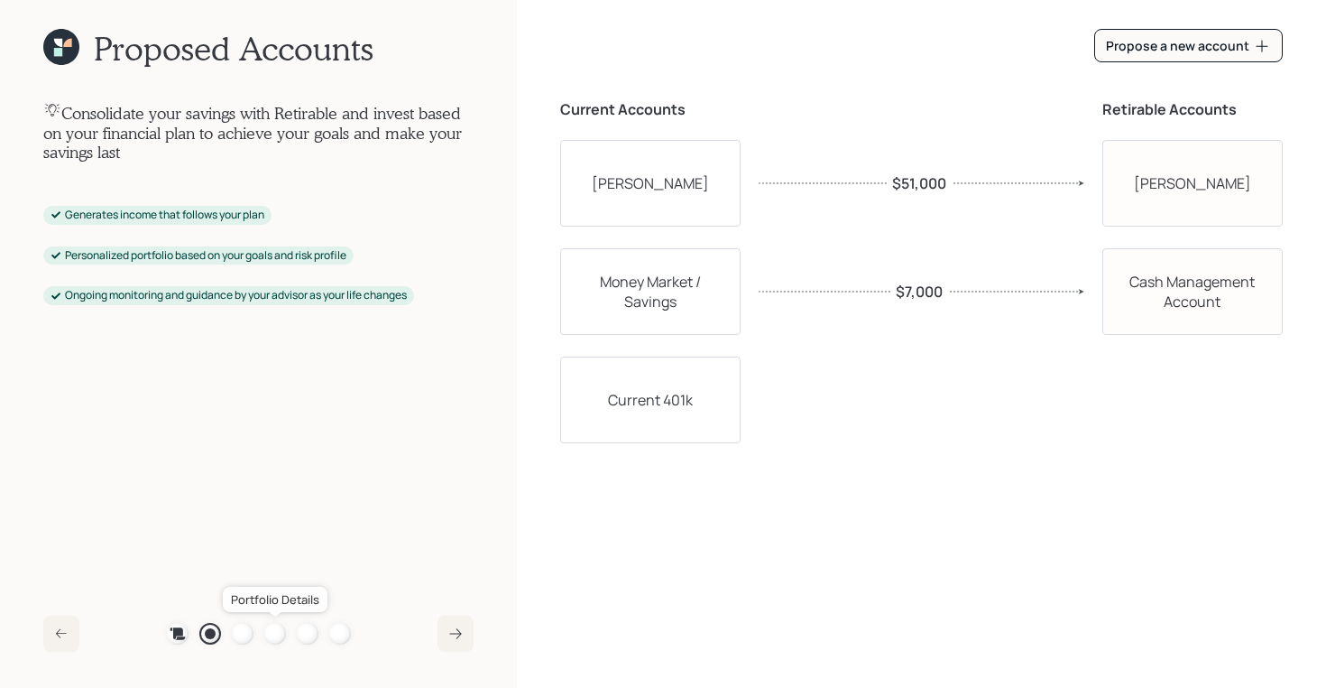
click at [273, 628] on div at bounding box center [275, 634] width 22 height 22
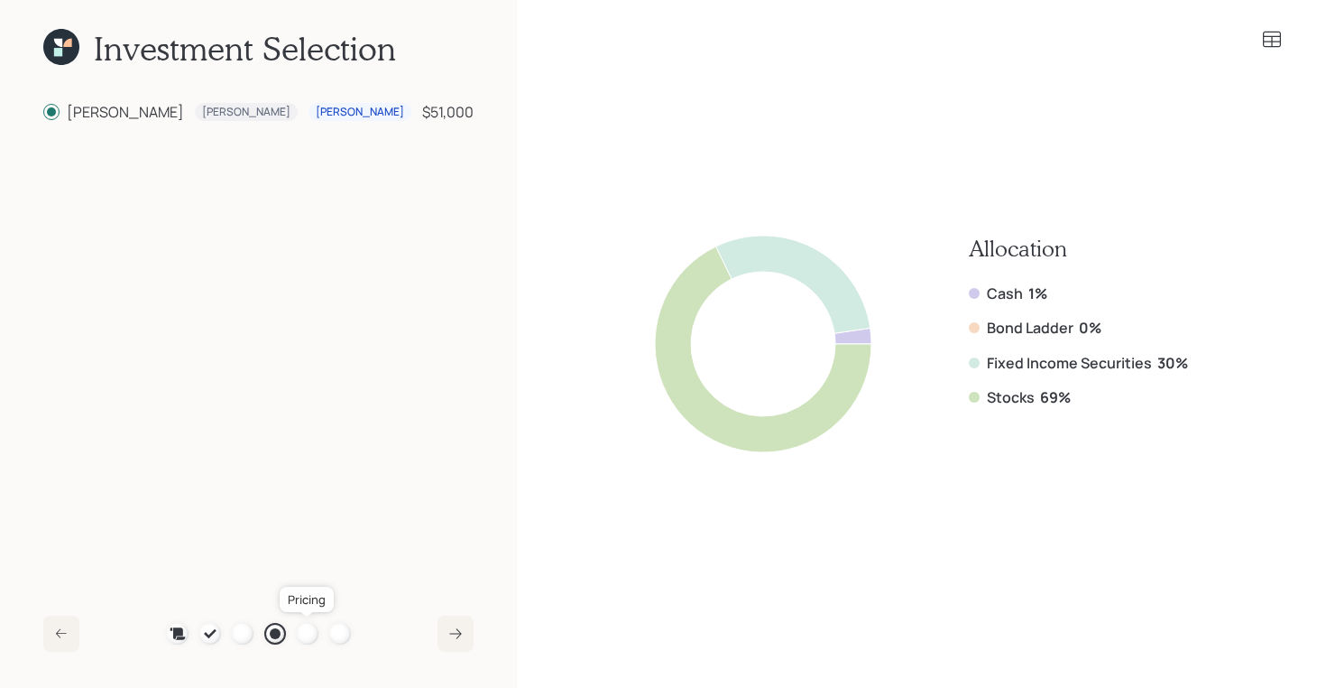
click at [315, 624] on link at bounding box center [308, 634] width 22 height 22
click at [308, 632] on div at bounding box center [308, 634] width 22 height 22
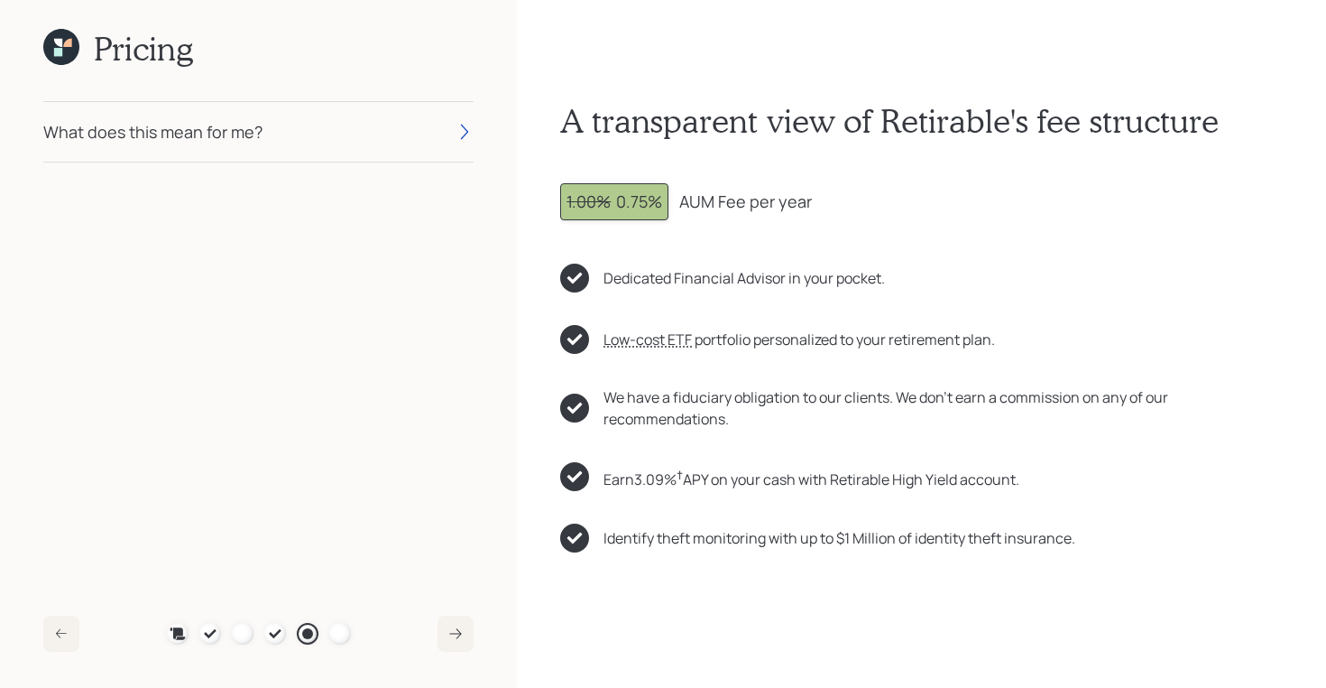
click at [69, 55] on icon at bounding box center [61, 47] width 36 height 36
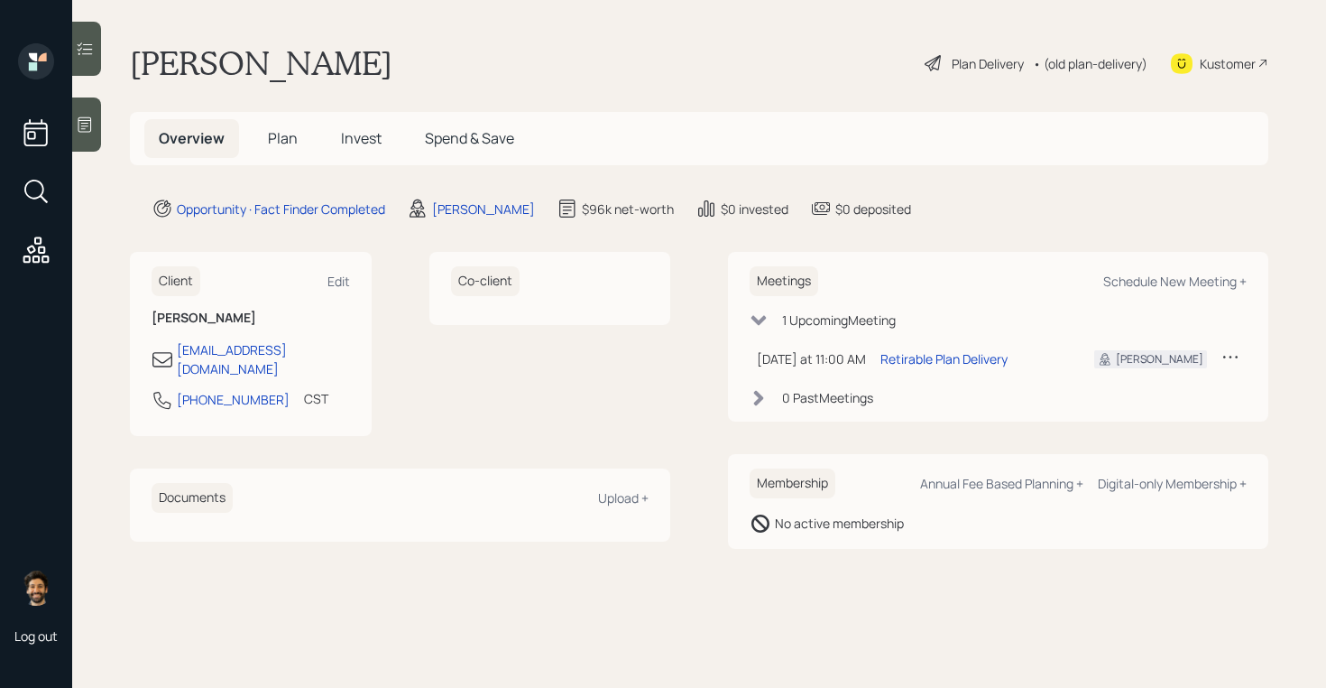
click at [294, 138] on span "Plan" at bounding box center [283, 138] width 30 height 20
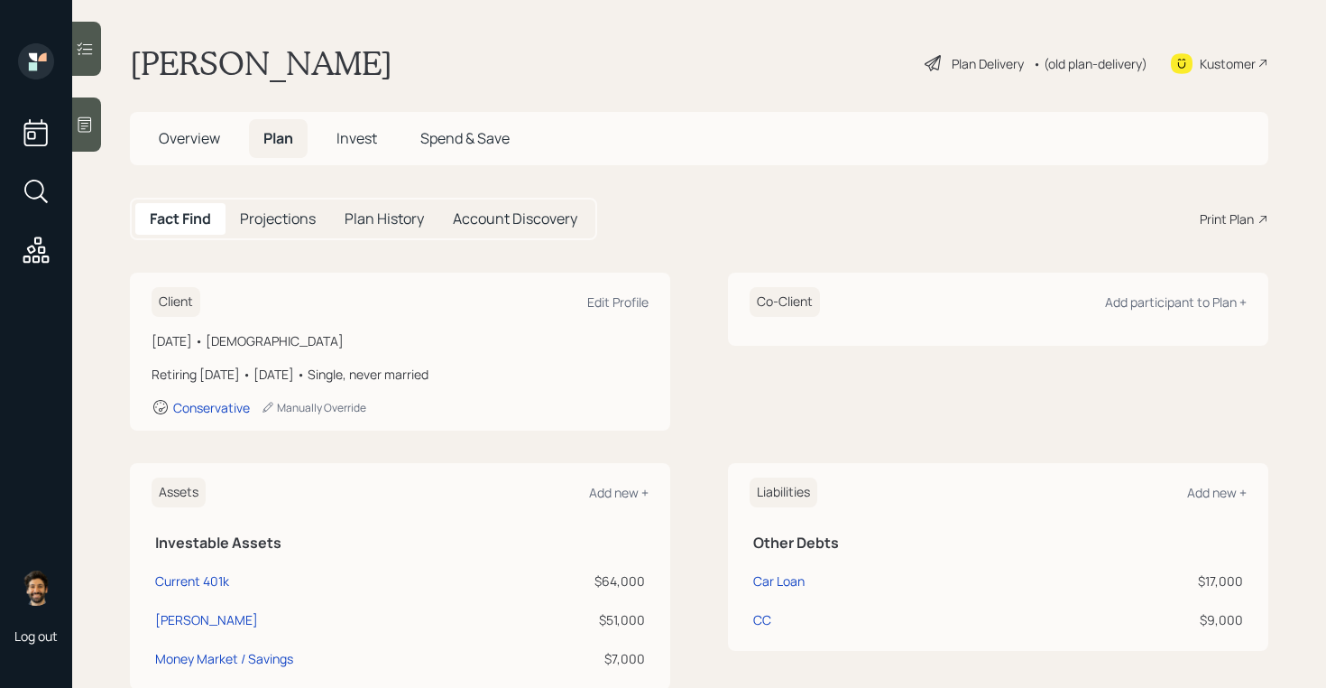
click at [187, 144] on span "Overview" at bounding box center [189, 138] width 61 height 20
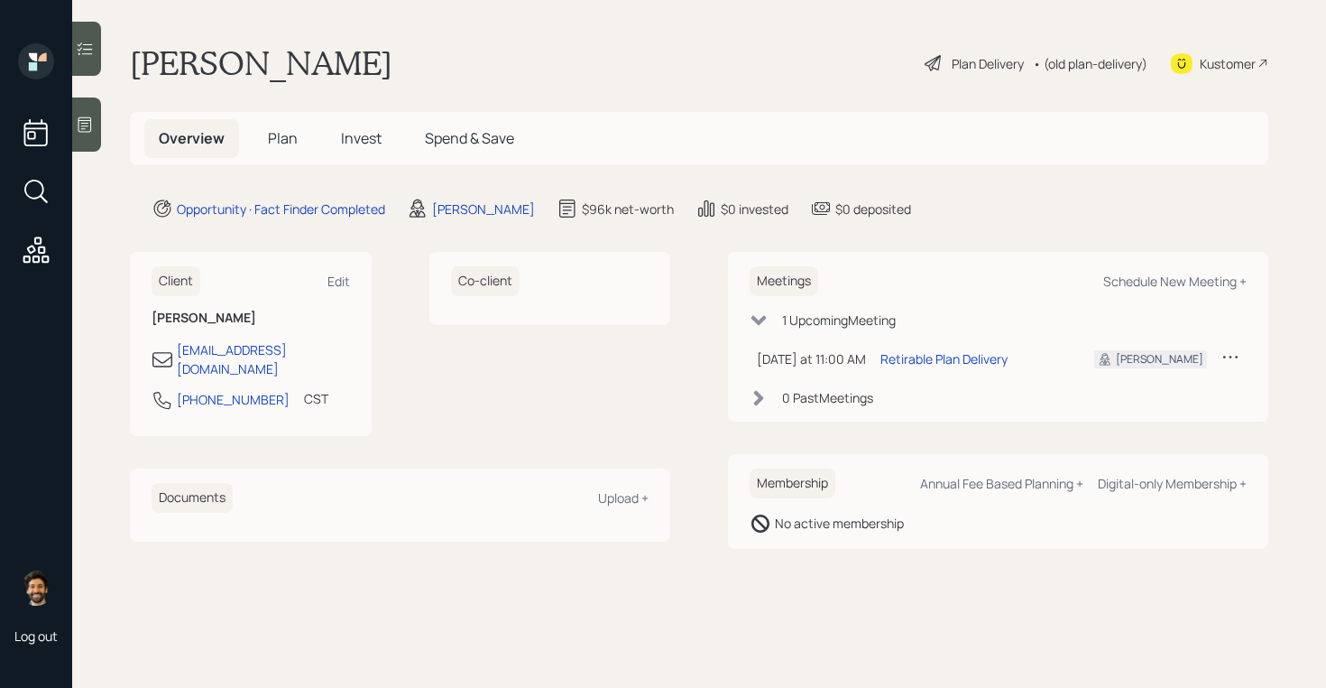
click at [288, 138] on span "Plan" at bounding box center [283, 138] width 30 height 20
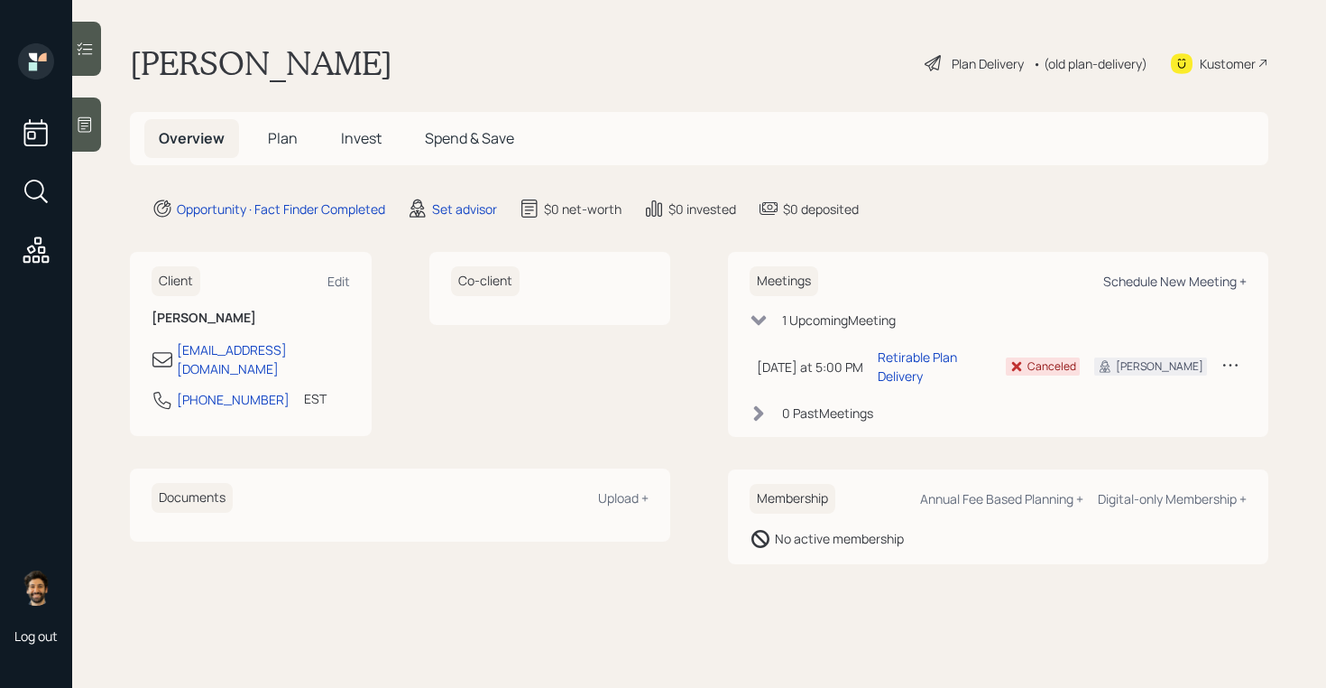
click at [1182, 286] on div "Schedule New Meeting +" at bounding box center [1175, 281] width 143 height 17
select select "round-[PERSON_NAME]"
